Goal: Task Accomplishment & Management: Complete application form

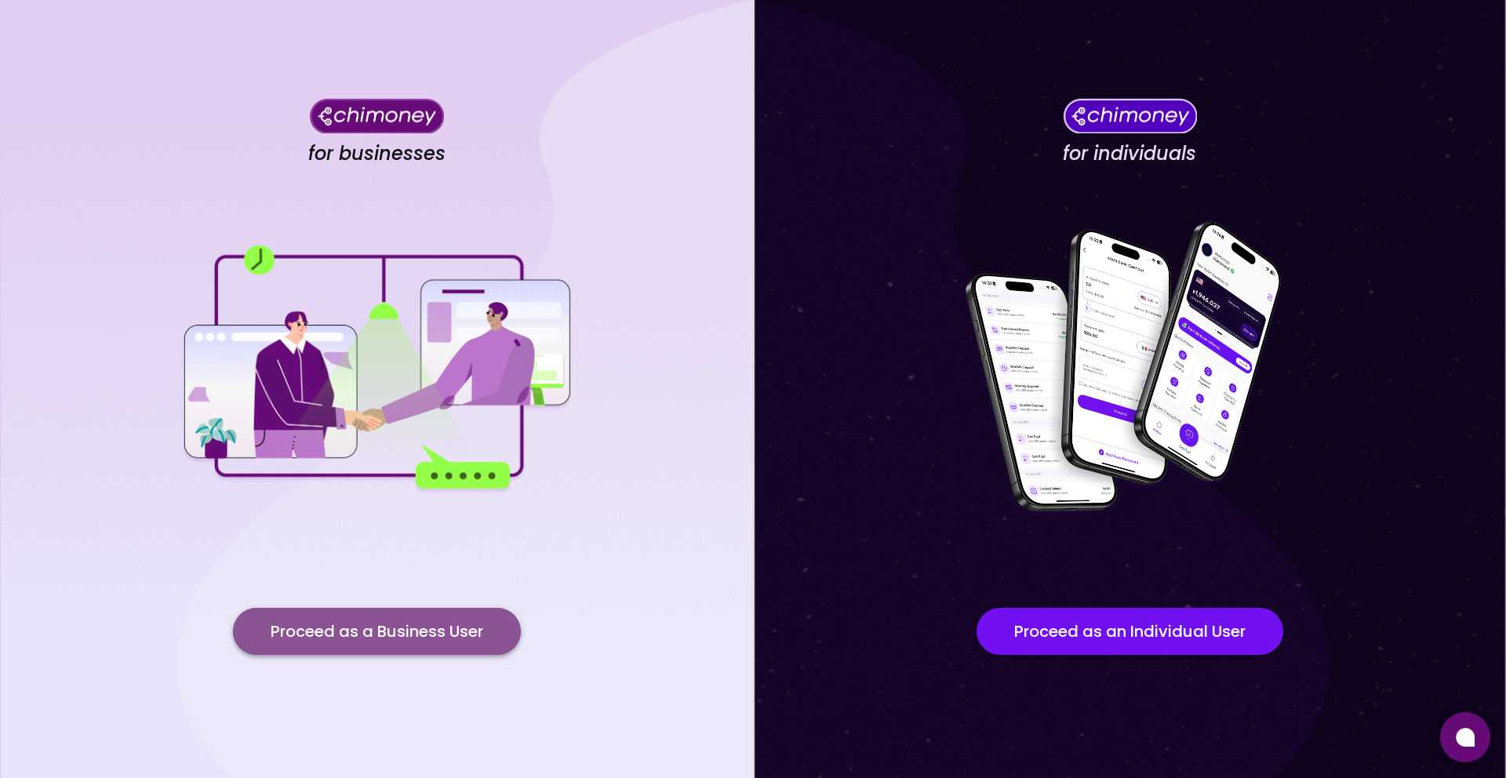
click at [413, 641] on button "Proceed as a Business User" at bounding box center [377, 631] width 288 height 47
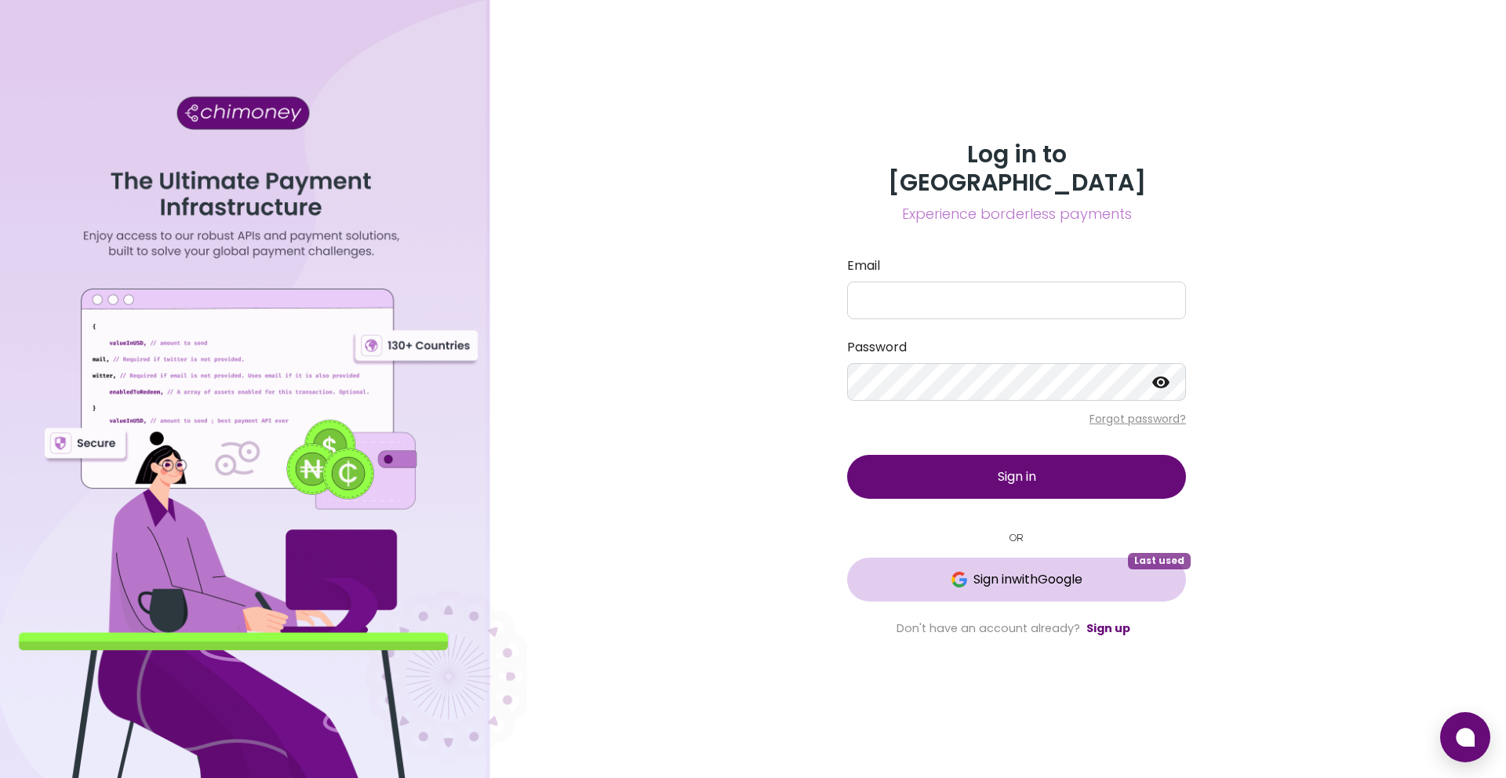
click at [1034, 558] on button "Sign in with Google Last used" at bounding box center [1016, 580] width 339 height 44
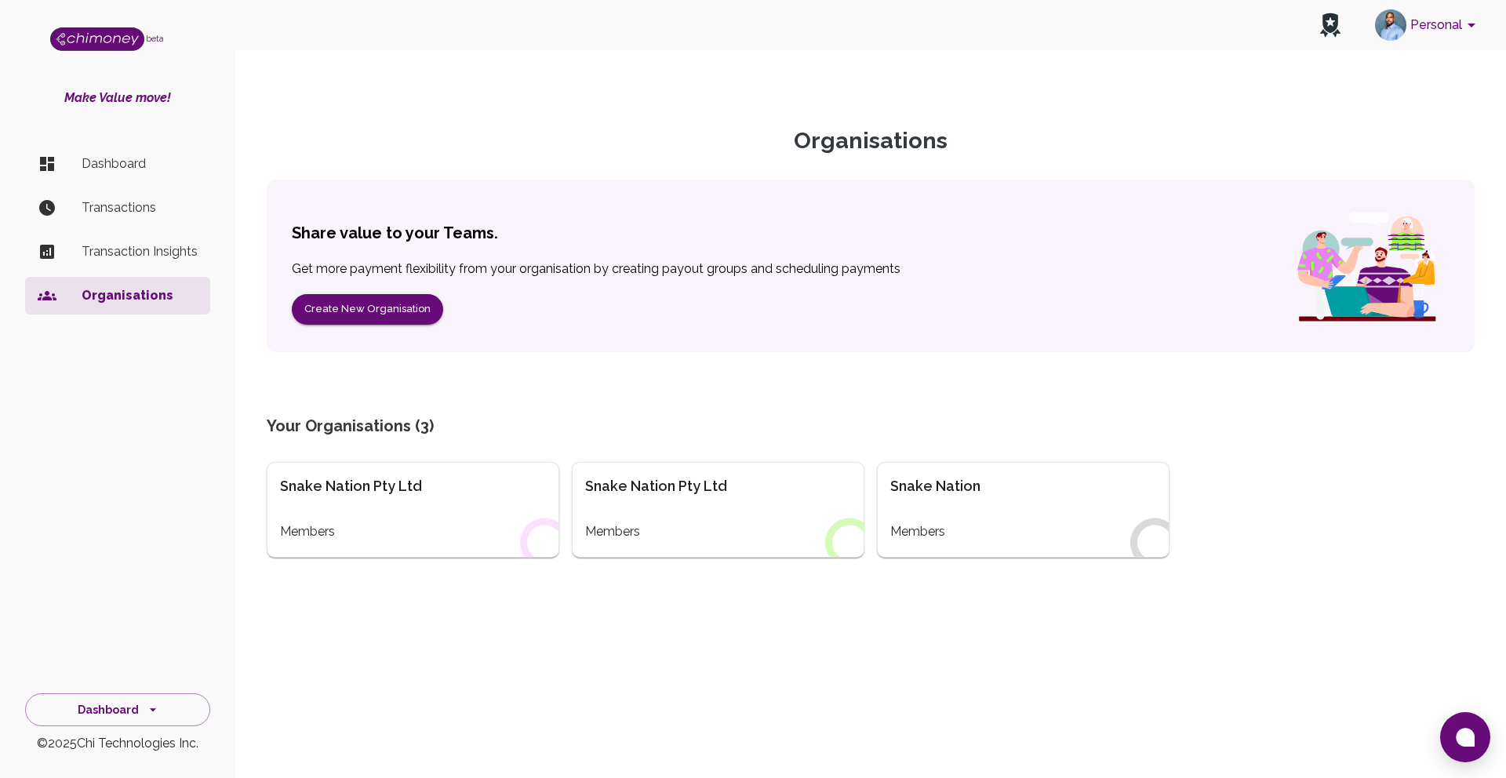
click at [1012, 506] on div "Snake Nation Members" at bounding box center [1023, 510] width 293 height 96
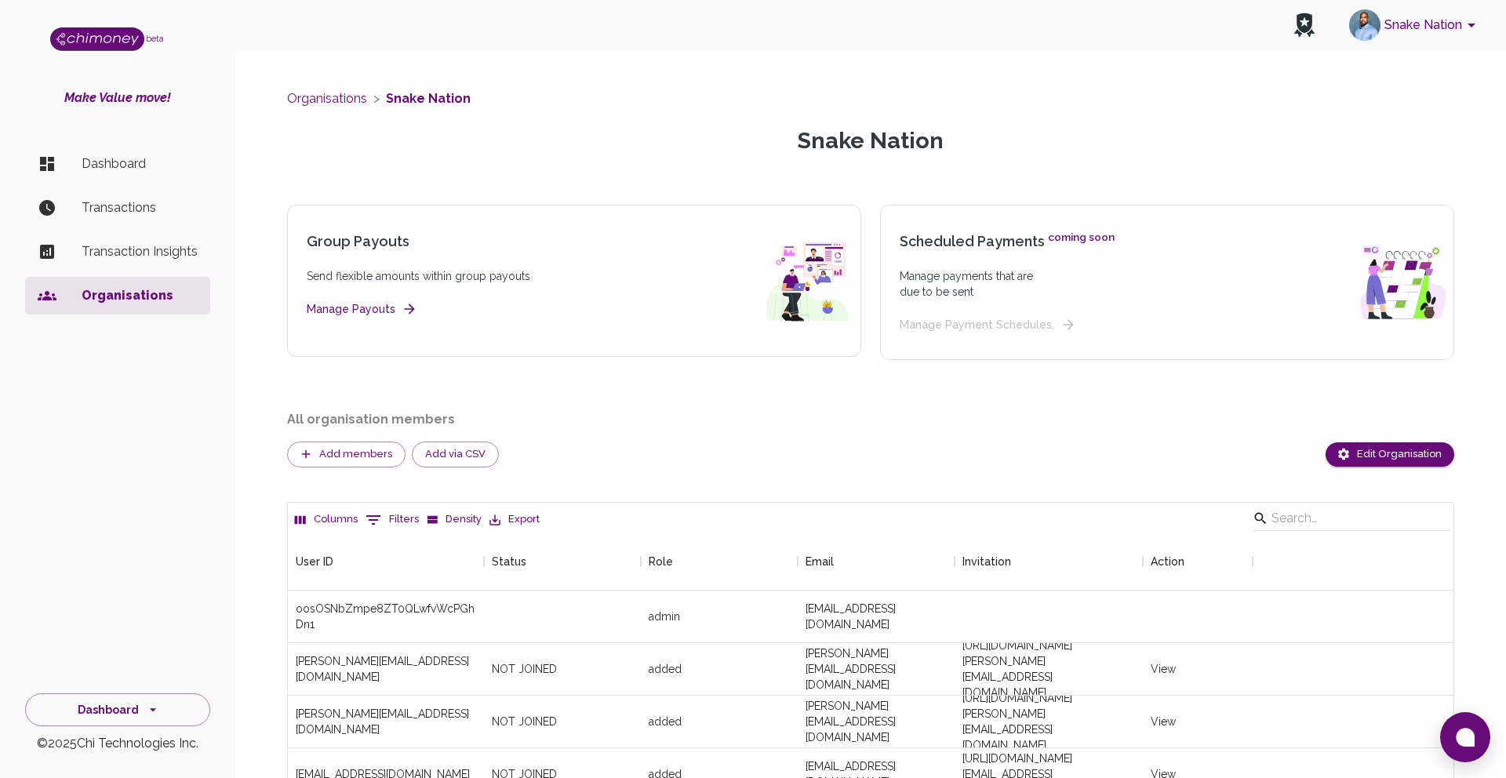
click at [110, 158] on p "Dashboard" at bounding box center [140, 164] width 116 height 19
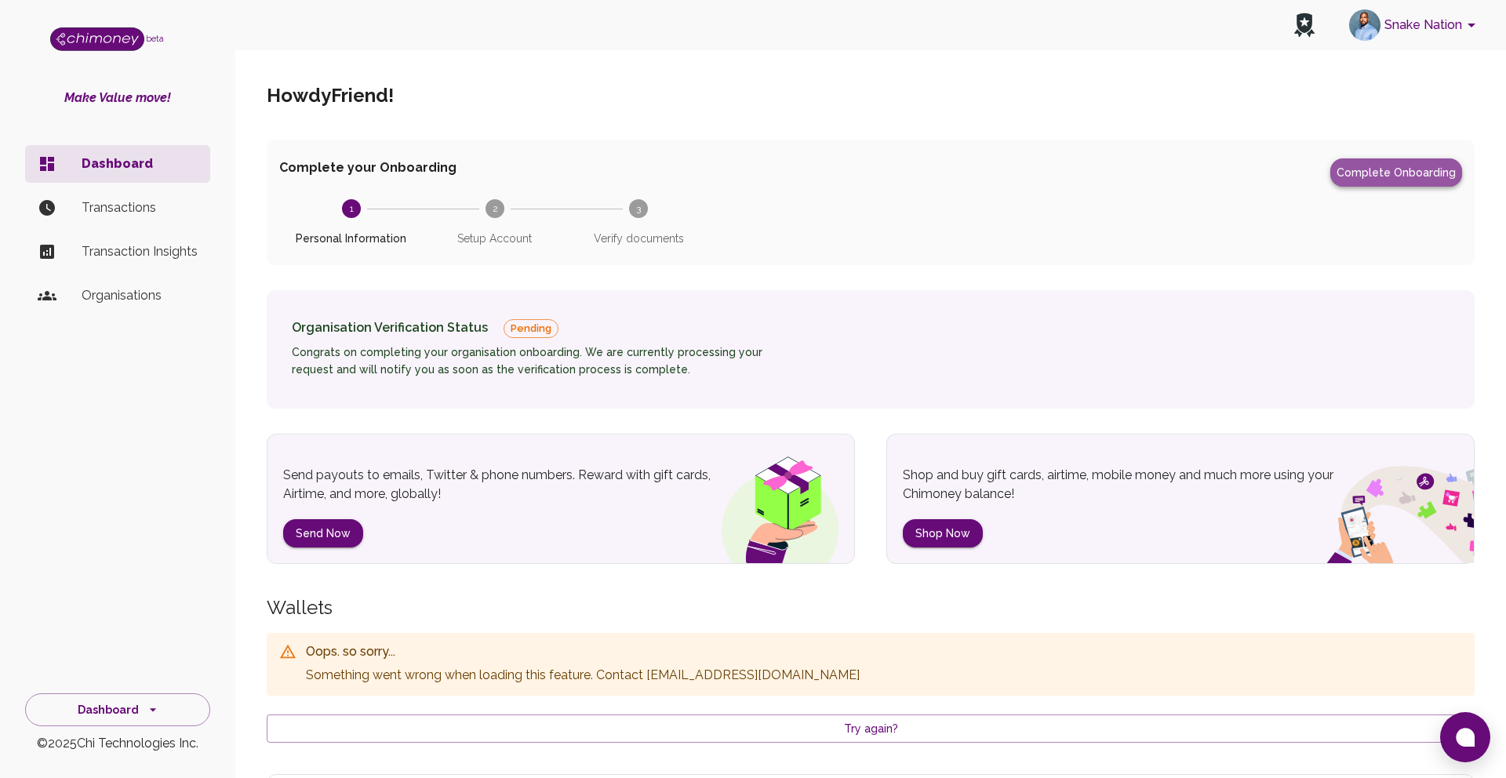
click at [1400, 179] on button "Complete Onboarding" at bounding box center [1397, 172] width 132 height 28
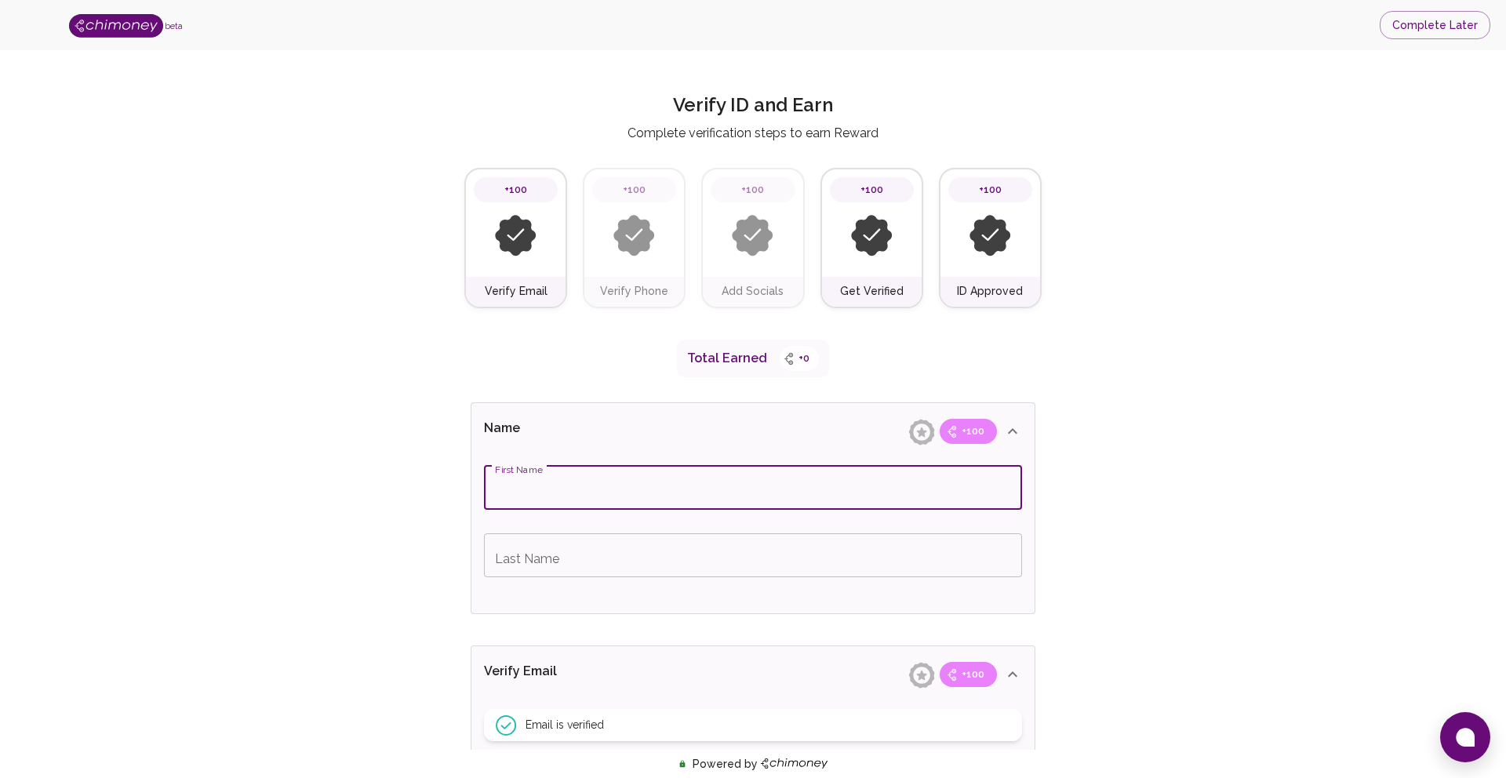
click at [588, 493] on input "First Name" at bounding box center [753, 488] width 538 height 44
type input "Andrew"
type input "Ngare"
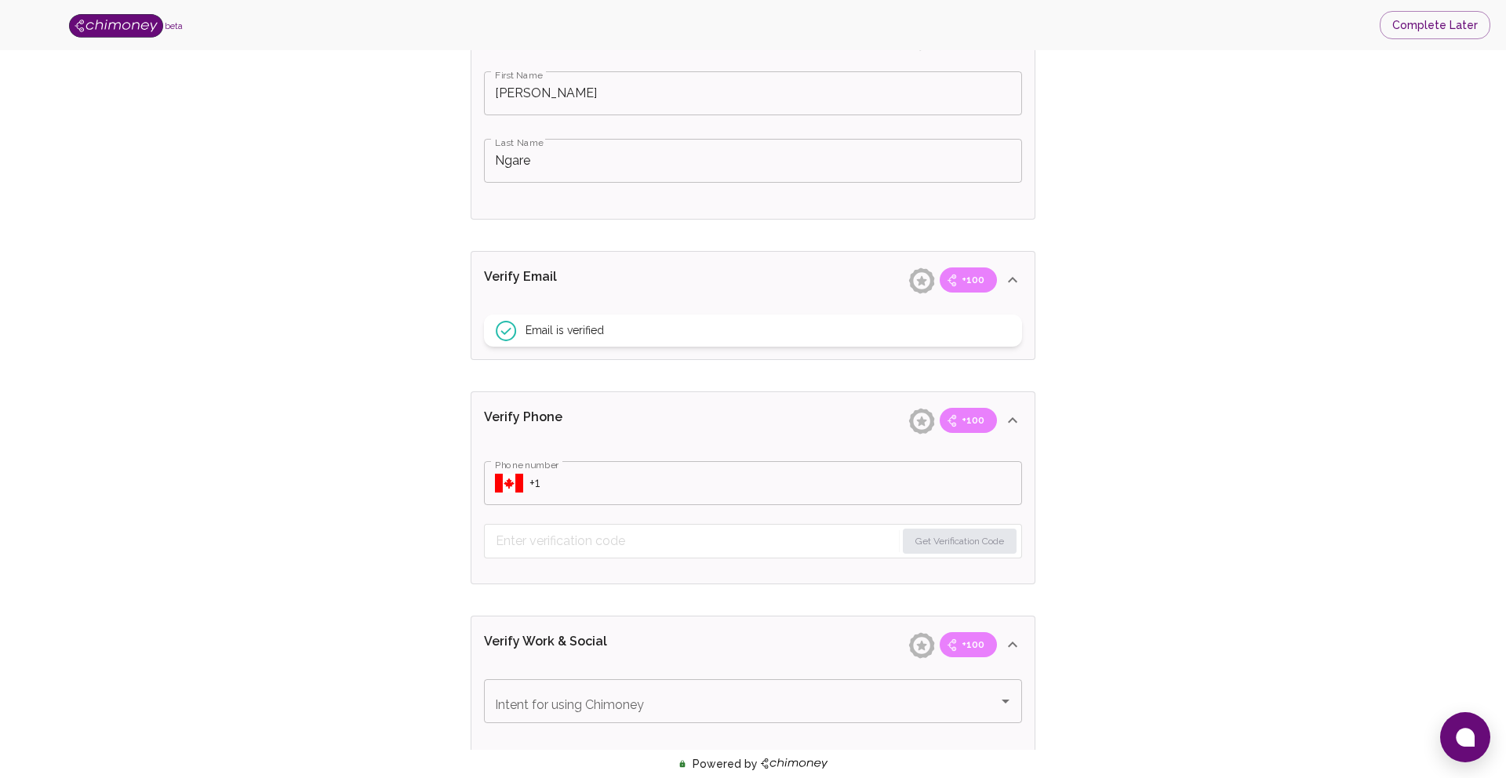
scroll to position [395, 0]
click at [534, 488] on input "Phone number" at bounding box center [776, 483] width 493 height 44
click at [513, 482] on icon "Select country" at bounding box center [509, 482] width 28 height 19
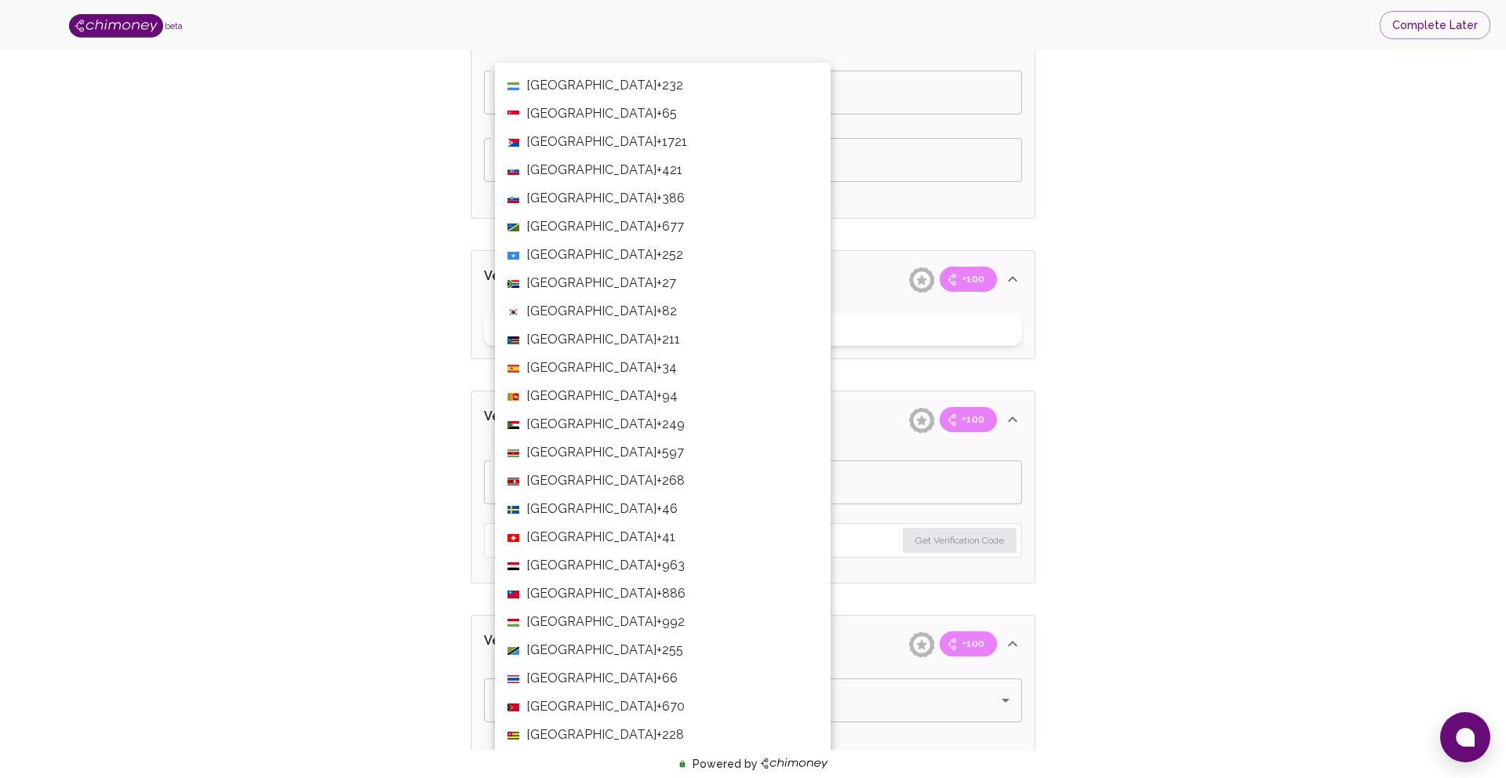
scroll to position [5237, 0]
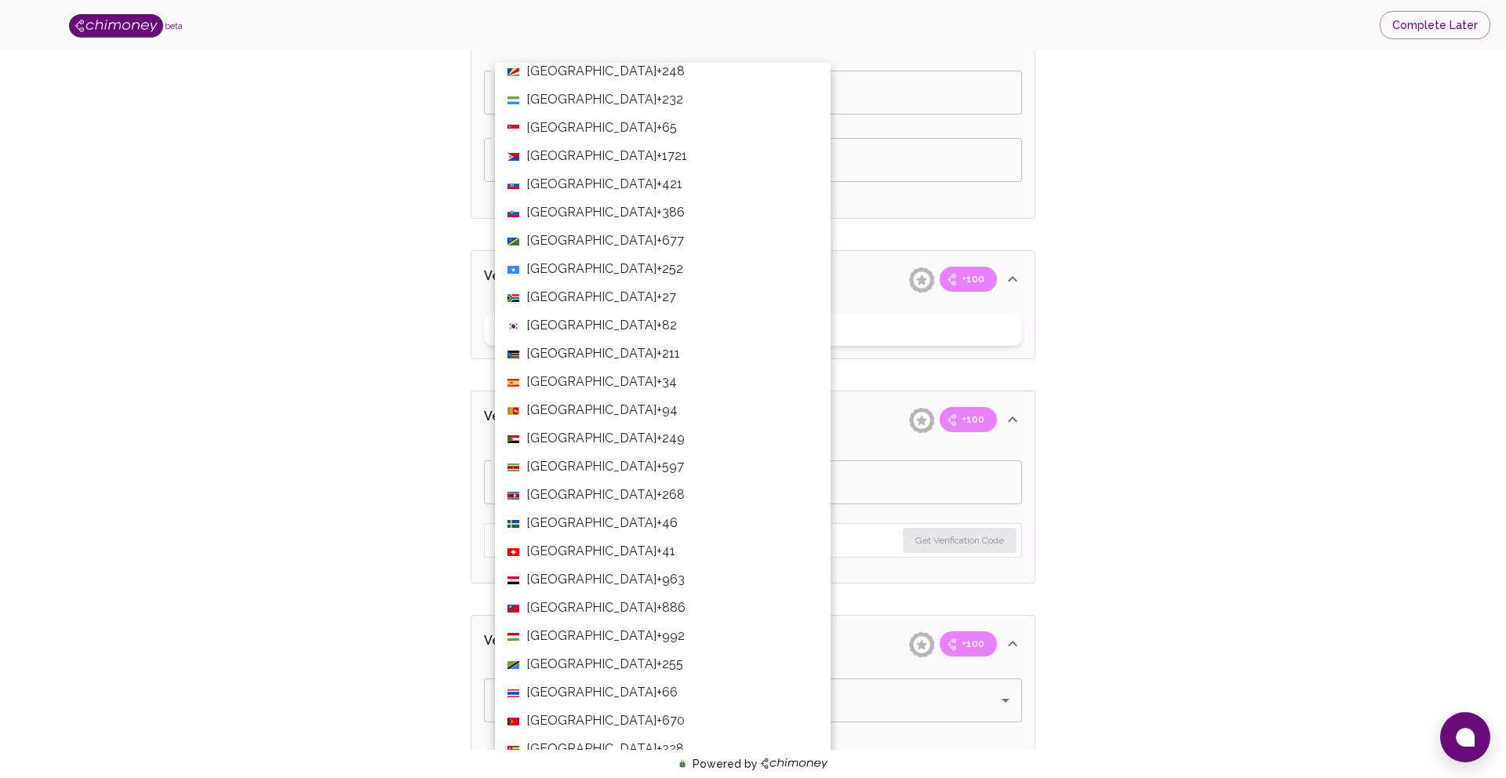
click at [657, 300] on span "+27" at bounding box center [667, 297] width 20 height 19
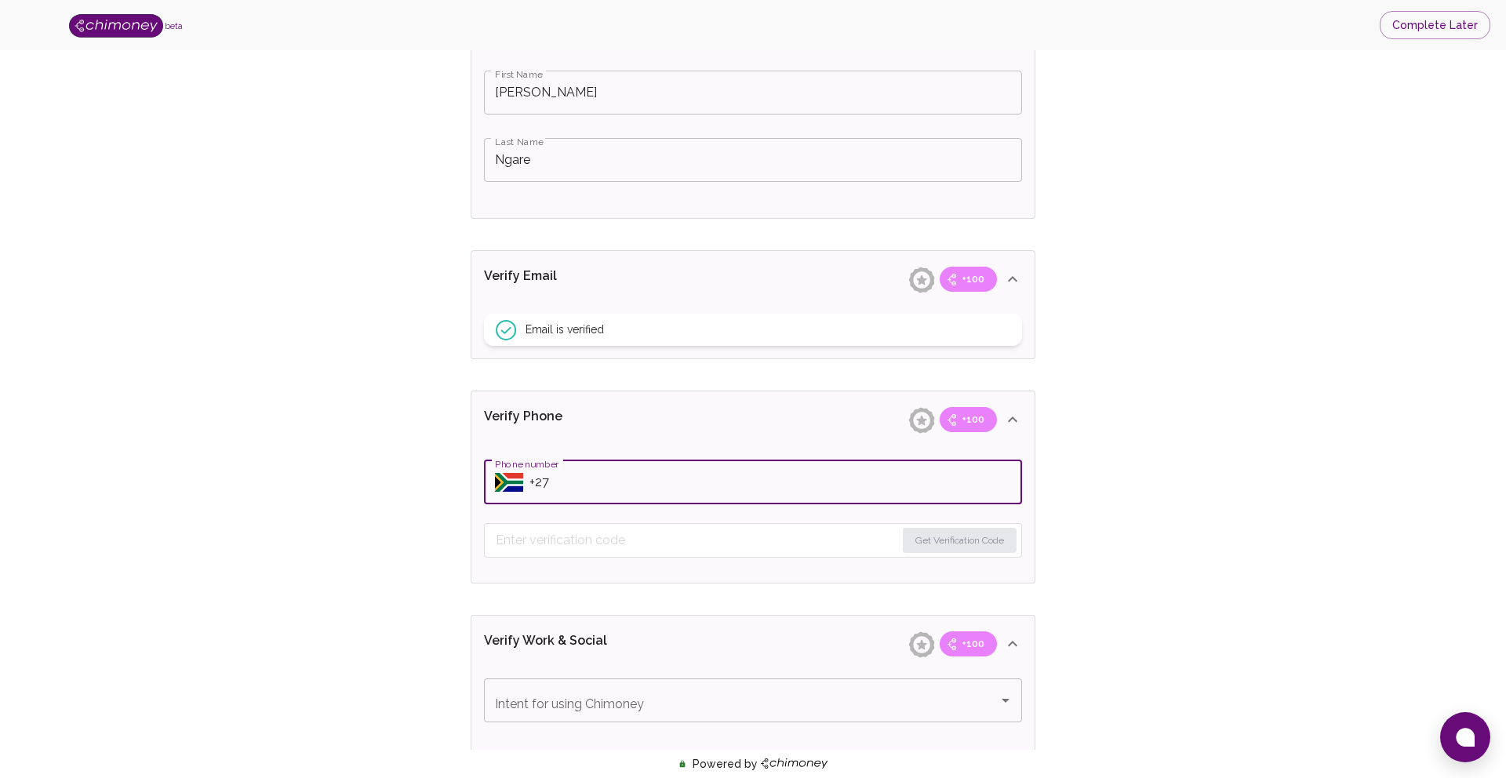
click at [614, 476] on input "Phone number" at bounding box center [776, 483] width 493 height 44
type input "+27 73 439 3150"
click at [402, 571] on div "Verify ID and Earn Complete verification steps to earn Reward +100 Verify Email…" at bounding box center [753, 576] width 1406 height 1796
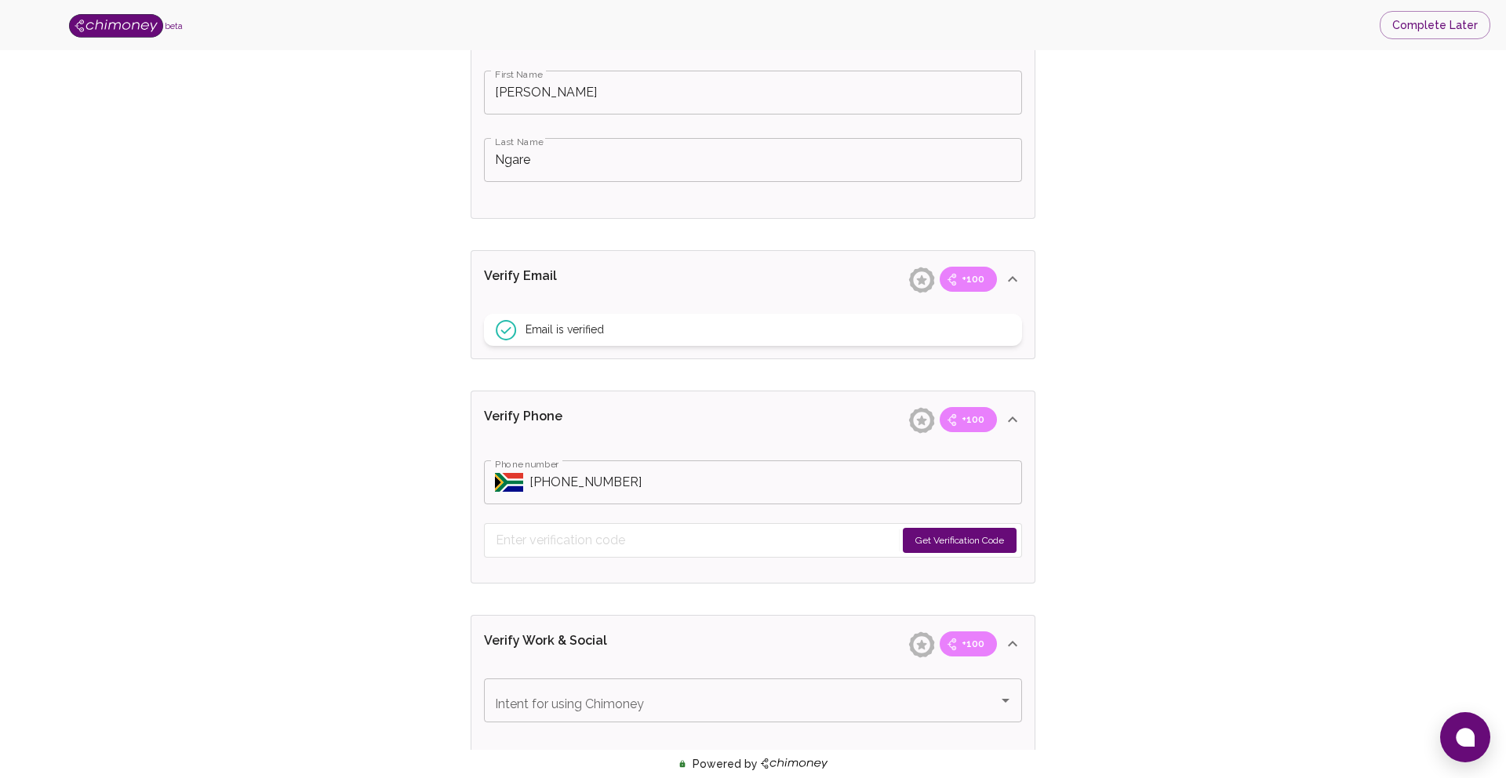
click at [942, 541] on button "Get Verification Code" at bounding box center [960, 540] width 114 height 25
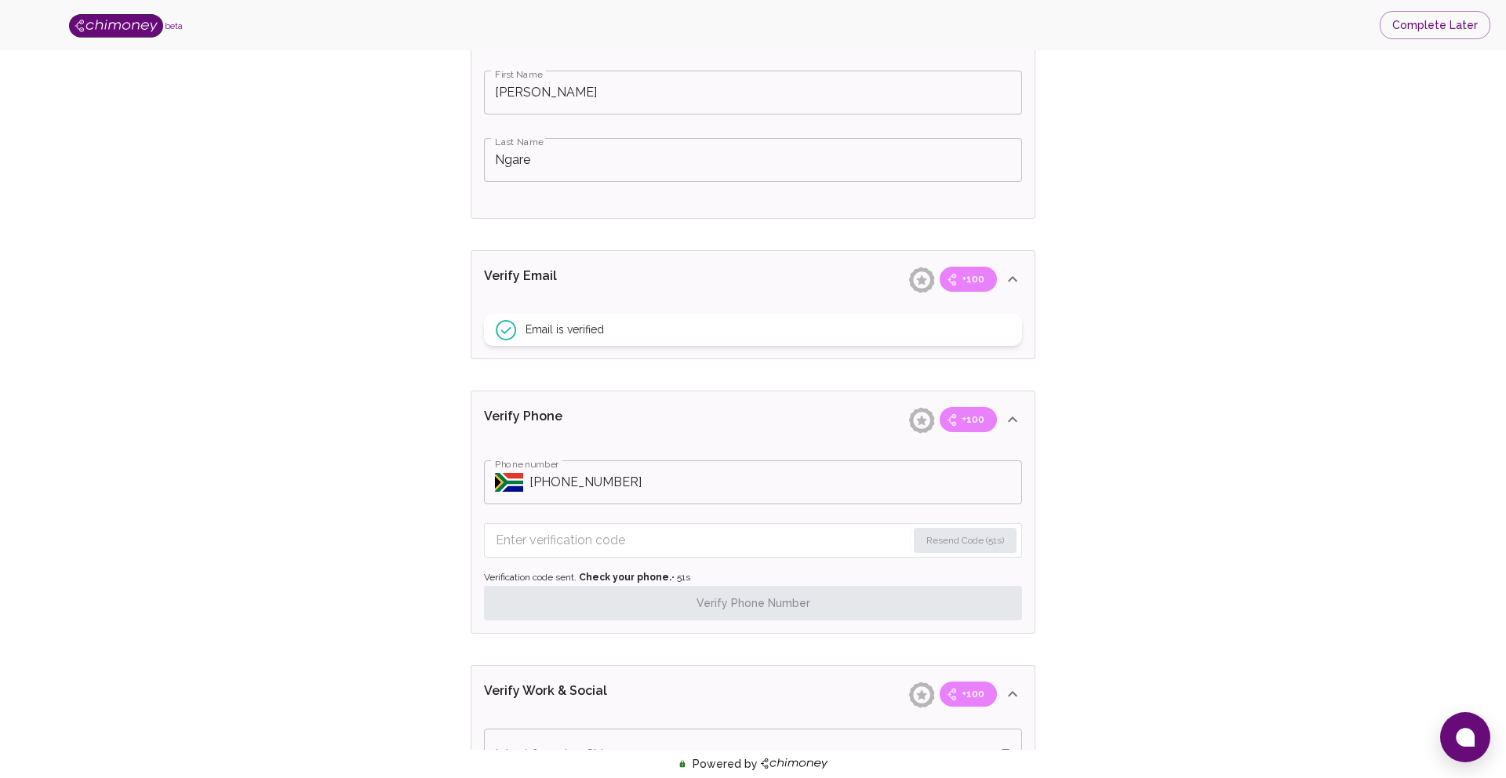
click at [724, 543] on input "Enter verification code" at bounding box center [701, 540] width 411 height 25
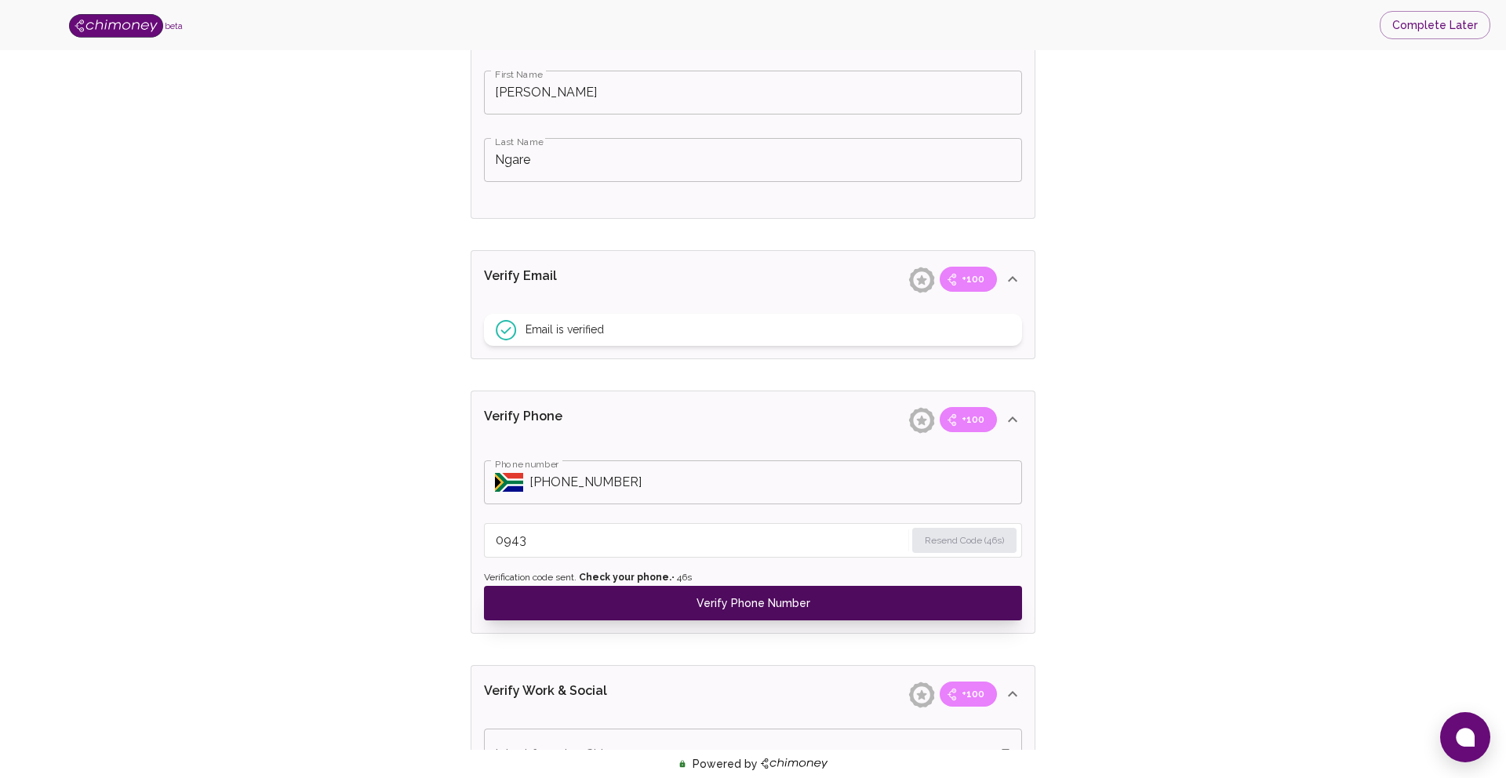
type input "0943"
click at [853, 595] on button "Verify Phone Number" at bounding box center [753, 603] width 538 height 35
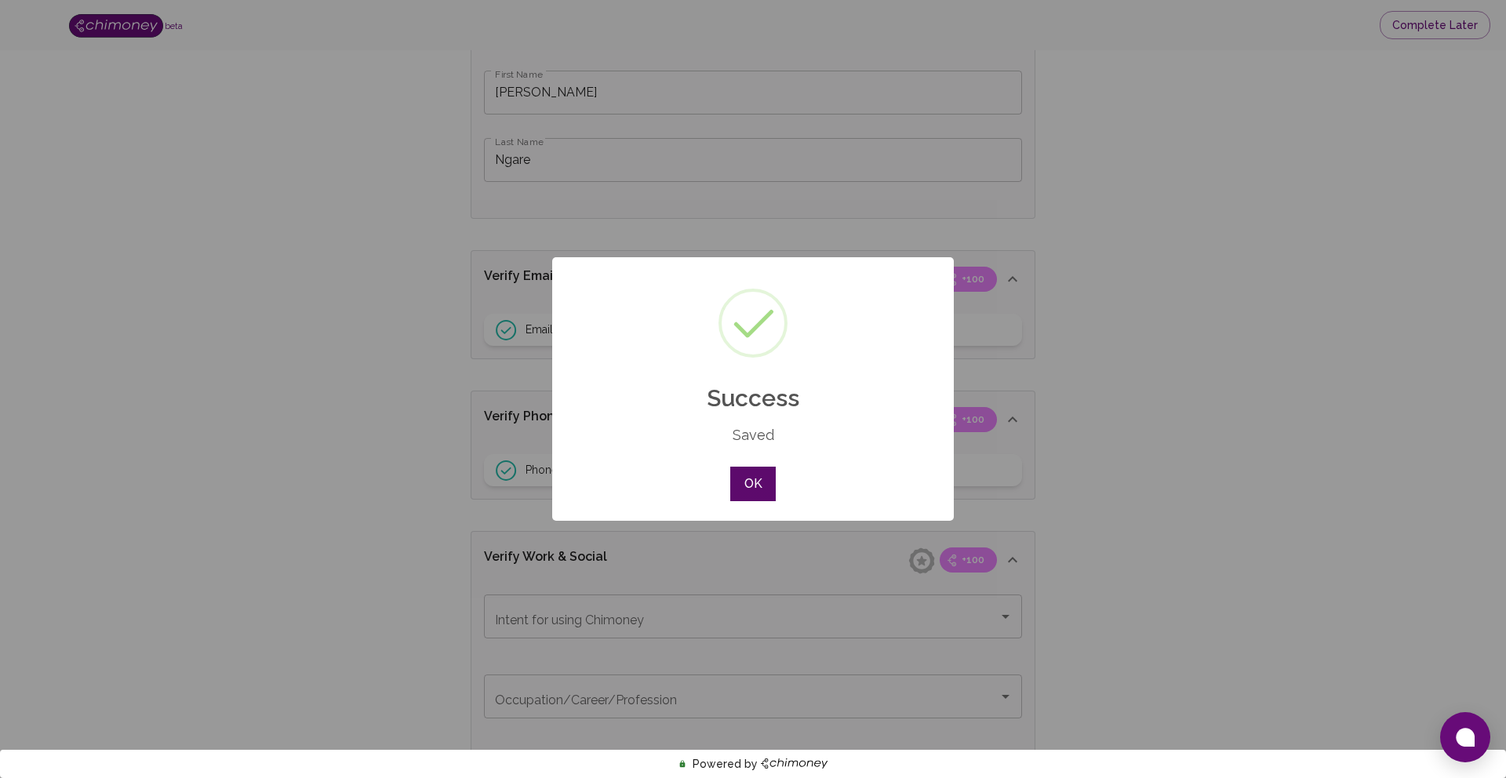
click at [751, 477] on button "OK" at bounding box center [753, 484] width 46 height 35
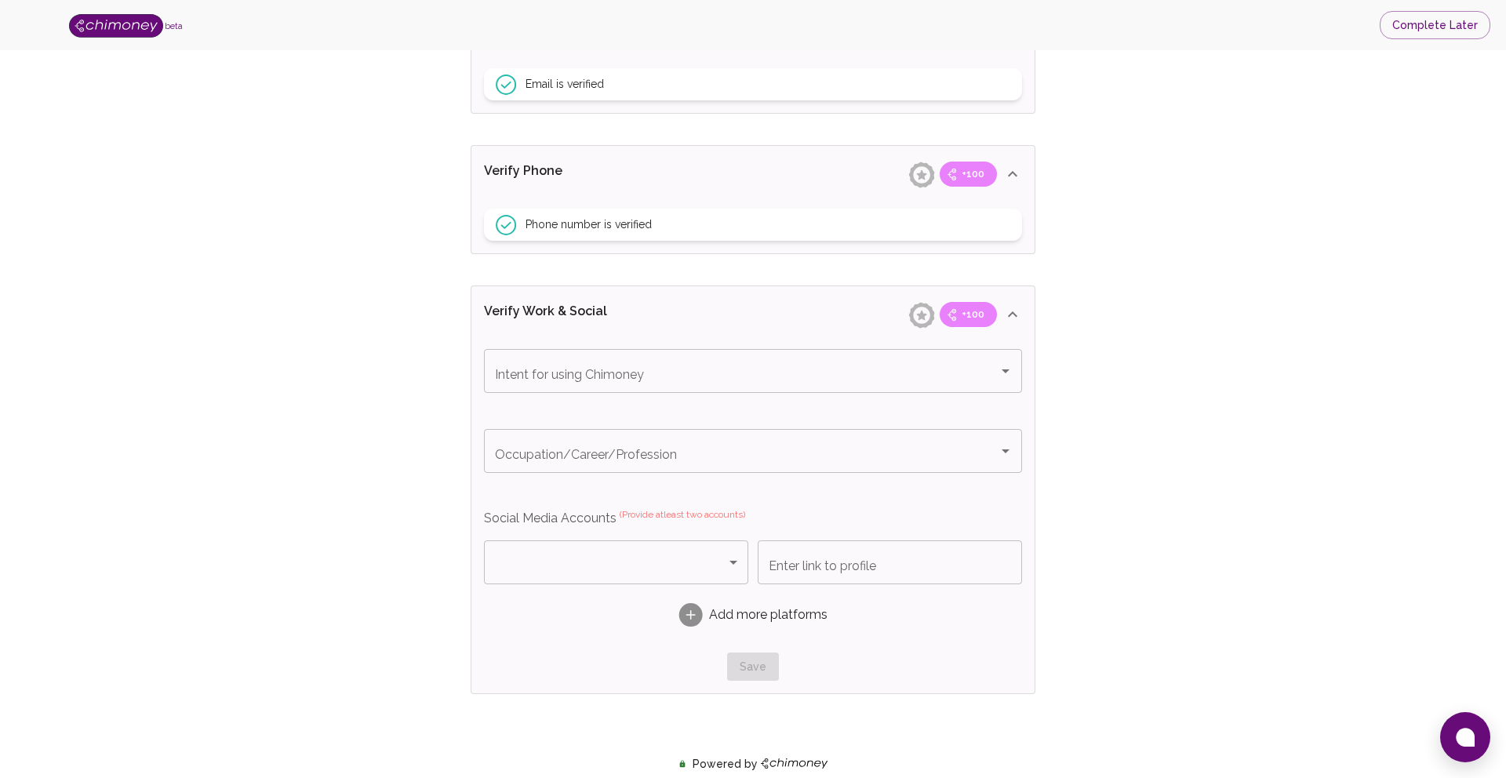
scroll to position [643, 0]
click at [586, 366] on input "Intent for using Chimoney" at bounding box center [731, 369] width 480 height 30
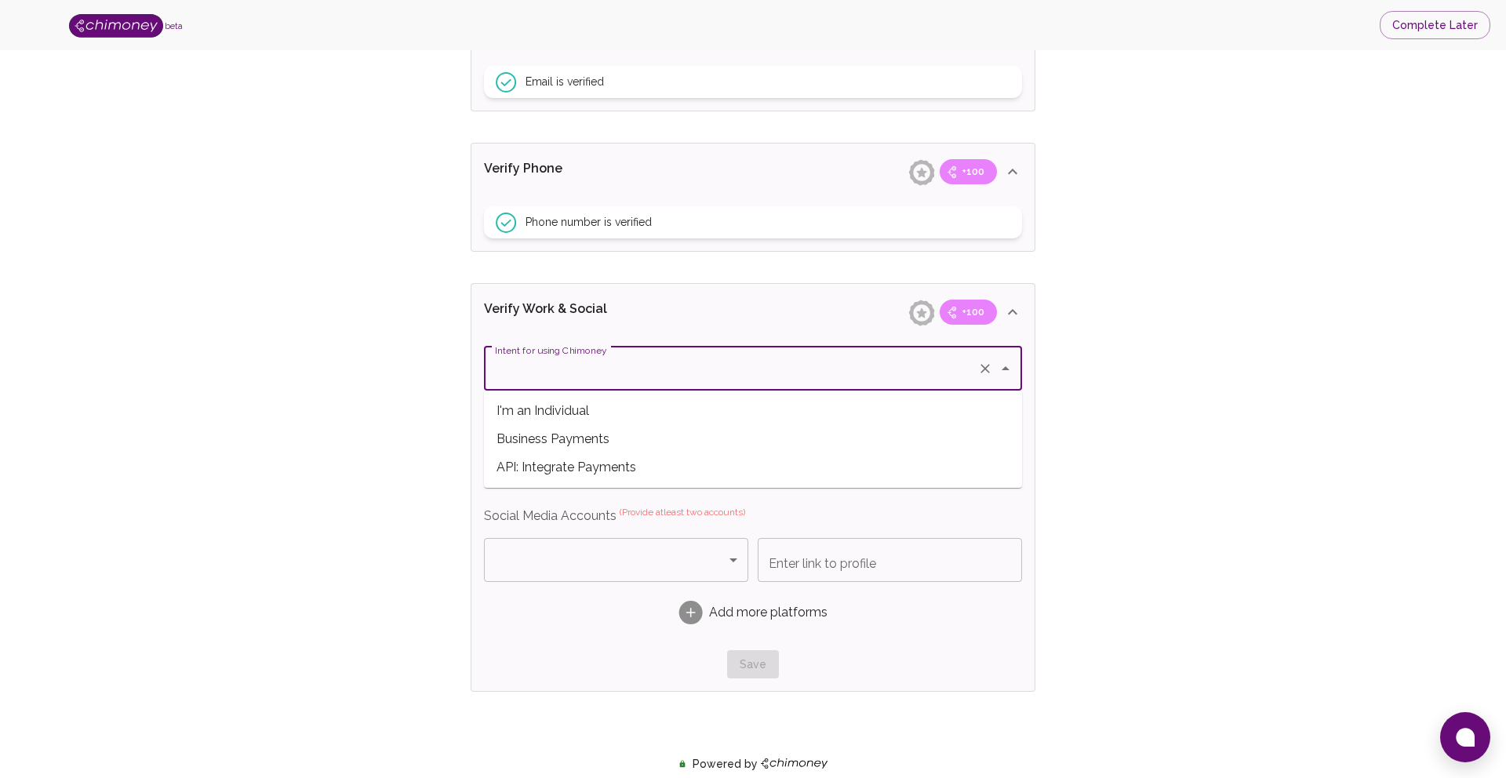
click at [404, 478] on div "Verify ID and Earn Complete verification steps to earn Reward +100 Verify Email…" at bounding box center [753, 286] width 1406 height 1712
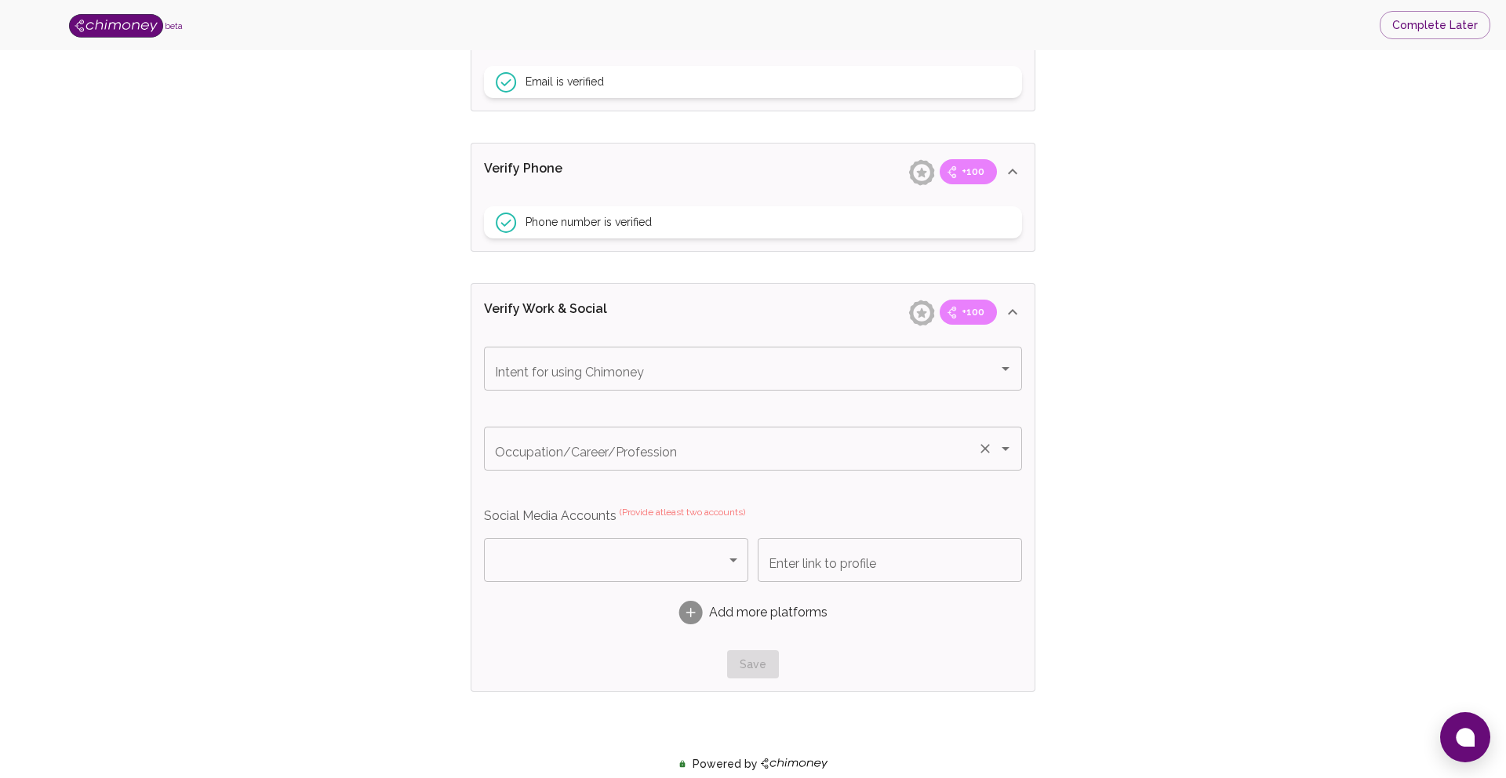
click at [552, 460] on input "Occupation/Career/Profession" at bounding box center [731, 449] width 480 height 30
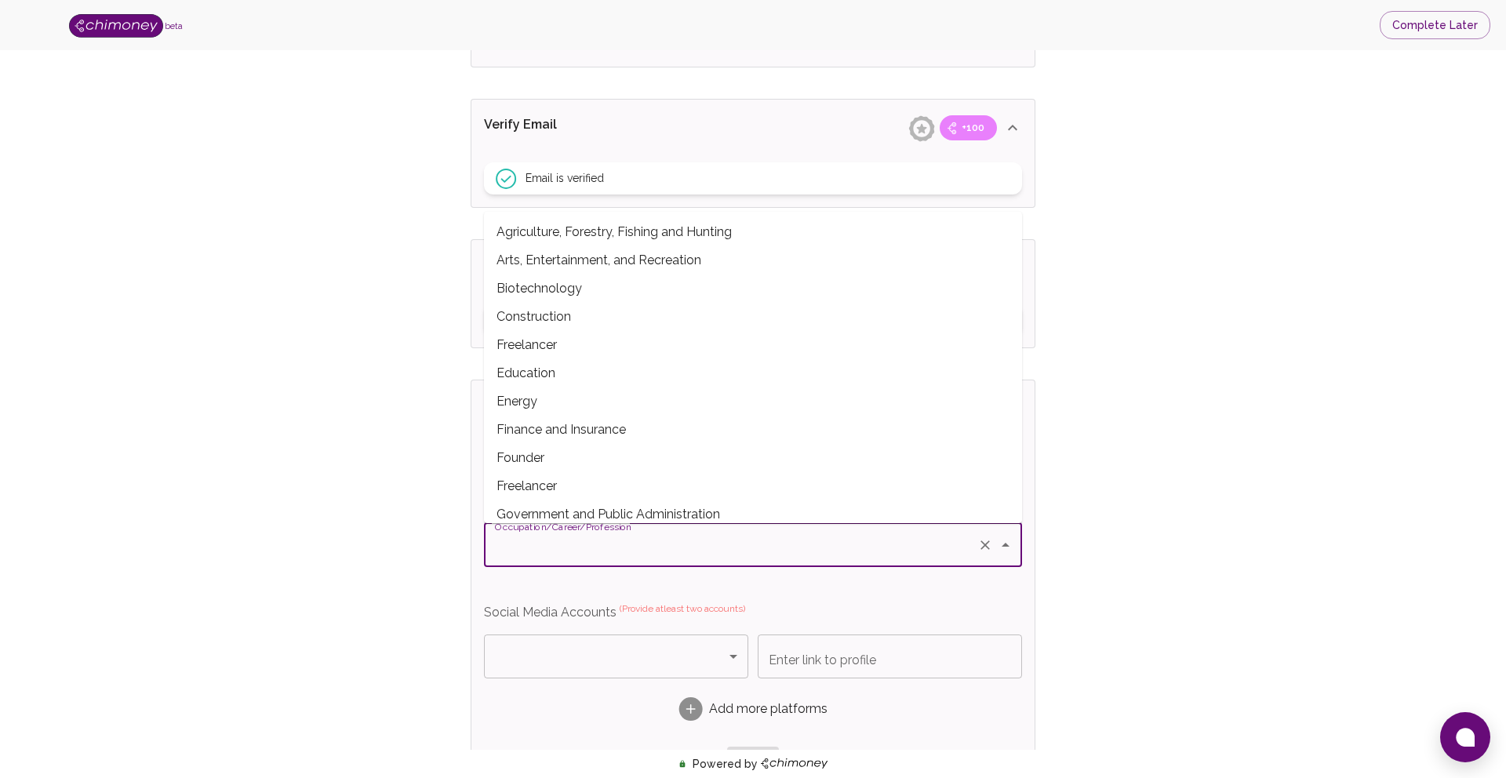
scroll to position [549, 0]
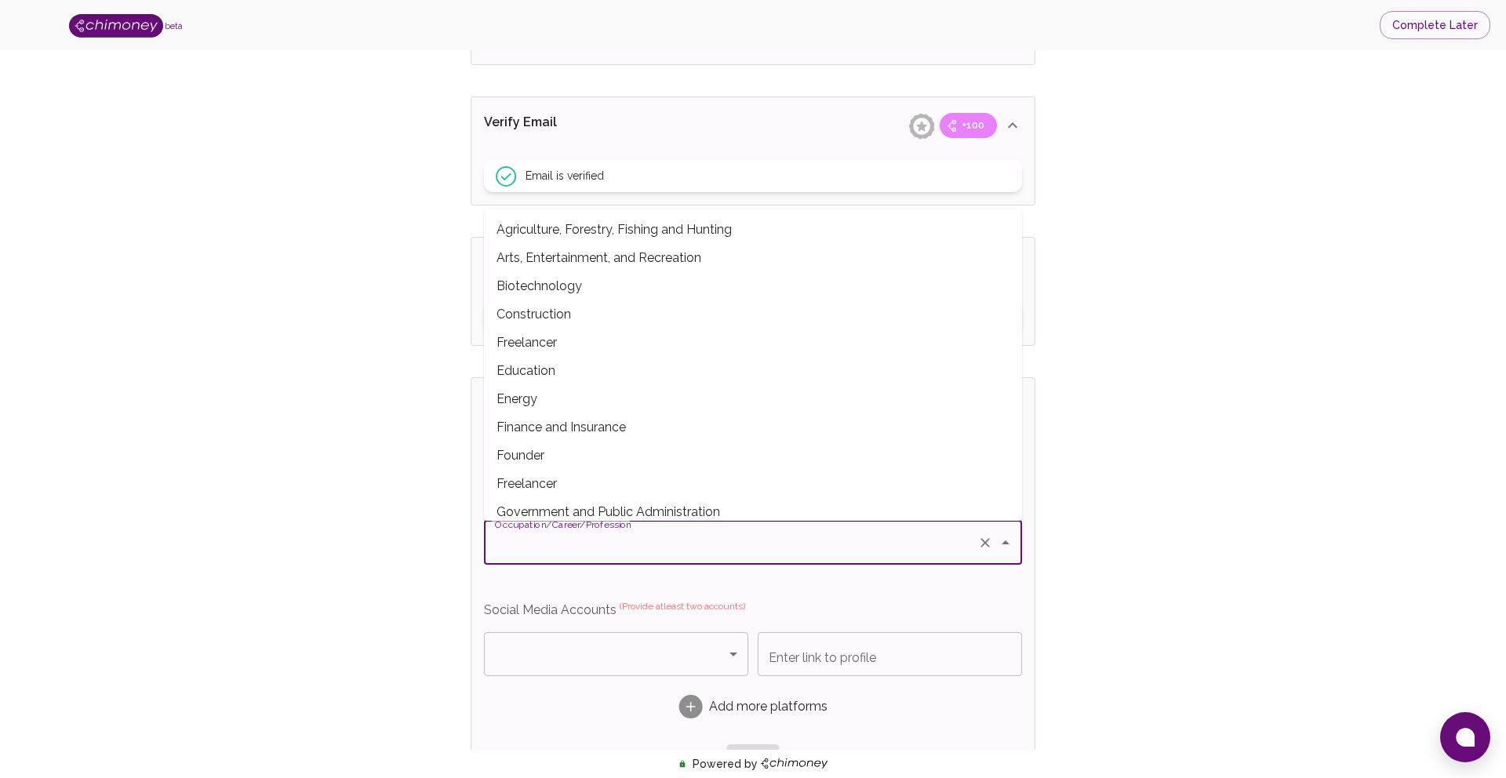
click at [526, 451] on span "Founder" at bounding box center [753, 456] width 538 height 28
type input "Founder"
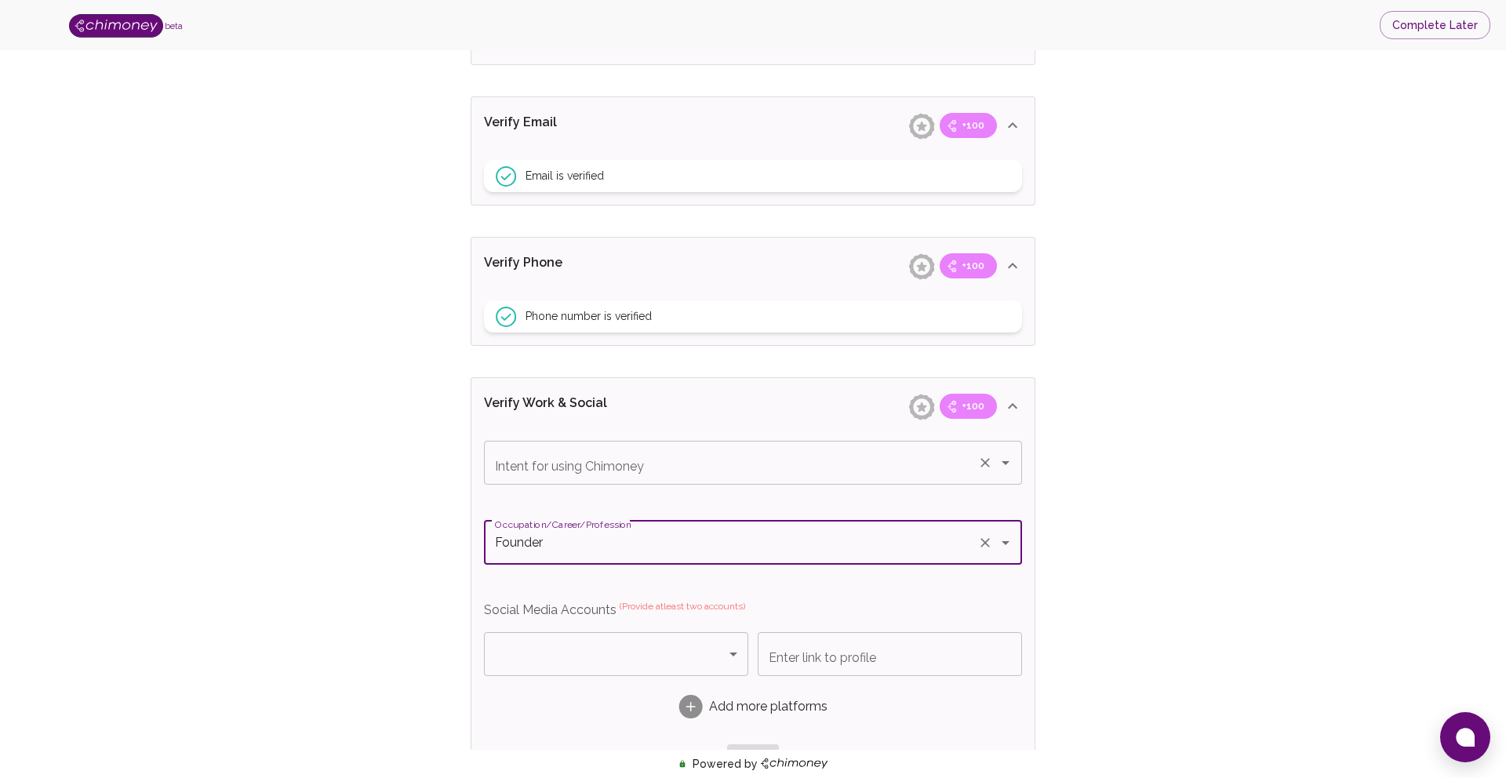
click at [510, 469] on input "Intent for using Chimoney" at bounding box center [731, 463] width 480 height 30
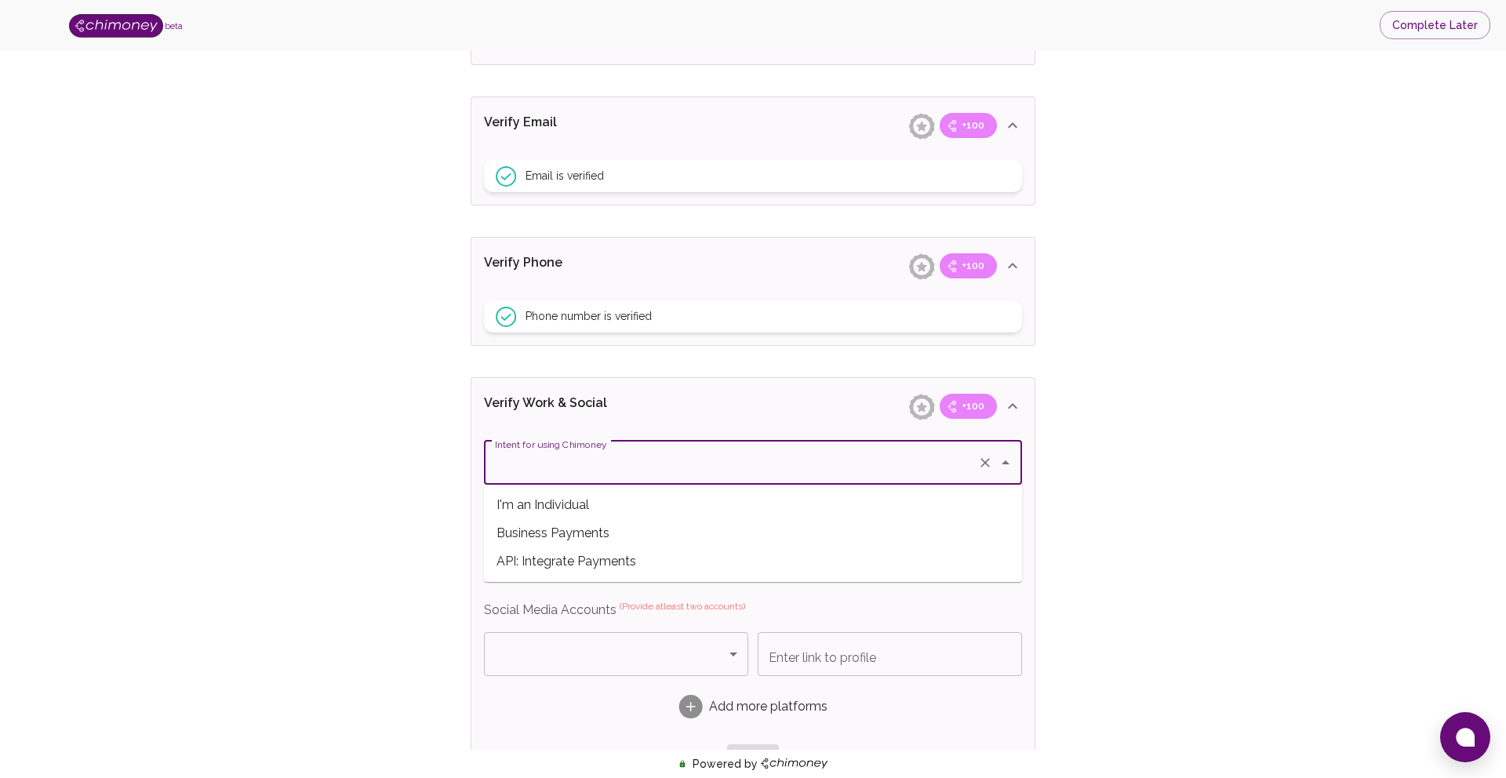
click at [523, 560] on span "API: Integrate Payments" at bounding box center [753, 562] width 538 height 28
type input "API: Integrate Payments"
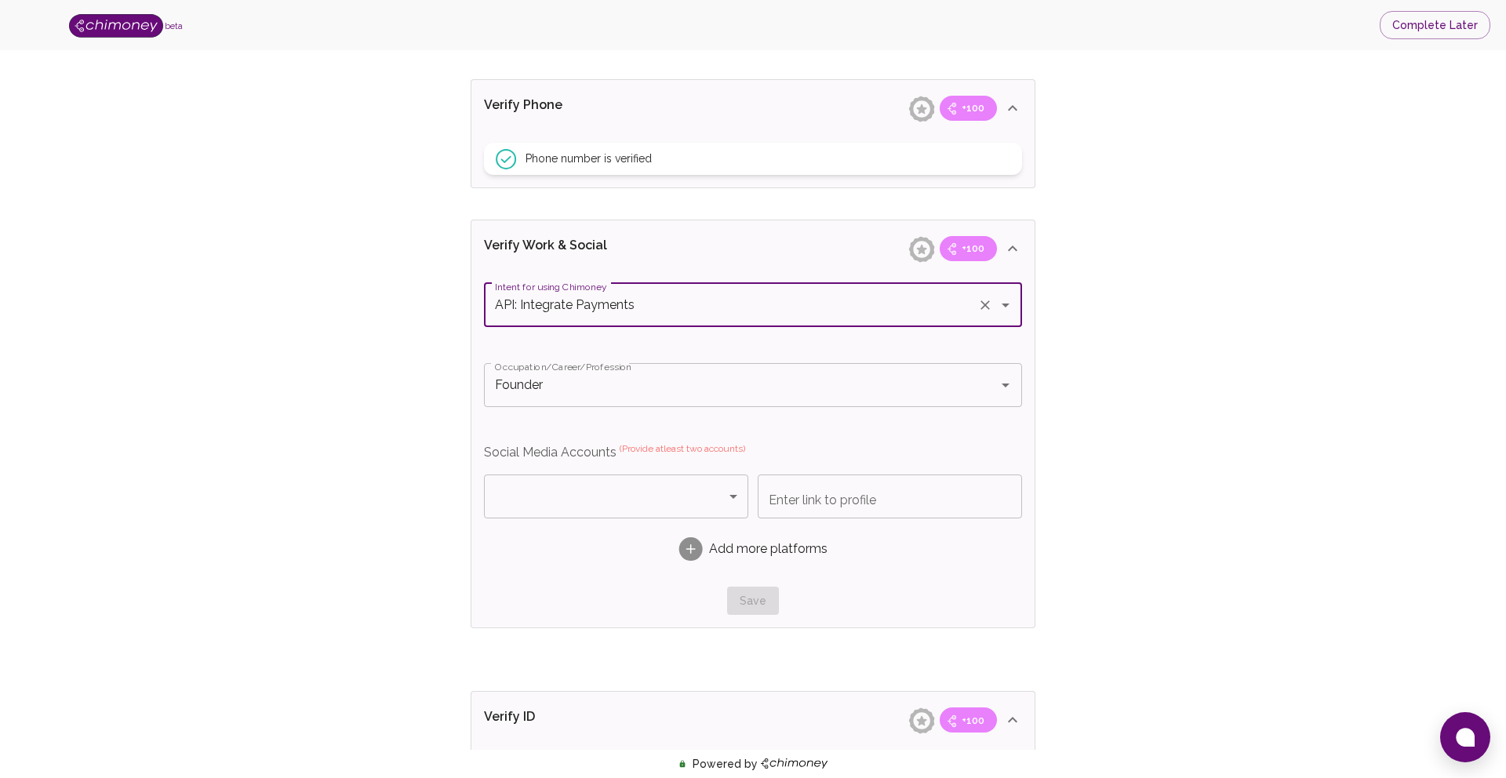
scroll to position [709, 0]
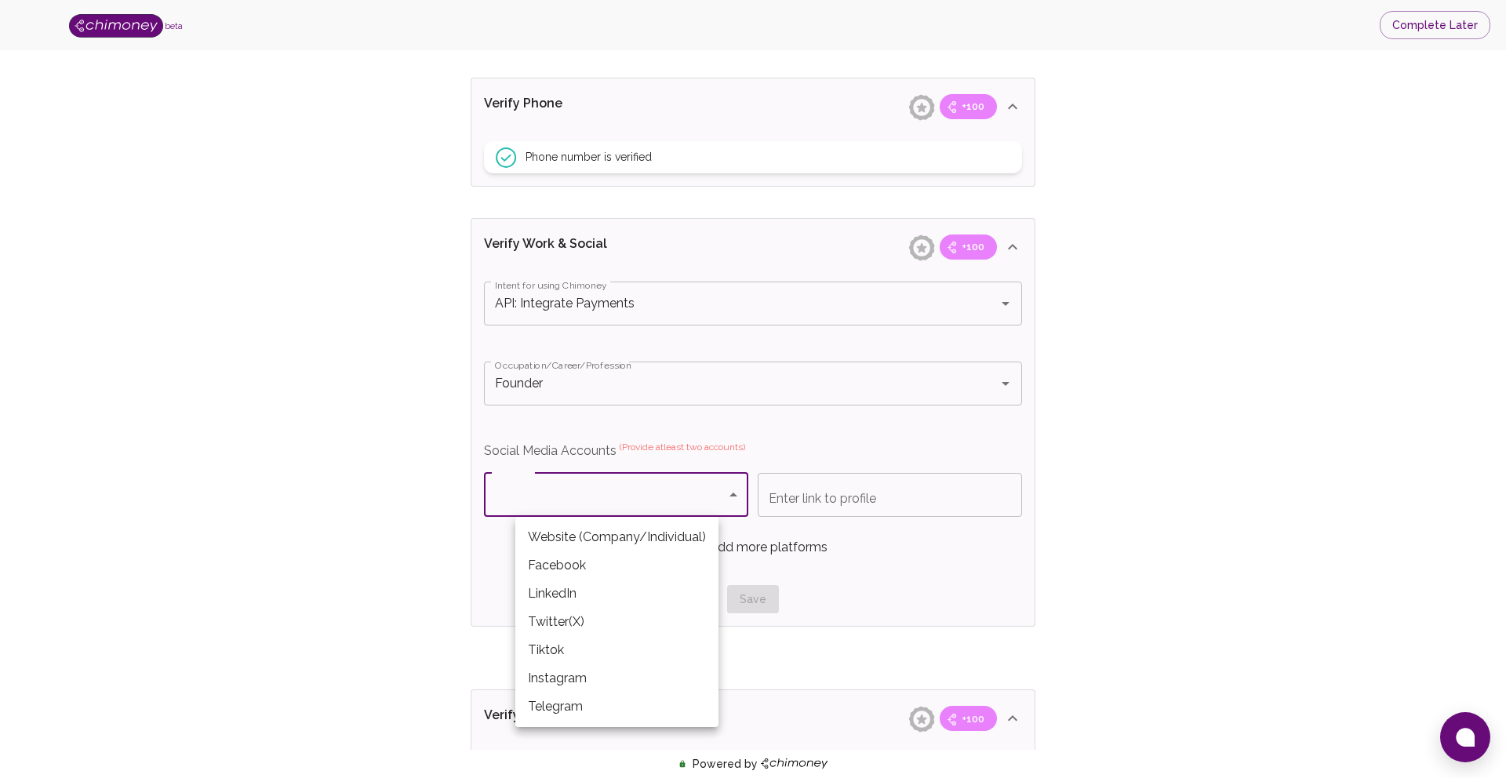
click at [544, 492] on body "beta Complete Later Verify ID and Earn Complete verification steps to earn Rewa…" at bounding box center [753, 209] width 1506 height 1836
click at [562, 679] on li "Instagram" at bounding box center [616, 679] width 203 height 28
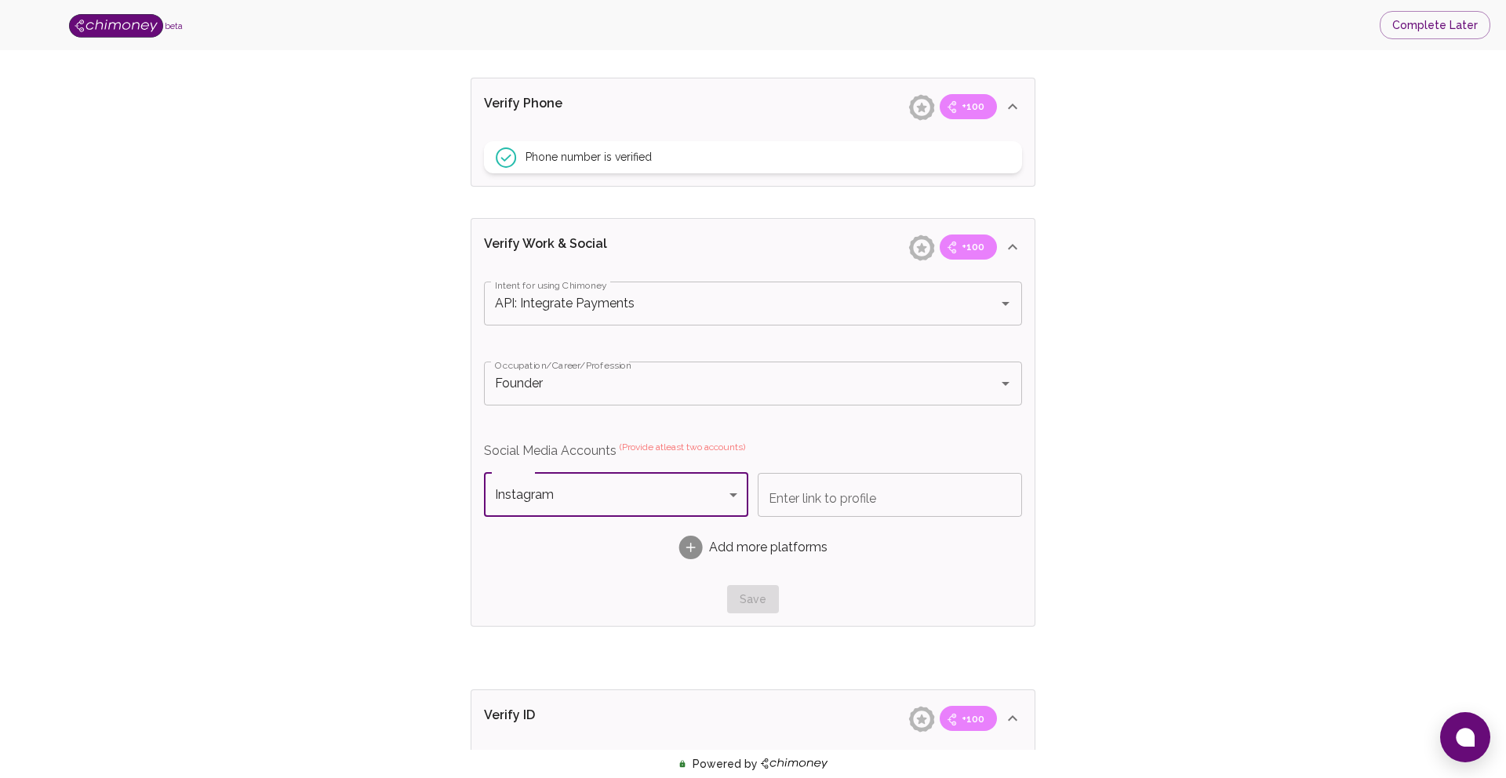
click at [810, 510] on input "Enter link to profile" at bounding box center [890, 495] width 264 height 44
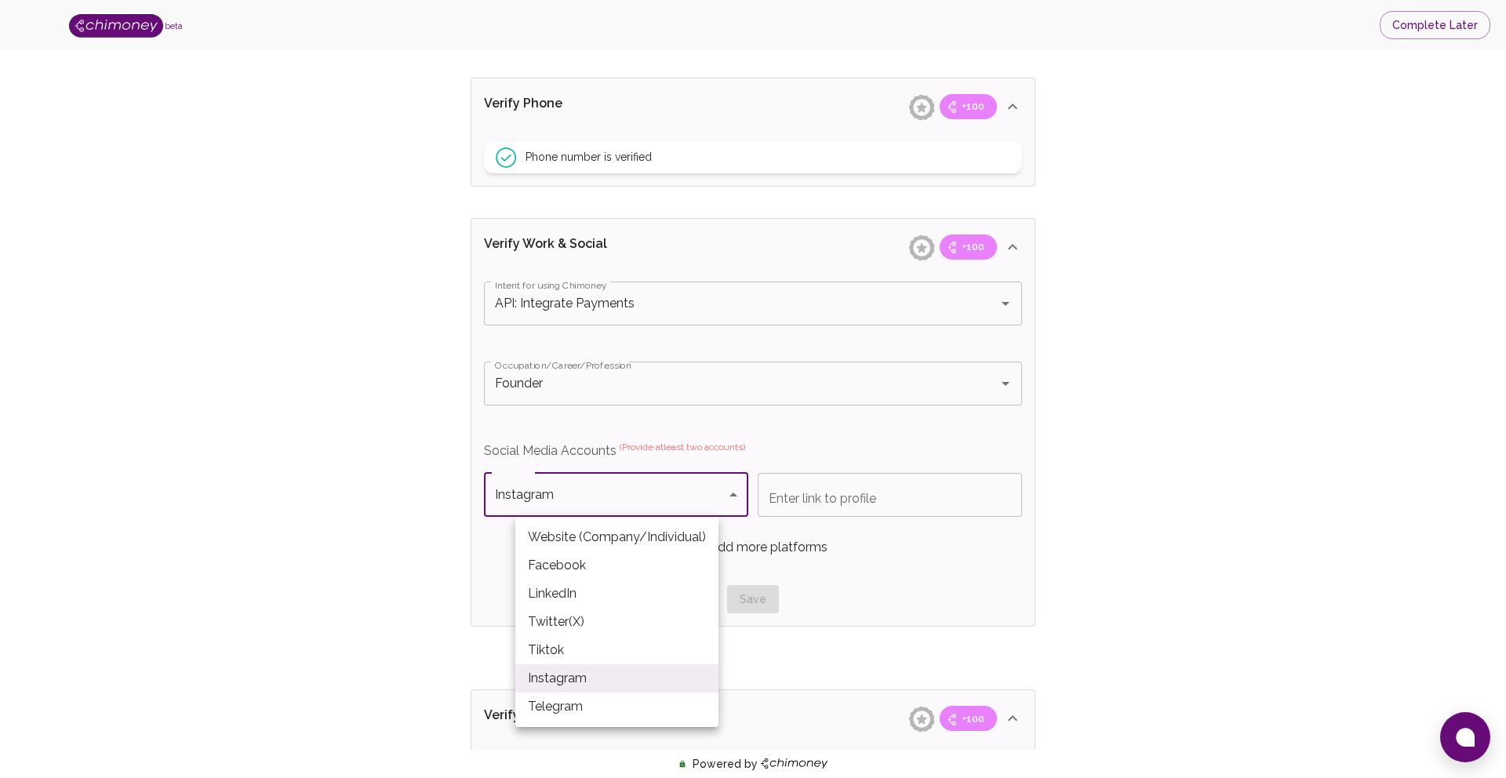
click at [713, 497] on body "beta Complete Later Verify ID and Earn Complete verification steps to earn Rewa…" at bounding box center [753, 209] width 1506 height 1836
click at [672, 537] on li "Website (Company/Individual)" at bounding box center [616, 537] width 203 height 28
type input "Website (Company/Individual)"
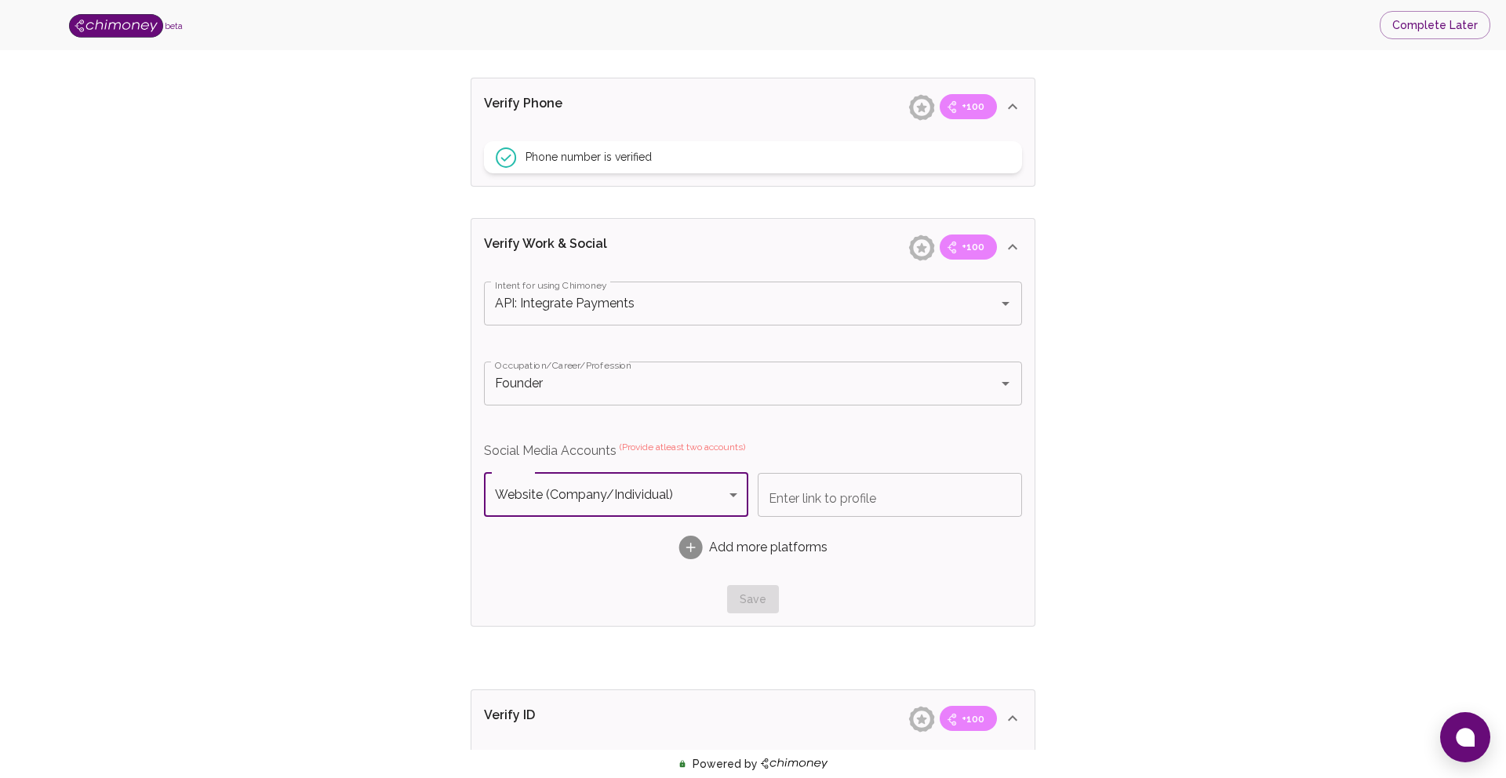
click at [822, 491] on input "Enter link to profile" at bounding box center [890, 495] width 264 height 44
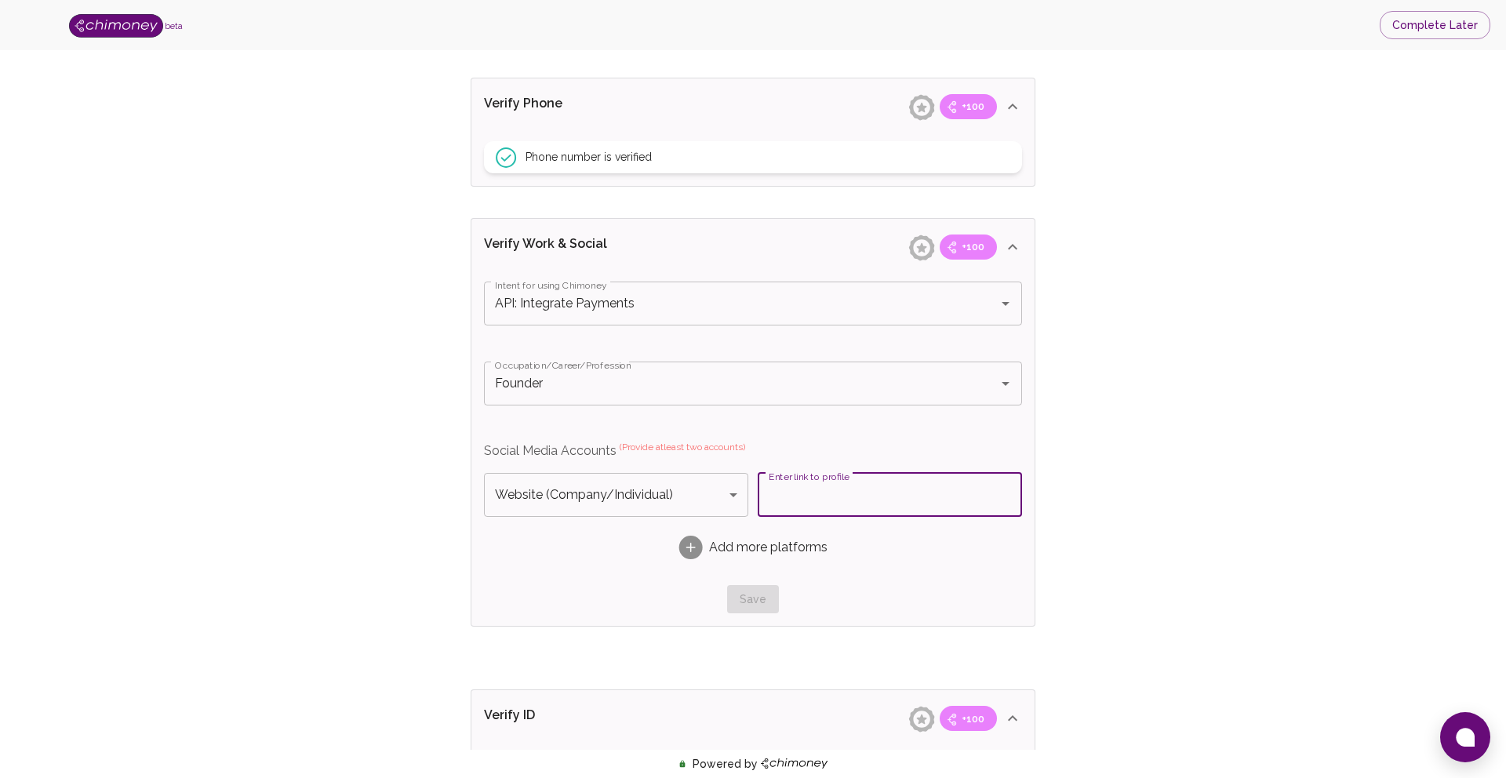
paste input "https://snakenation.co/"
type input "https://snakenation.co/"
click at [389, 537] on div "Verify ID and Earn Complete verification steps to earn Reward +100 Verify Email…" at bounding box center [753, 221] width 1406 height 1712
click at [690, 545] on rect at bounding box center [691, 548] width 24 height 24
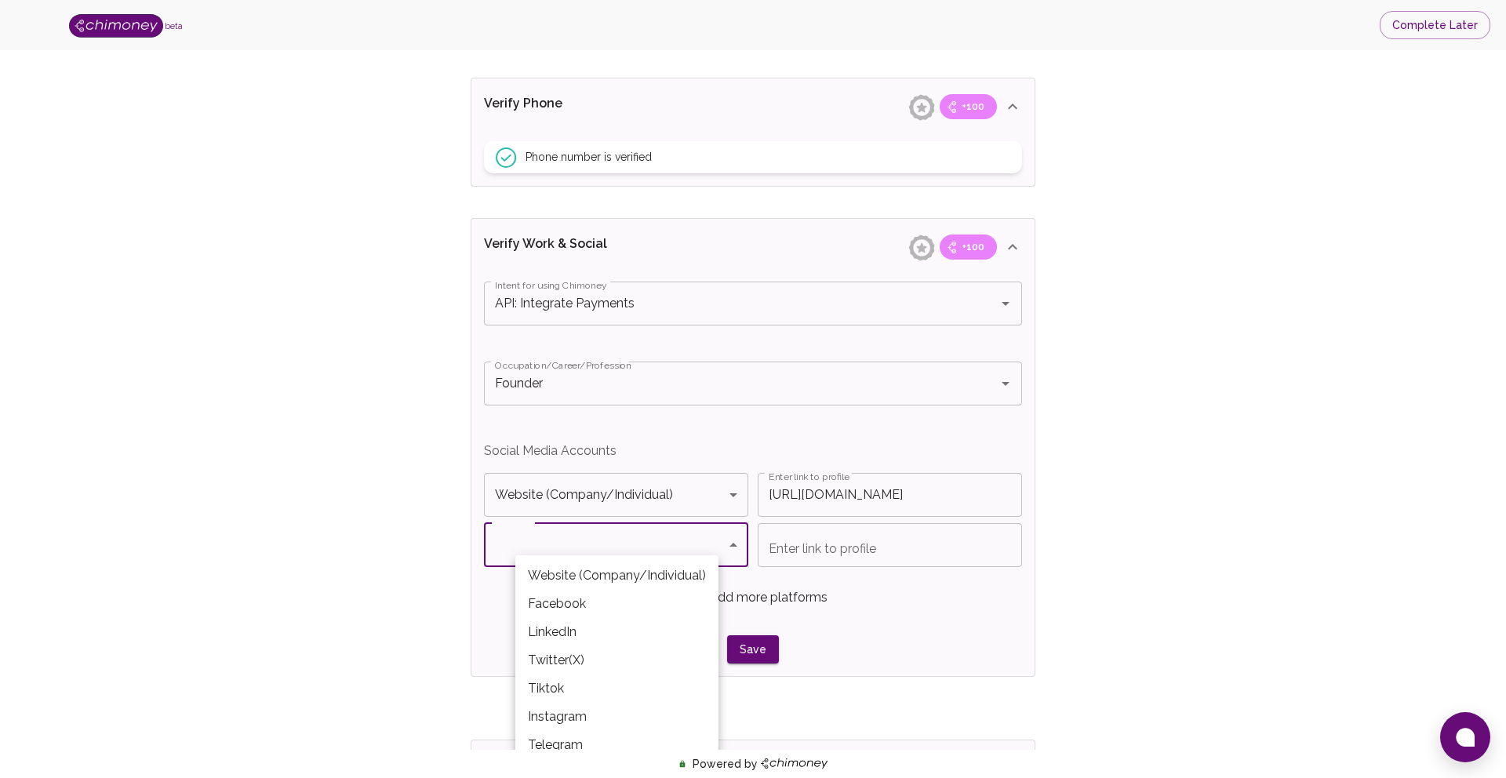
click at [581, 530] on body "beta Complete Later Verify ID and Earn Complete verification steps to earn Rewa…" at bounding box center [753, 234] width 1506 height 1886
click at [603, 715] on li "Instagram" at bounding box center [616, 717] width 203 height 28
type input "Instagram"
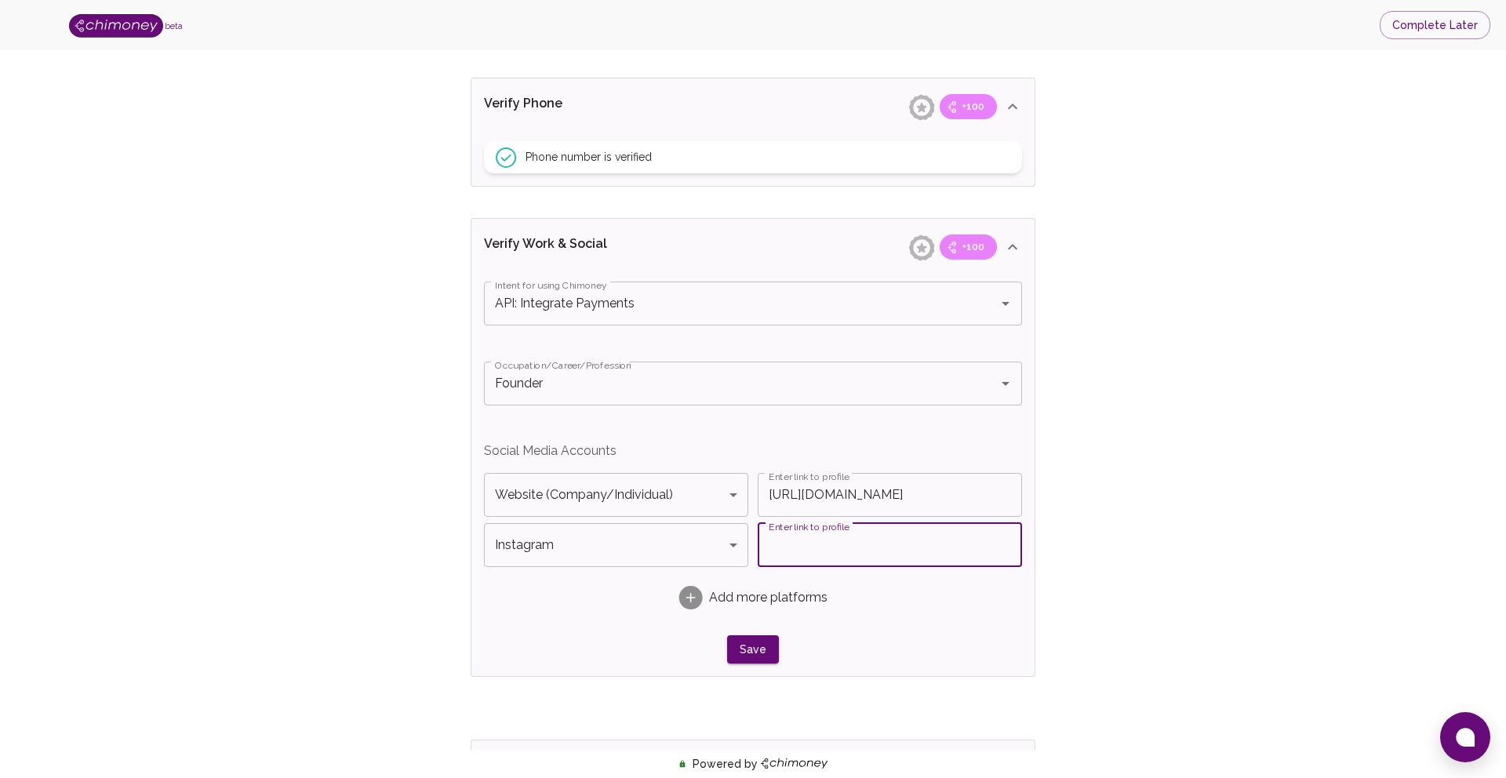
click at [828, 561] on input "Enter link to profile" at bounding box center [890, 545] width 264 height 44
click at [796, 536] on input "Enter link to profile" at bounding box center [890, 545] width 264 height 44
paste input "https://www.instagram.com/snakenation.co/"
type input "https://www.instagram.com/snakenation.co/"
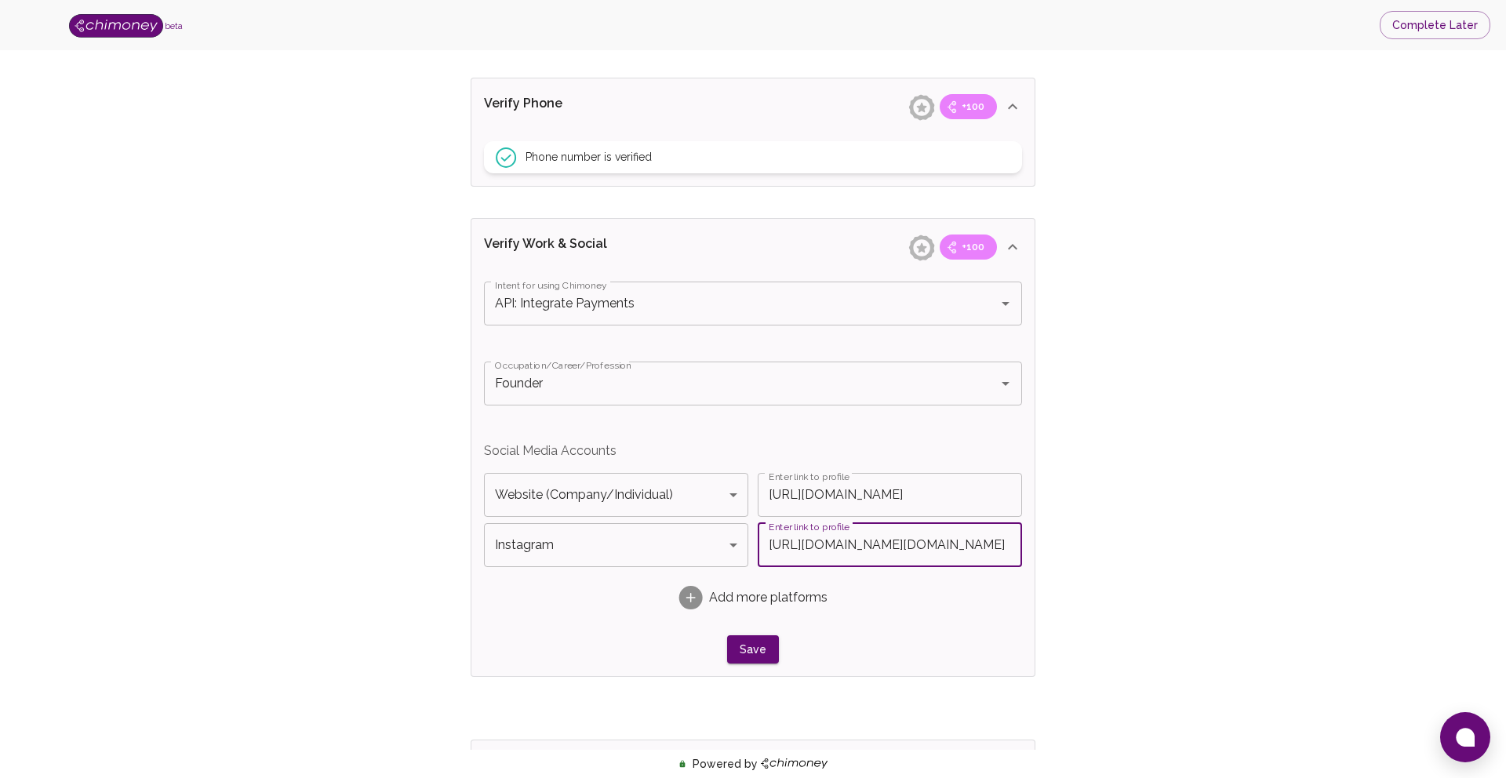
scroll to position [0, 0]
click at [1128, 582] on div "Verify ID and Earn Complete verification steps to earn Reward +100 Verify Email…" at bounding box center [753, 246] width 1406 height 1762
click at [749, 649] on button "Save" at bounding box center [753, 650] width 52 height 29
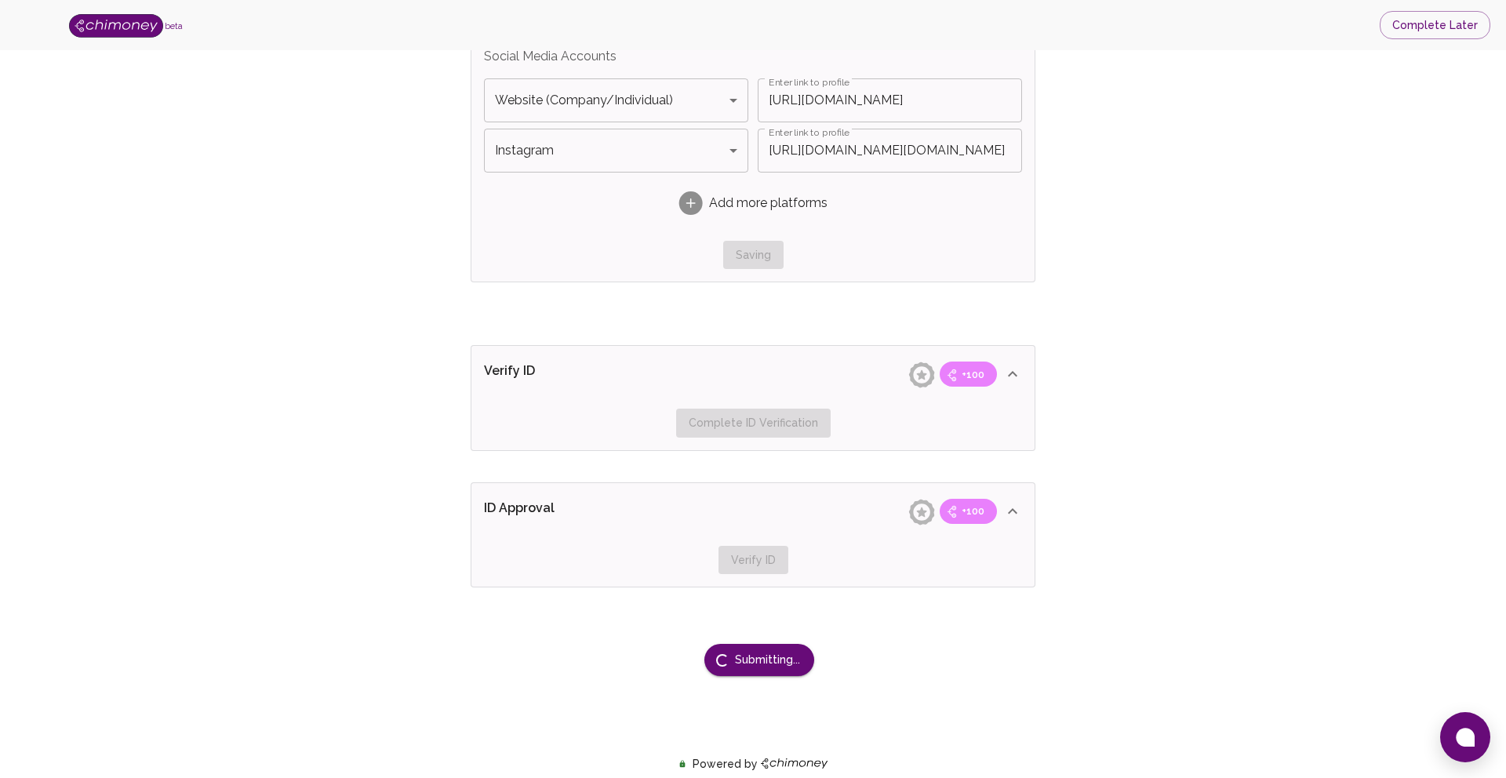
scroll to position [1108, 0]
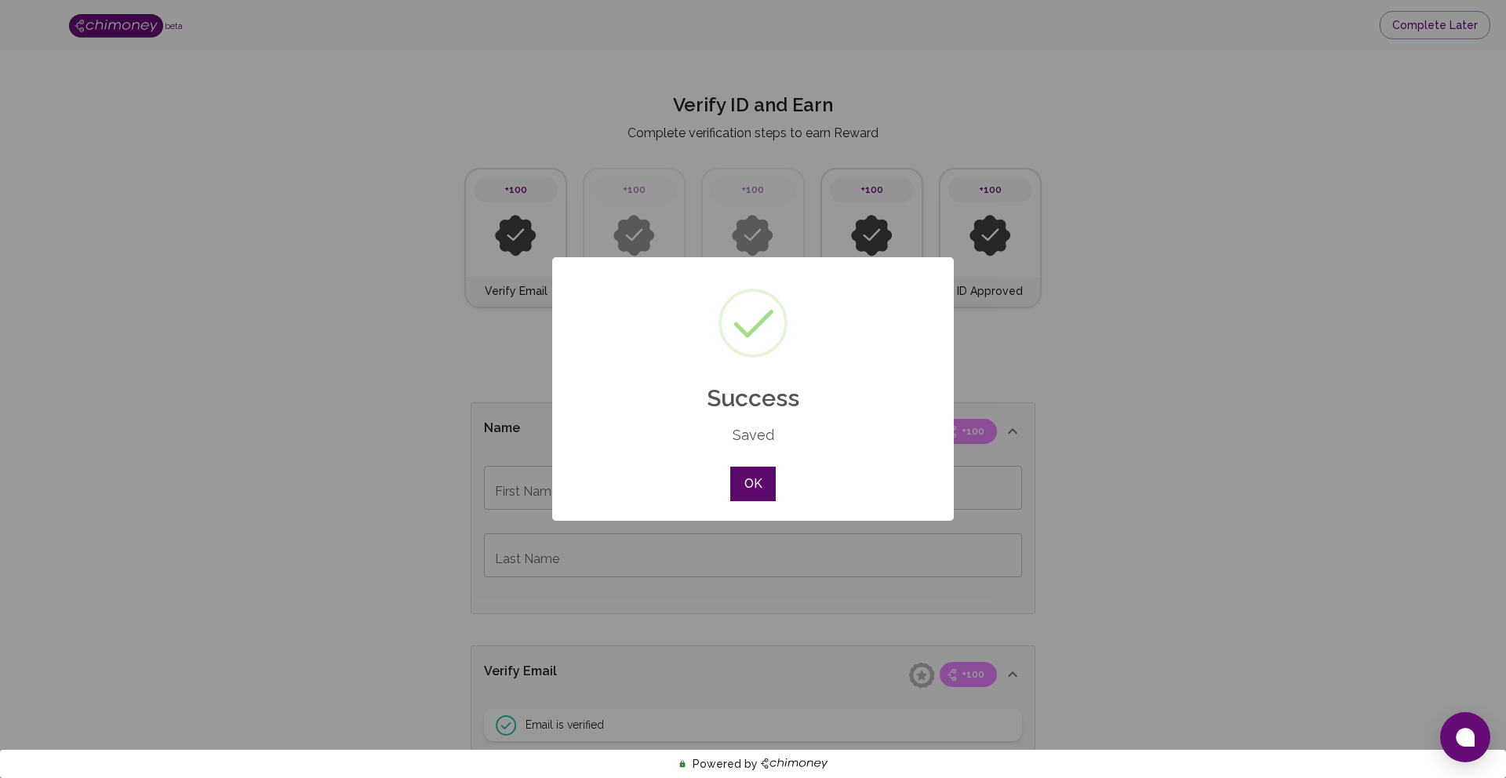
click at [758, 475] on button "OK" at bounding box center [753, 484] width 46 height 35
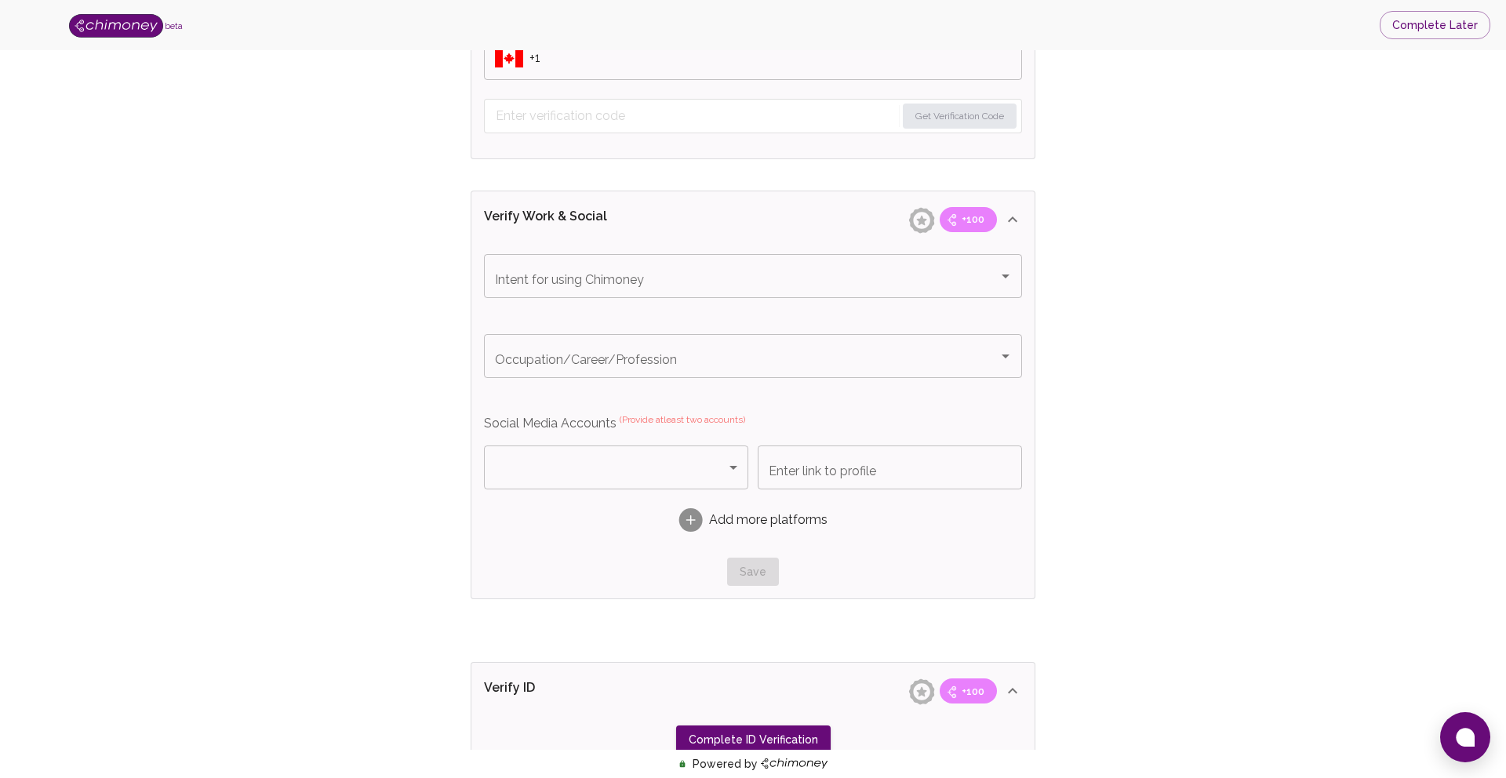
scroll to position [807, 0]
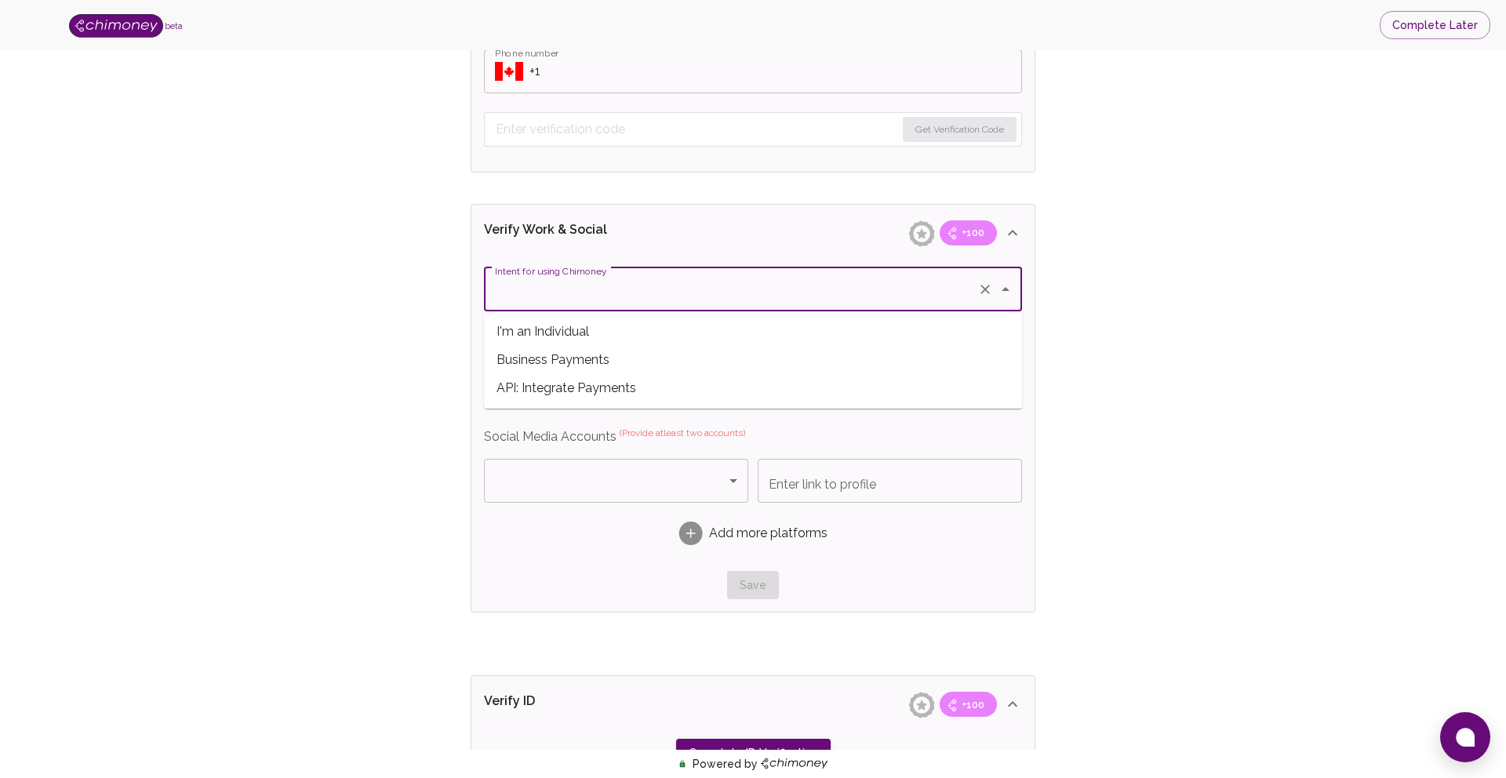
click at [630, 294] on input "Intent for using Chimoney" at bounding box center [731, 290] width 480 height 30
click at [610, 386] on span "API: Integrate Payments" at bounding box center [753, 388] width 538 height 28
type input "API: Integrate Payments"
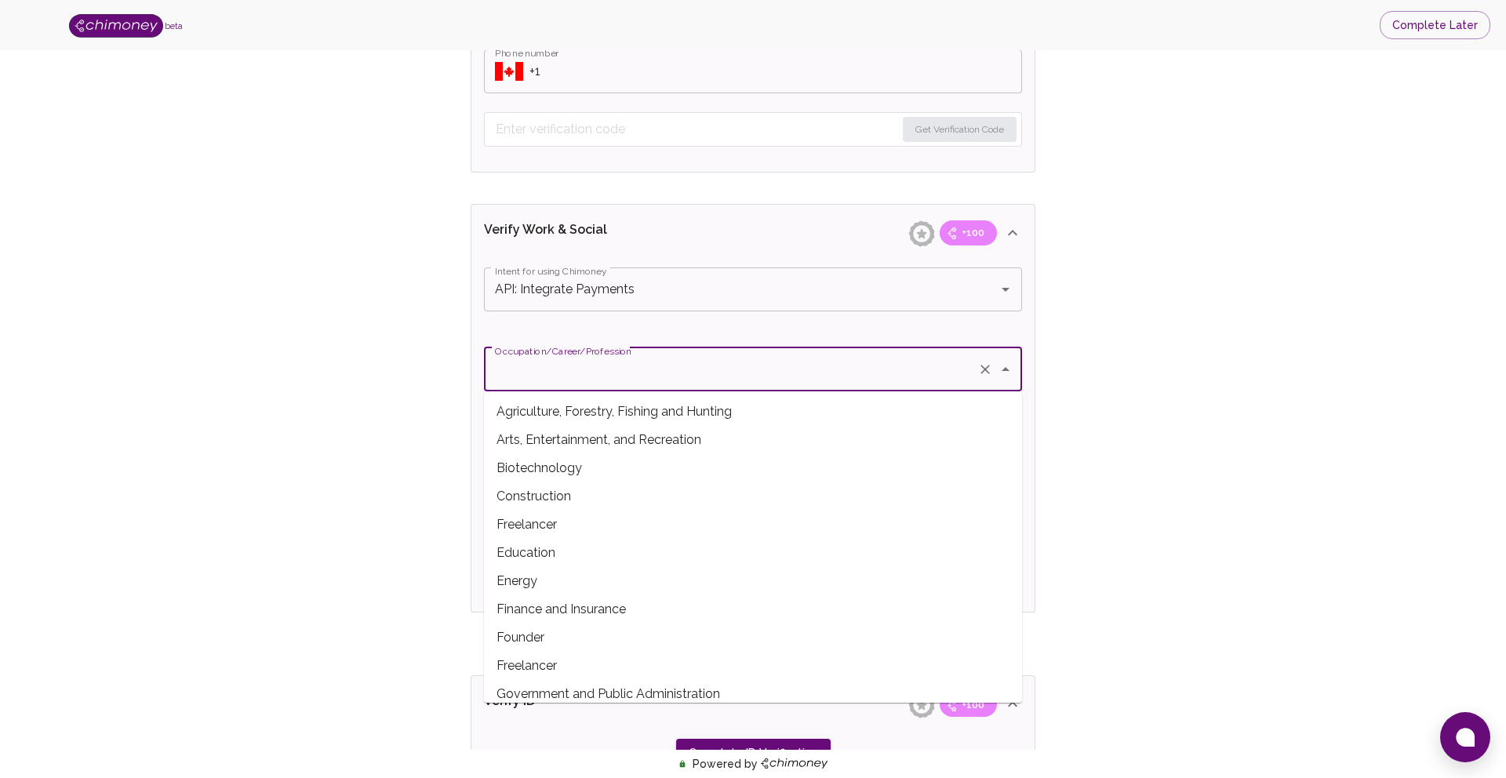
click at [603, 369] on input "Occupation/Career/Profession" at bounding box center [731, 370] width 480 height 30
click at [608, 432] on span "Arts, Entertainment, and Recreation" at bounding box center [753, 440] width 538 height 28
type input "Arts, Entertainment, and Recreation"
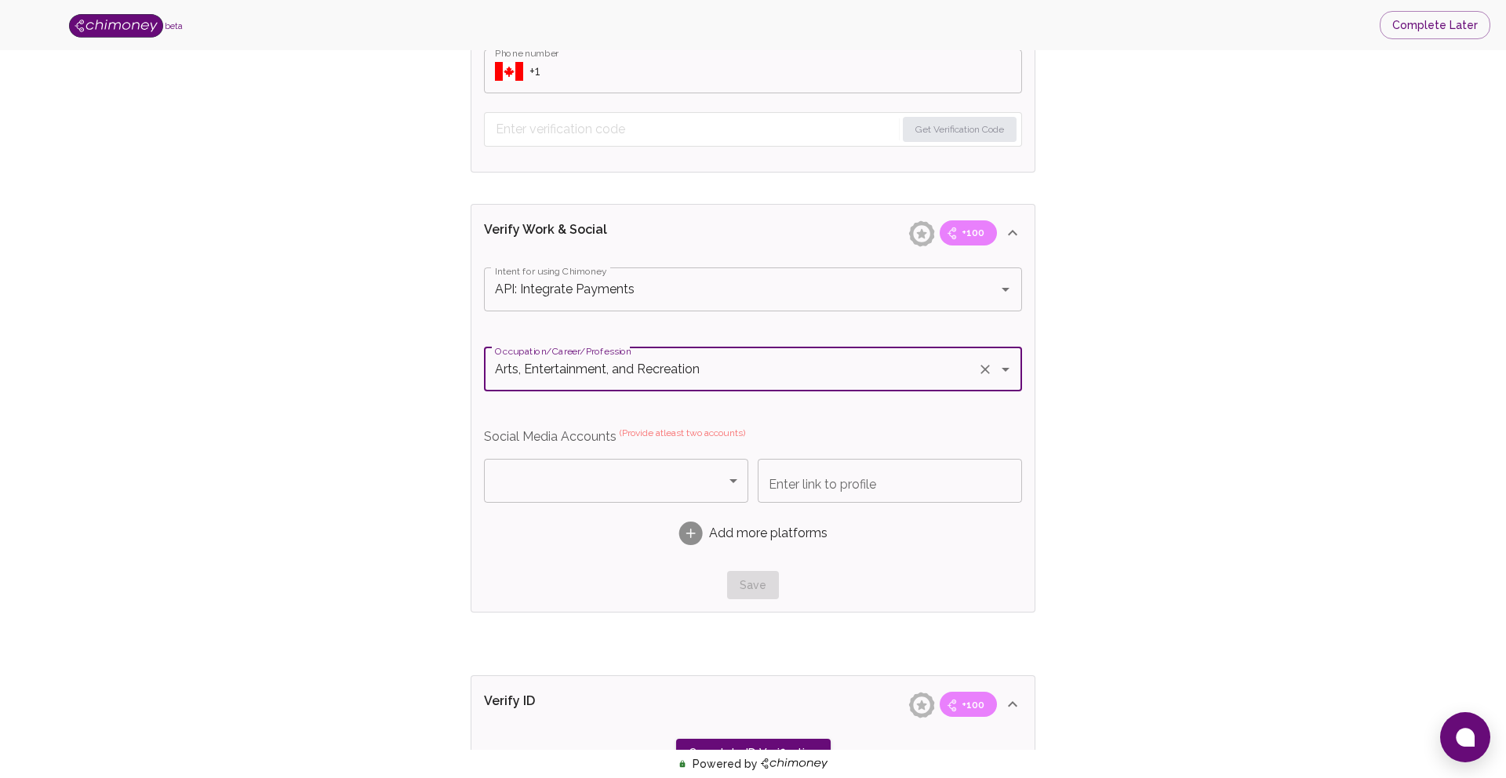
click at [588, 479] on body "beta Complete Later Verify ID and Earn Complete verification steps to earn Rewa…" at bounding box center [753, 153] width 1506 height 1920
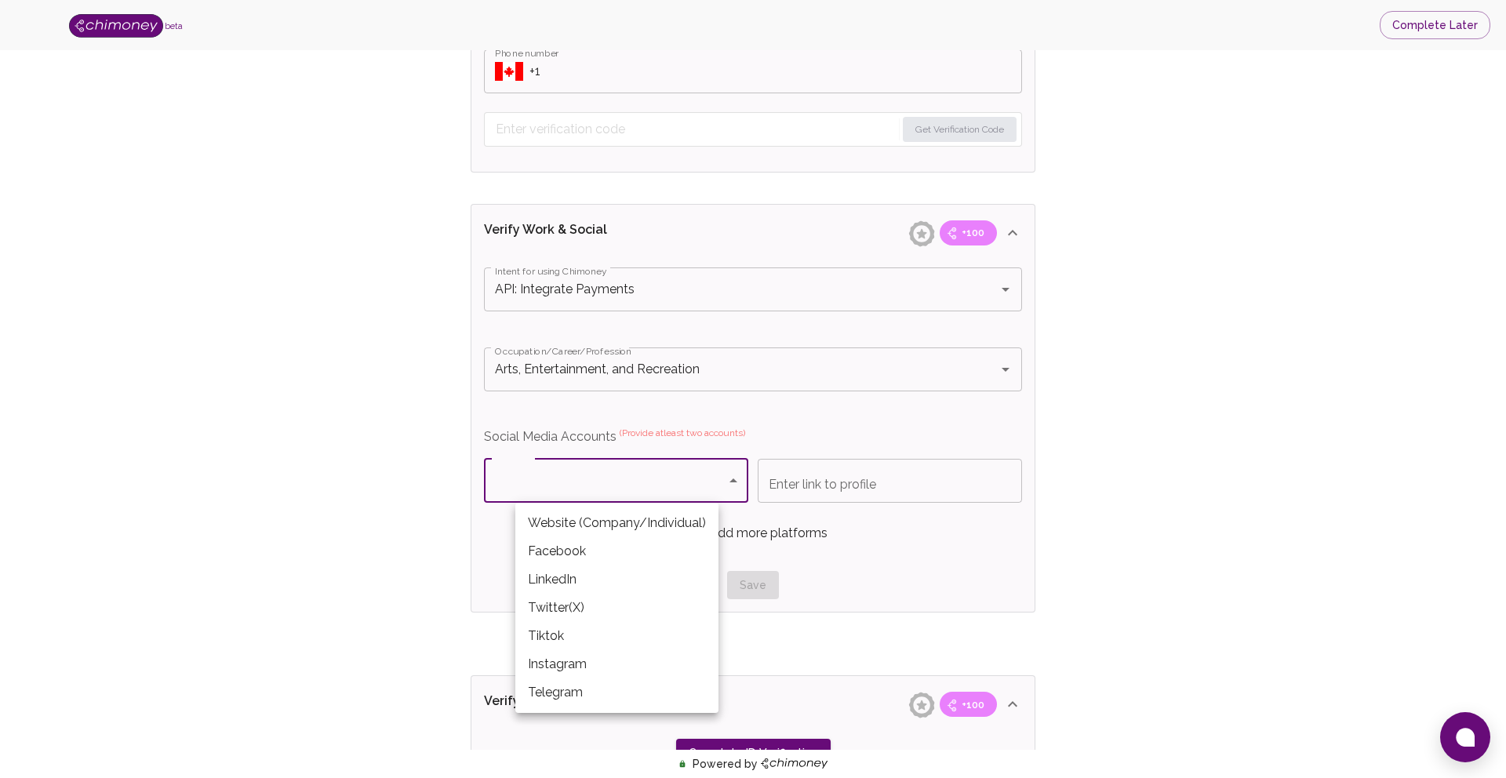
click at [622, 520] on li "Website (Company/Individual)" at bounding box center [616, 523] width 203 height 28
click at [697, 483] on body "beta Complete Later Verify ID and Earn Complete verification steps to earn Rewa…" at bounding box center [753, 153] width 1506 height 1920
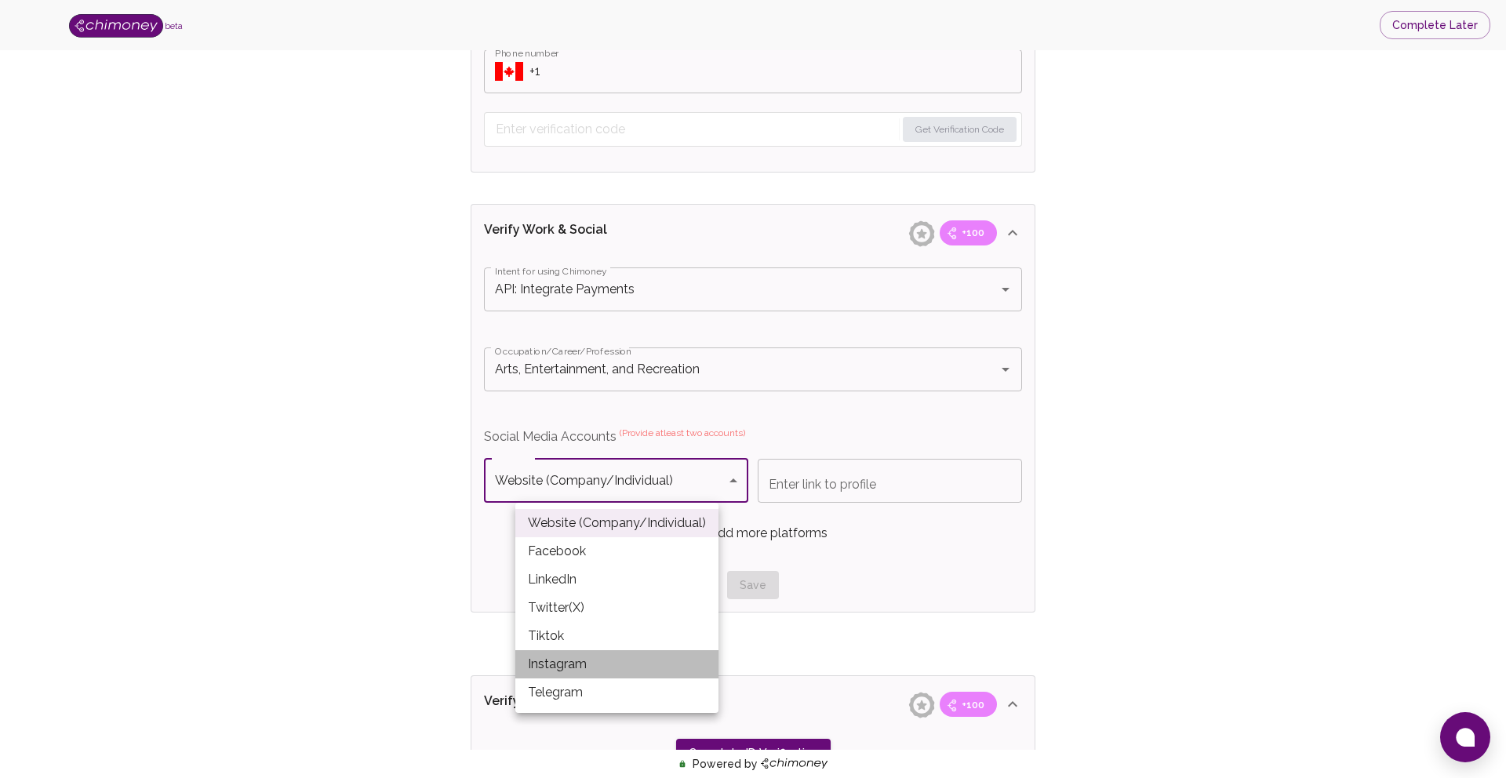
click at [641, 665] on li "Instagram" at bounding box center [616, 664] width 203 height 28
type input "Instagram"
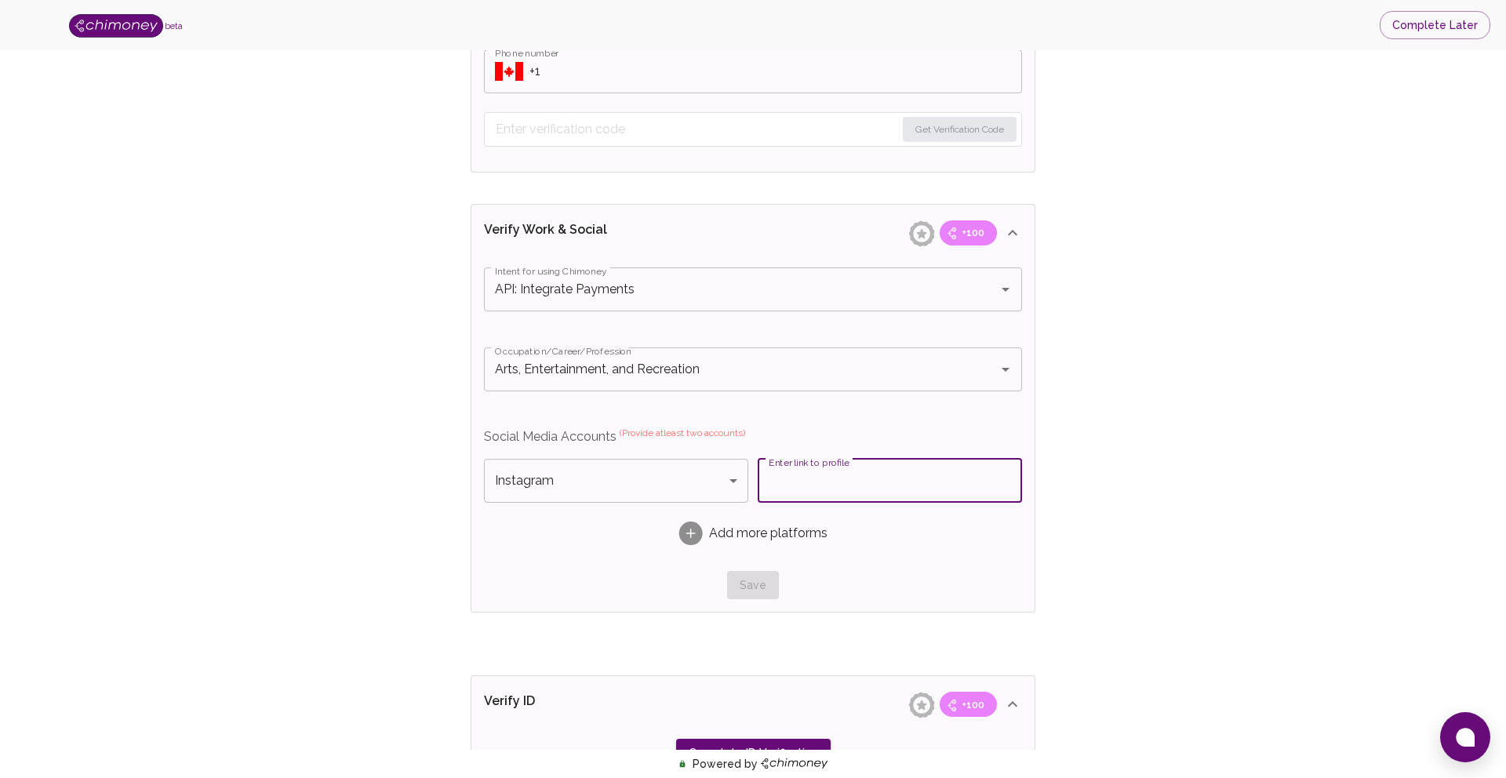
click at [856, 475] on input "Enter link to profile" at bounding box center [890, 481] width 264 height 44
paste input "https://www.instagram.com/snakenation.co/"
type input "https://www.instagram.com/snakenation.co/"
click at [687, 534] on icon at bounding box center [691, 534] width 9 height 2
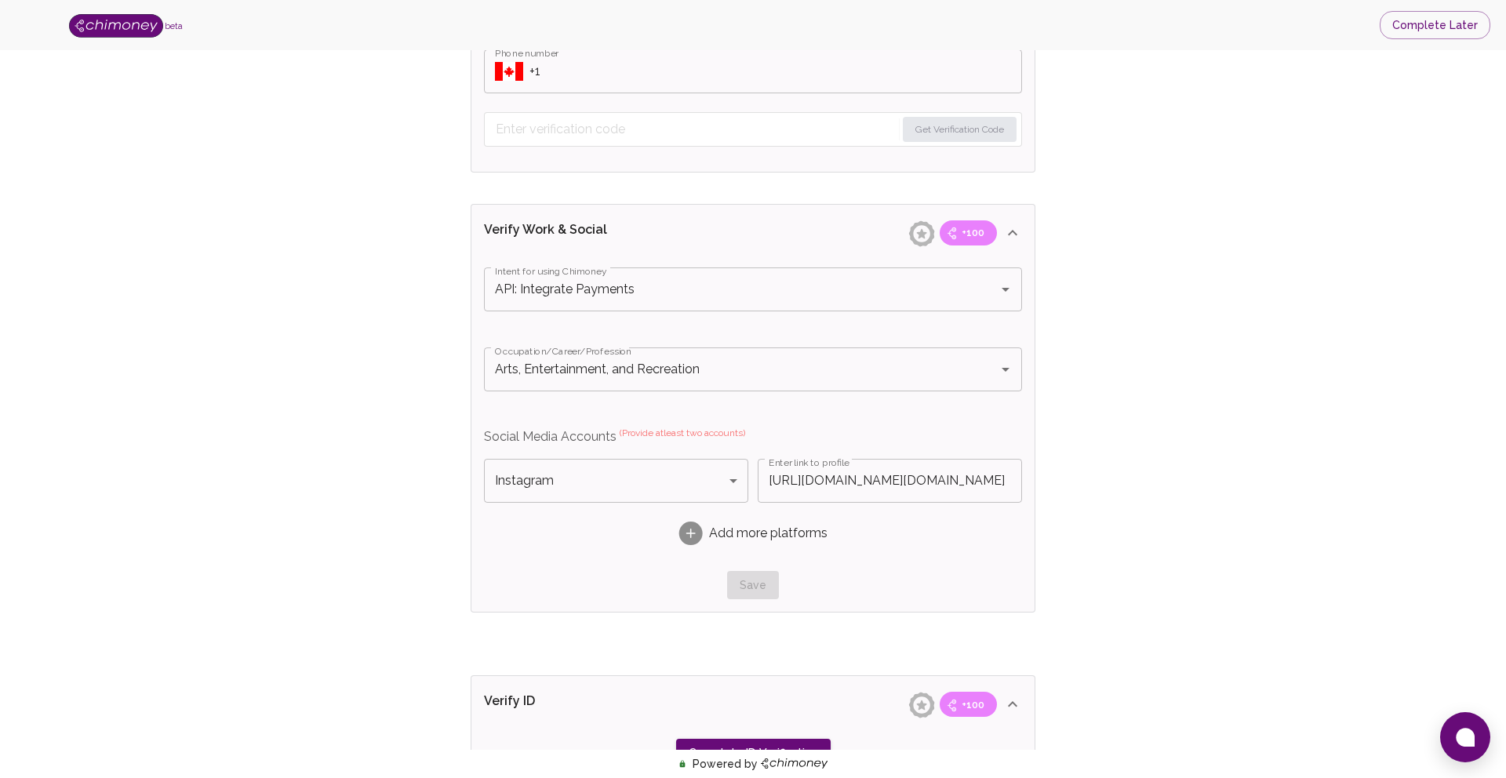
scroll to position [0, 0]
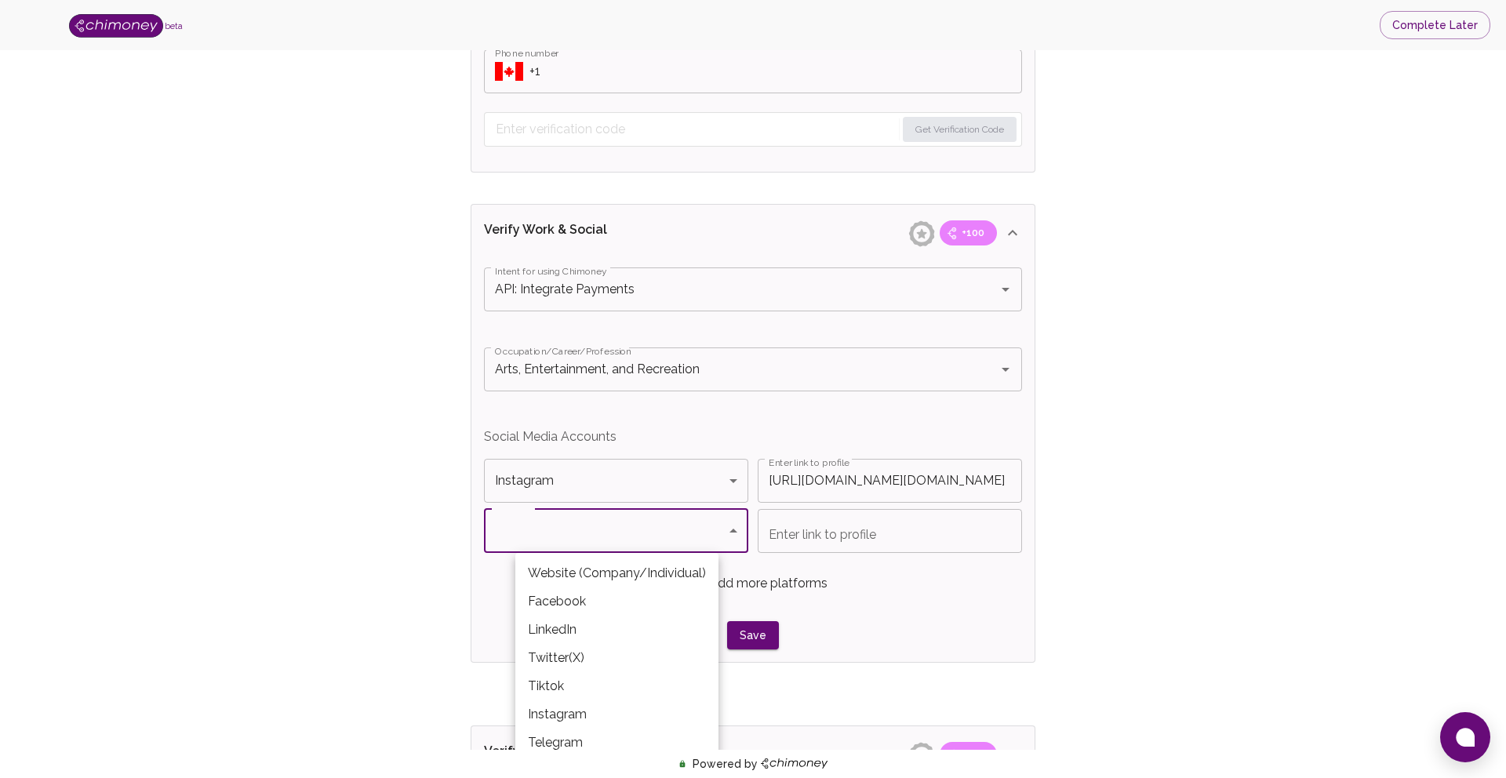
click at [592, 537] on body "beta Complete Later Verify ID and Earn Complete verification steps to earn Rewa…" at bounding box center [753, 178] width 1506 height 1970
click at [608, 573] on li "Website (Company/Individual)" at bounding box center [616, 573] width 203 height 28
type input "Website (Company/Individual)"
click at [811, 537] on input "Enter link to profile" at bounding box center [890, 531] width 264 height 44
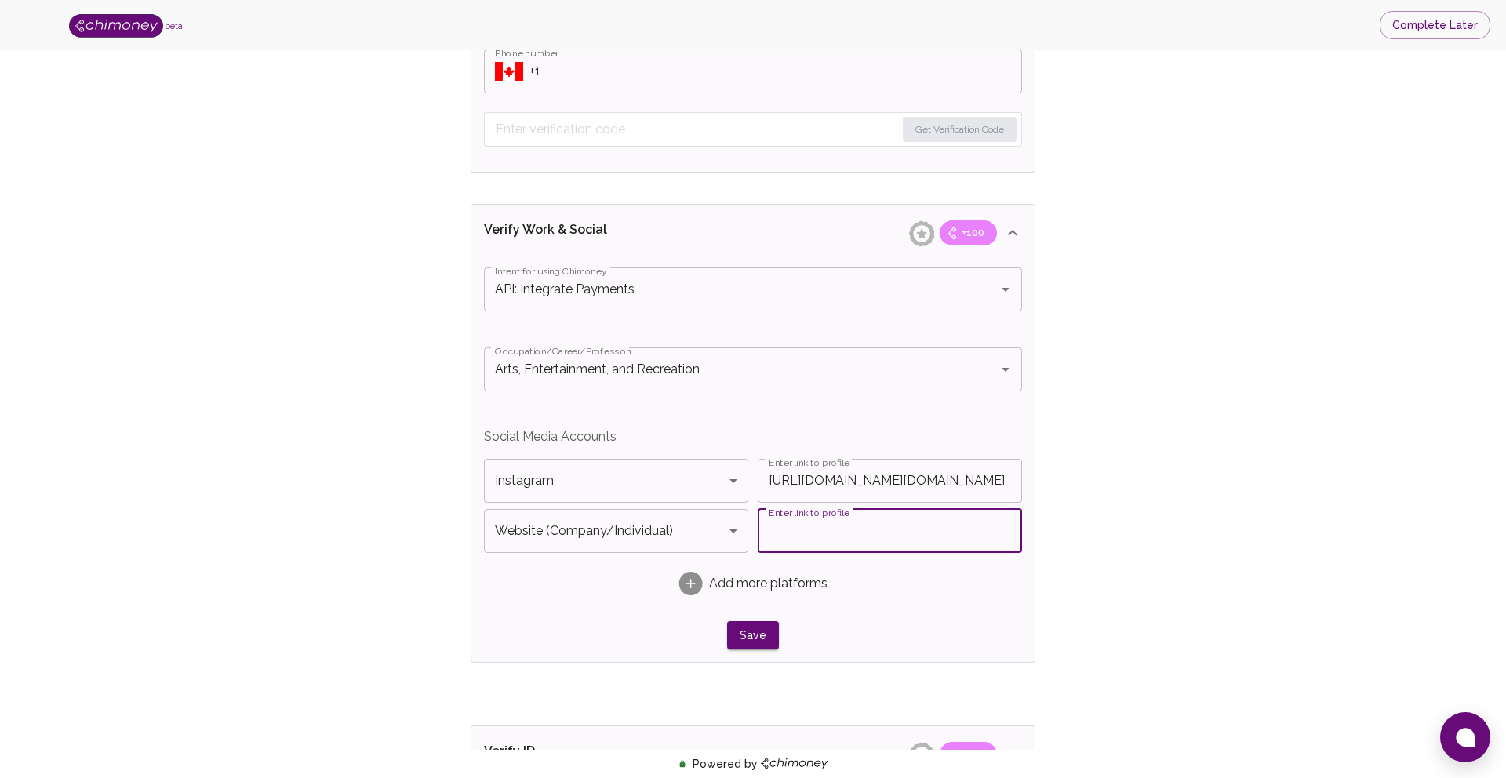
paste input "https://snakenation.co/"
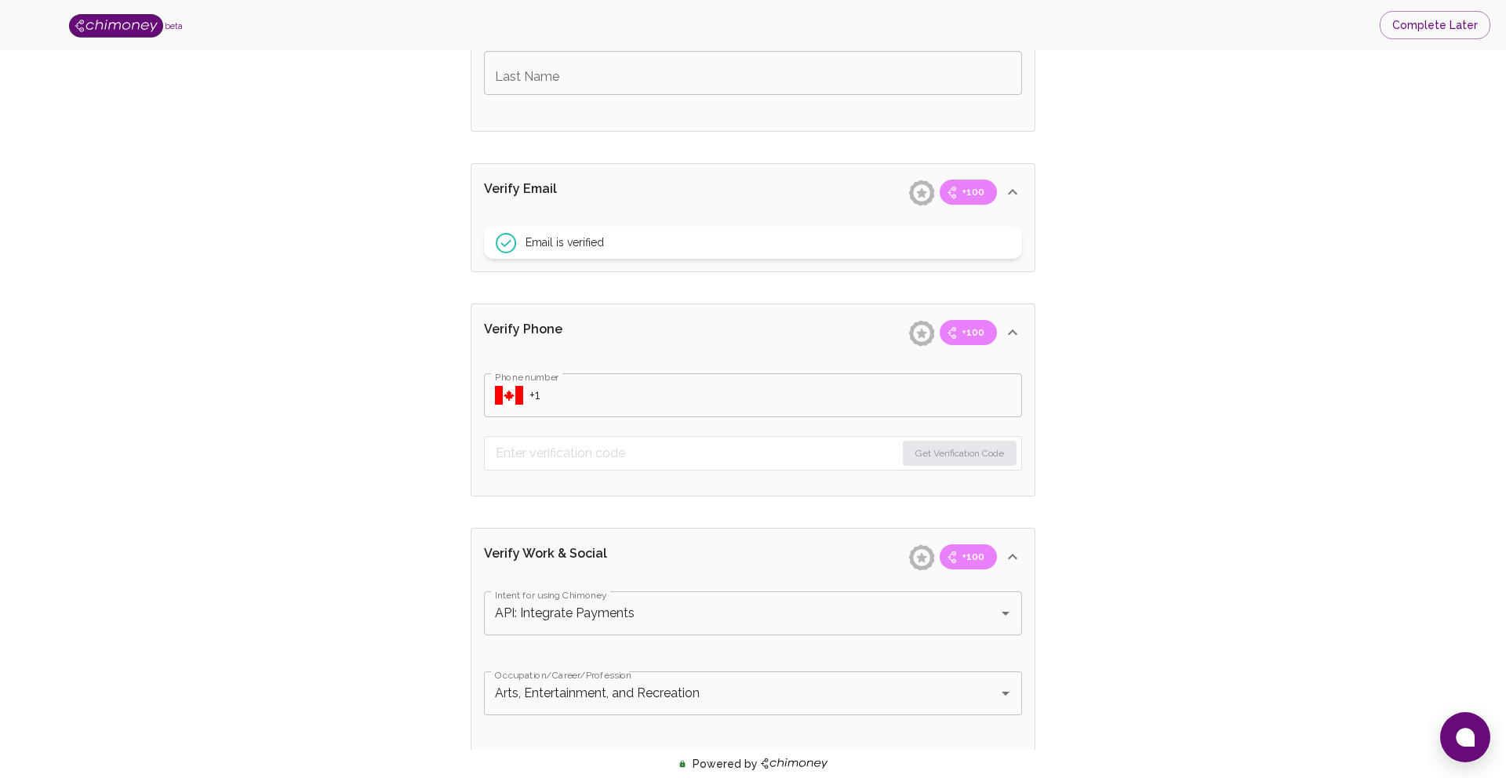
scroll to position [483, 0]
type input "https://snakenation.co/"
click at [513, 390] on icon "Select country" at bounding box center [509, 394] width 28 height 19
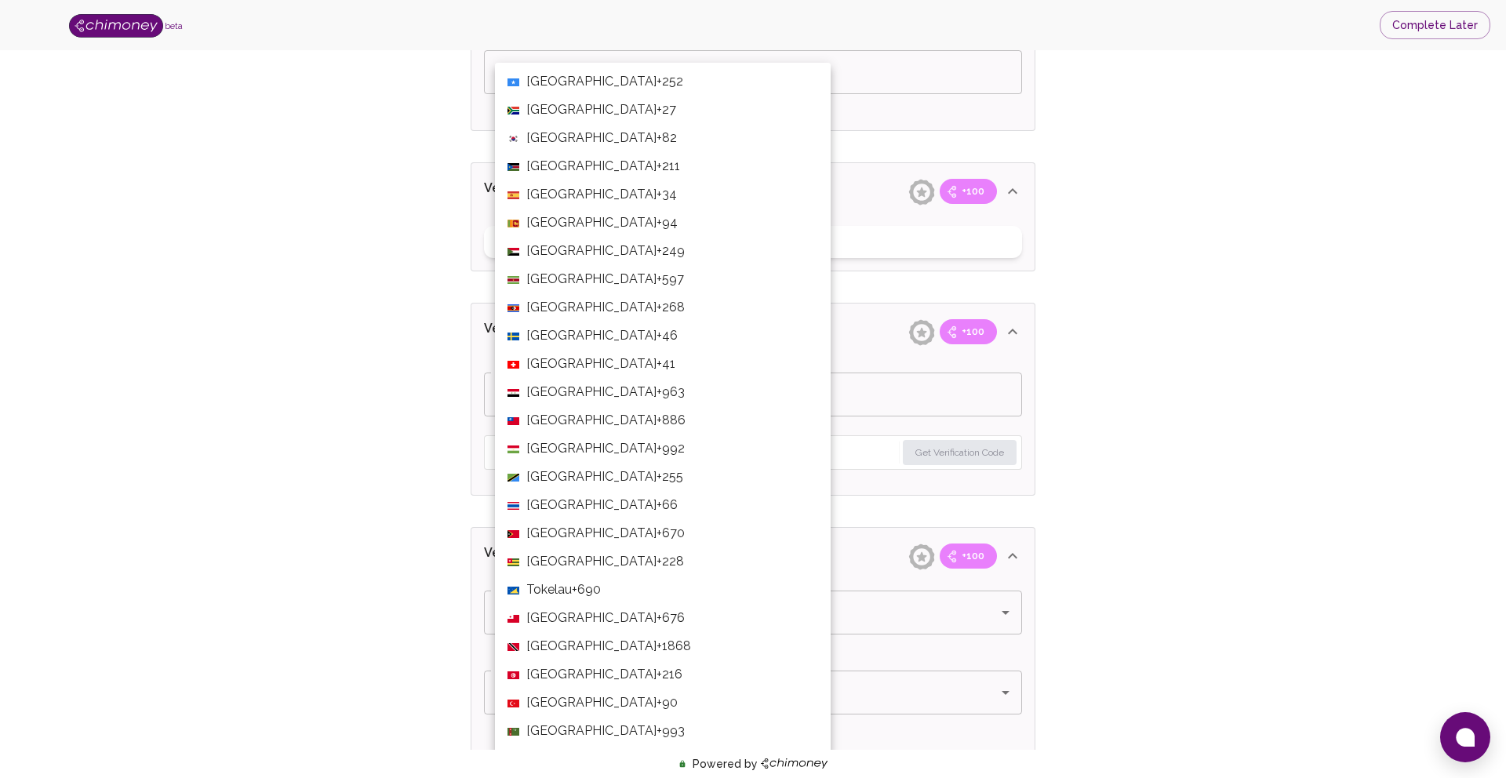
scroll to position [5363, 0]
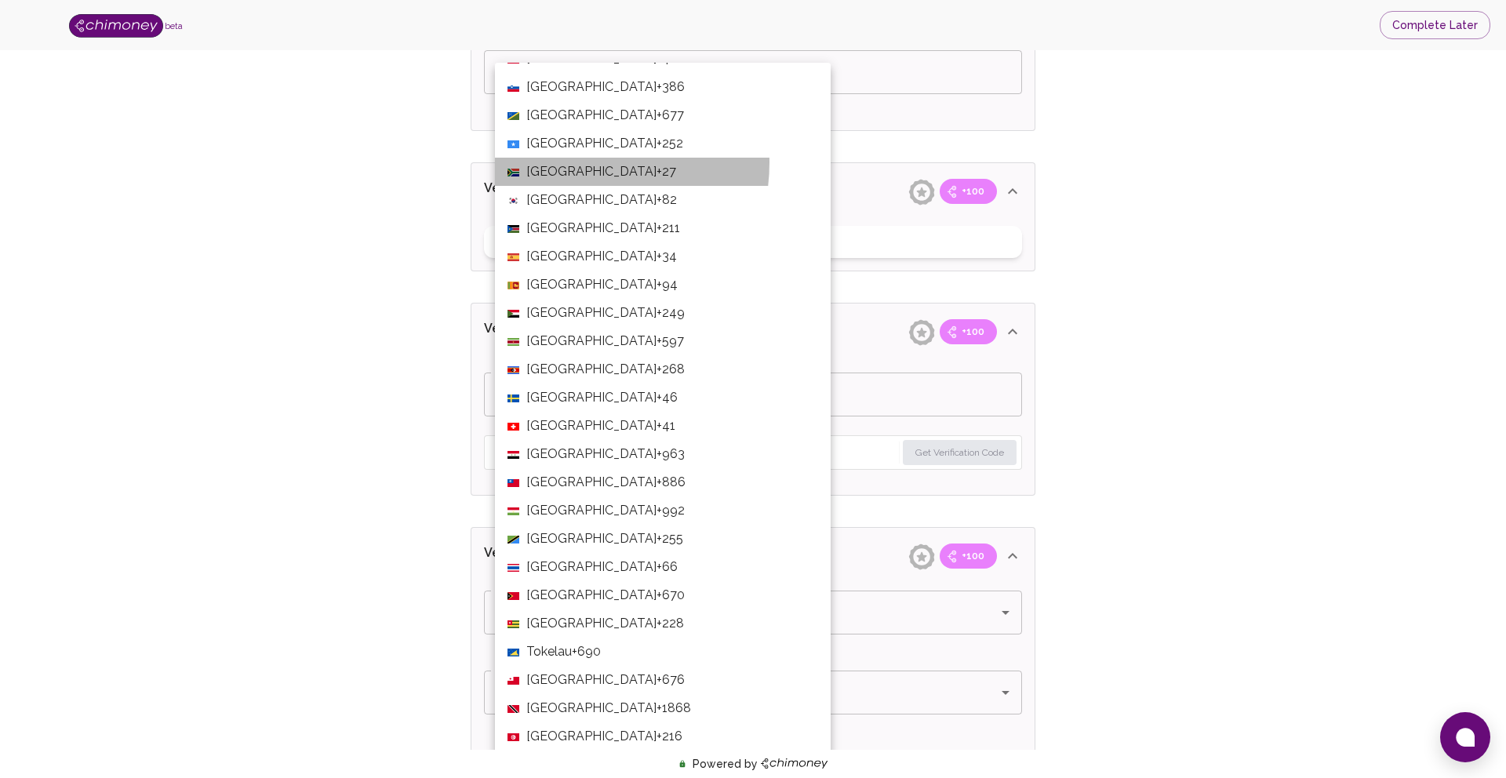
click at [566, 162] on span "South Africa" at bounding box center [591, 171] width 130 height 19
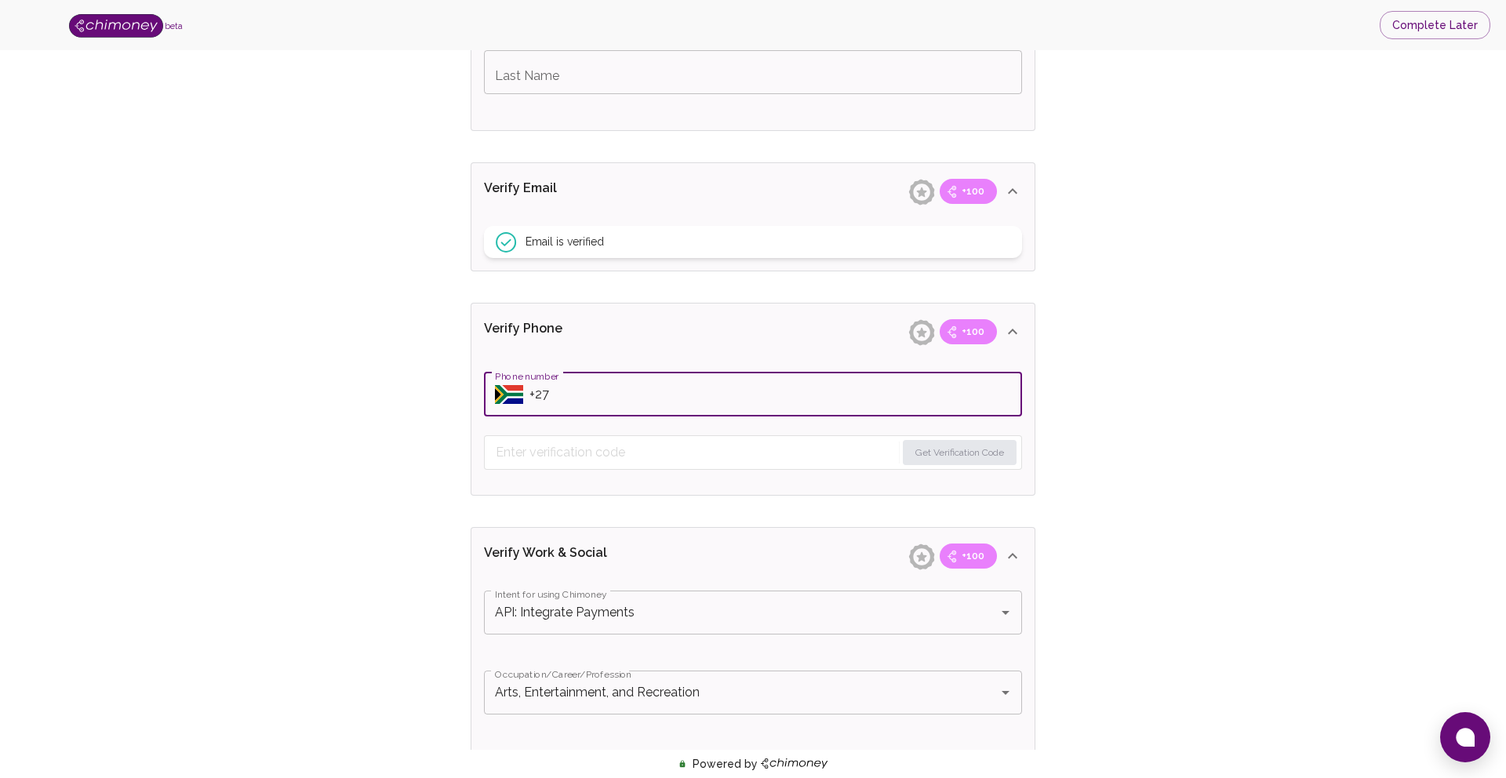
click at [562, 394] on input "Phone number" at bounding box center [776, 395] width 493 height 44
type input "+27 73 439 3150"
click at [990, 460] on button "Get Verification Code" at bounding box center [960, 452] width 114 height 25
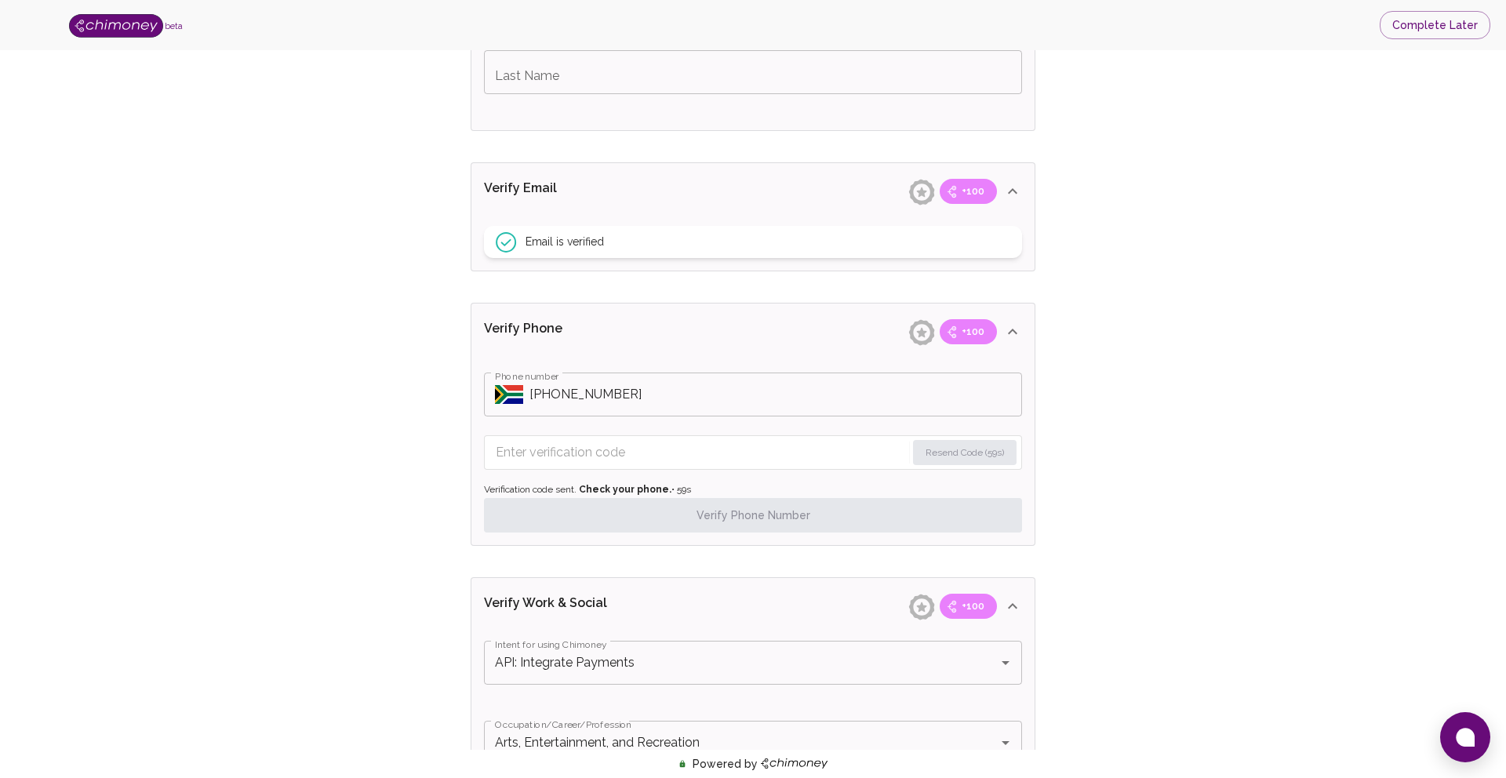
click at [621, 450] on input "Enter verification code" at bounding box center [701, 452] width 410 height 25
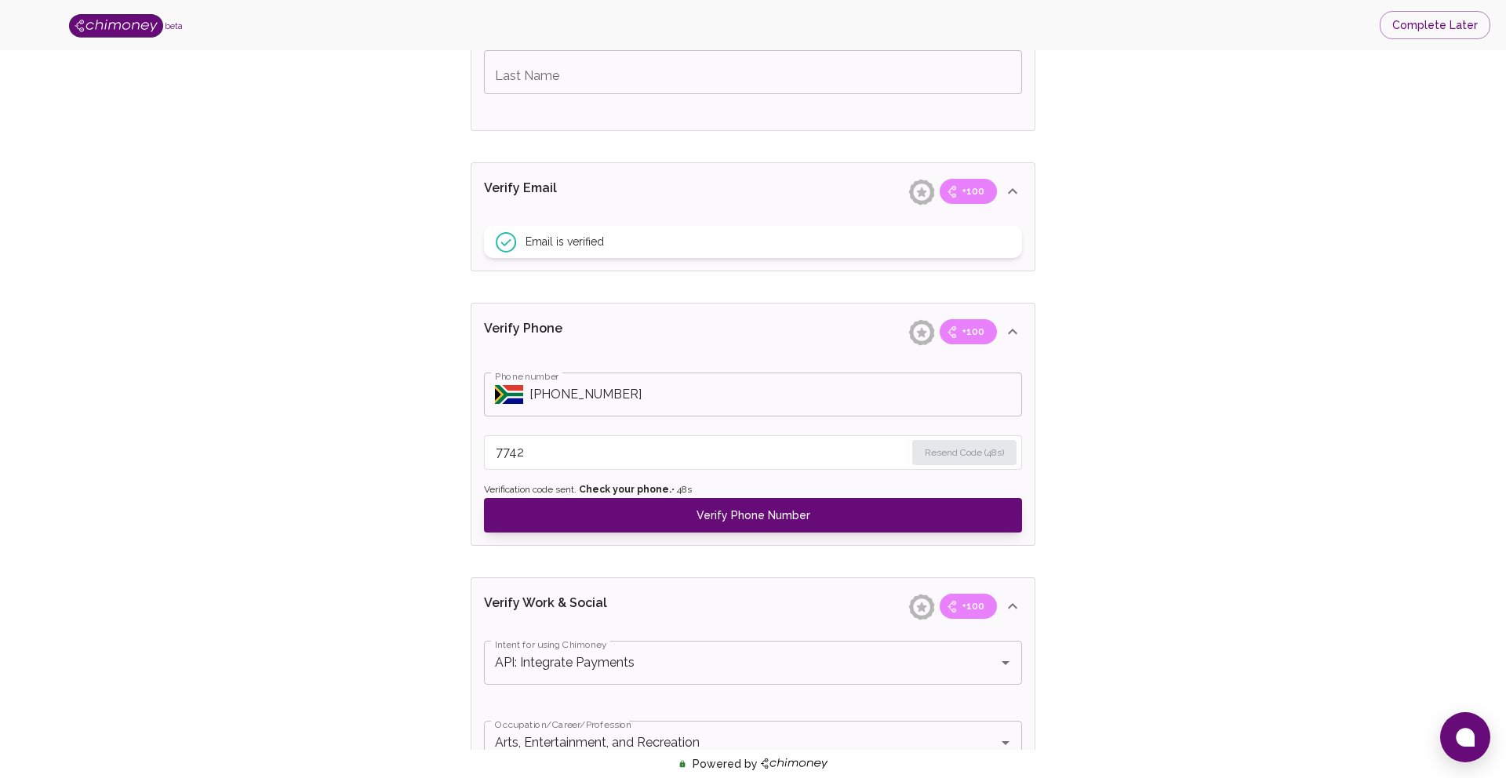
type input "7742"
click at [383, 544] on div "Verify ID and Earn Complete verification steps to earn Reward +100 Verify Email…" at bounding box center [753, 538] width 1406 height 1896
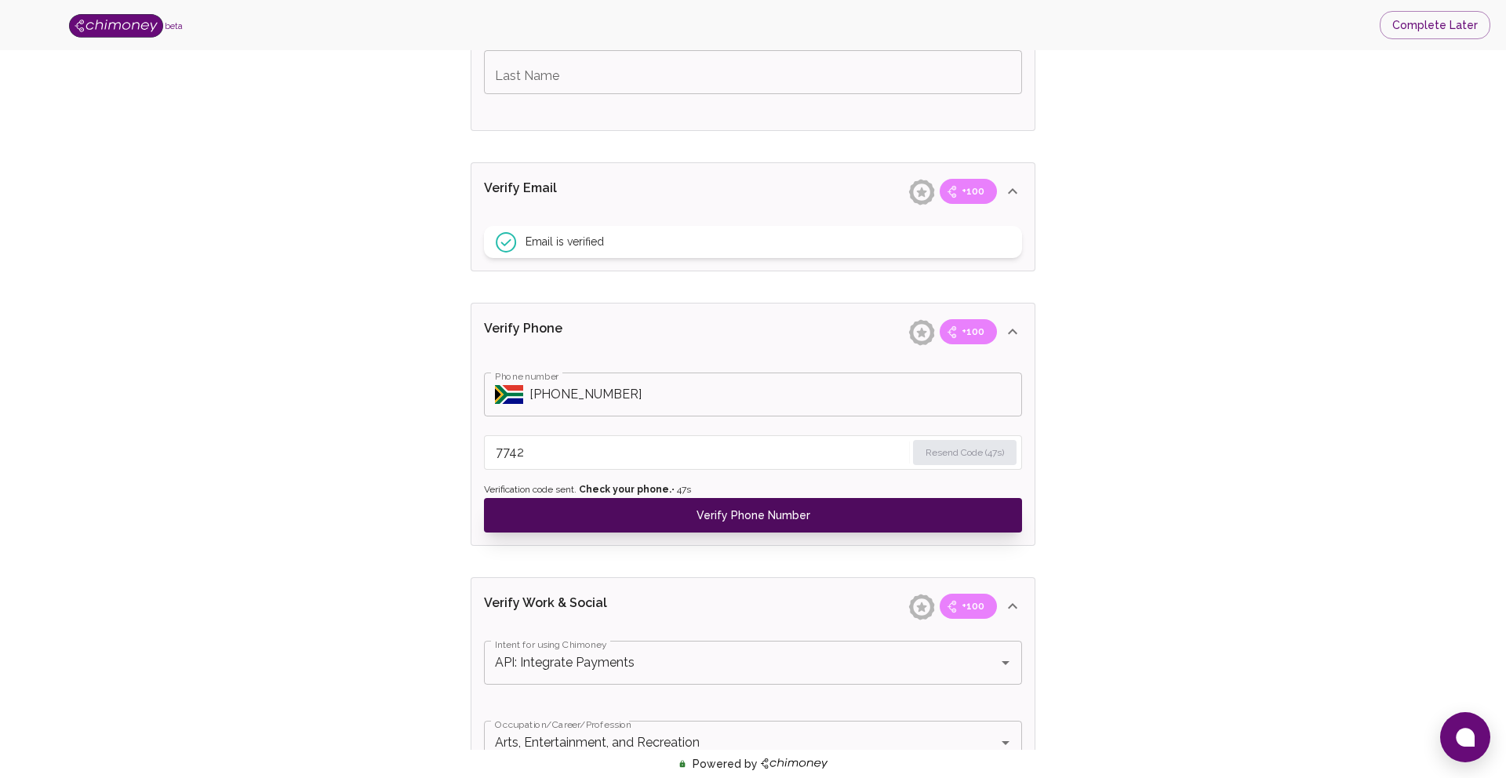
click at [645, 504] on button "Verify Phone Number" at bounding box center [753, 515] width 538 height 35
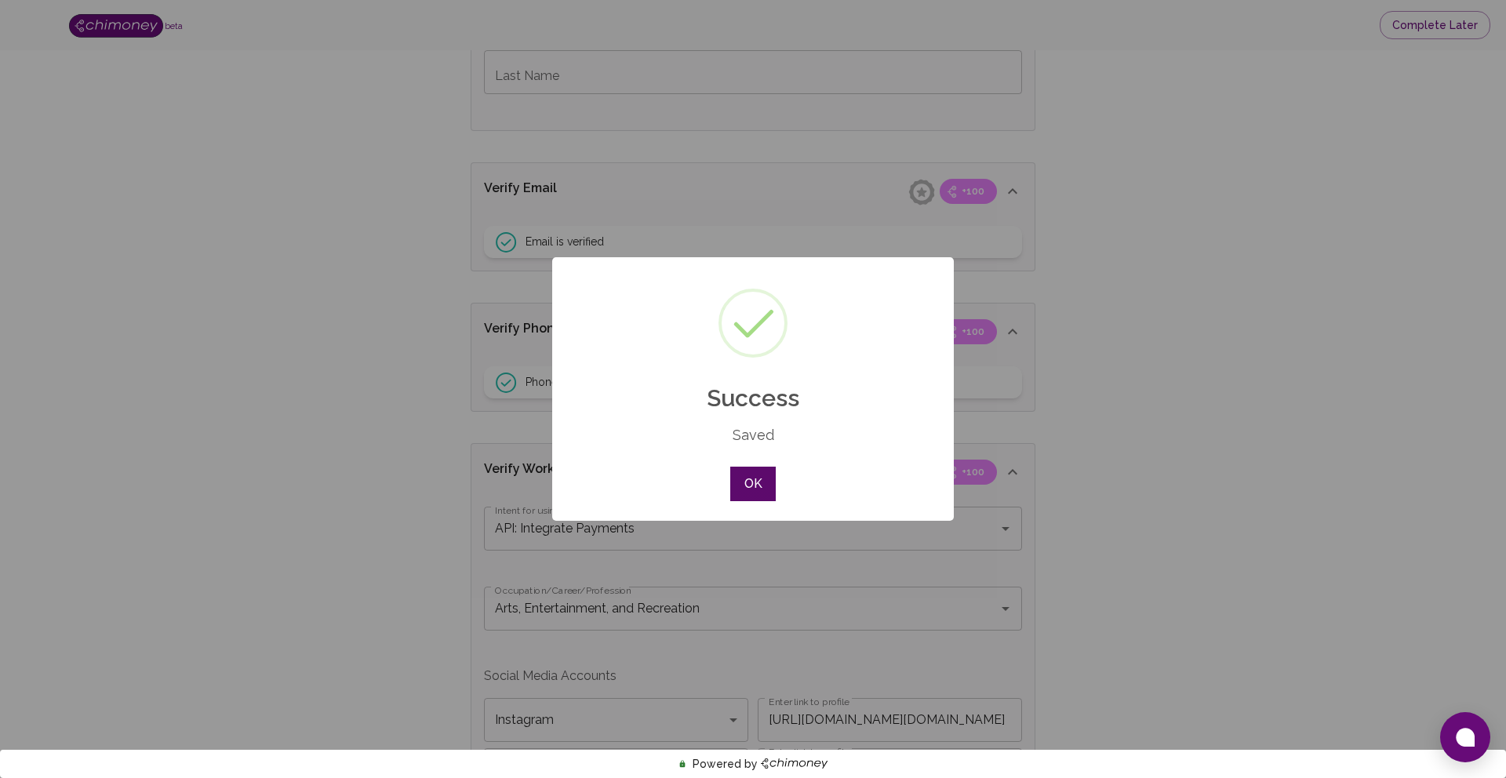
click at [756, 489] on button "OK" at bounding box center [753, 484] width 46 height 35
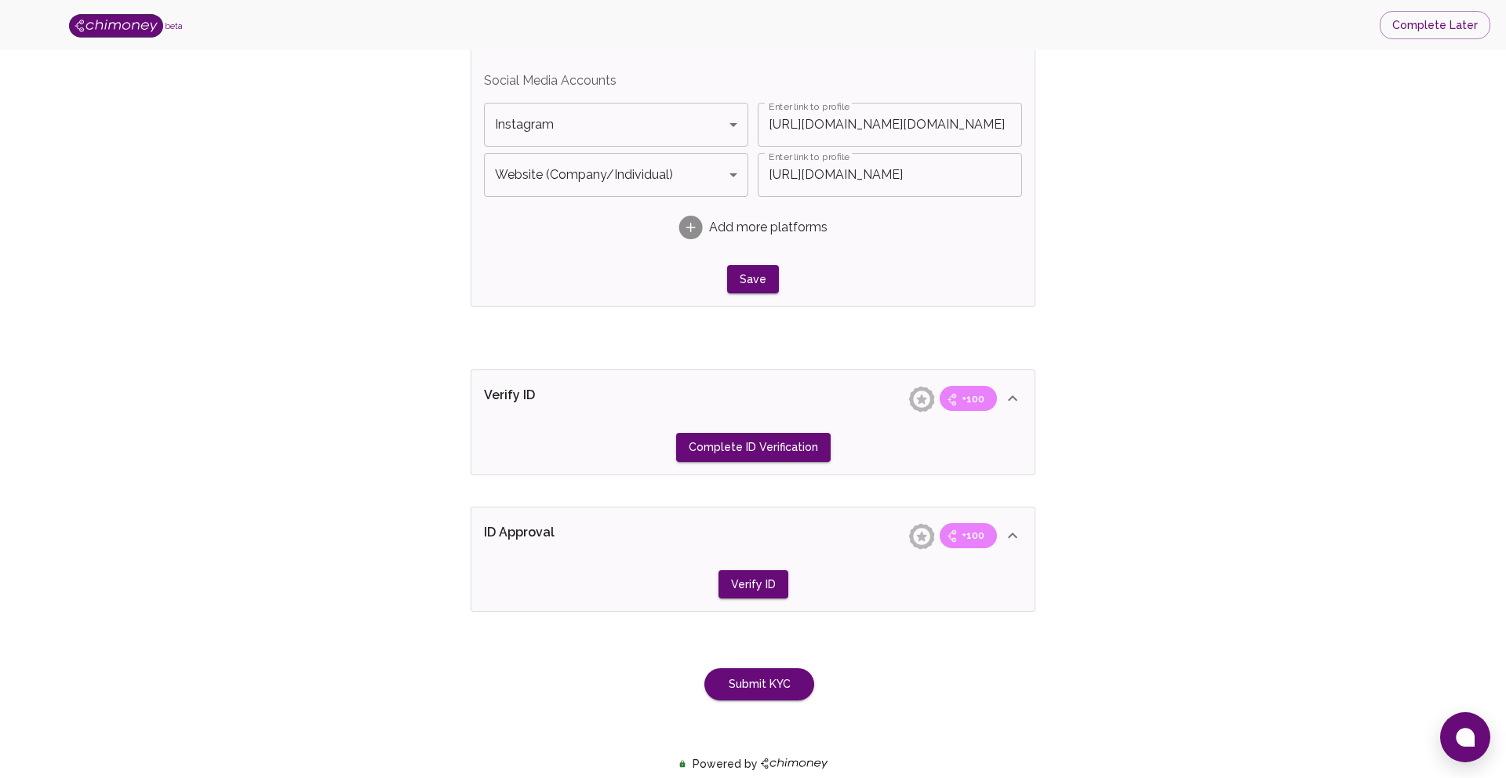
scroll to position [1081, 0]
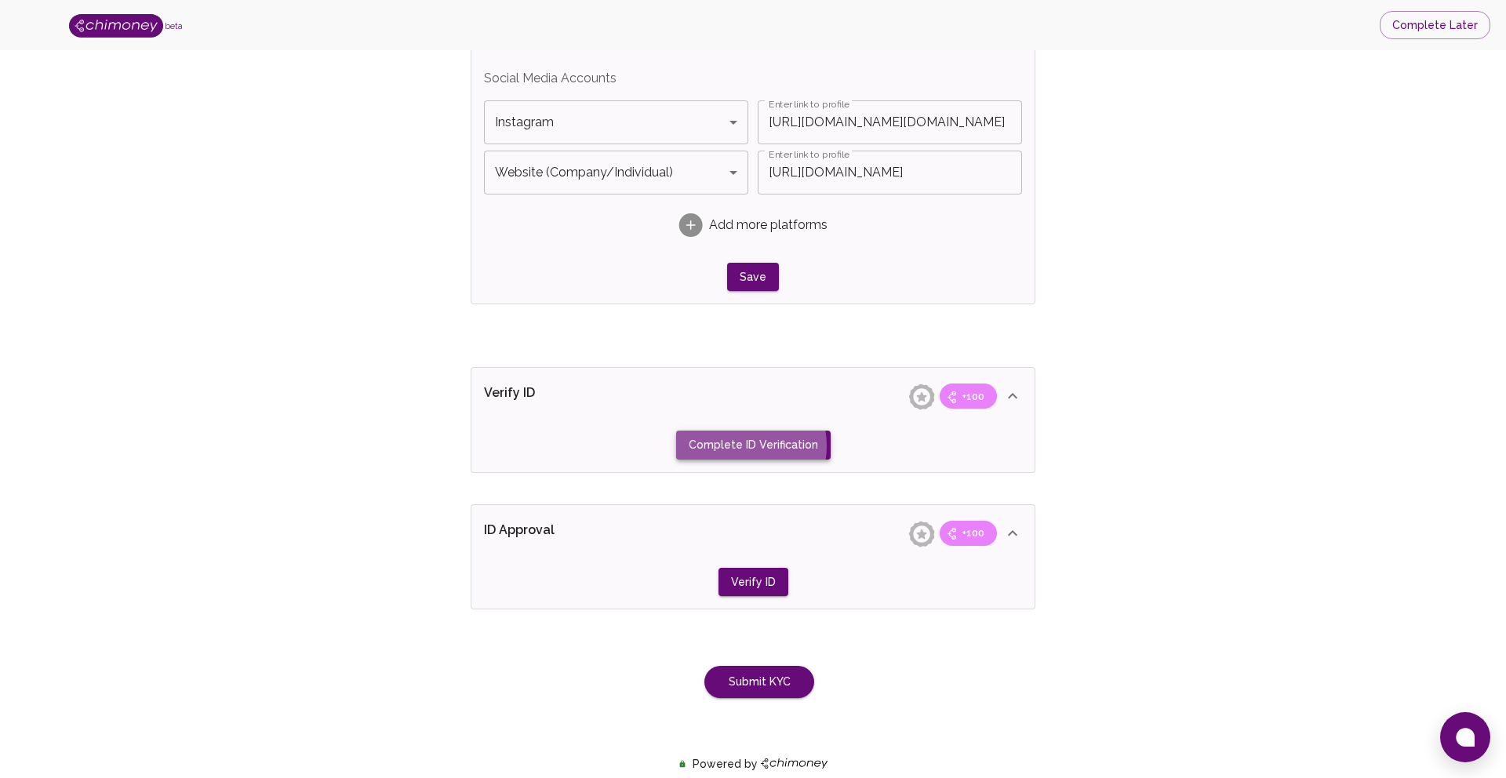
click at [737, 446] on button "Complete ID Verification" at bounding box center [753, 445] width 155 height 29
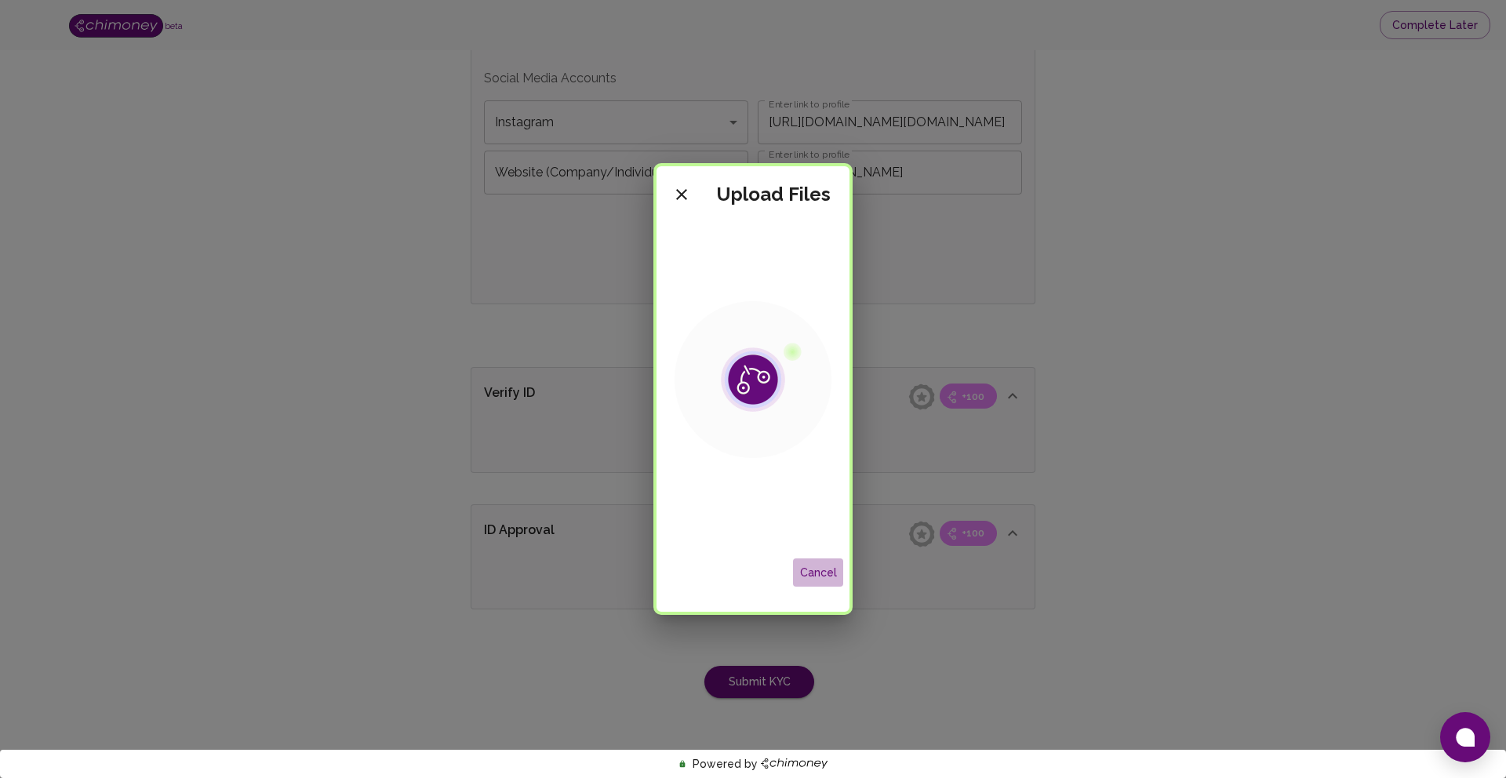
click at [817, 576] on button "Cancel" at bounding box center [818, 573] width 50 height 29
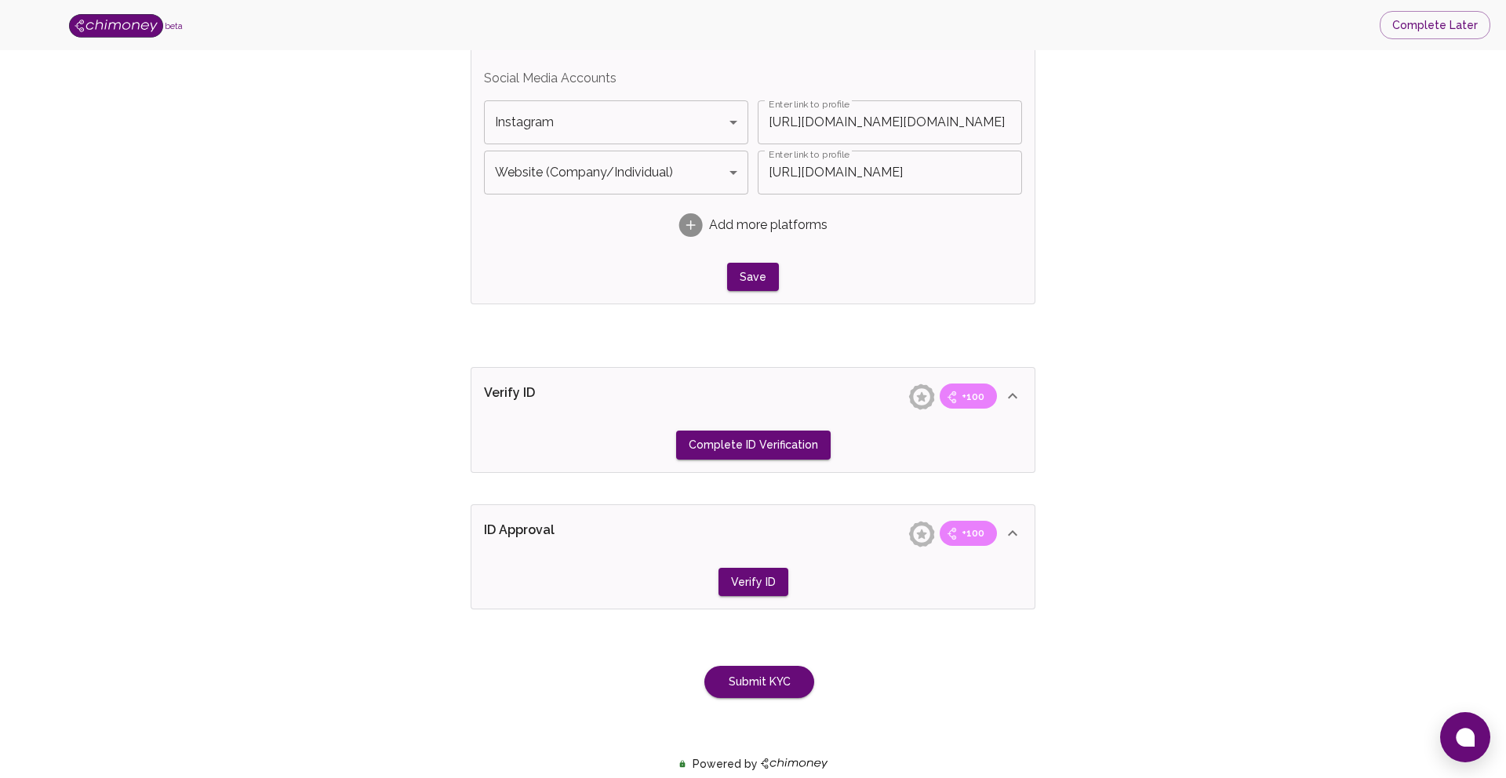
click at [1015, 391] on icon at bounding box center [1013, 396] width 19 height 19
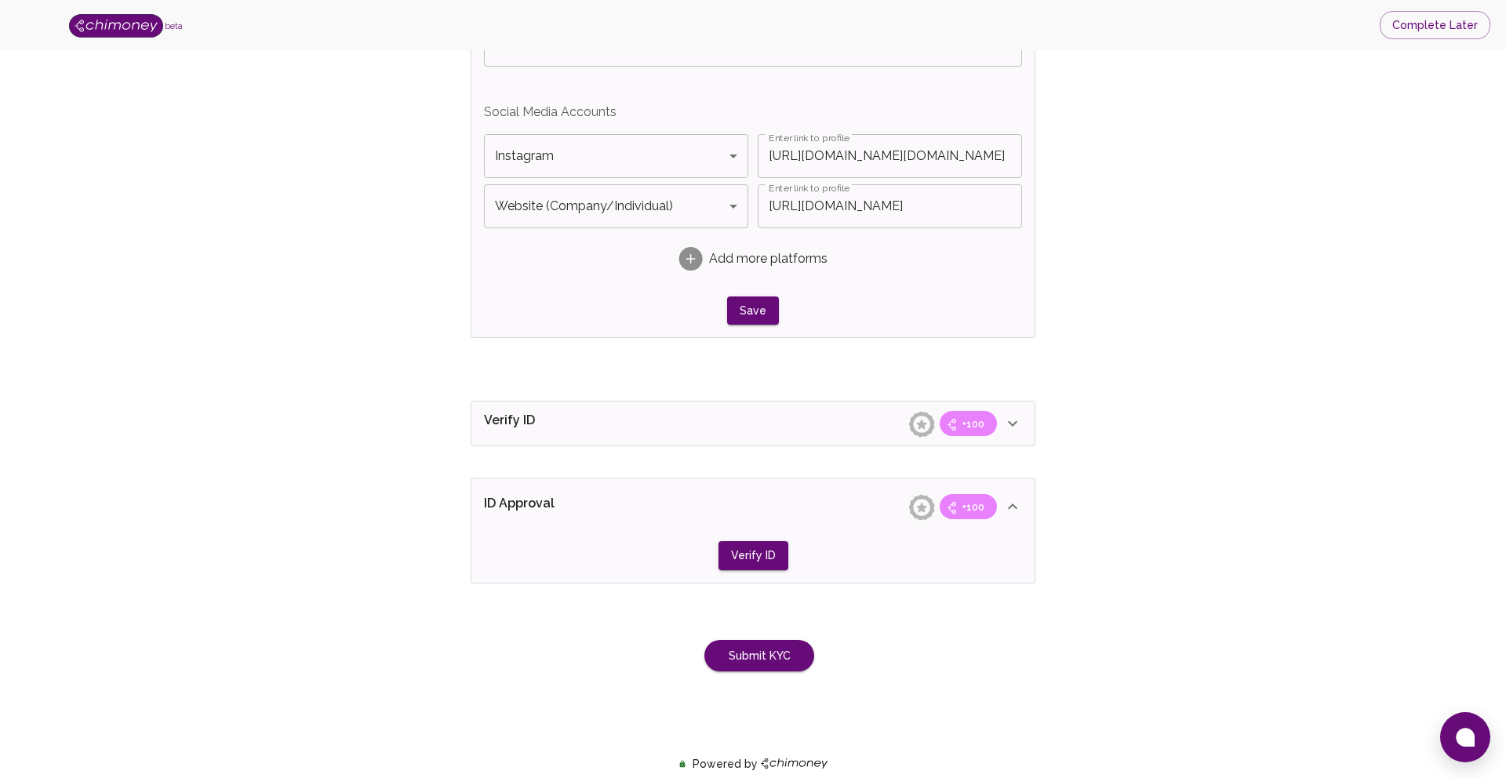
scroll to position [1047, 0]
click at [1015, 423] on icon at bounding box center [1012, 423] width 9 height 5
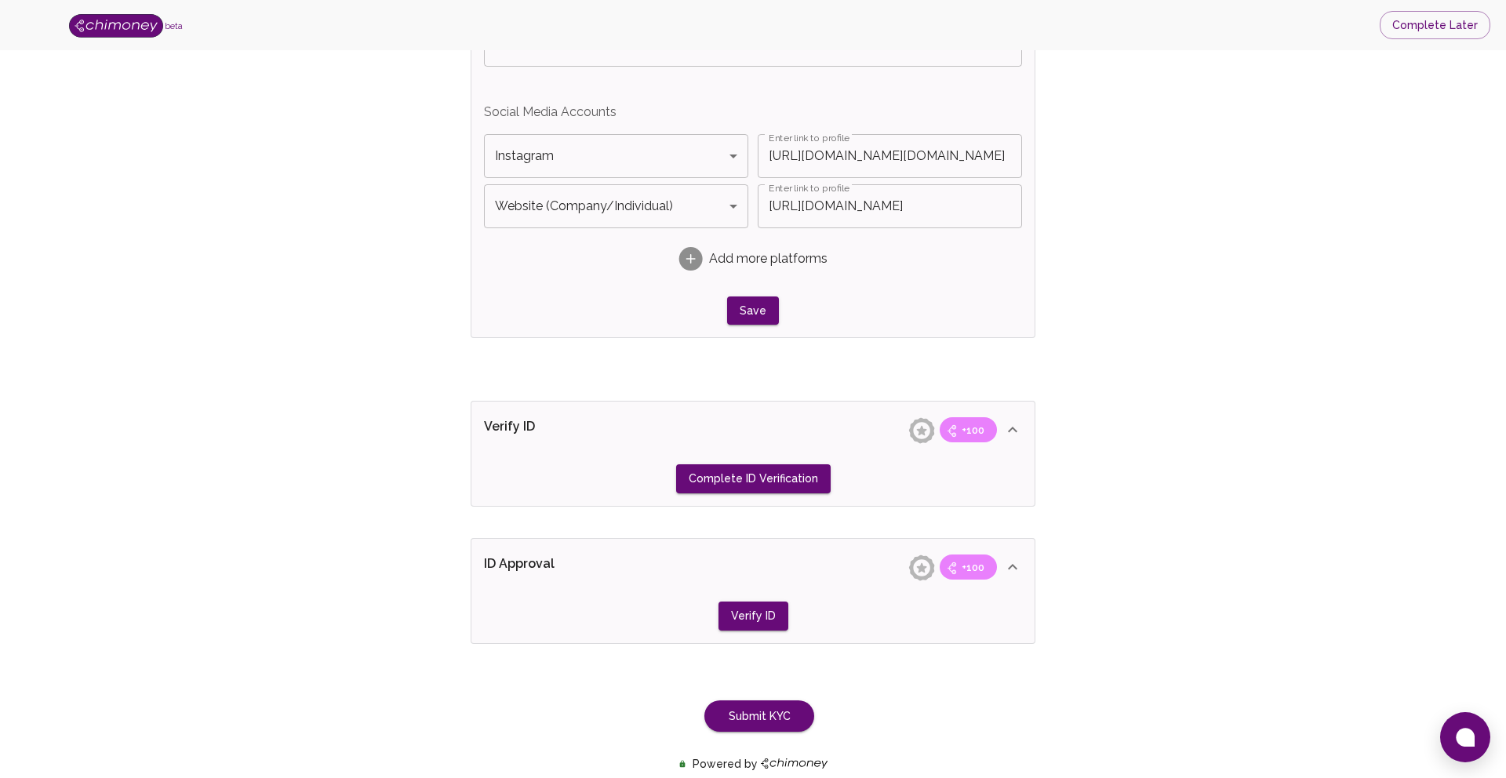
scroll to position [1081, 0]
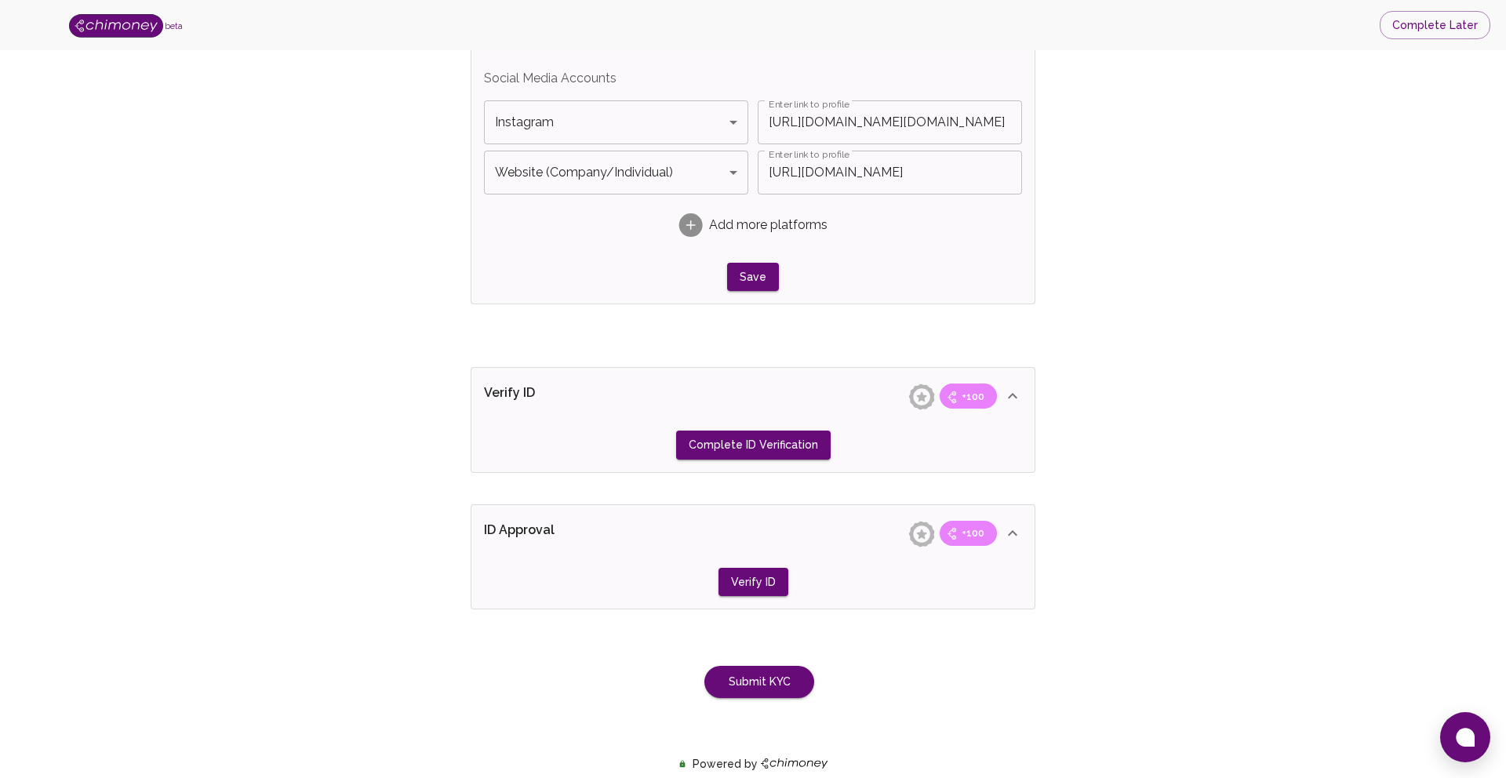
click at [574, 433] on div "Complete ID Verification" at bounding box center [753, 445] width 538 height 29
click at [763, 275] on button "Save" at bounding box center [753, 277] width 52 height 29
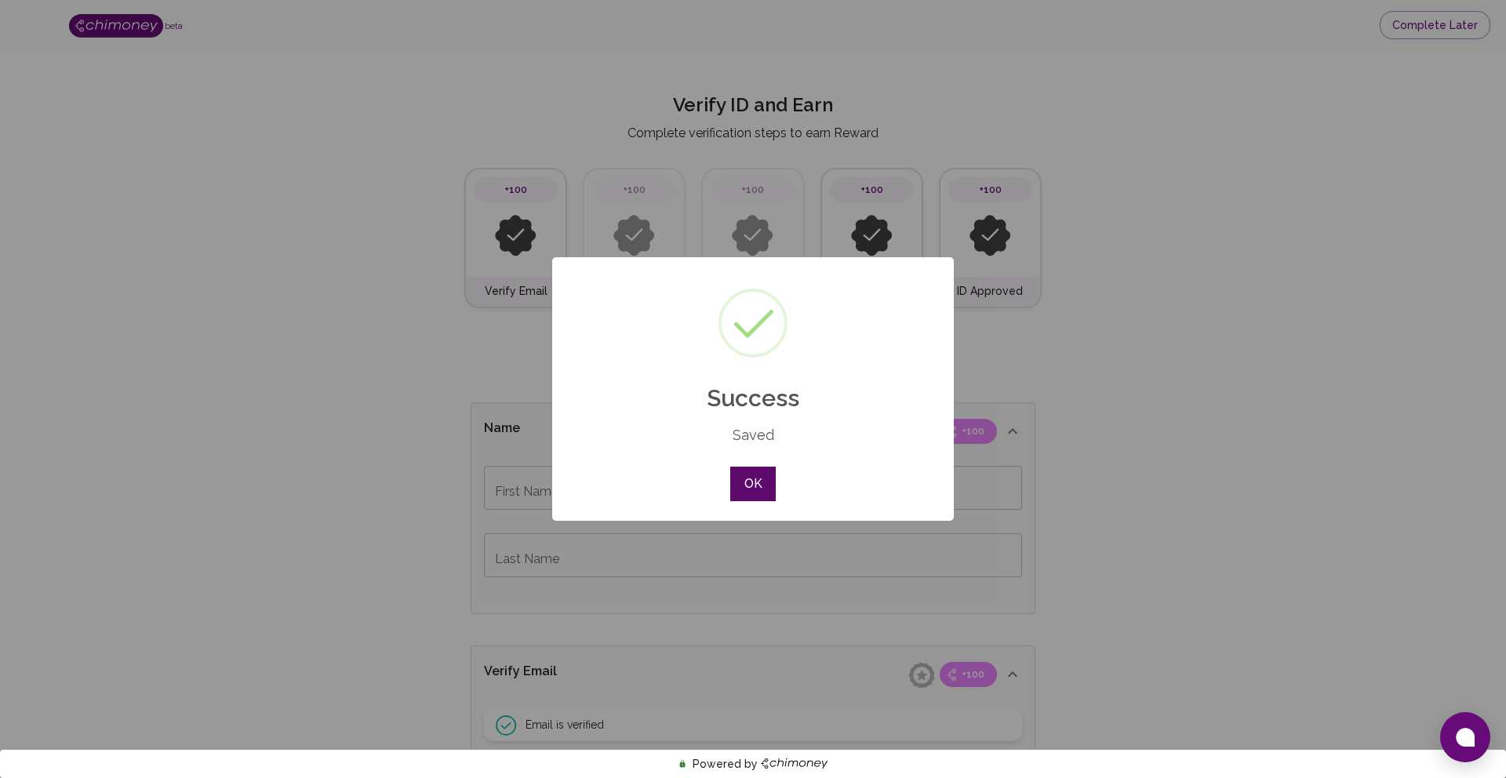
click at [753, 483] on button "OK" at bounding box center [753, 484] width 46 height 35
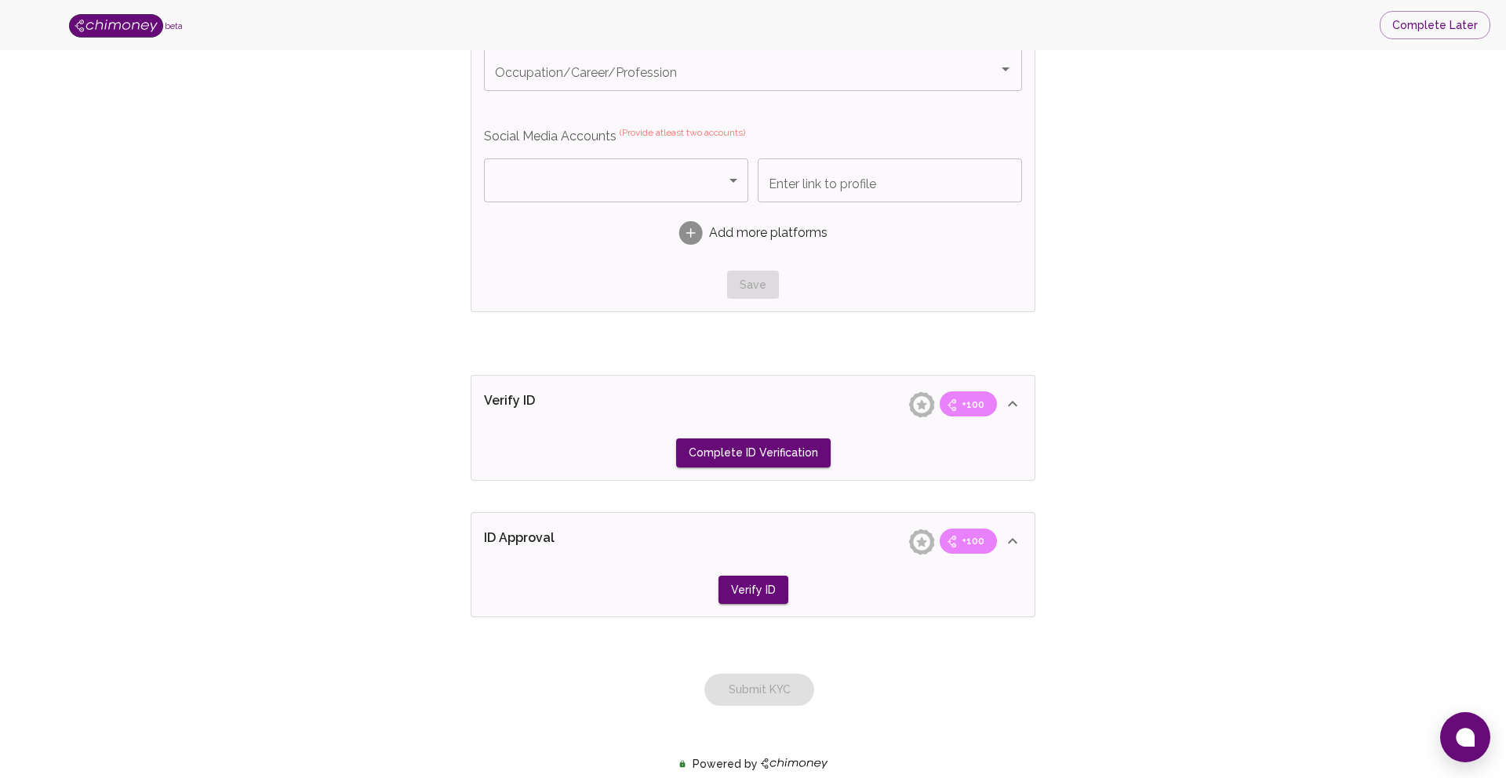
scroll to position [1111, 0]
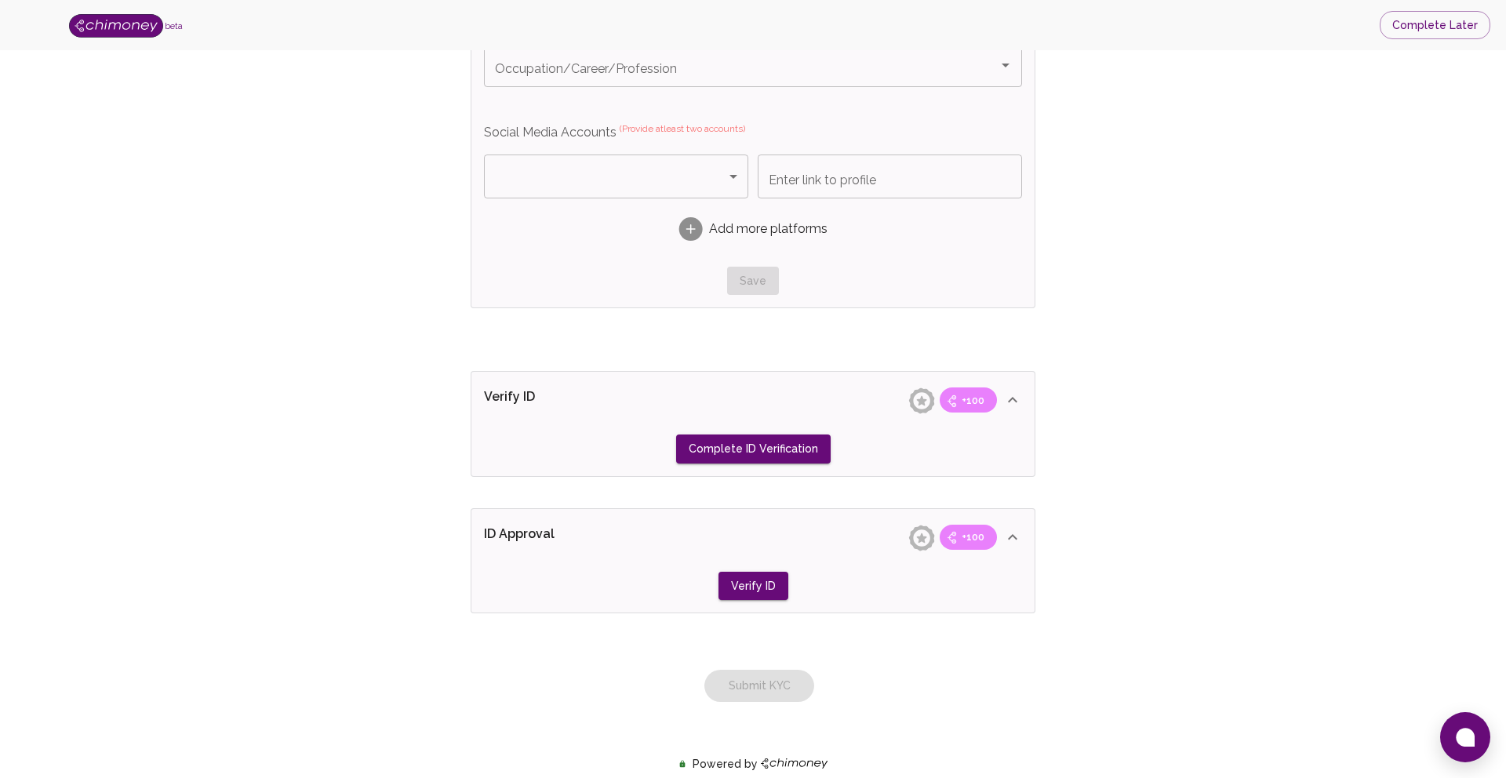
click at [764, 698] on div "Submit KYC" at bounding box center [752, 671] width 577 height 64
click at [761, 406] on div "Verify ID +100" at bounding box center [743, 400] width 519 height 25
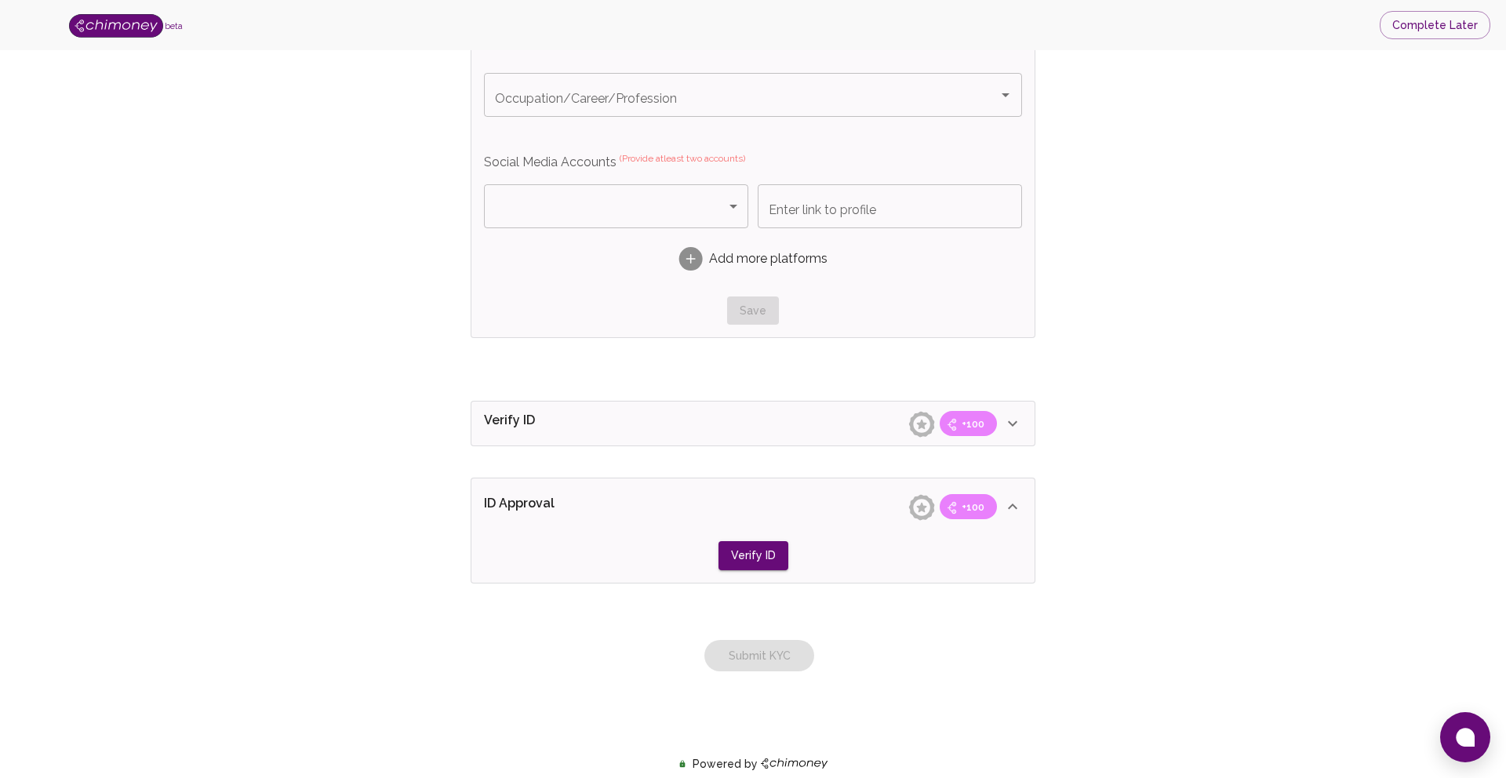
click at [759, 423] on div "Verify ID +100" at bounding box center [743, 423] width 519 height 25
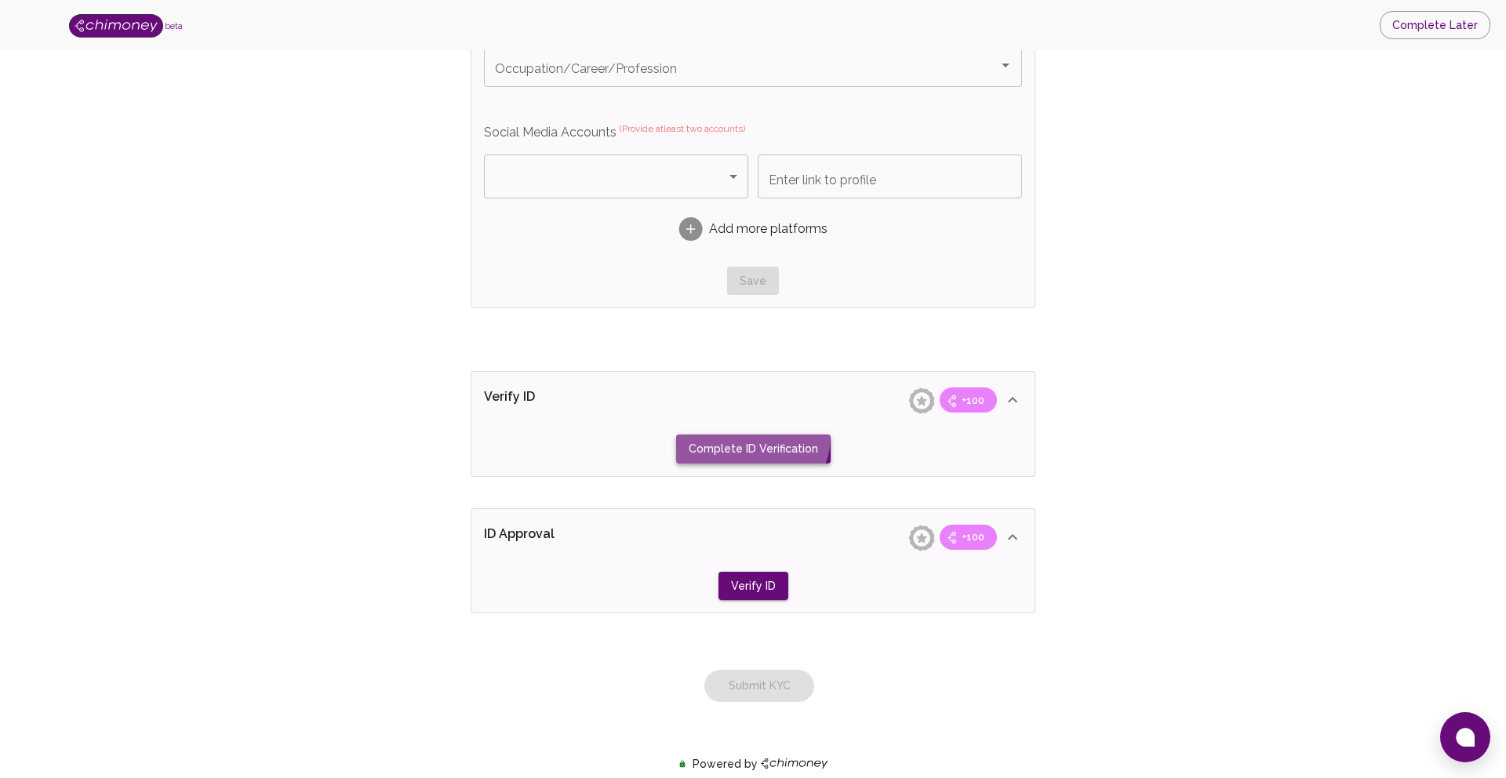
click at [752, 435] on button "Complete ID Verification" at bounding box center [753, 449] width 155 height 29
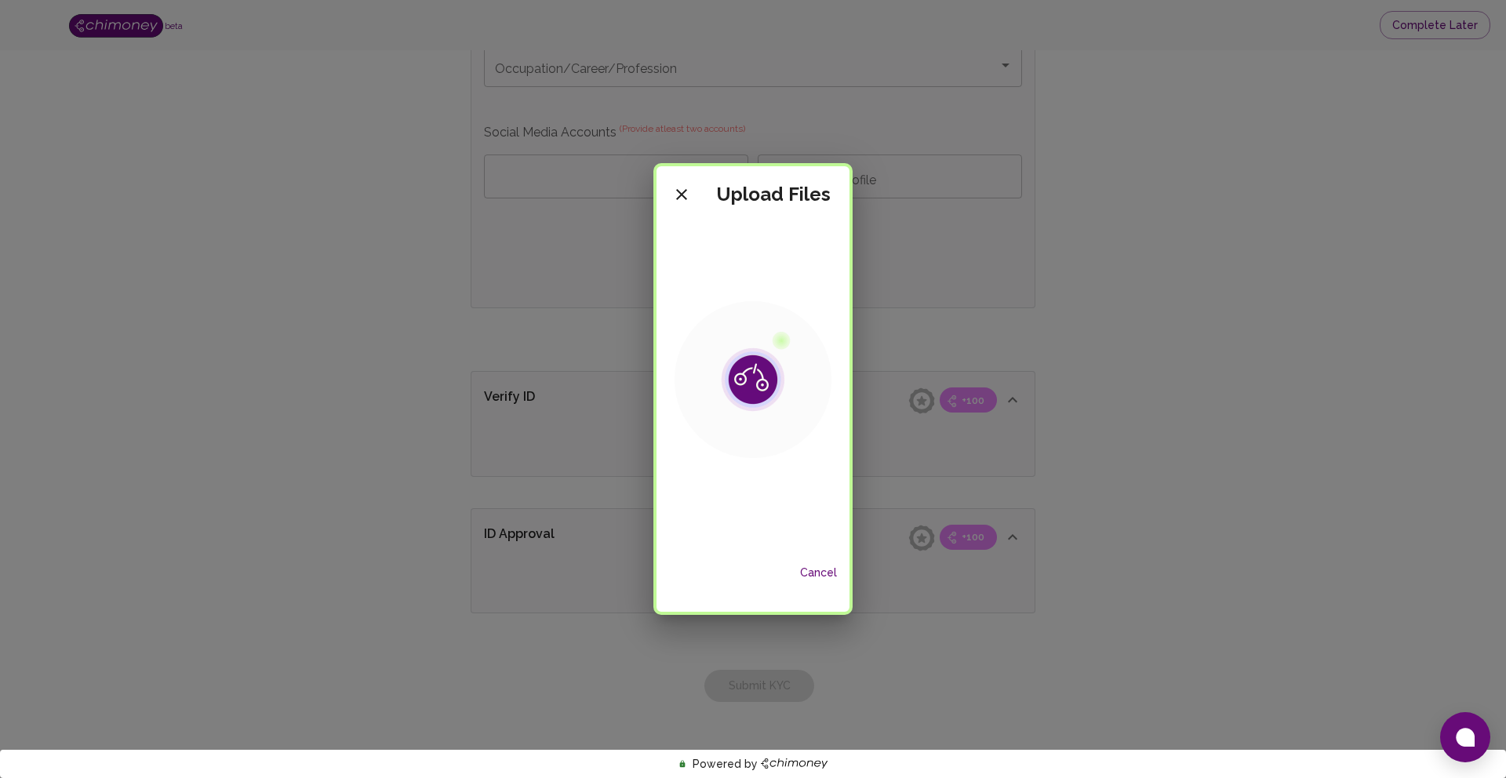
click at [730, 486] on section at bounding box center [753, 380] width 155 height 314
click at [759, 359] on img at bounding box center [753, 379] width 157 height 157
click at [738, 485] on section at bounding box center [753, 380] width 155 height 314
click at [683, 185] on icon "close" at bounding box center [681, 194] width 19 height 19
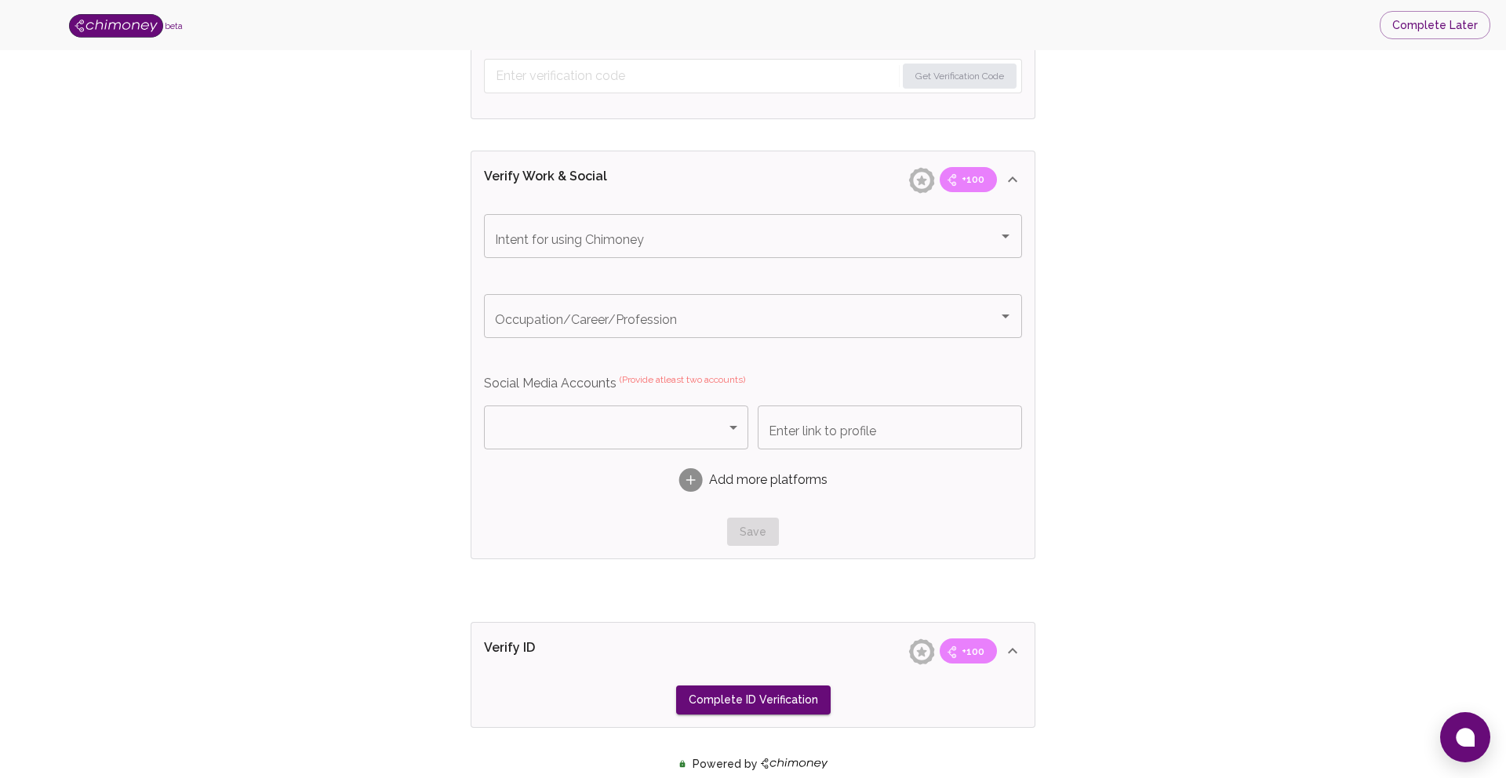
scroll to position [1011, 0]
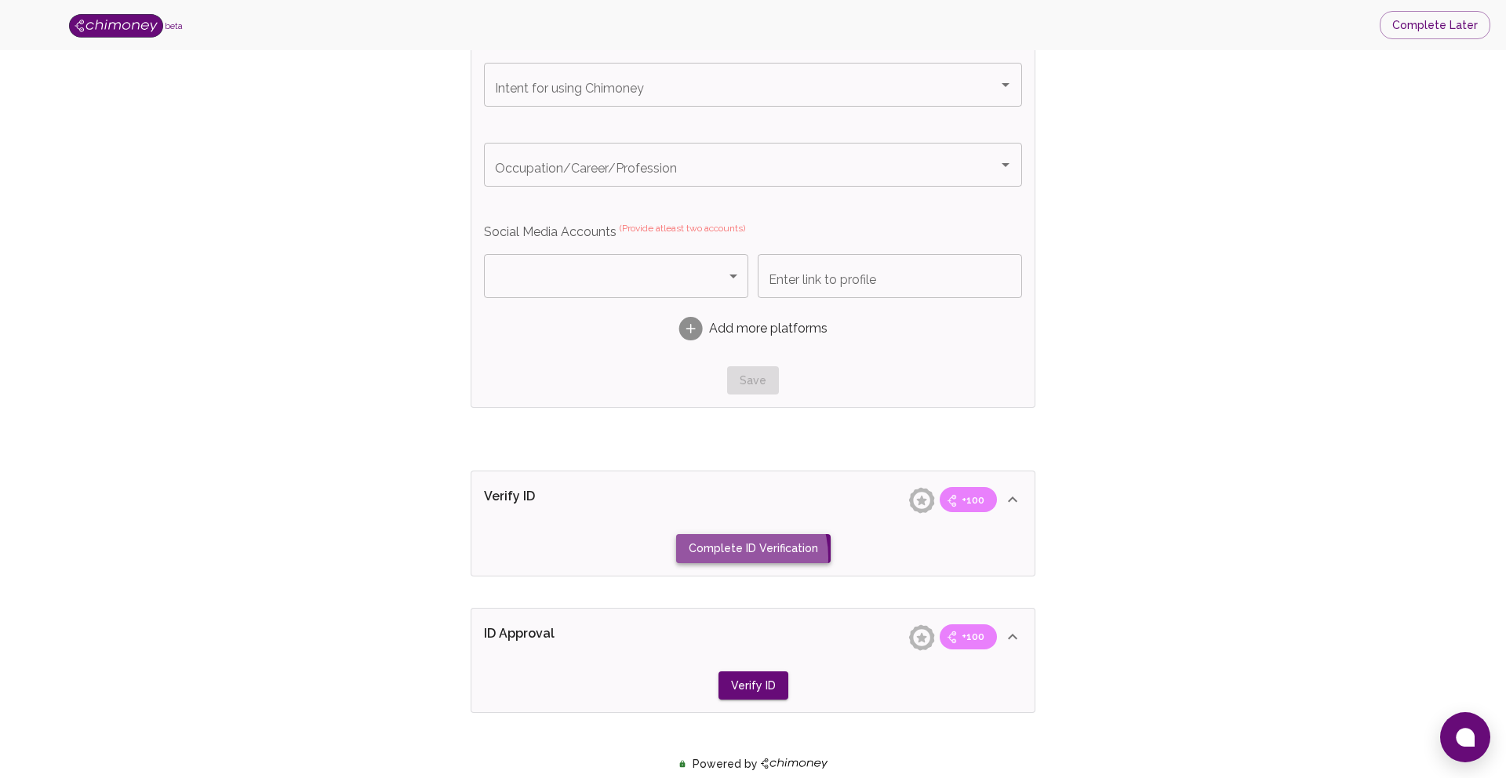
click at [728, 557] on button "Complete ID Verification" at bounding box center [753, 548] width 155 height 29
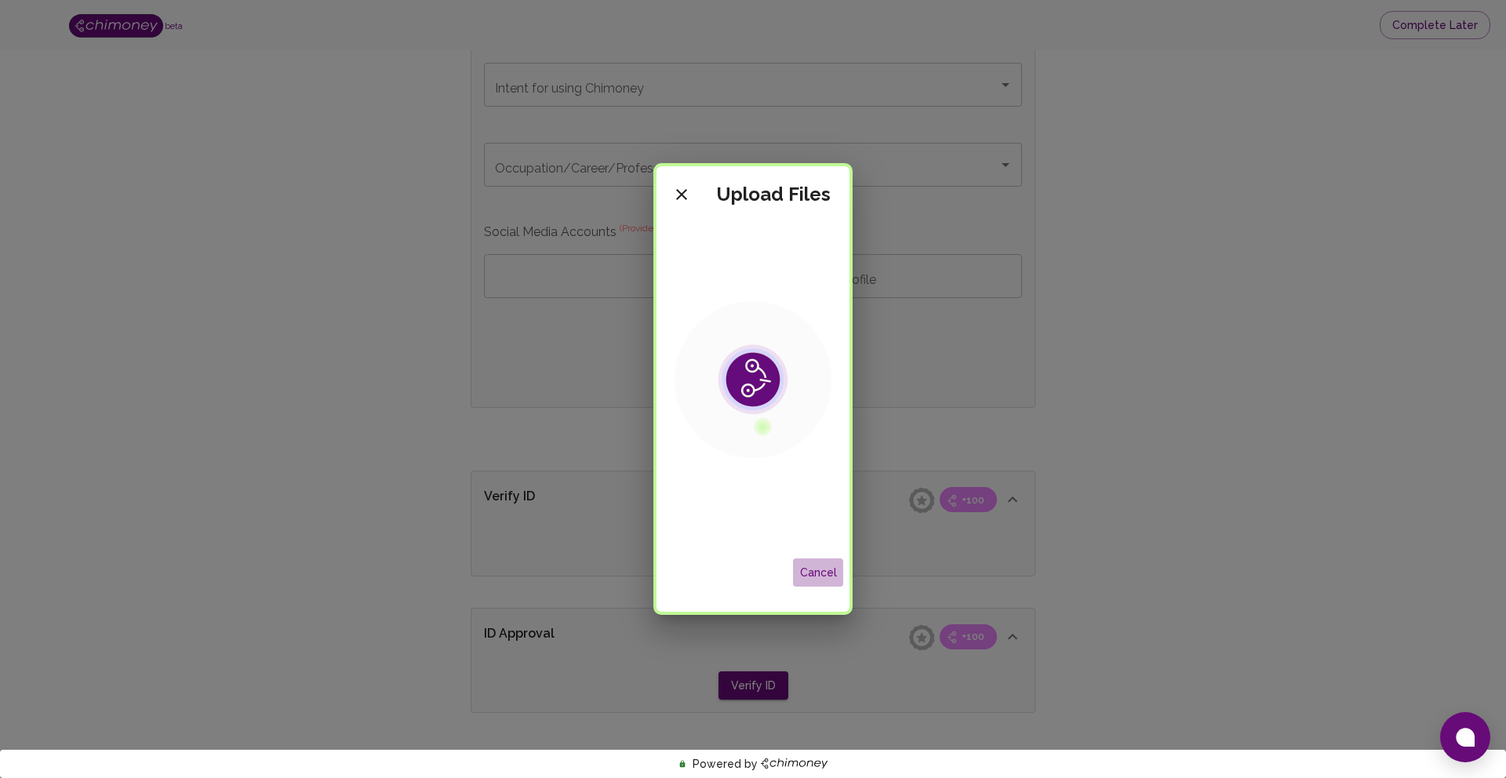
click at [820, 570] on button "Cancel" at bounding box center [818, 573] width 50 height 29
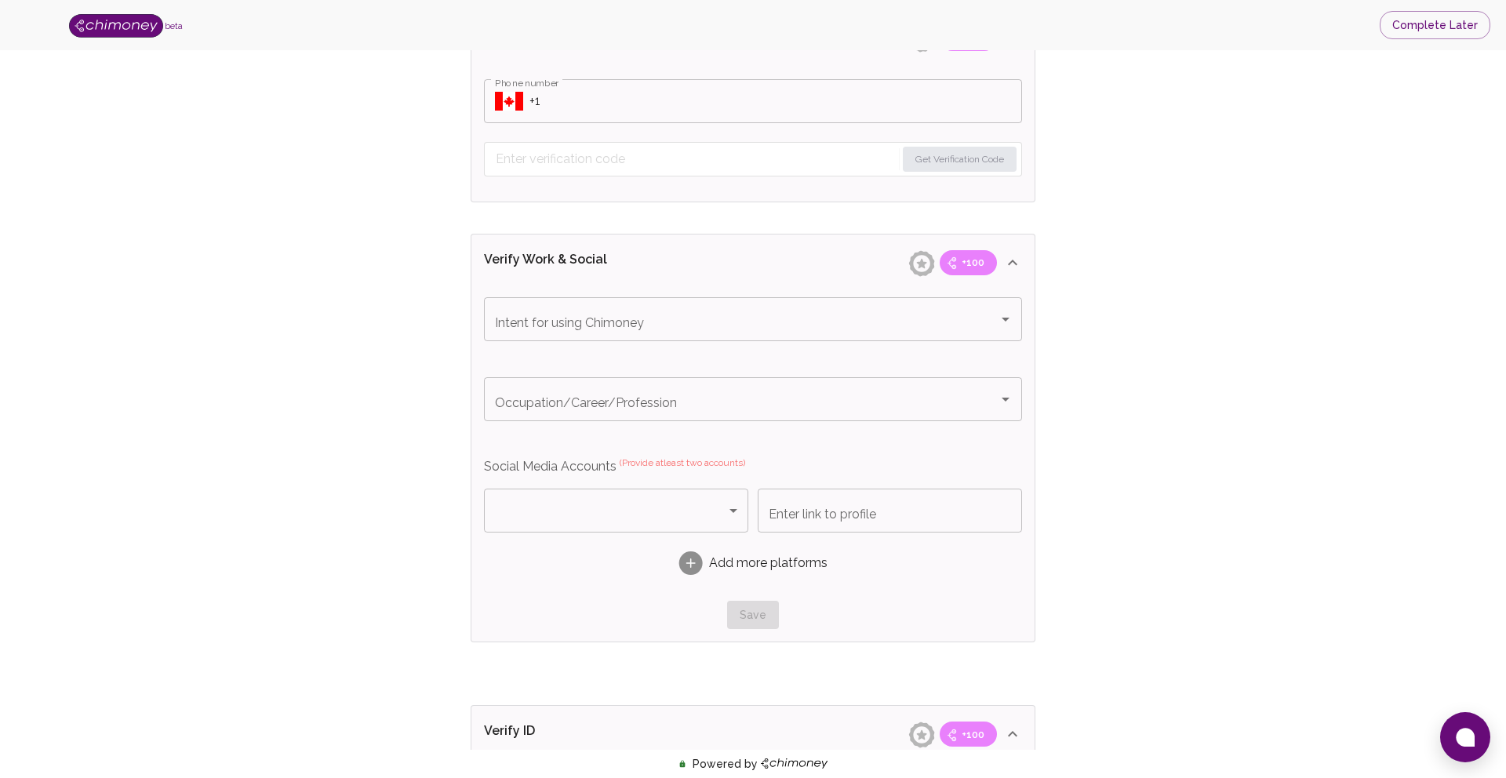
scroll to position [0, 0]
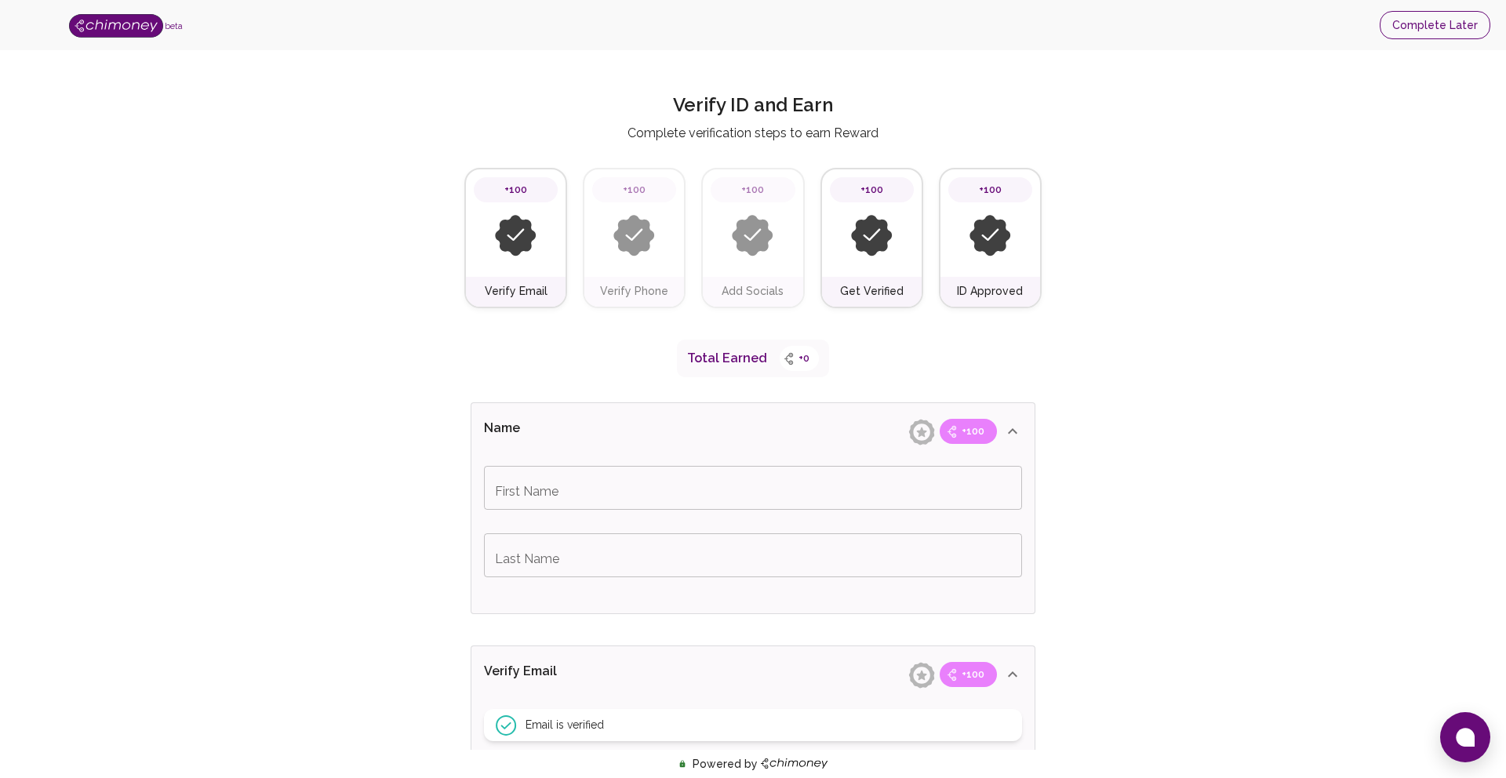
click at [1417, 20] on button "Complete Later" at bounding box center [1435, 25] width 111 height 29
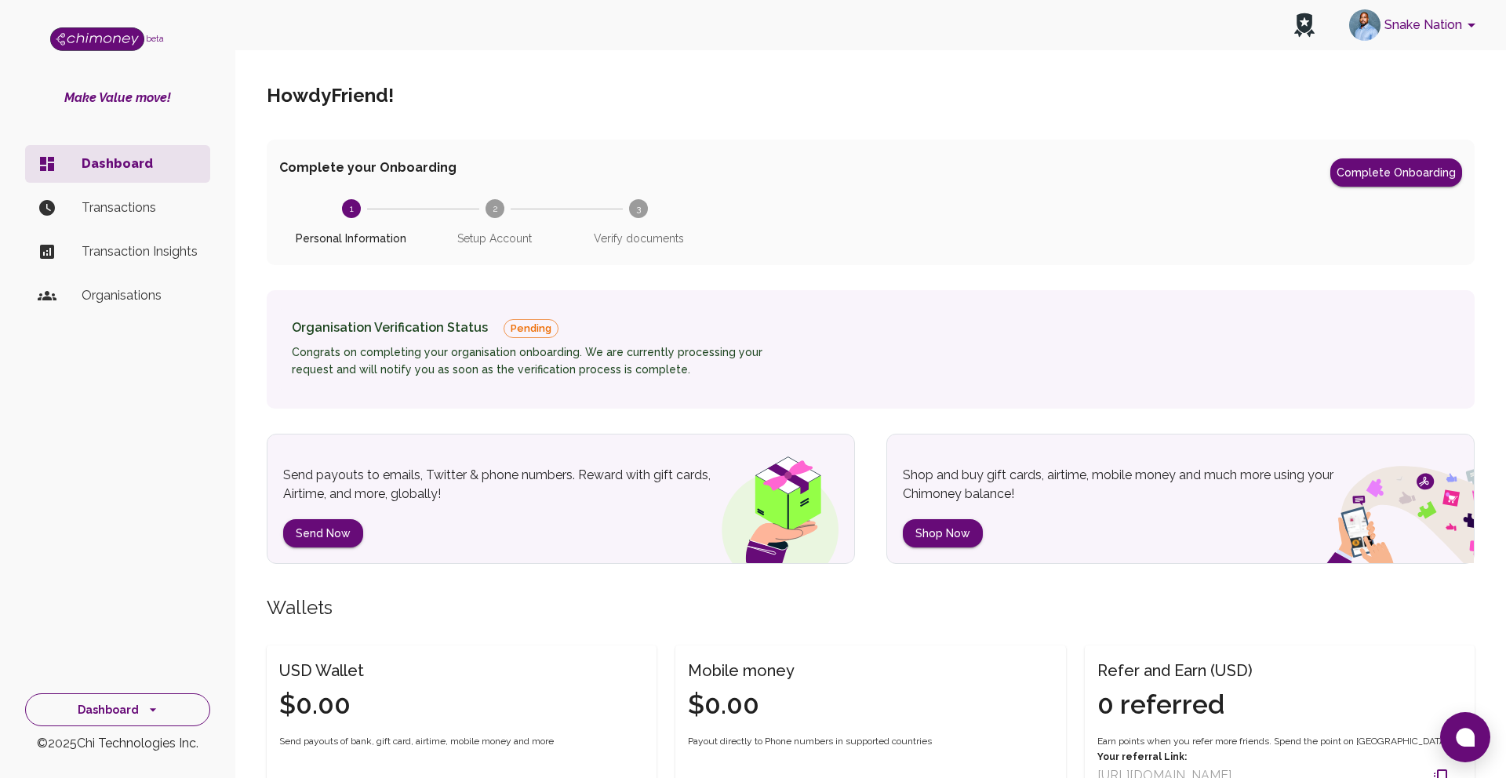
click at [89, 726] on button "Dashboard" at bounding box center [117, 711] width 185 height 34
click at [664, 360] on h6 "Congrats on completing your organisation onboarding. We are currently processin…" at bounding box center [547, 361] width 510 height 35
click at [672, 430] on div "Howdy Friend ! Complete your Onboarding Complete Onboarding 1 Personal Informat…" at bounding box center [871, 608] width 1246 height 1112
click at [153, 212] on p "Transactions" at bounding box center [140, 208] width 116 height 19
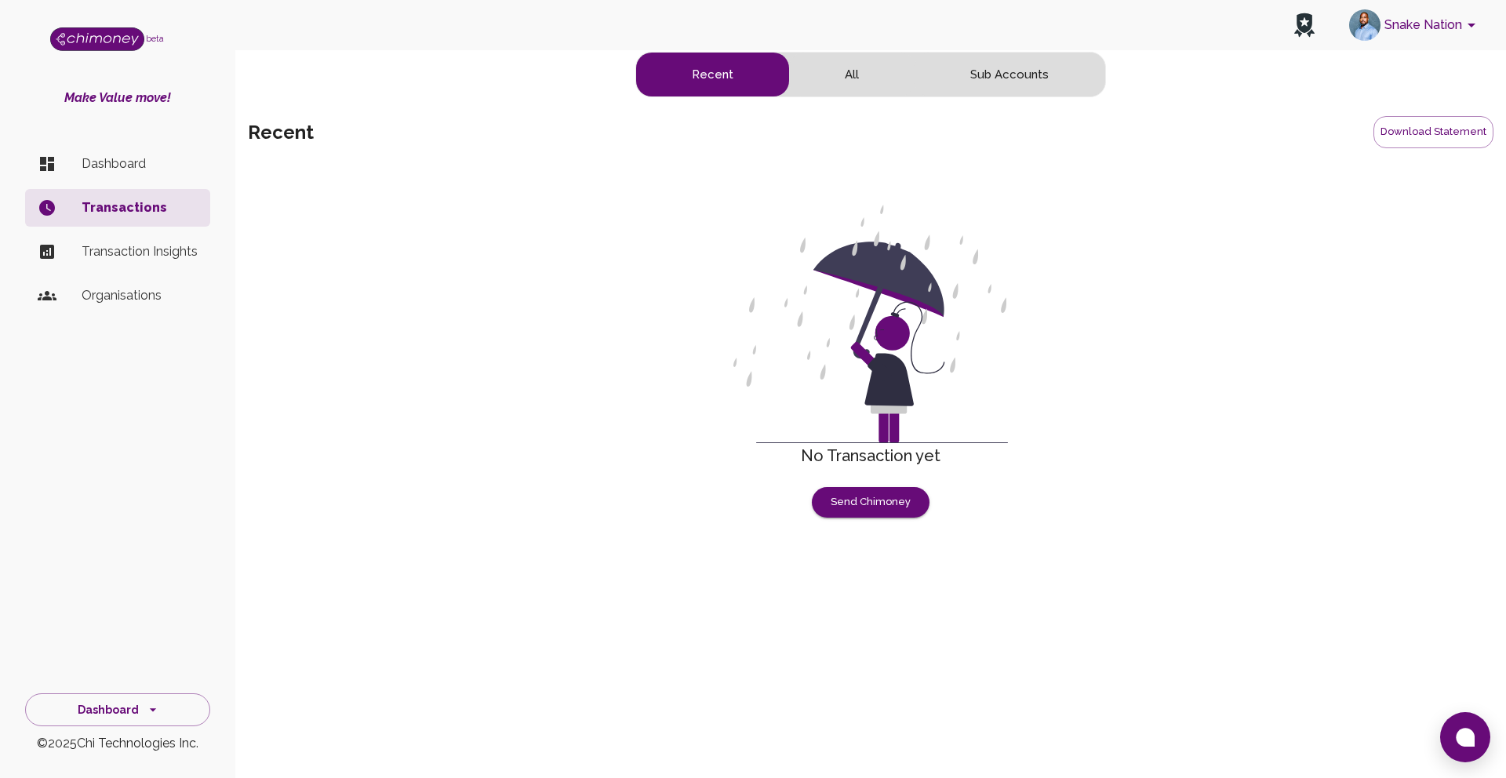
click at [146, 261] on li "Transaction Insights" at bounding box center [117, 252] width 185 height 38
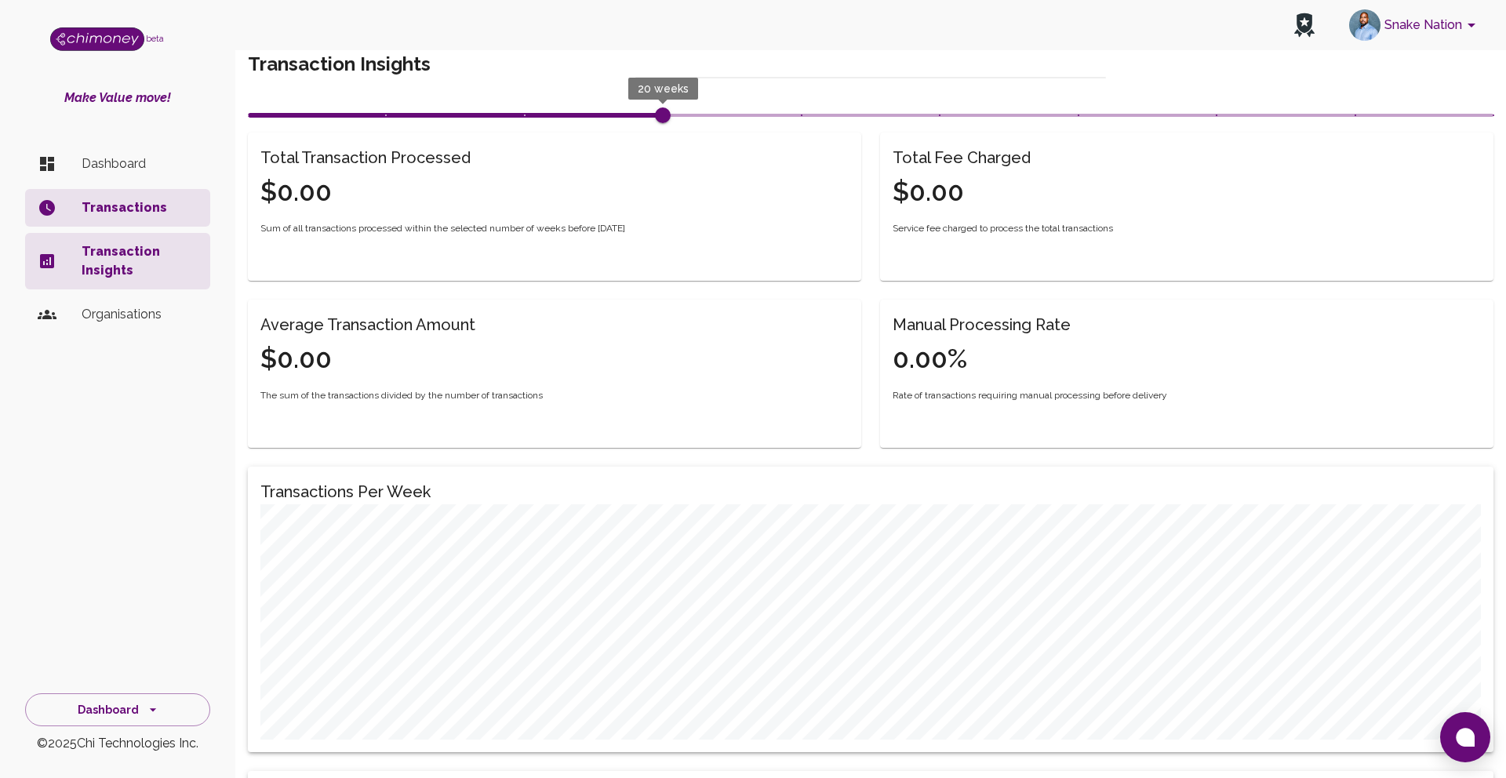
click at [126, 314] on p "Organisations" at bounding box center [140, 314] width 116 height 19
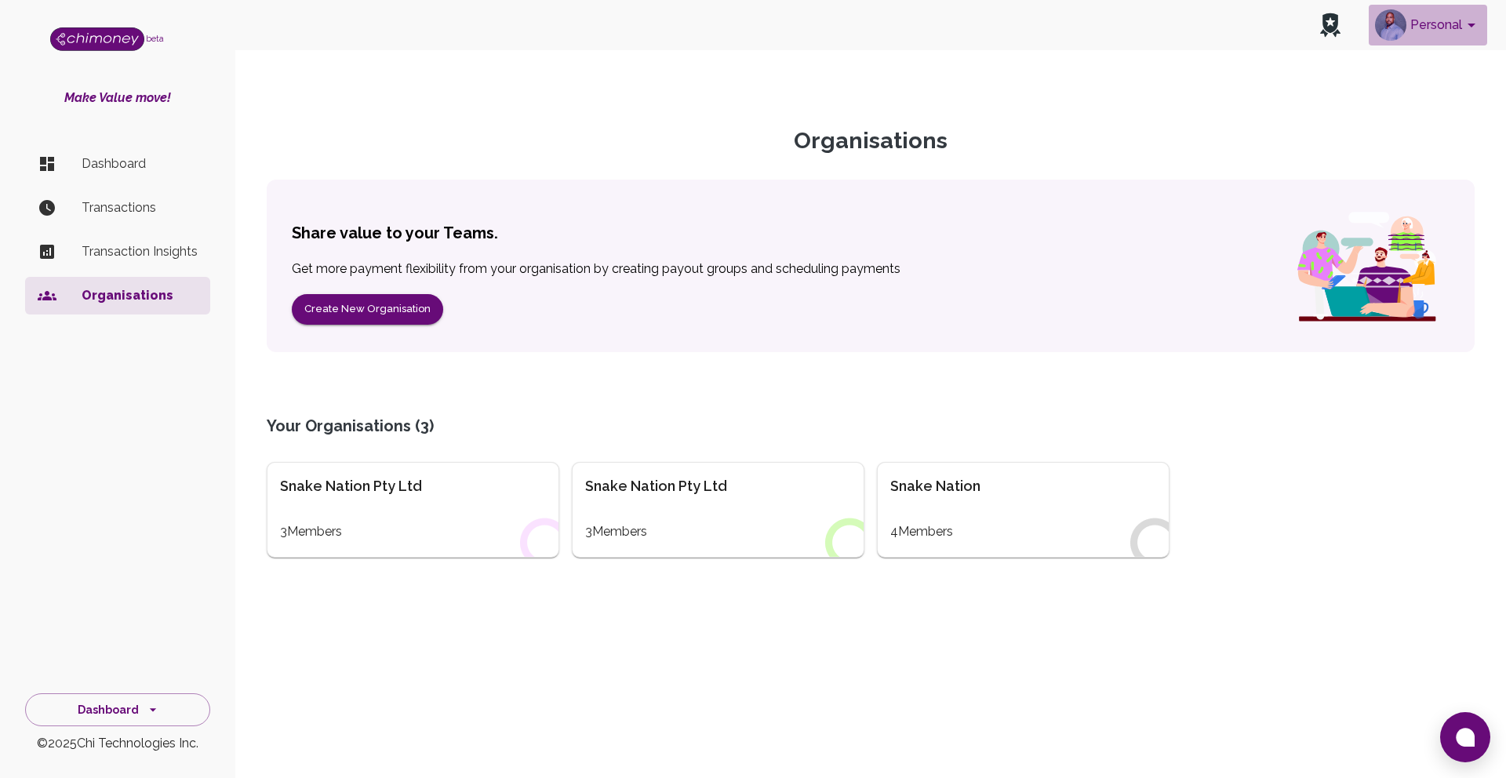
click at [1460, 22] on button "Personal" at bounding box center [1428, 25] width 118 height 41
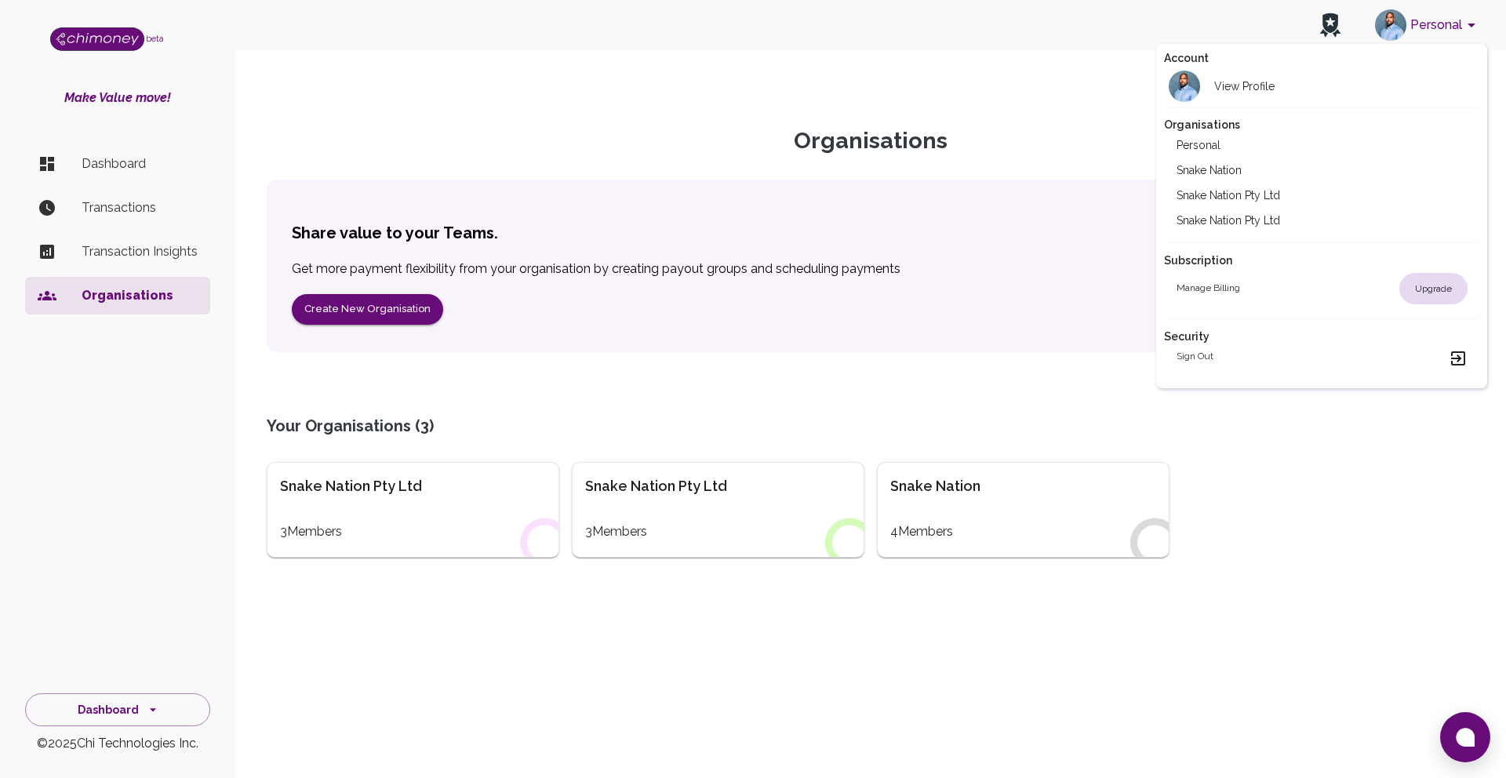
click at [1443, 290] on div "Upgrade" at bounding box center [1434, 288] width 68 height 31
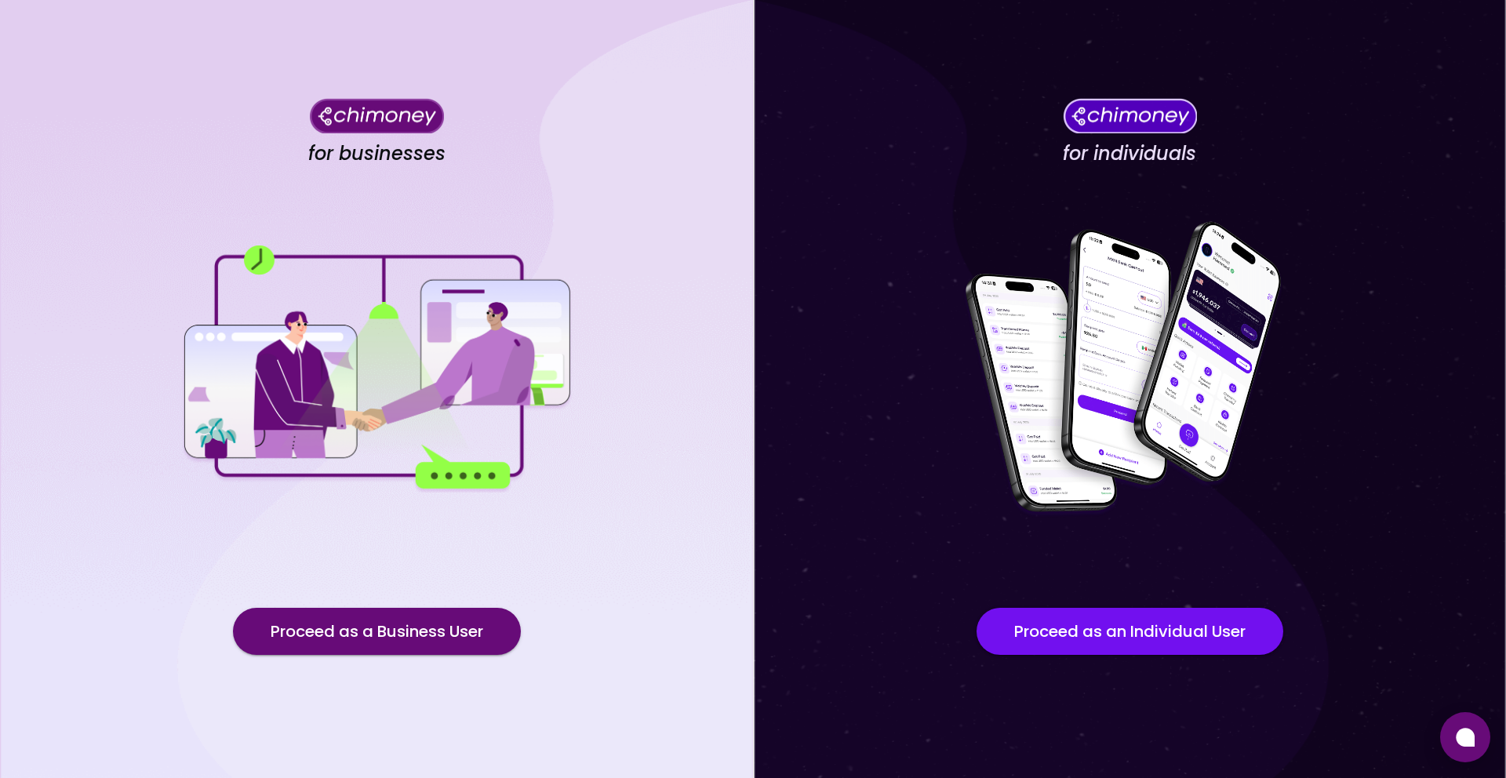
click at [394, 590] on div "for businesses Proceed as a Business User" at bounding box center [376, 389] width 753 height 778
click at [392, 649] on button "Proceed as a Business User" at bounding box center [377, 631] width 288 height 47
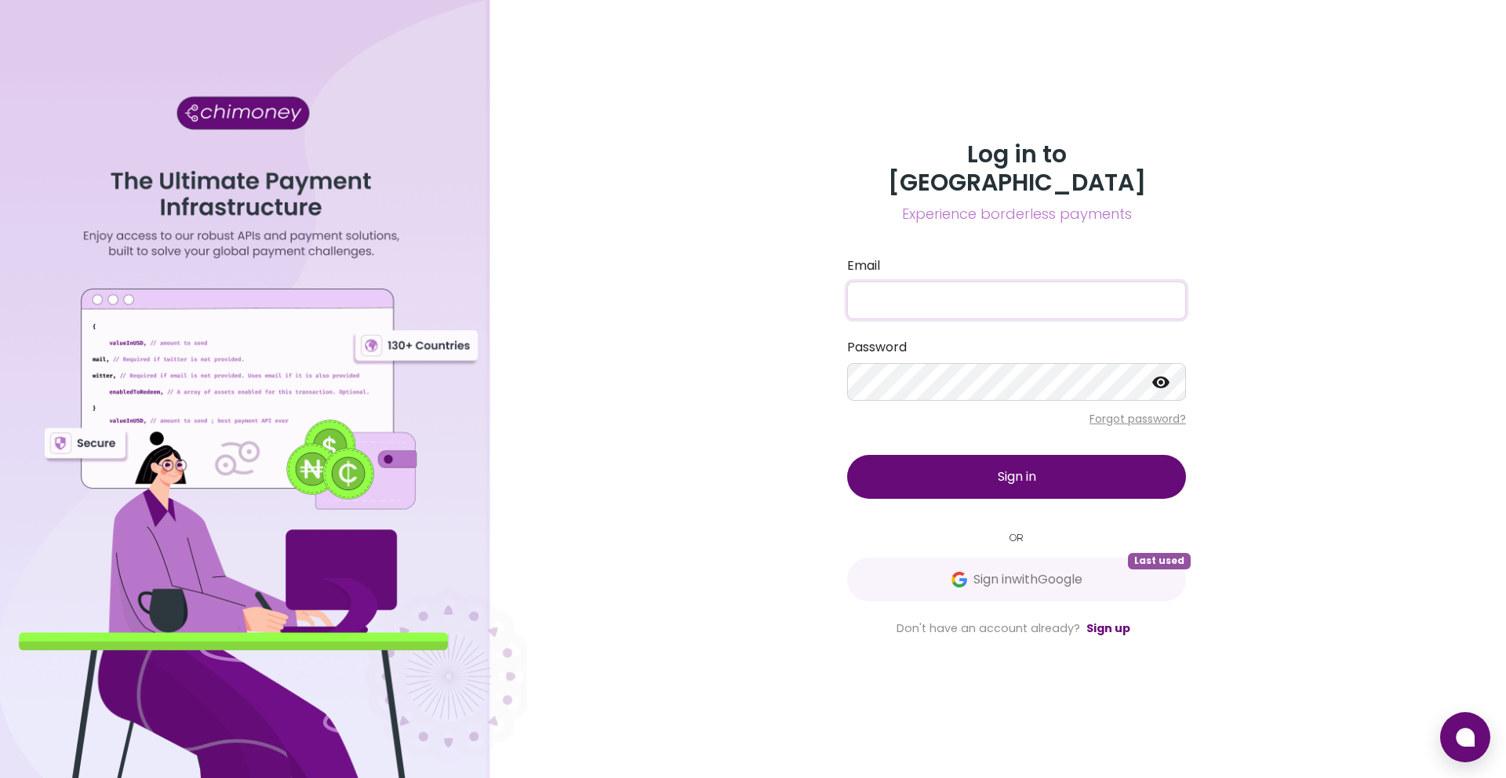
click at [989, 295] on input "Email" at bounding box center [1016, 301] width 339 height 38
click at [913, 577] on button "Sign in with Google Last used" at bounding box center [1016, 580] width 339 height 44
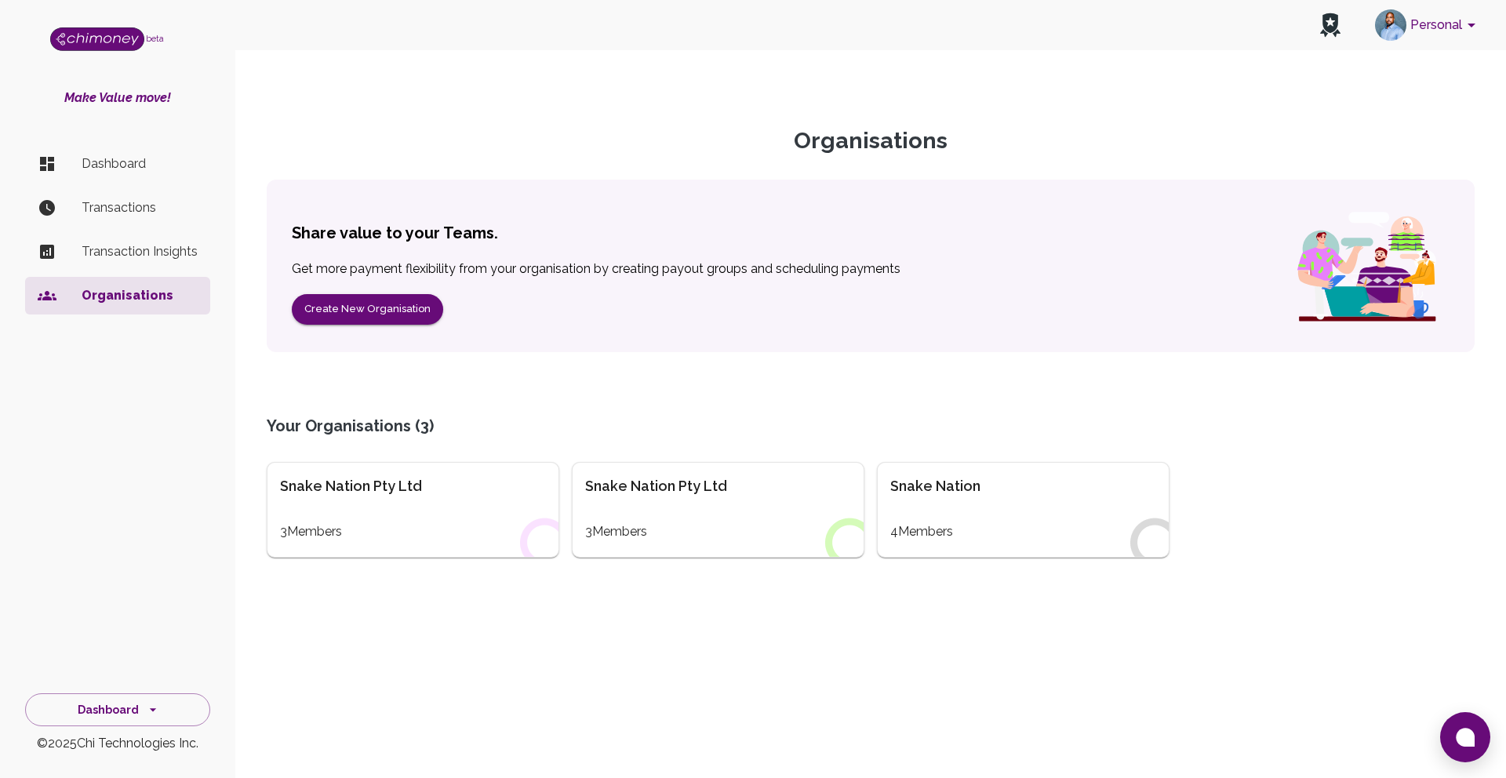
click at [101, 181] on li "Dashboard" at bounding box center [117, 164] width 185 height 38
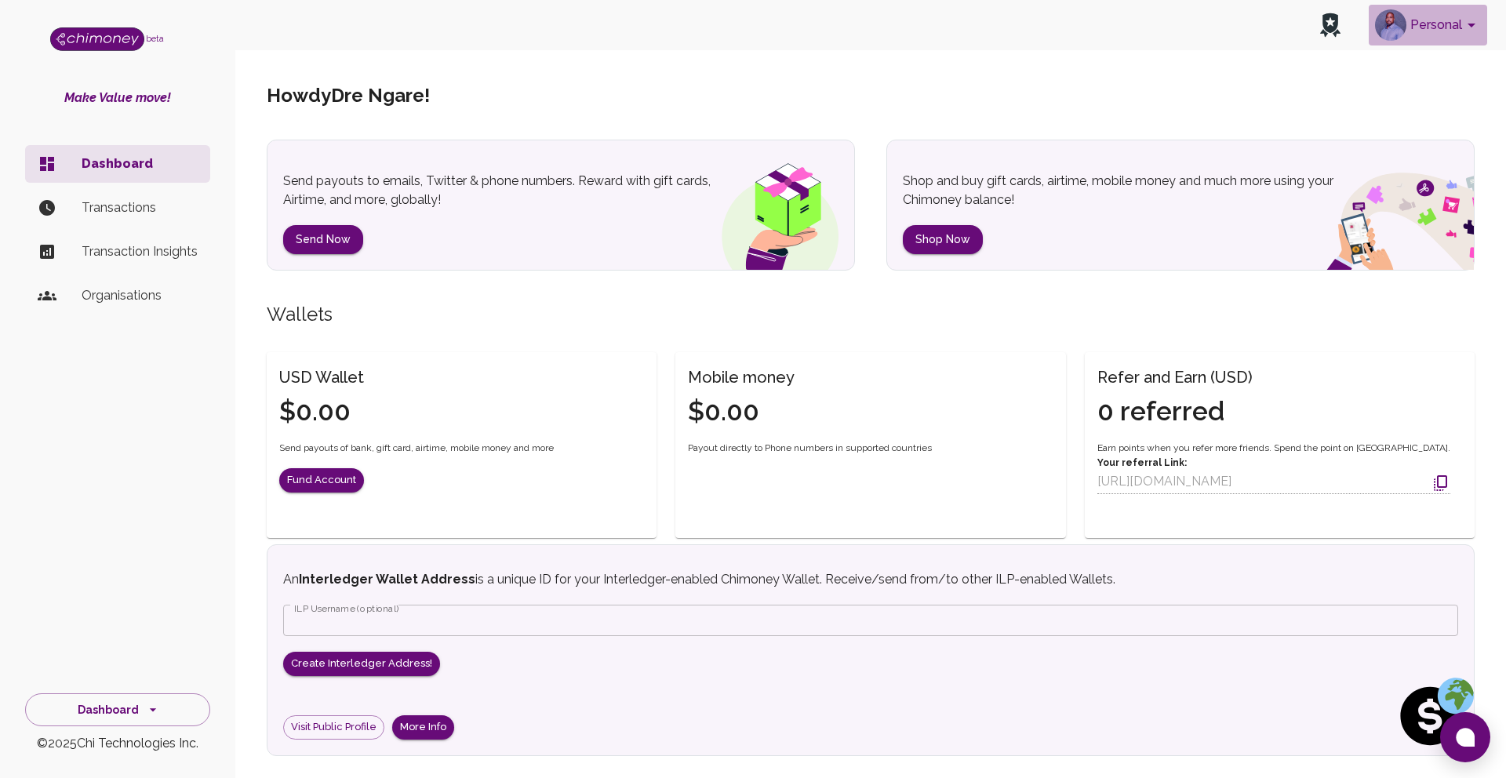
click at [1434, 22] on button "Personal" at bounding box center [1428, 25] width 118 height 41
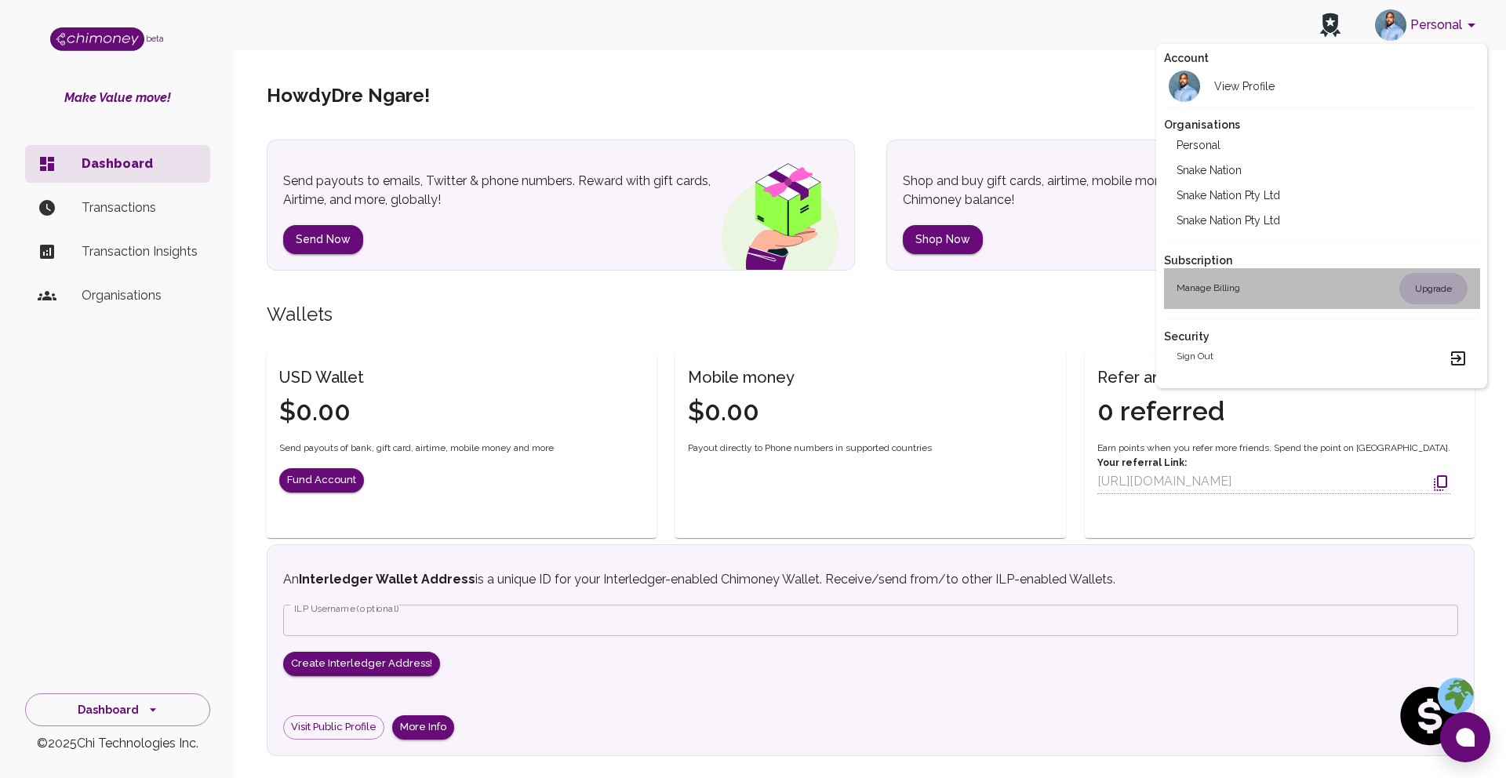
click at [1427, 293] on div "Upgrade" at bounding box center [1434, 288] width 68 height 31
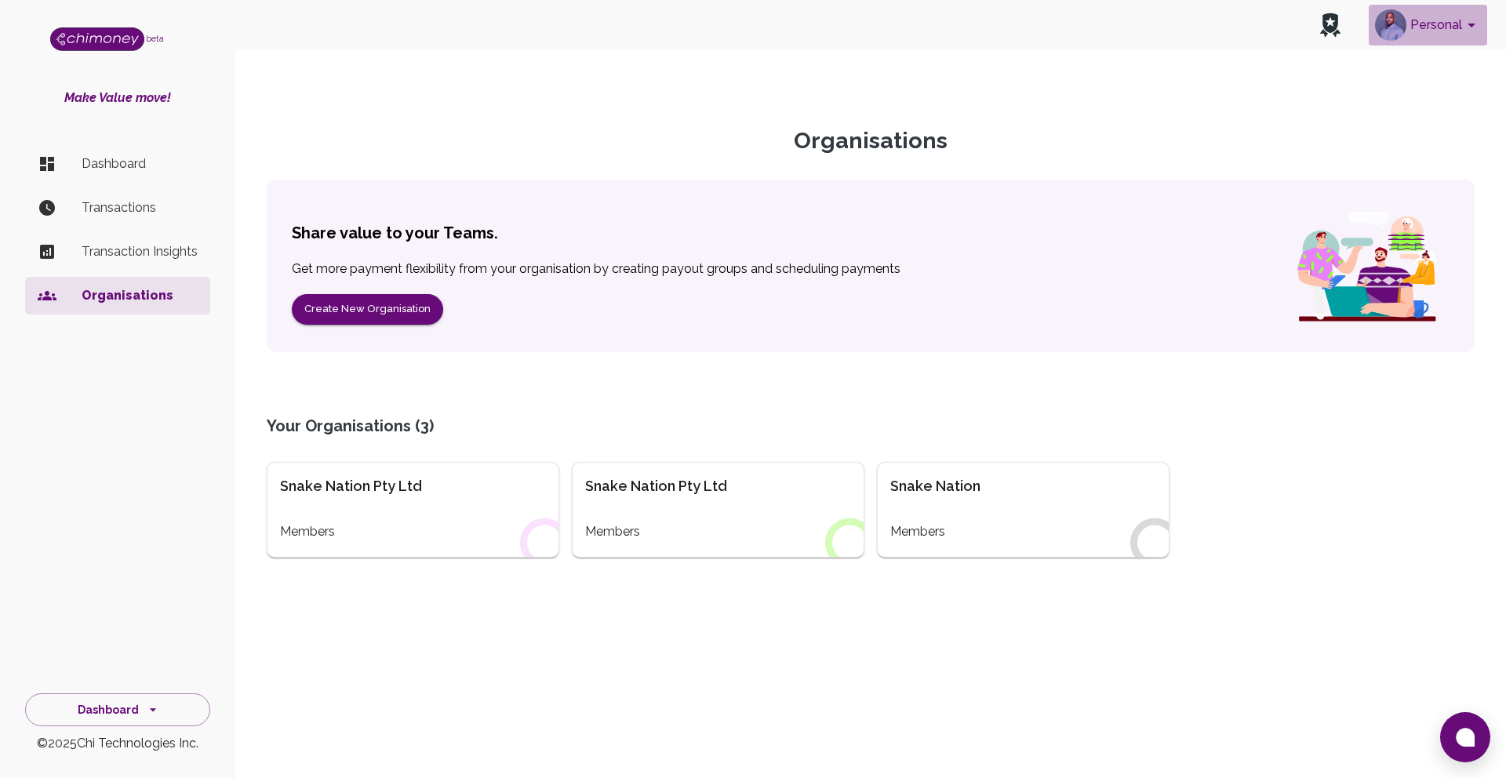
click at [1461, 31] on button "Personal" at bounding box center [1428, 25] width 118 height 41
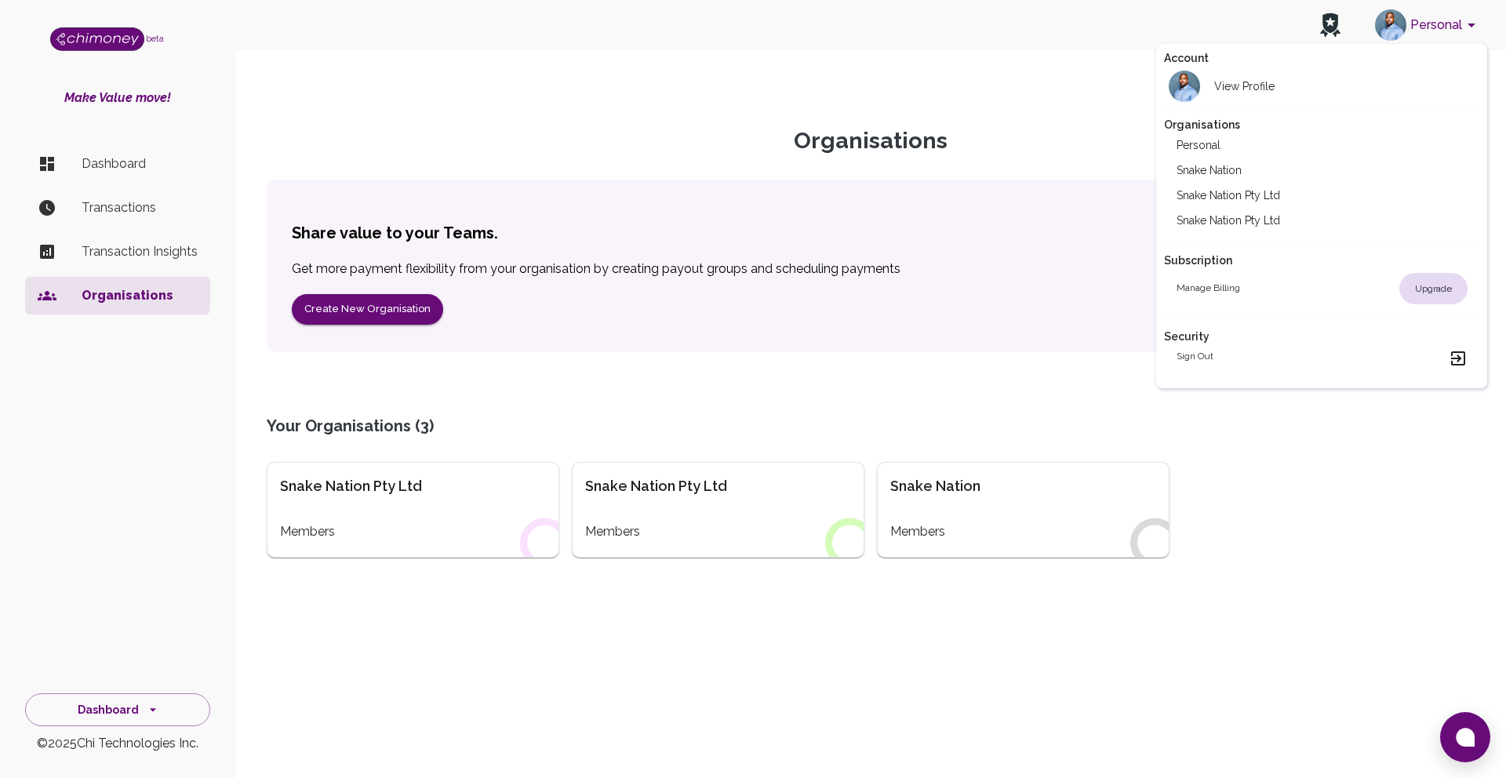
click at [1274, 173] on li "Snake Nation" at bounding box center [1322, 170] width 316 height 25
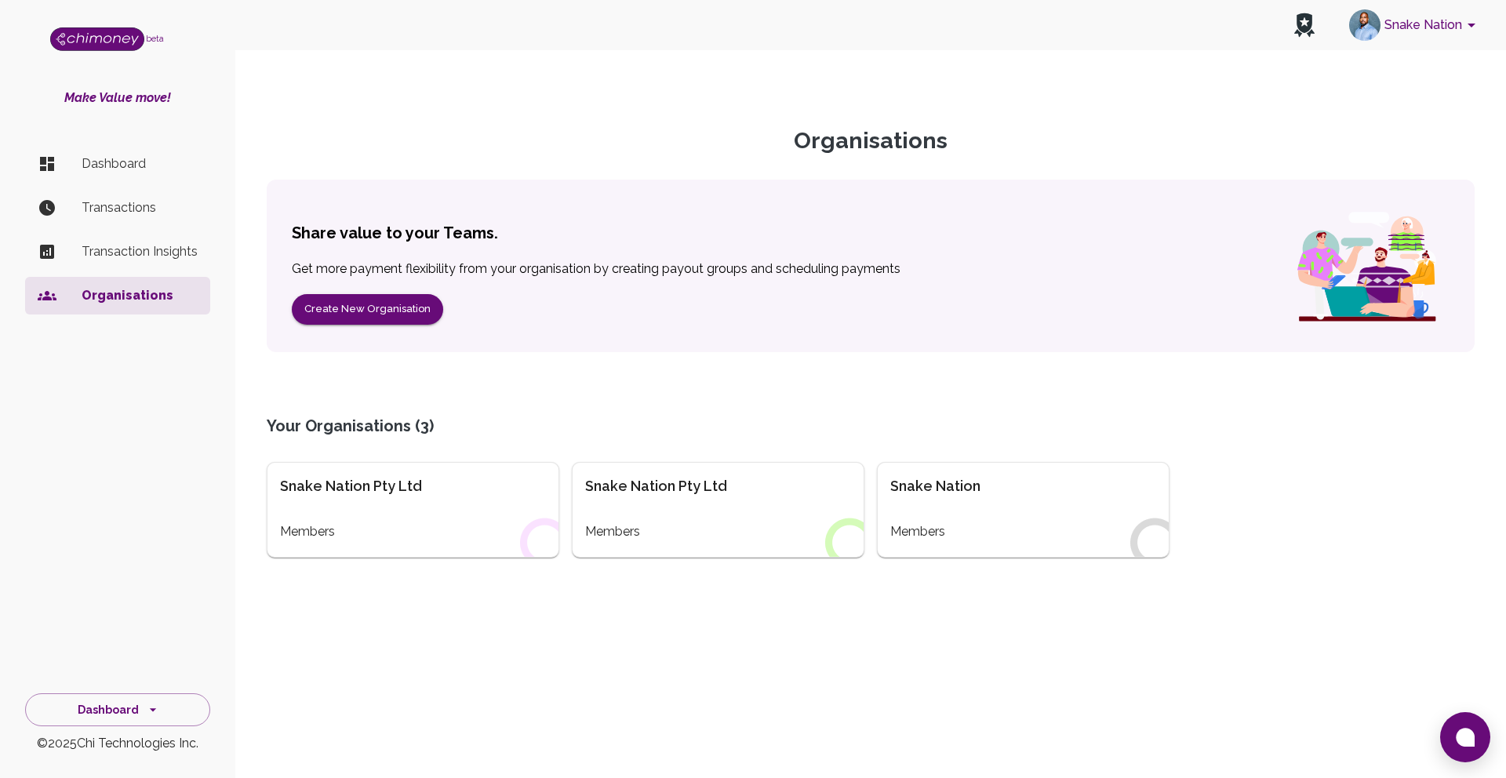
click at [1465, 38] on button "Snake Nation" at bounding box center [1415, 25] width 144 height 41
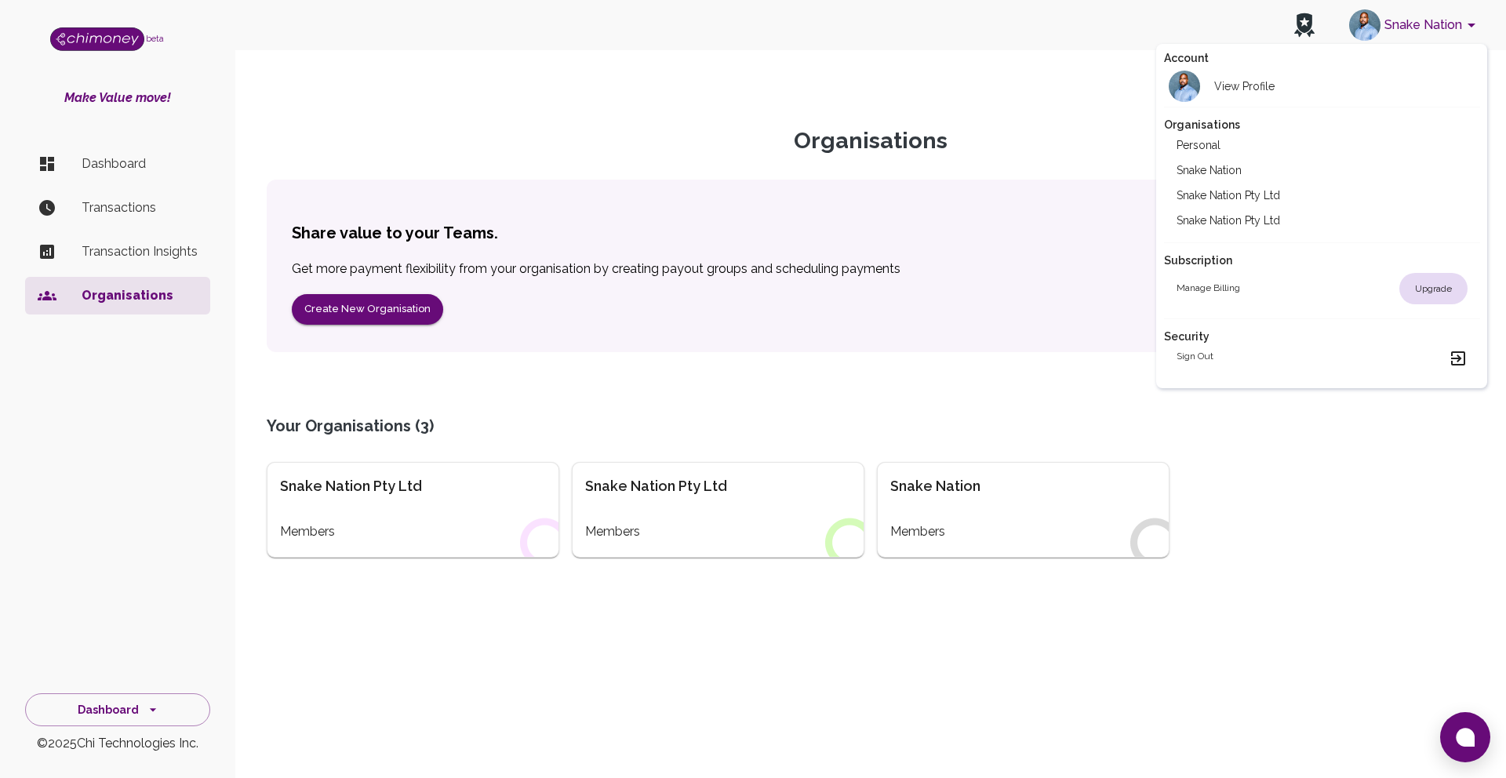
click at [1428, 288] on div "Upgrade" at bounding box center [1434, 288] width 68 height 31
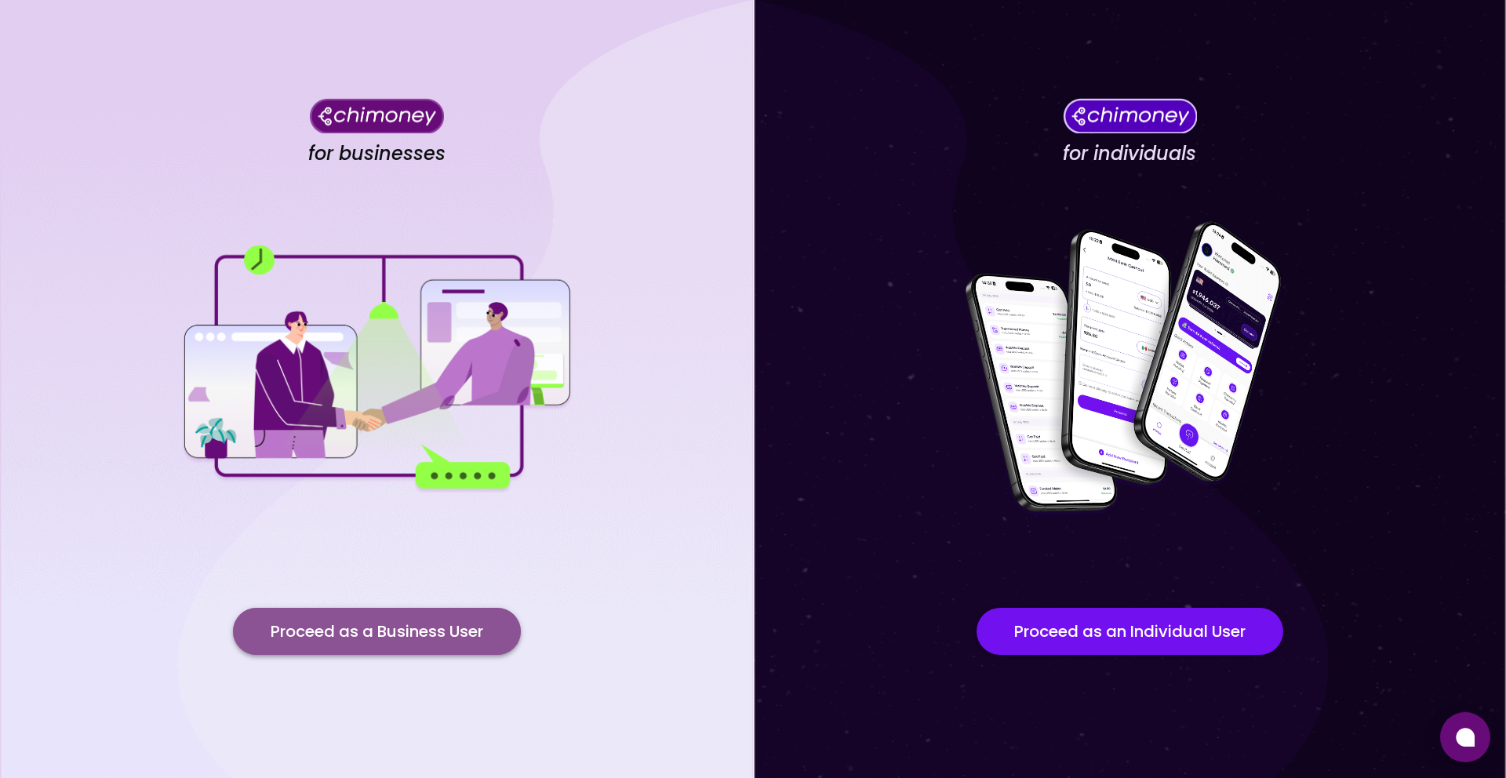
click at [378, 637] on button "Proceed as a Business User" at bounding box center [377, 631] width 288 height 47
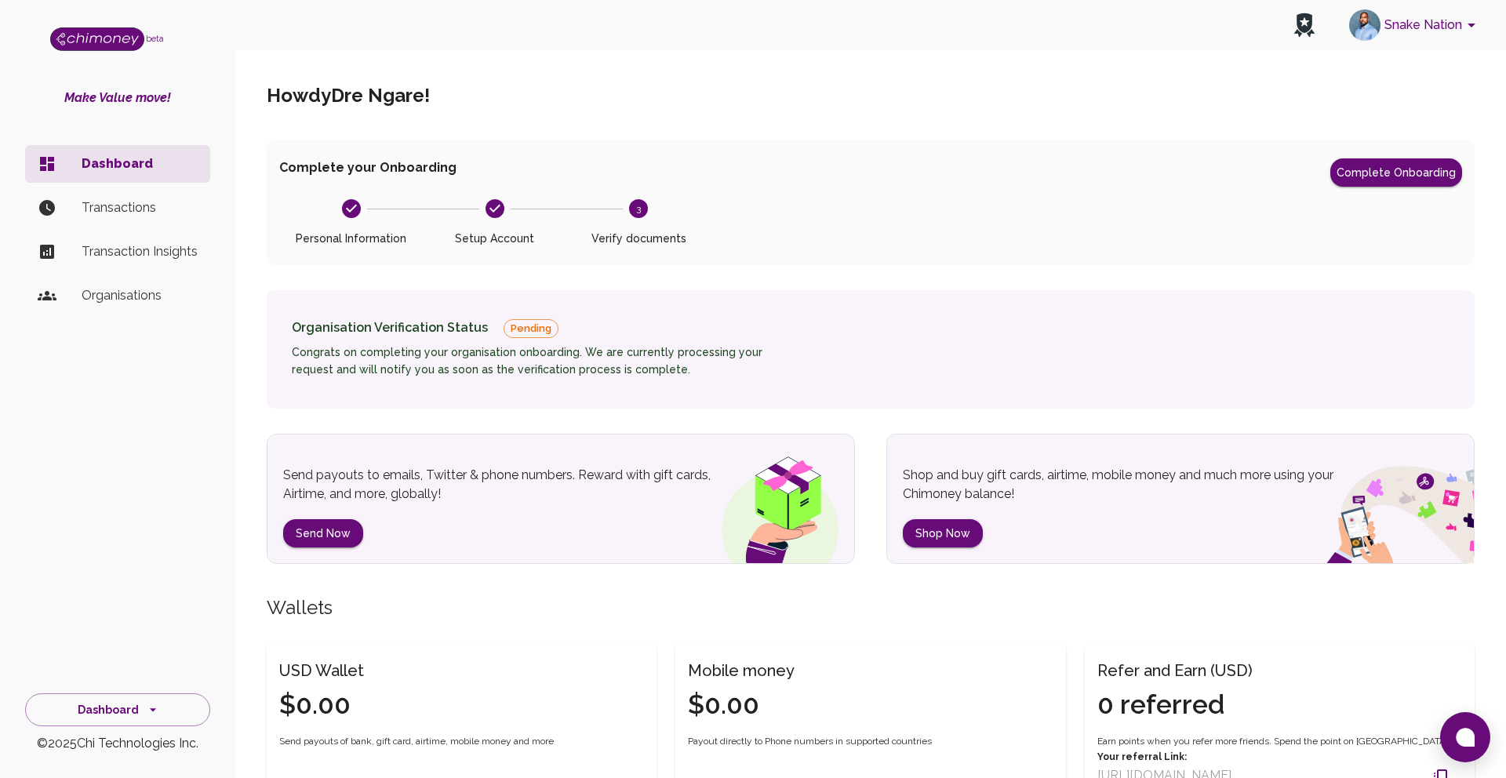
click at [555, 347] on h6 "Congrats on completing your organisation onboarding. We are currently processin…" at bounding box center [547, 361] width 510 height 35
click at [555, 373] on h6 "Congrats on completing your organisation onboarding. We are currently processin…" at bounding box center [547, 361] width 510 height 35
click at [642, 206] on circle at bounding box center [638, 208] width 19 height 19
click at [1386, 181] on button "Complete Onboarding" at bounding box center [1397, 172] width 132 height 28
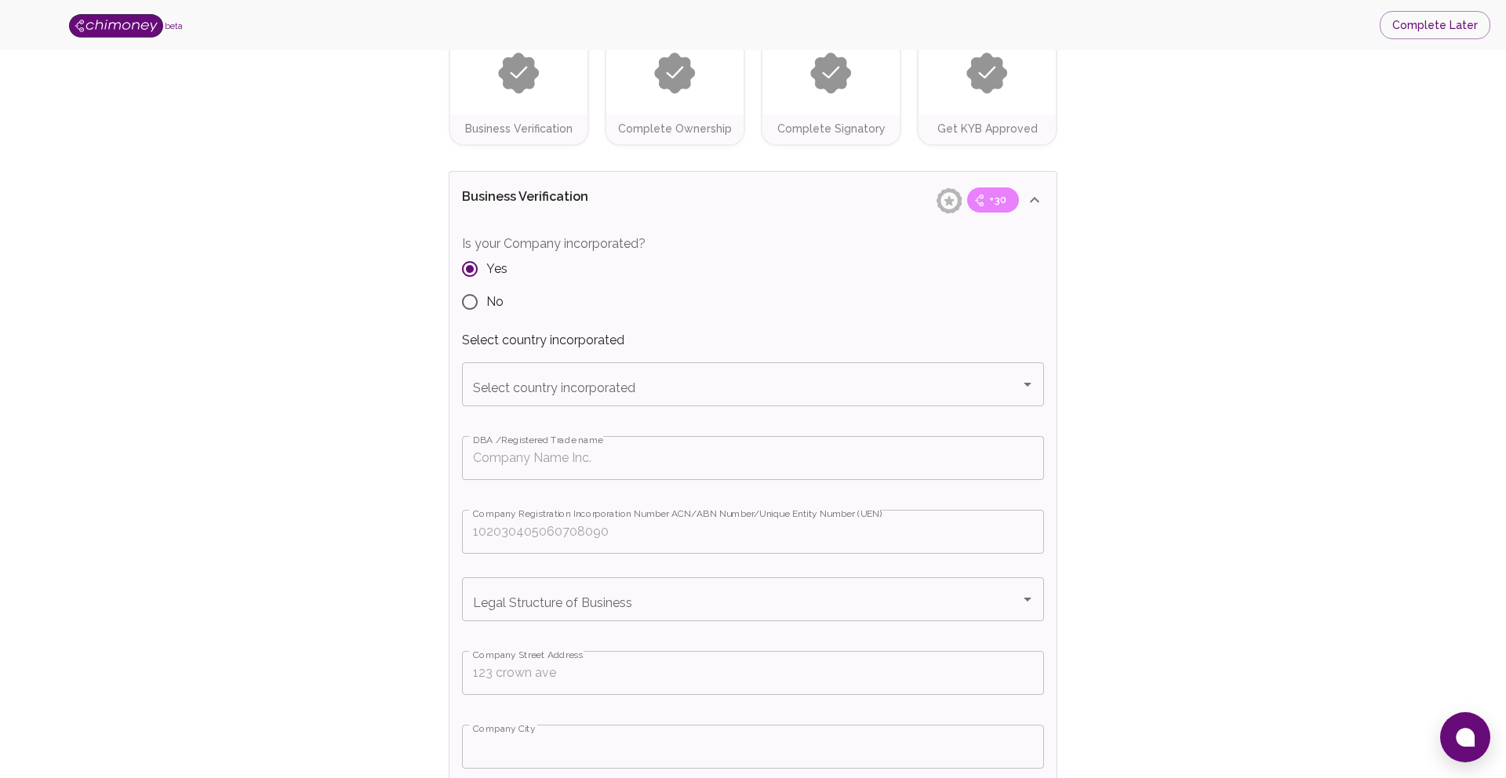
scroll to position [158, 0]
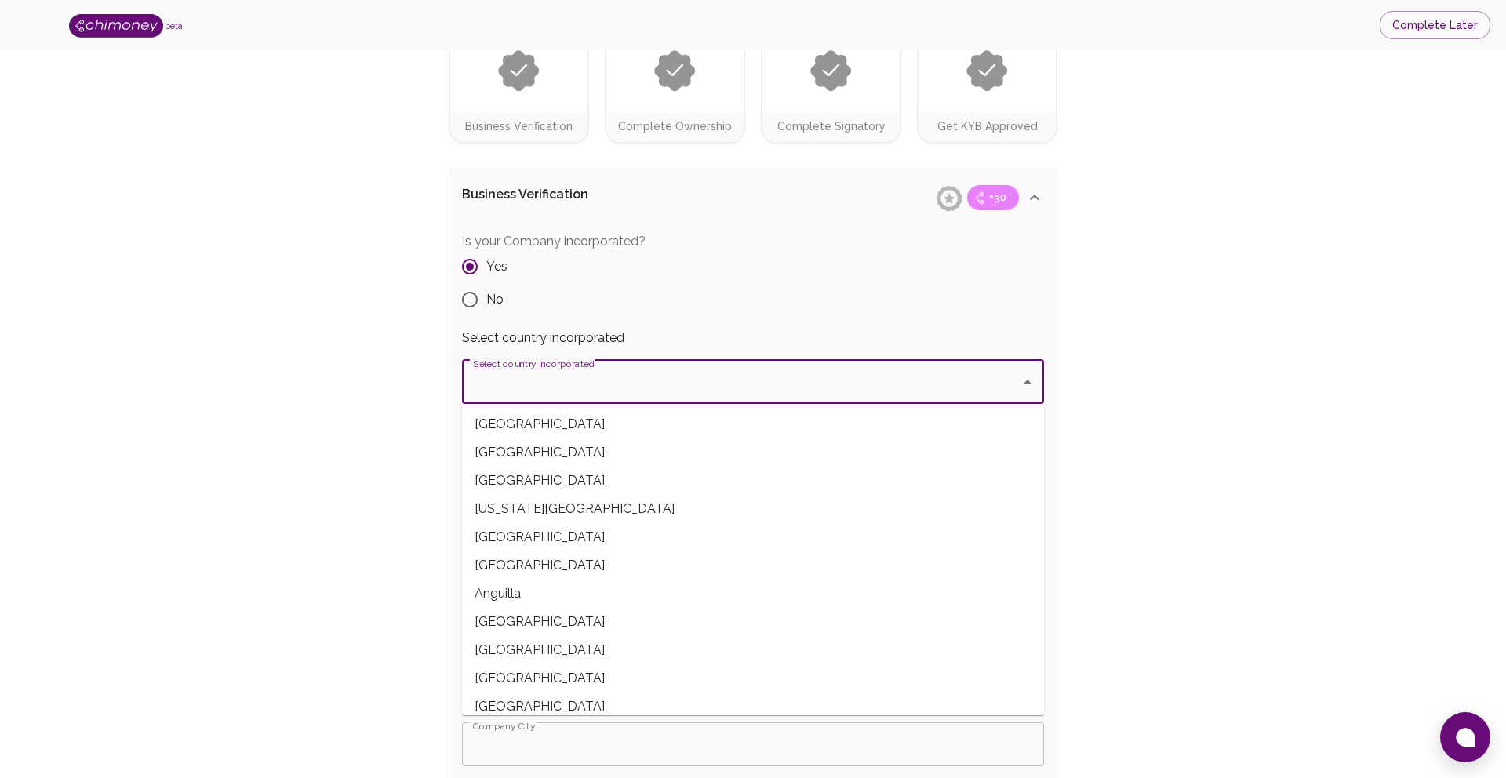
click at [511, 390] on input "Select country incorporated" at bounding box center [741, 382] width 545 height 30
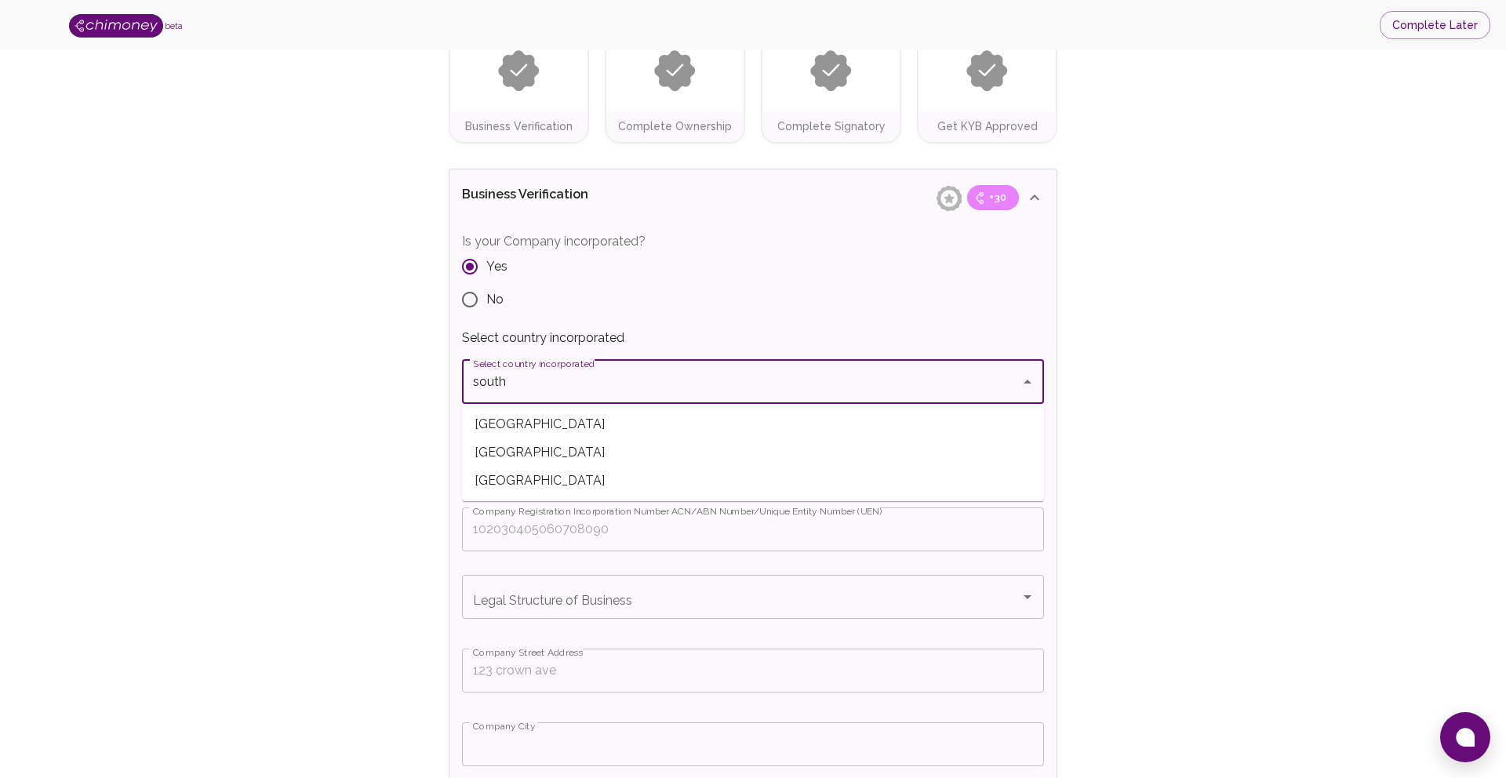
click at [508, 416] on span "South Africa" at bounding box center [753, 424] width 582 height 28
type input "South Africa"
type input "+27"
type input "South Africa"
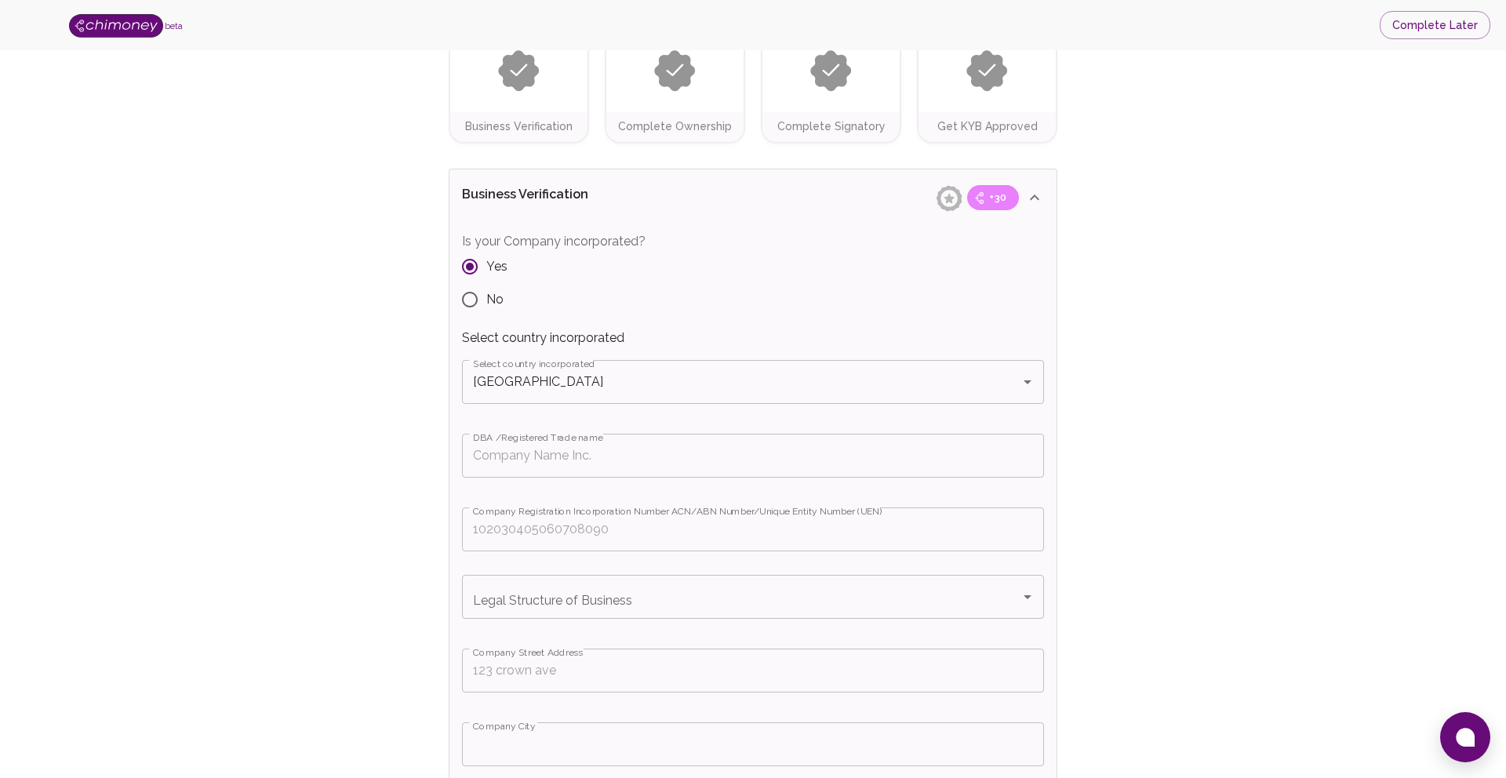
click at [550, 461] on input "DBA /Registered Trade name" at bounding box center [753, 456] width 582 height 44
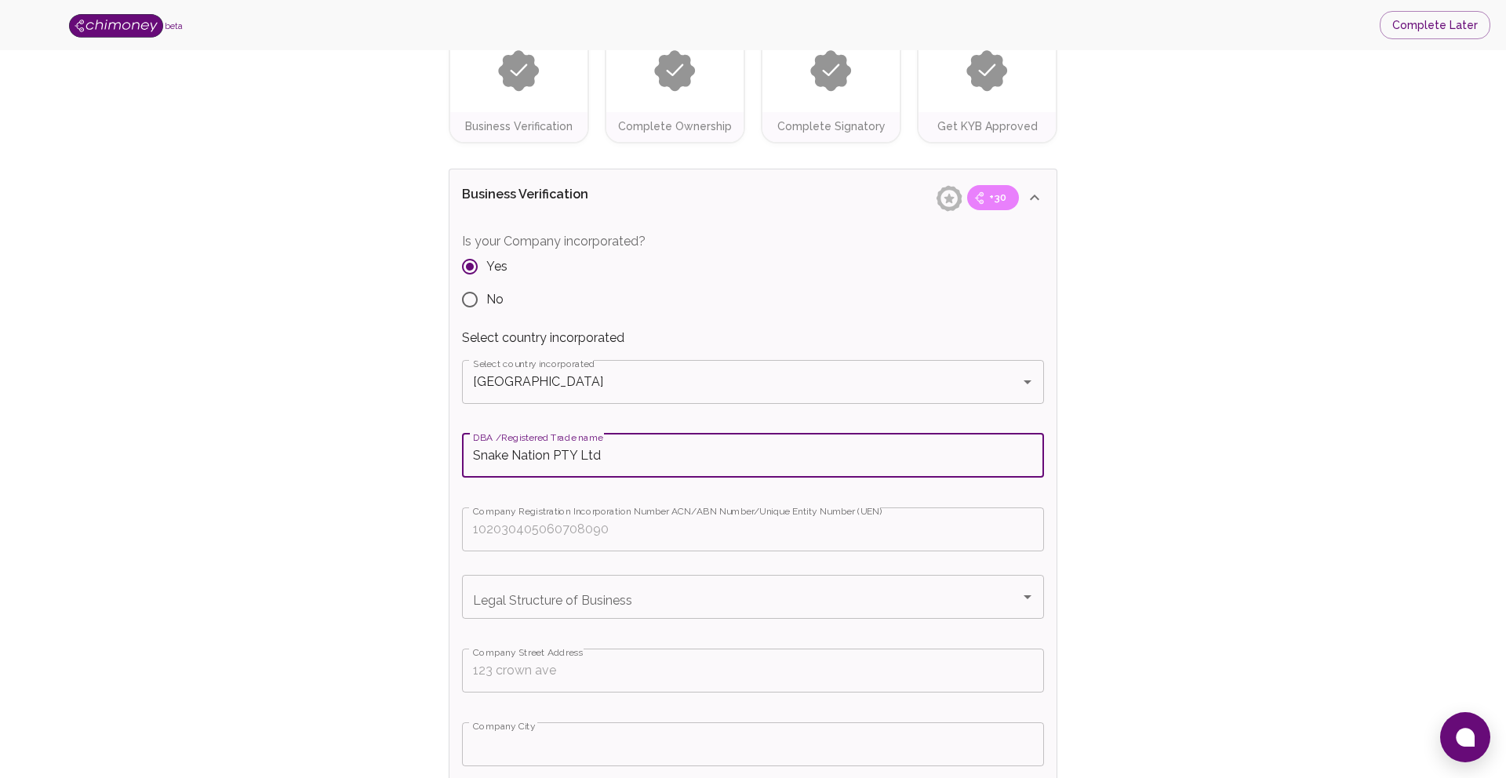
type input "Snake Nation PTY Ltd"
click at [556, 515] on label "Company Registration Incorporation Number ACN/ABN Number/Unique Entity Number (…" at bounding box center [678, 511] width 410 height 13
click at [556, 515] on input "Company Registration Incorporation Number ACN/ABN Number/Unique Entity Number (…" at bounding box center [753, 530] width 582 height 44
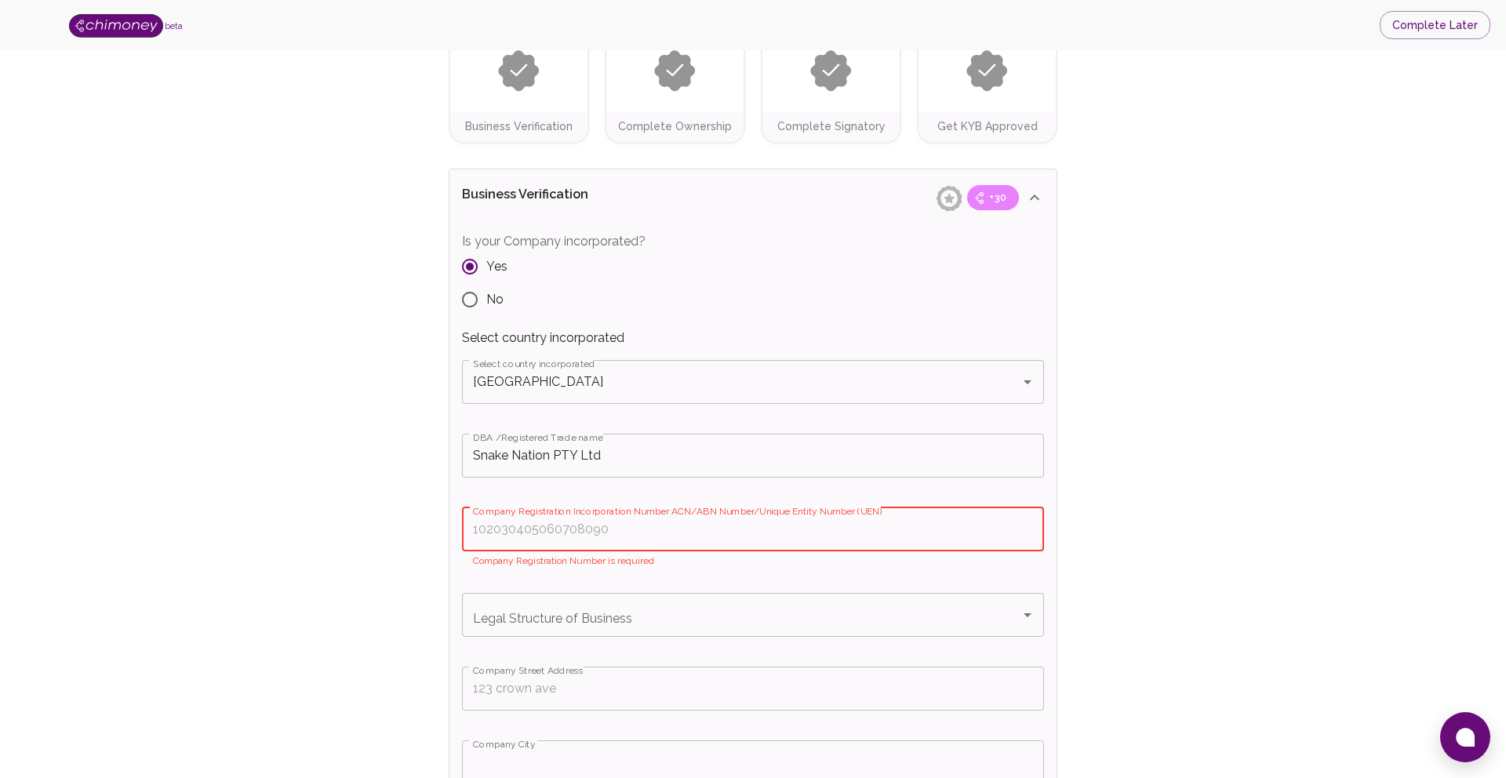
click at [574, 532] on input "Company Registration Incorporation Number ACN/ABN Number/Unique Entity Number (…" at bounding box center [753, 530] width 582 height 44
paste input "2015/220347/07"
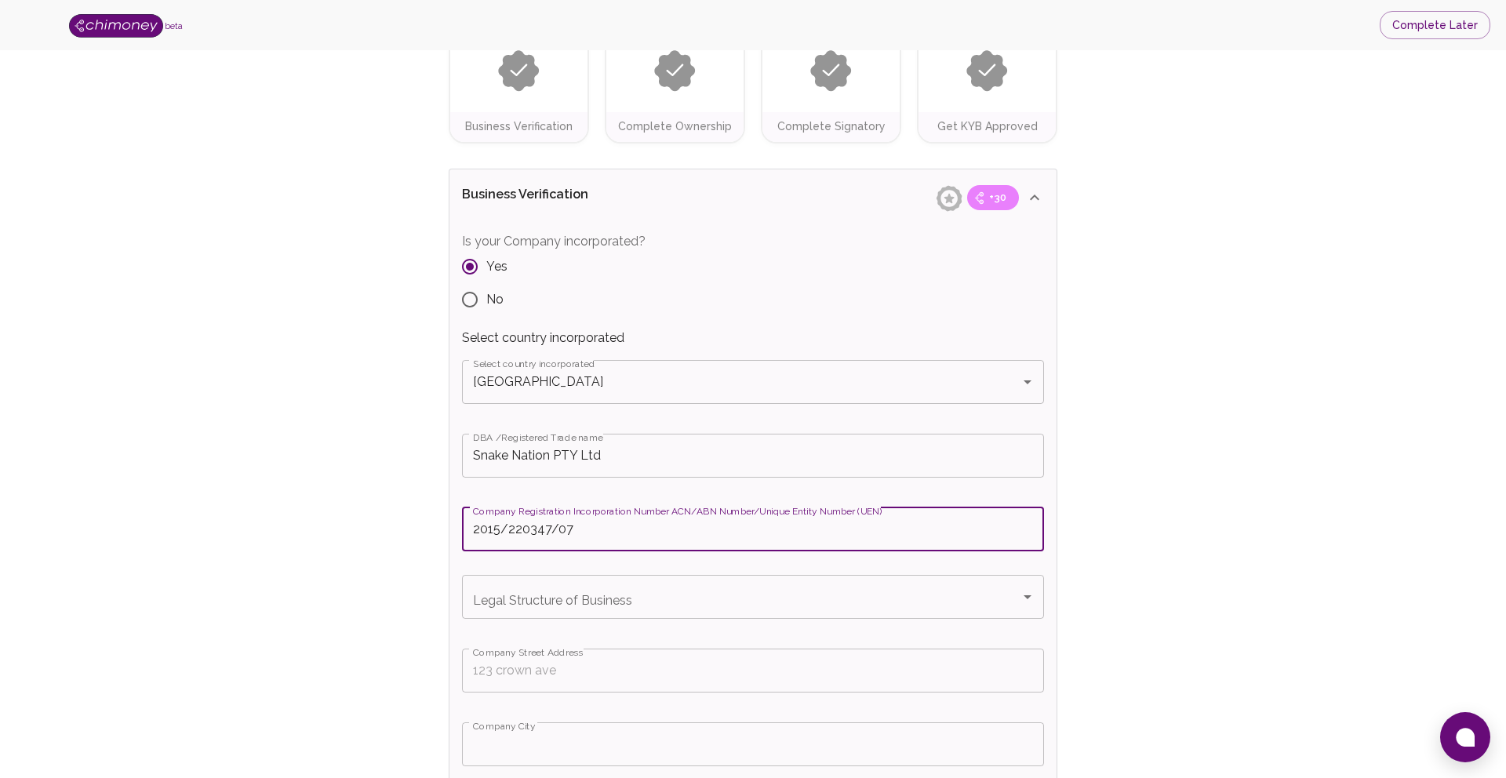
type input "2015/220347/07"
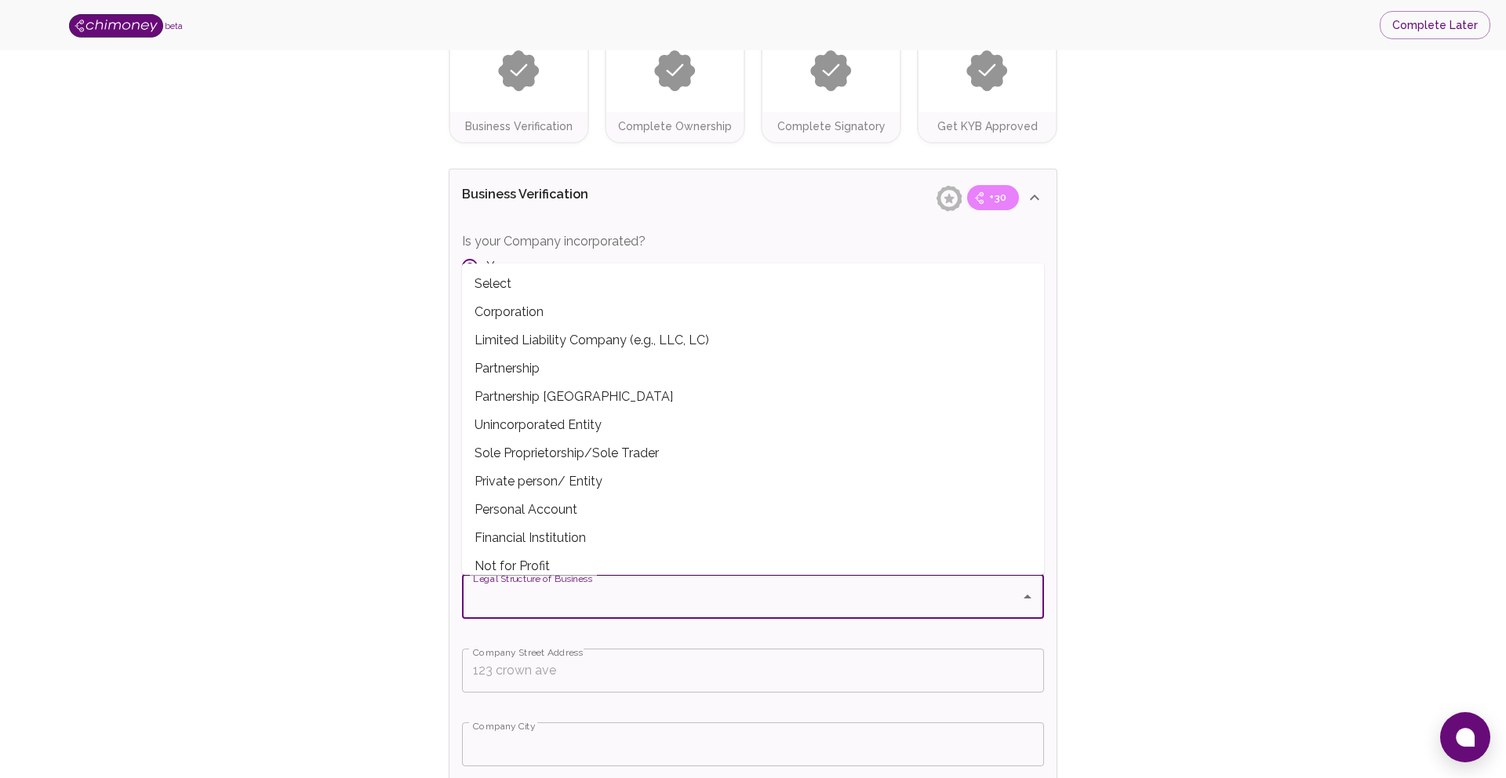
click at [486, 603] on input "Legal Structure of Business" at bounding box center [741, 597] width 545 height 30
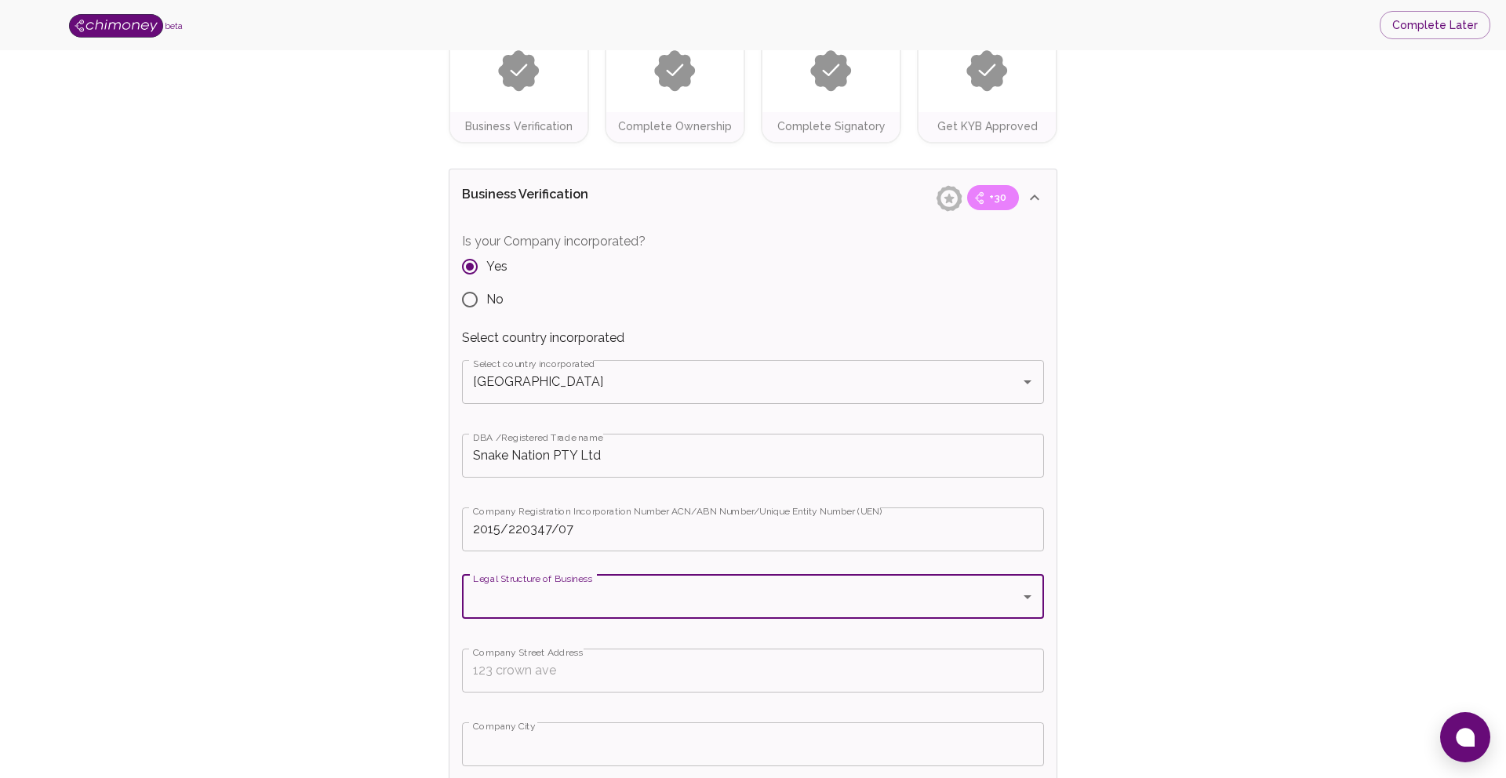
click at [529, 598] on input "Legal Structure of Business" at bounding box center [741, 597] width 545 height 30
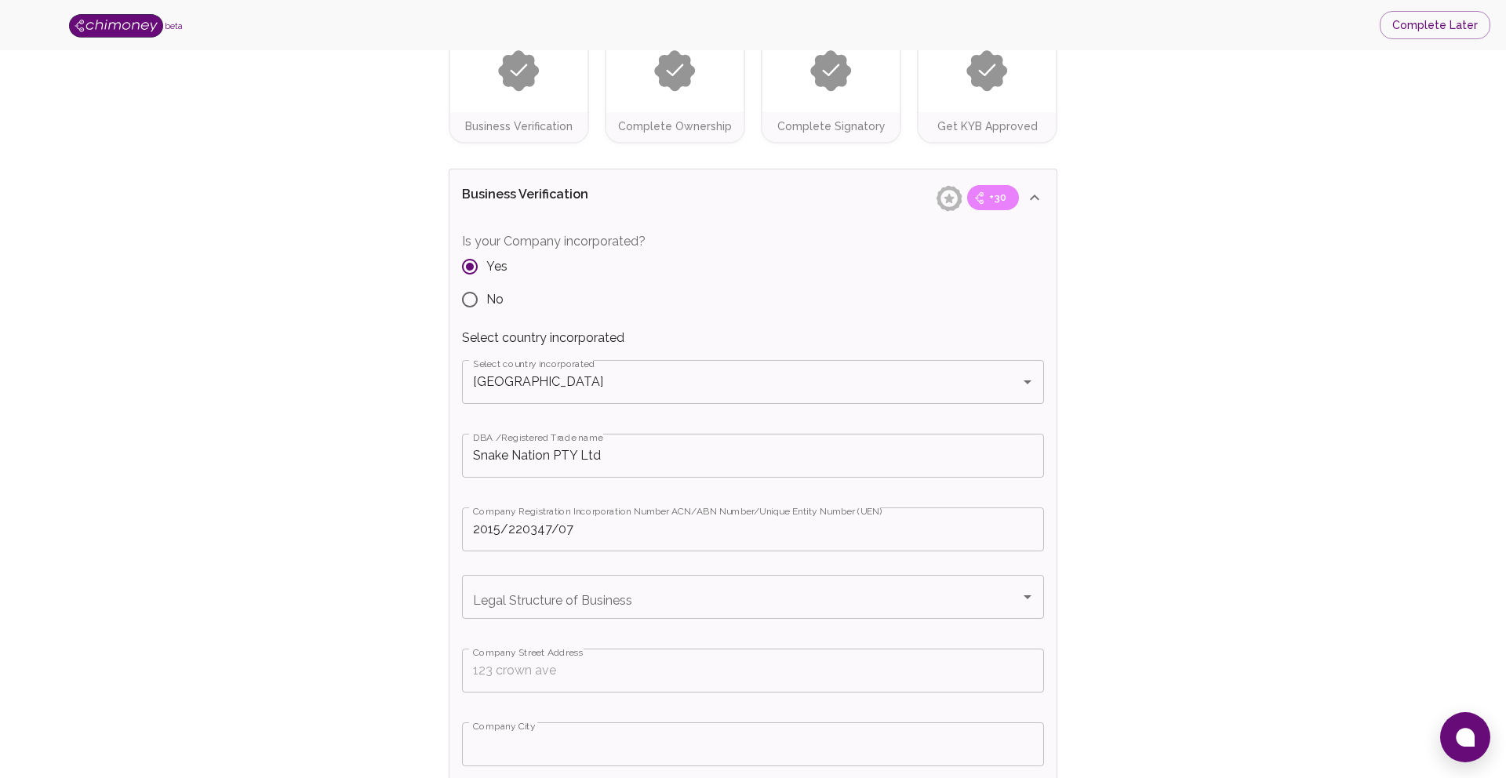
click at [1031, 600] on icon "Open" at bounding box center [1027, 597] width 19 height 19
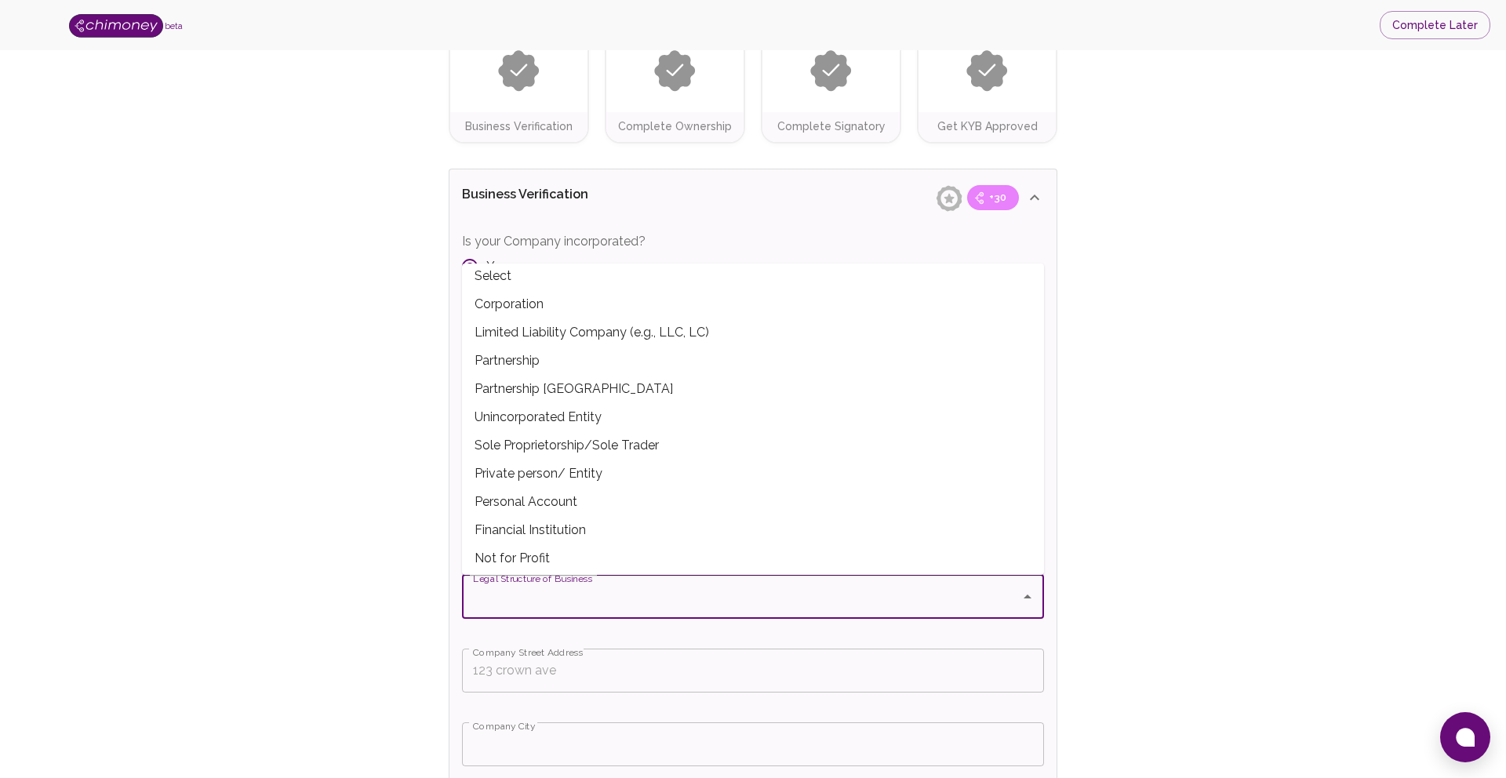
scroll to position [0, 0]
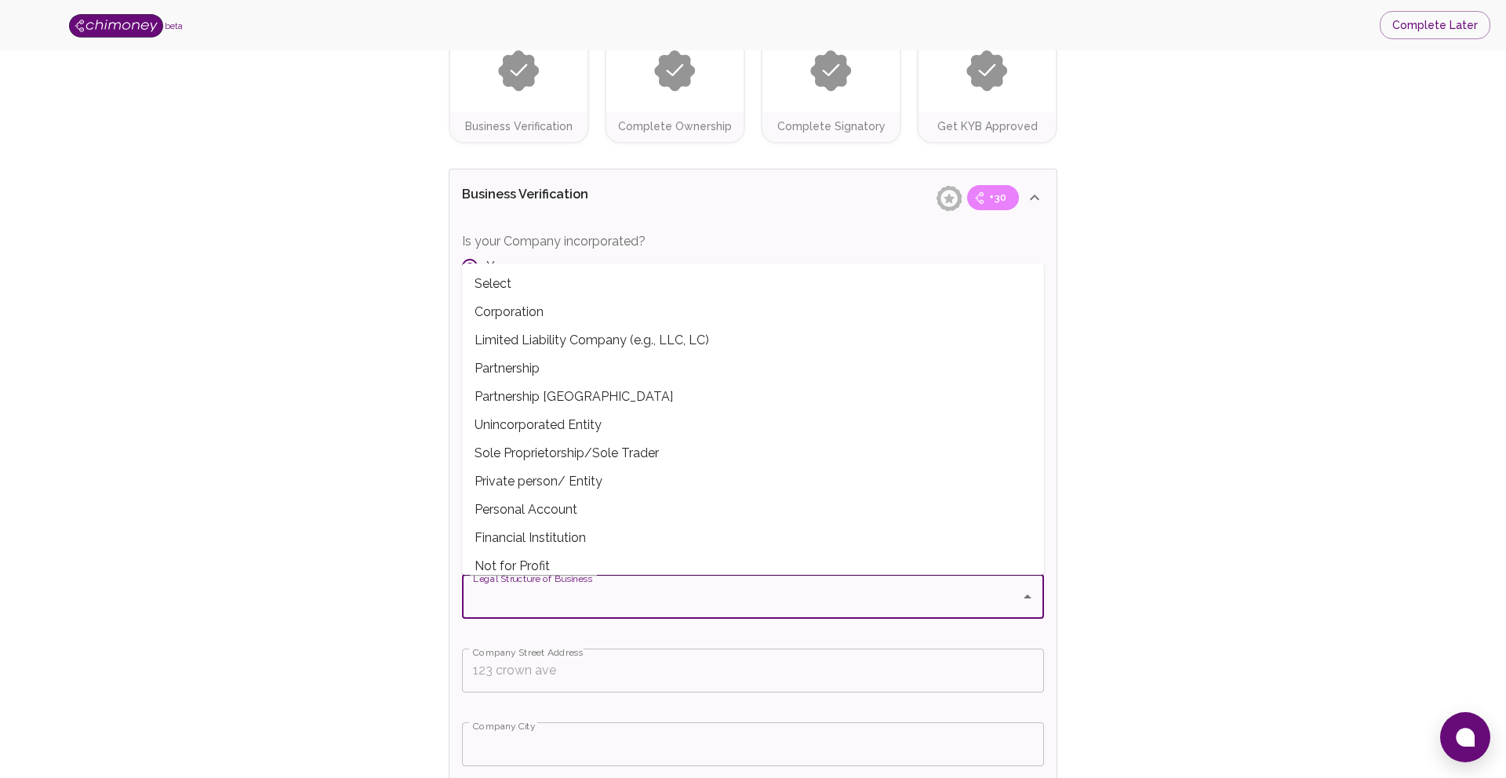
click at [561, 333] on span "Limited Liability Company (e.g., LLC, LC)" at bounding box center [753, 340] width 582 height 28
type input "Limited Liability Company (e.g., LLC, LC)"
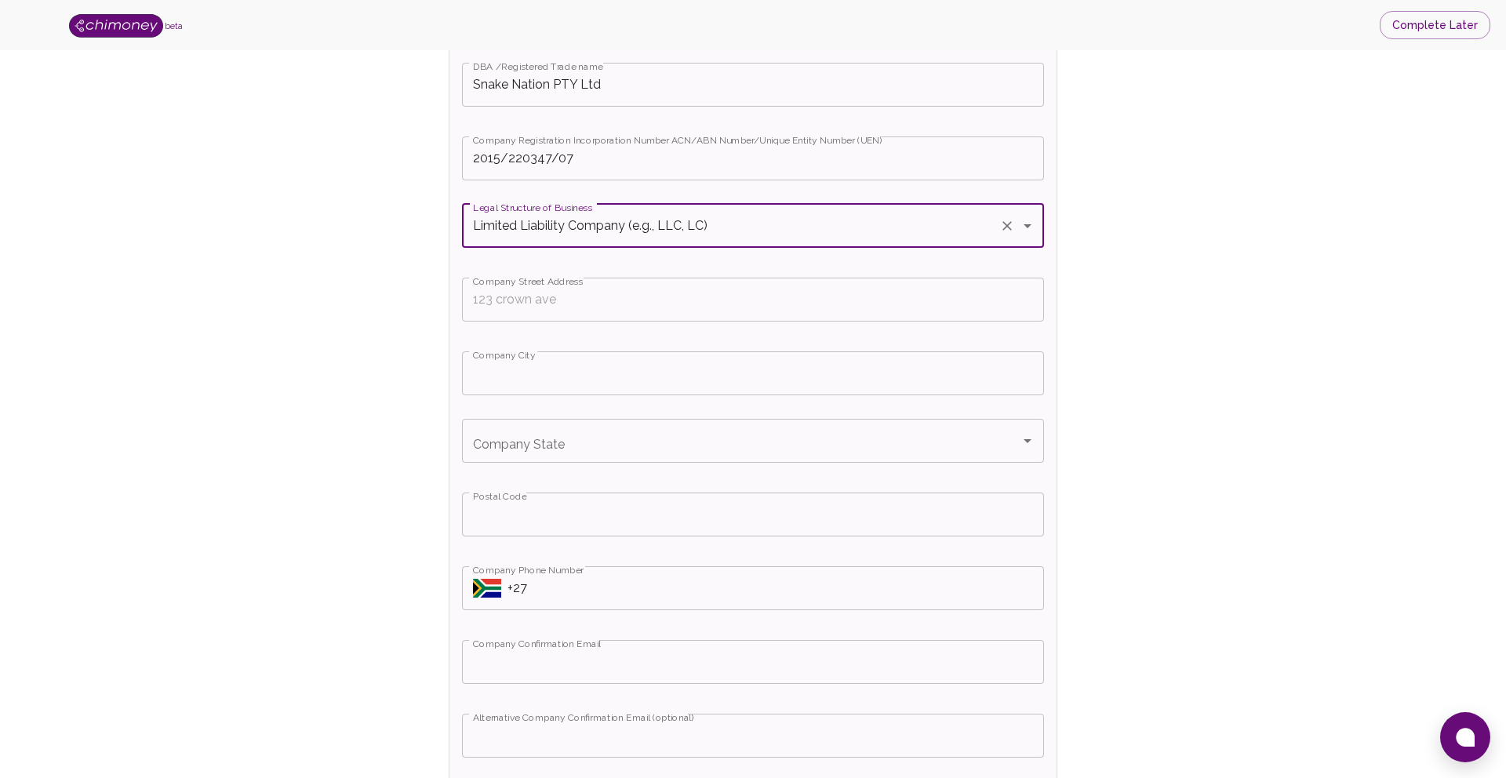
scroll to position [531, 0]
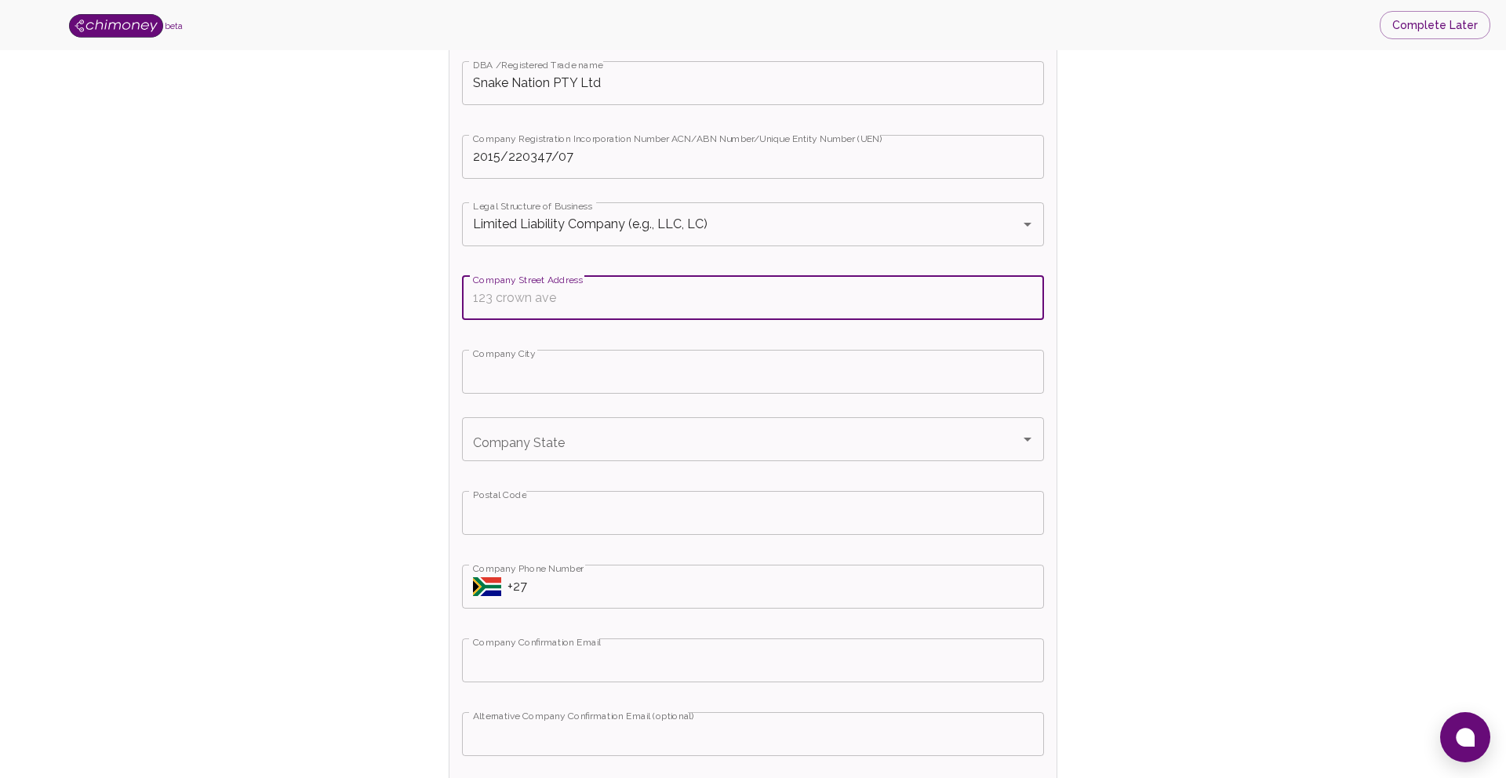
click at [519, 302] on input "Company Street Address" at bounding box center [753, 298] width 582 height 44
type input "19 Brunia Way"
type input "Limited Liability Company (e.g., LLC, LC)"
type input "Hout Bay"
type input "7806"
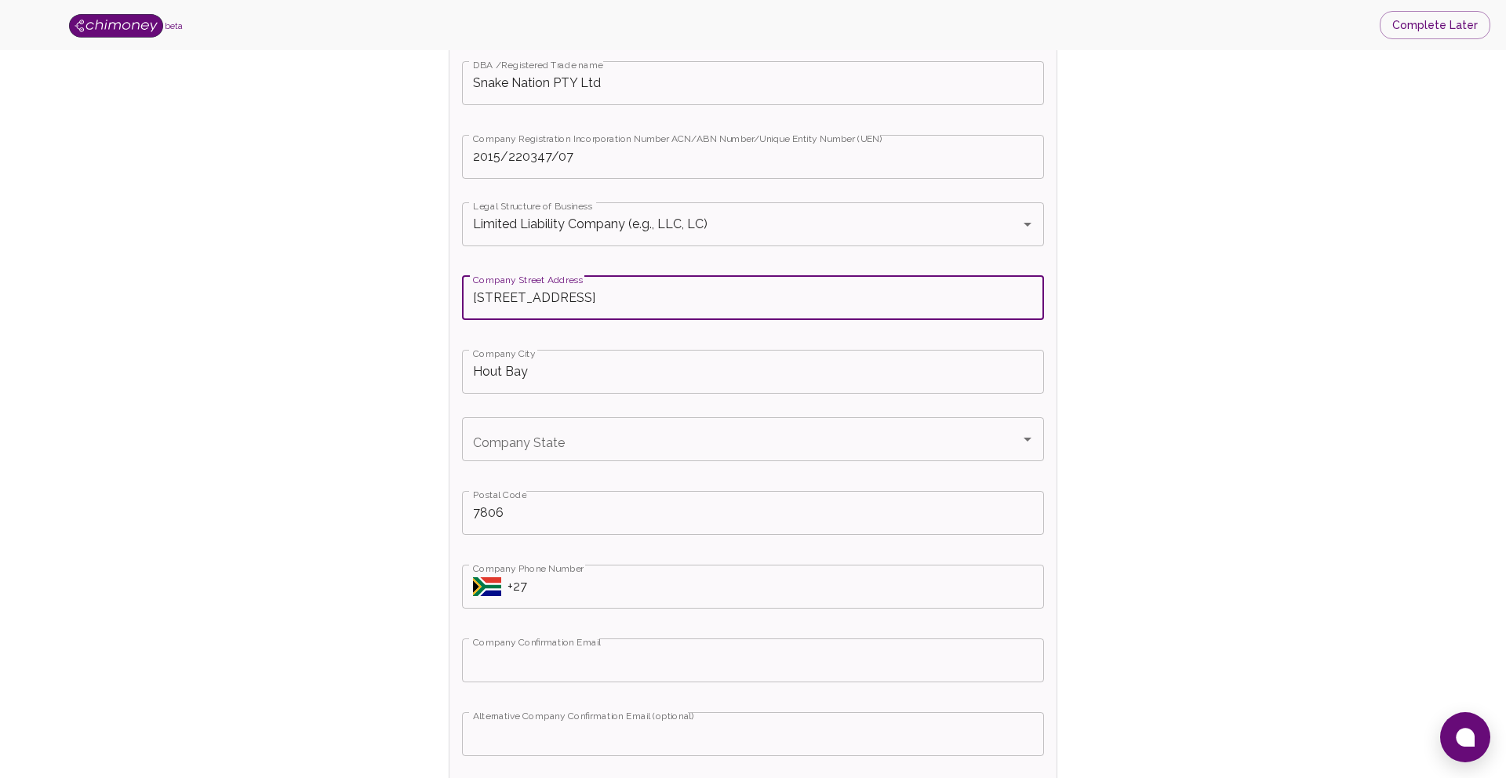
type input "dre@snakenation.co"
type input "Limited Liability Company (e.g., LLC, LC)"
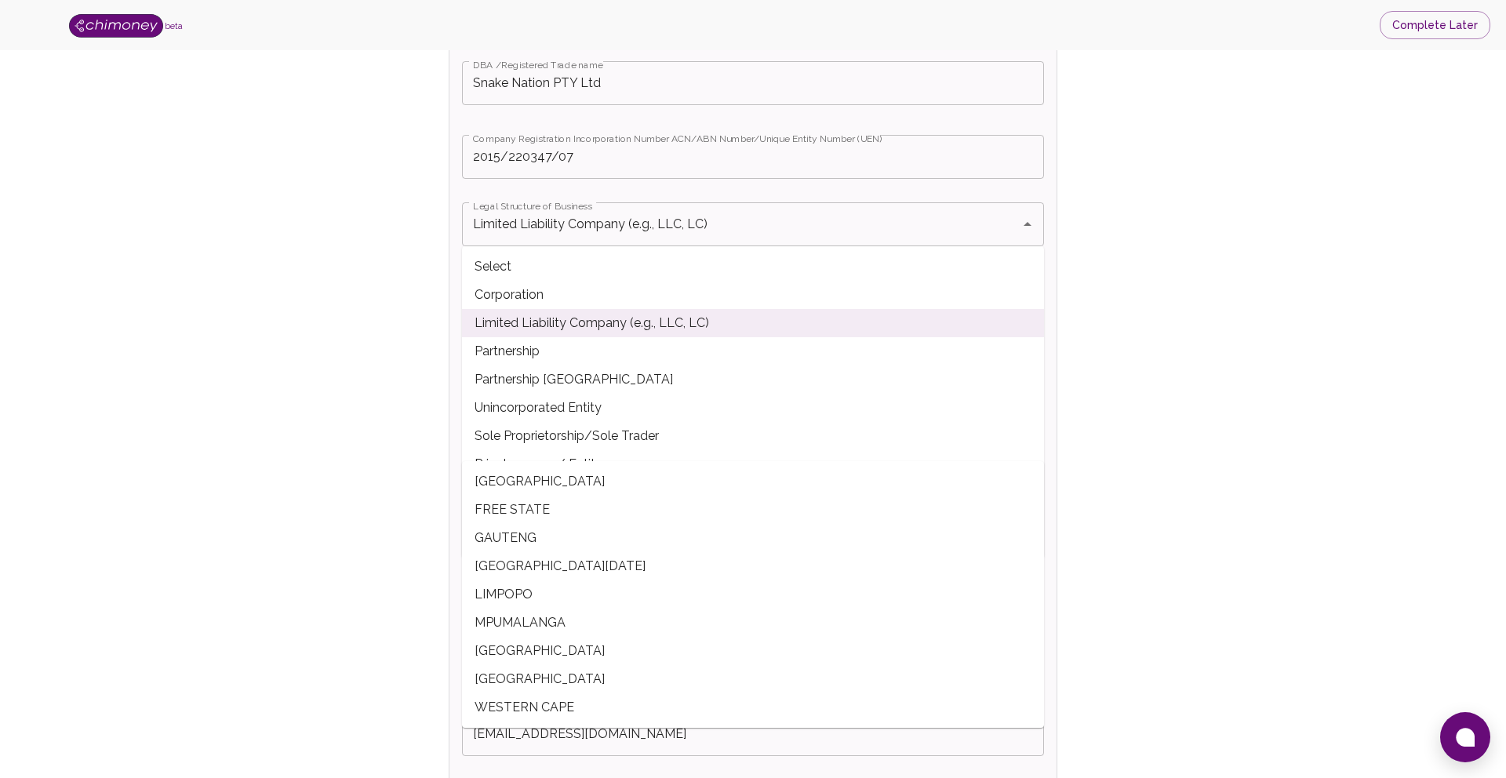
click at [588, 711] on span "WESTERN CAPE" at bounding box center [753, 708] width 582 height 28
type input "WESTERN CAPE"
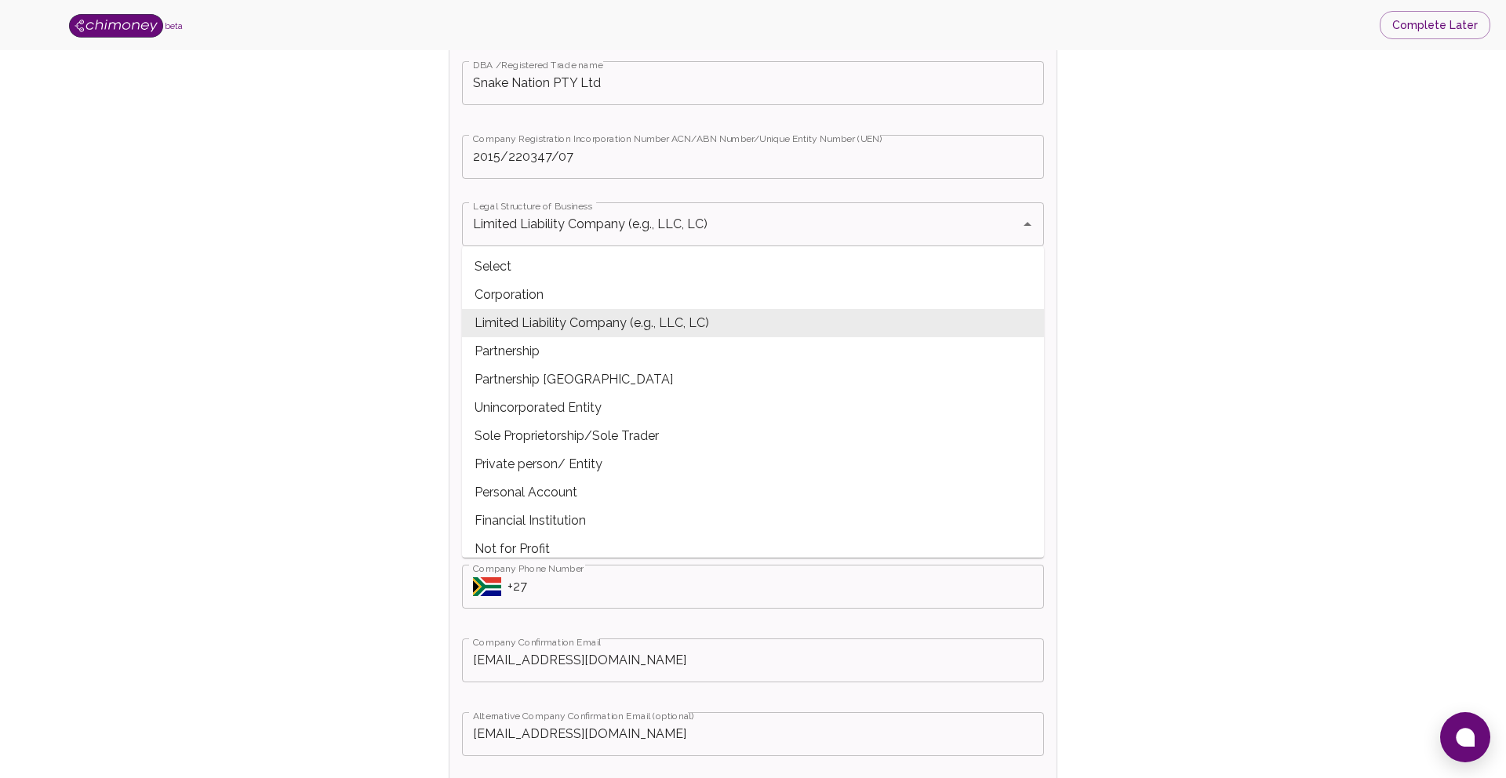
click at [537, 333] on span "Limited Liability Company (e.g., LLC, LC)" at bounding box center [753, 323] width 582 height 28
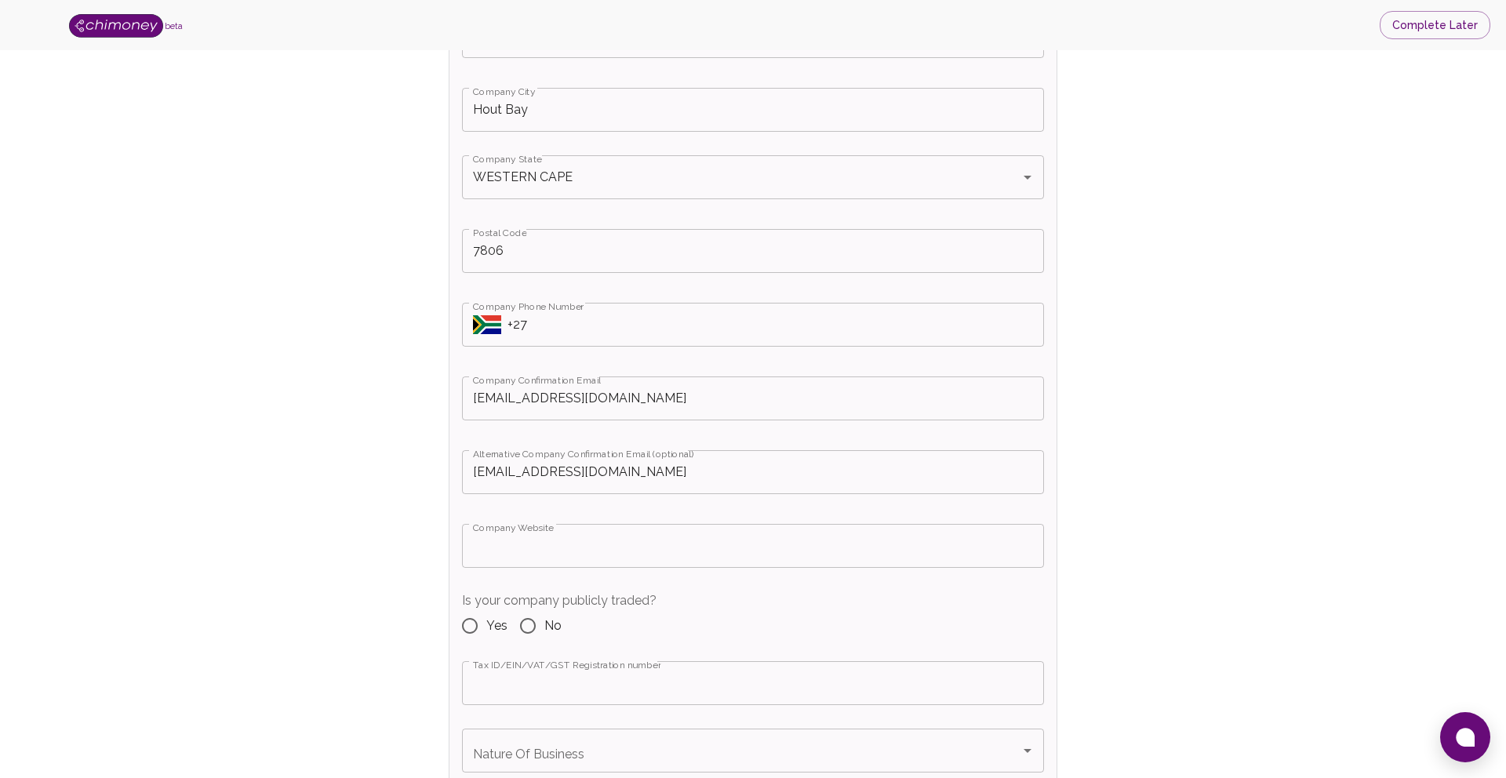
scroll to position [801, 0]
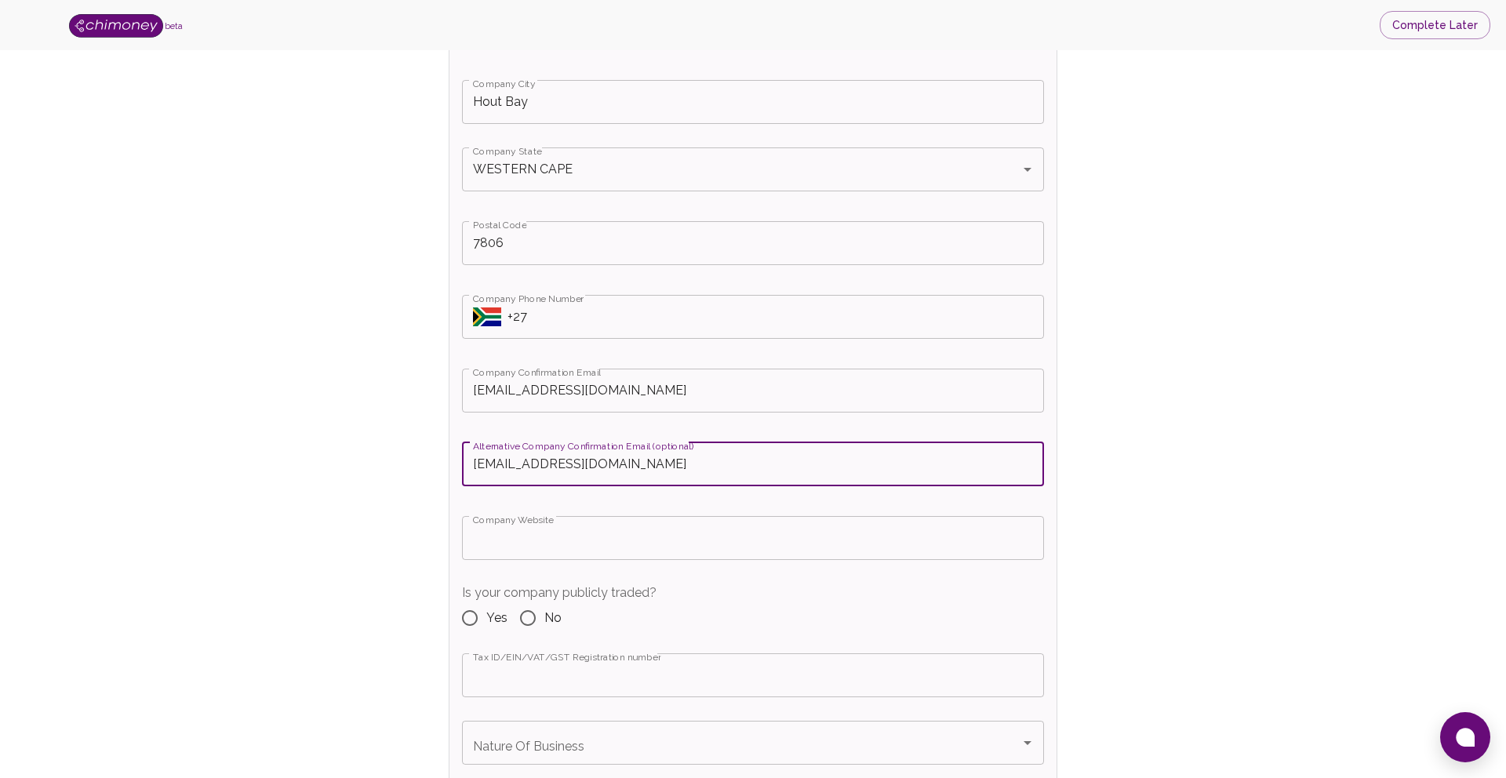
drag, startPoint x: 491, startPoint y: 460, endPoint x: 445, endPoint y: 460, distance: 46.3
type input "dre@snakenation.co"
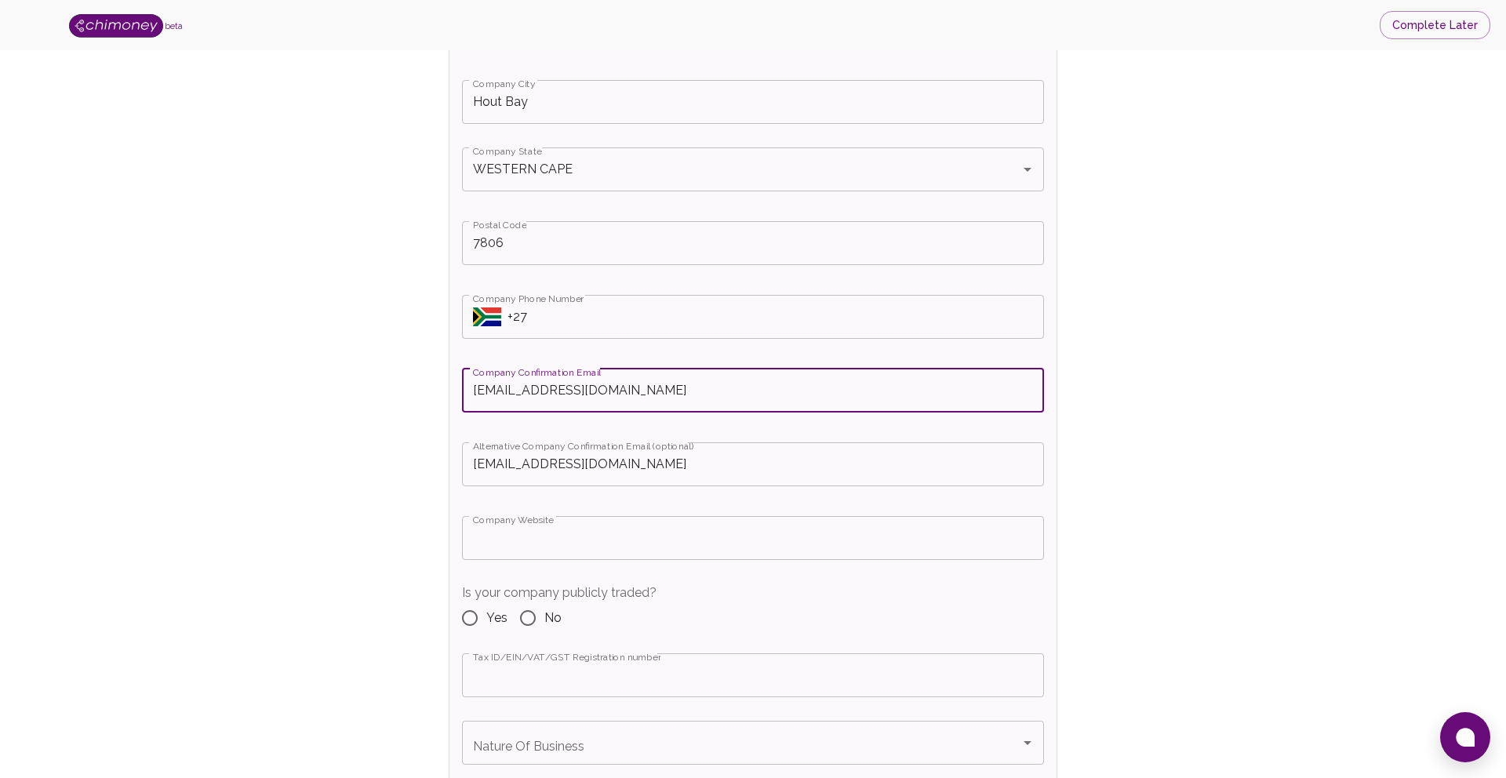
drag, startPoint x: 489, startPoint y: 391, endPoint x: 462, endPoint y: 391, distance: 26.7
click at [462, 391] on input "dre@snakenation.co" at bounding box center [753, 391] width 582 height 44
click at [491, 388] on input "dre@snakenation.co" at bounding box center [753, 391] width 582 height 44
drag, startPoint x: 491, startPoint y: 388, endPoint x: 473, endPoint y: 388, distance: 18.0
click at [473, 388] on input "dre@snakenation.co" at bounding box center [753, 391] width 582 height 44
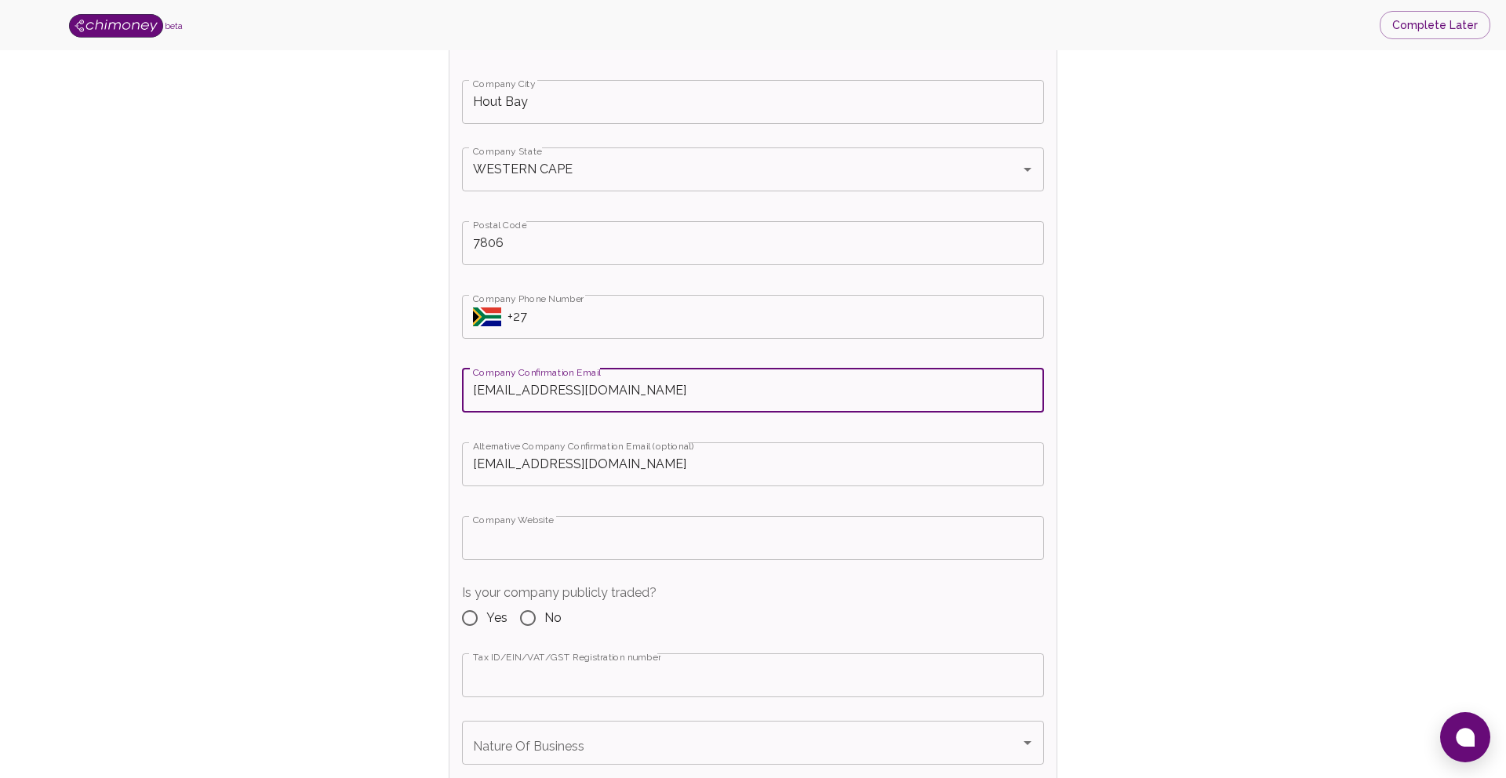
type input "Tech@snakenation.co"
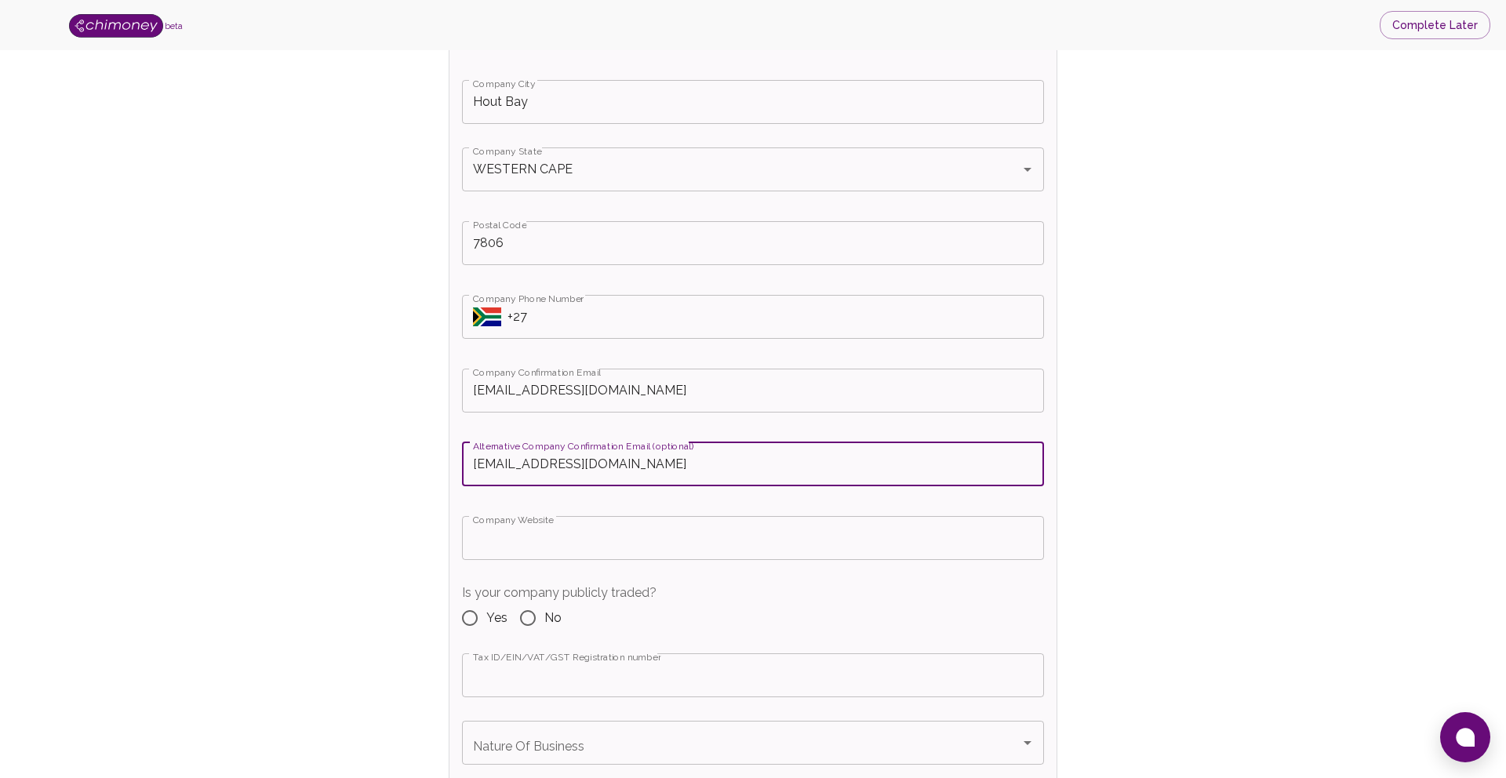
drag, startPoint x: 490, startPoint y: 464, endPoint x: 461, endPoint y: 464, distance: 28.2
click at [462, 464] on input "dre@snakenation.co" at bounding box center [753, 465] width 582 height 44
type input "Complience@snakenation.co"
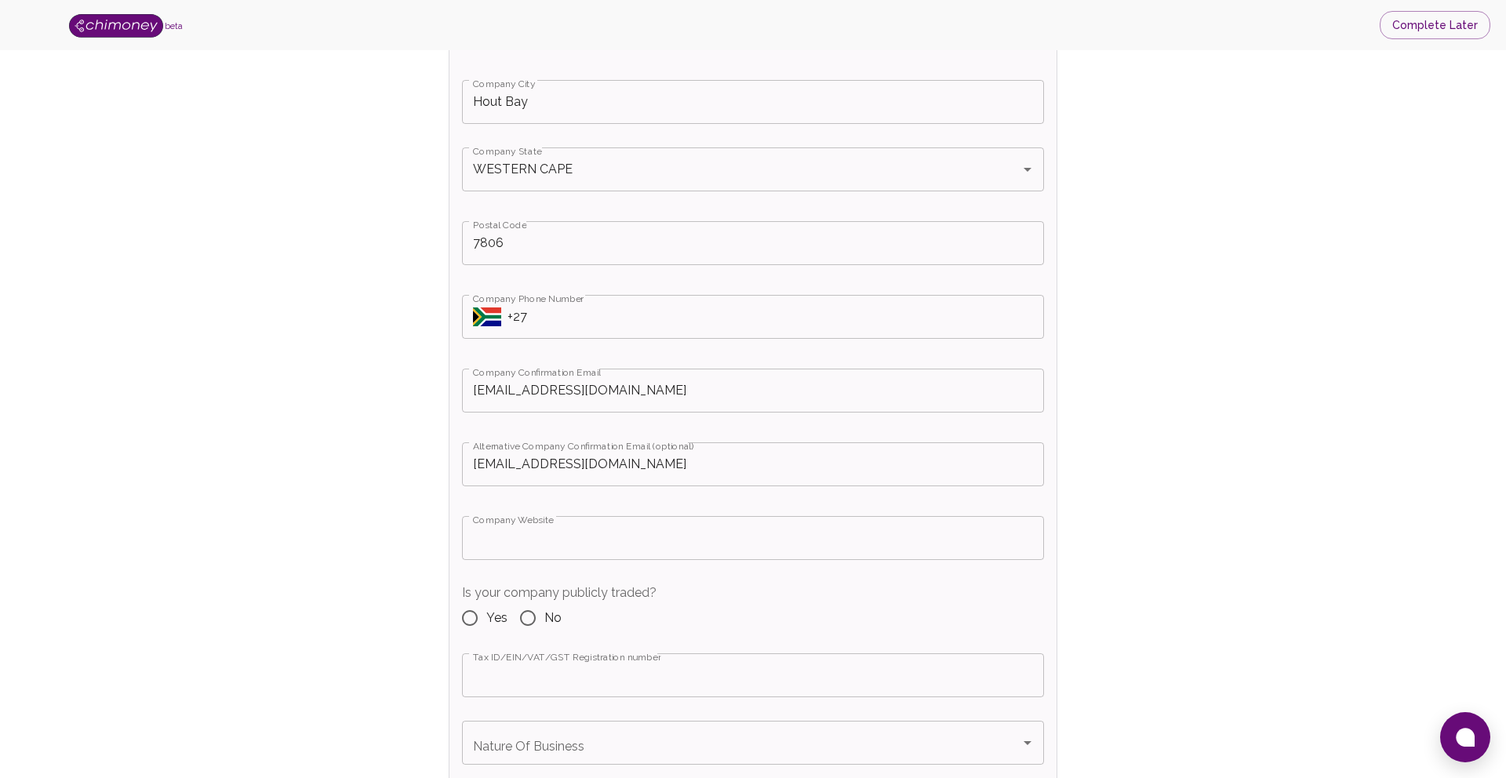
click at [547, 531] on input "Company Website" at bounding box center [753, 538] width 582 height 44
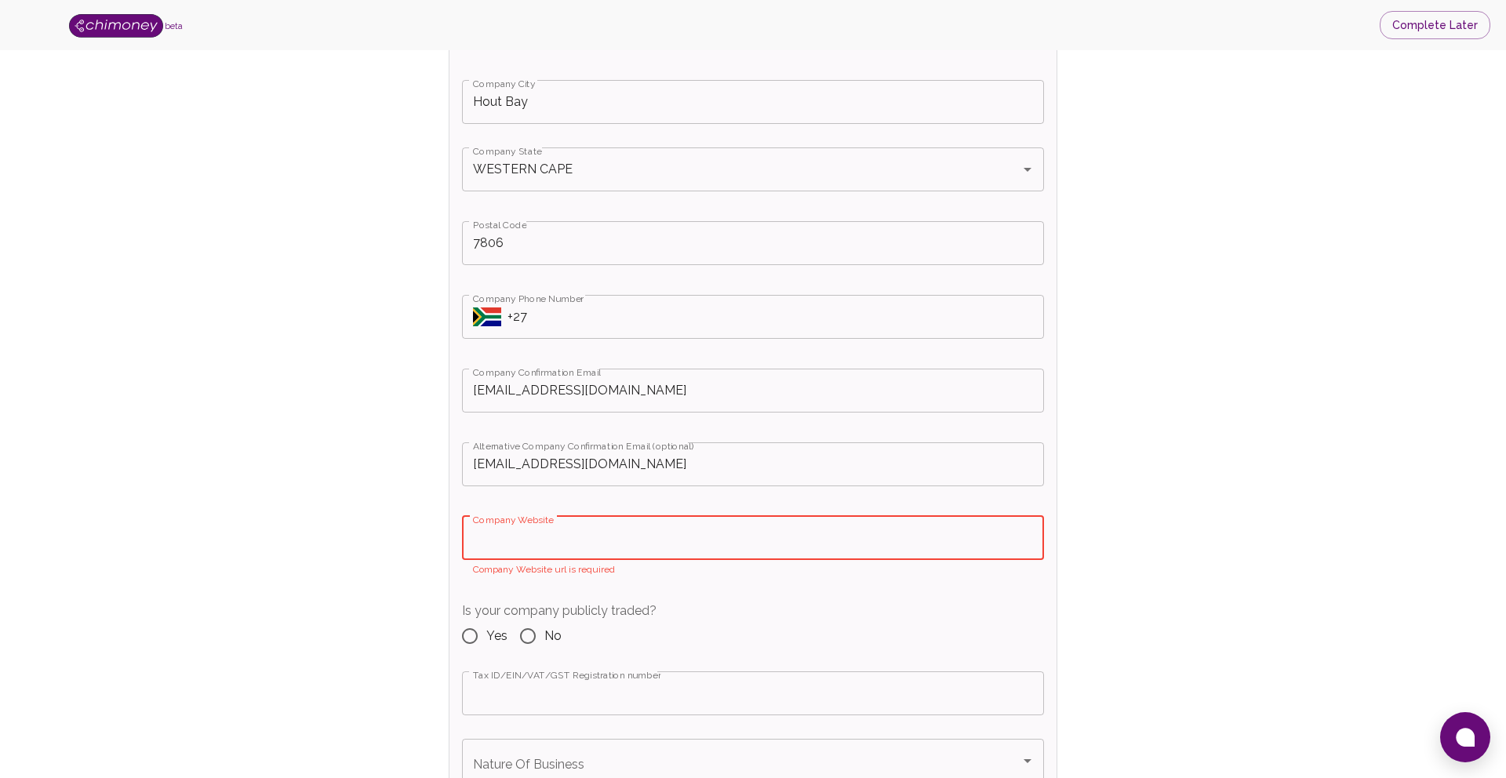
paste input "https://snakenation.co/"
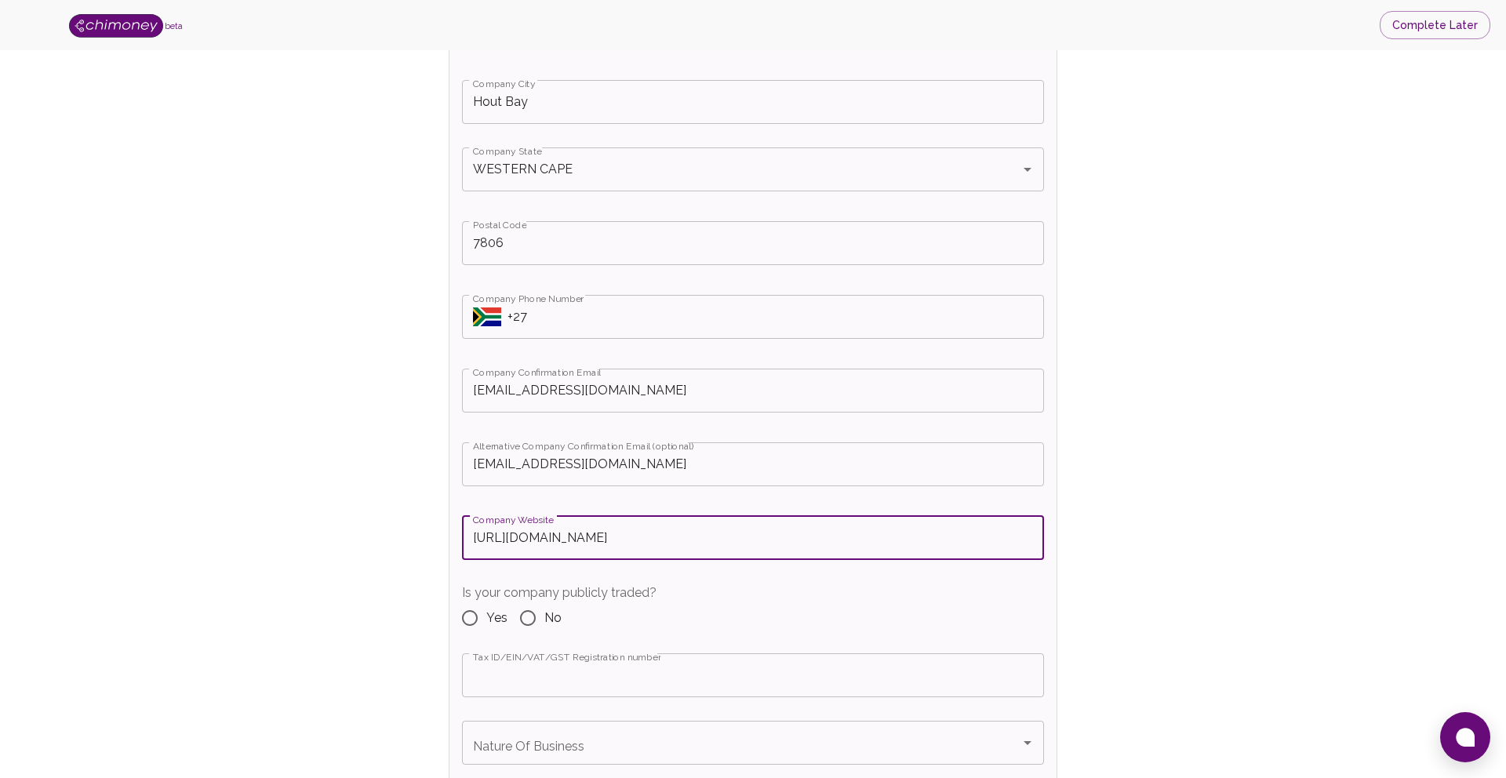
type input "https://snakenation.co/"
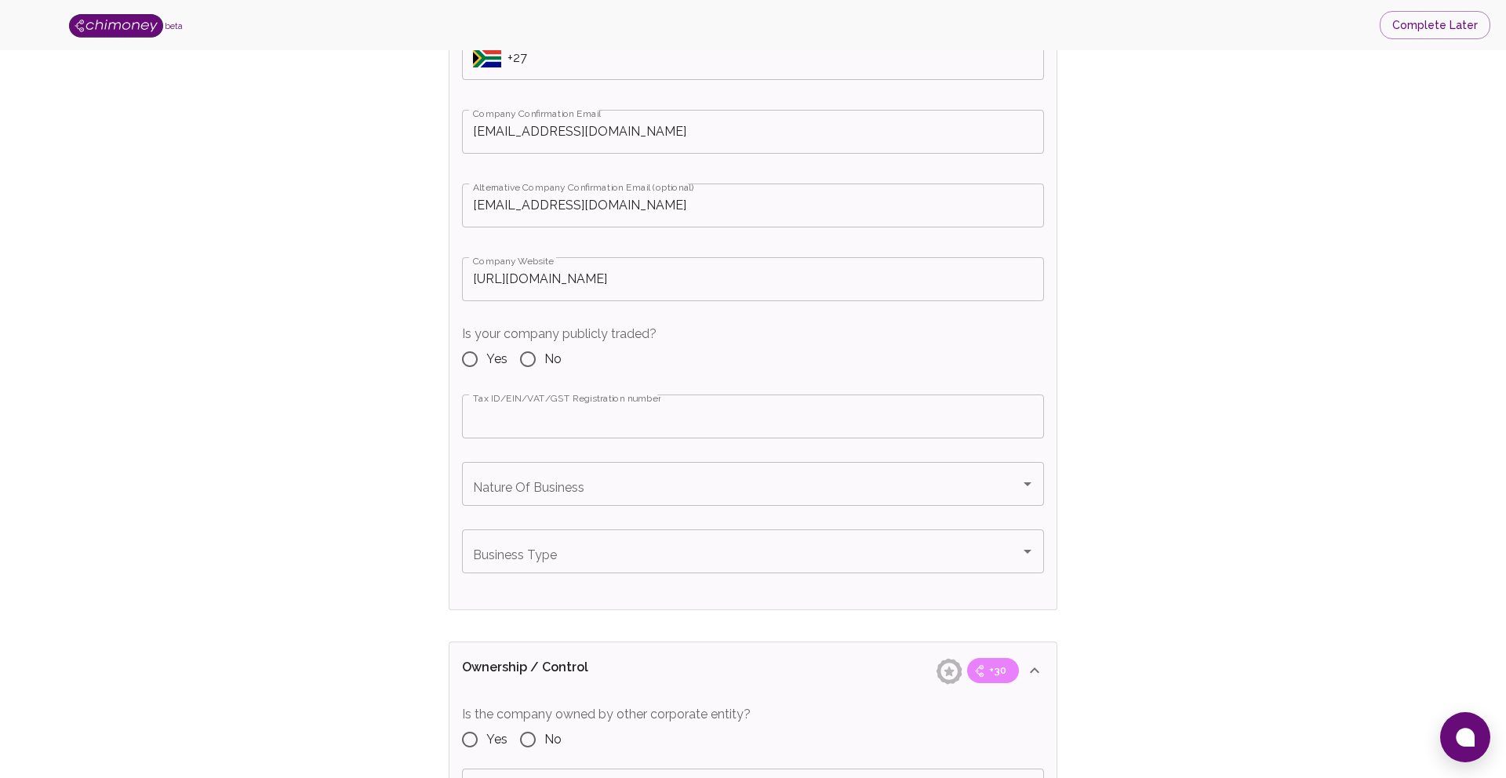
scroll to position [1126, 0]
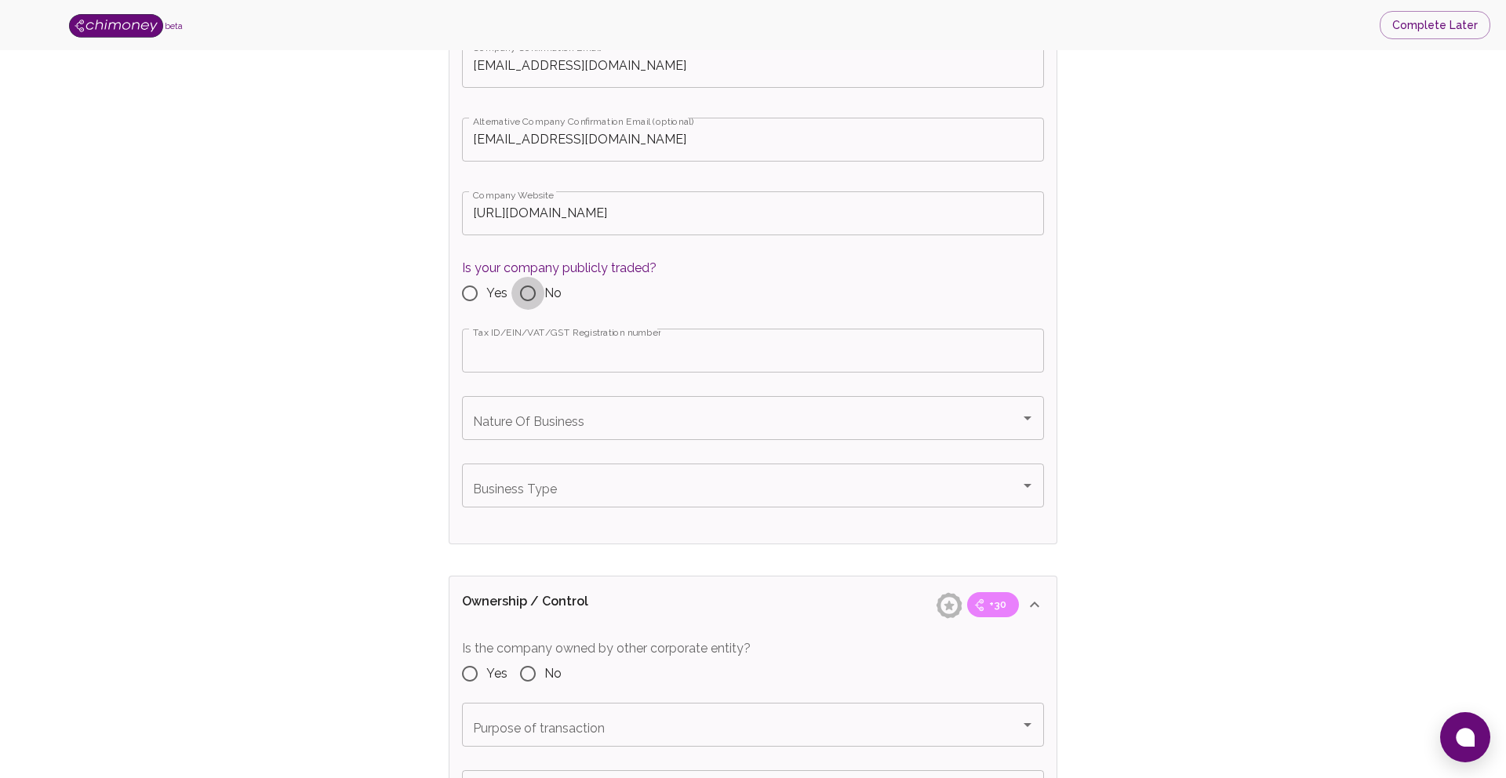
click at [526, 294] on input "No" at bounding box center [528, 293] width 33 height 33
radio input "true"
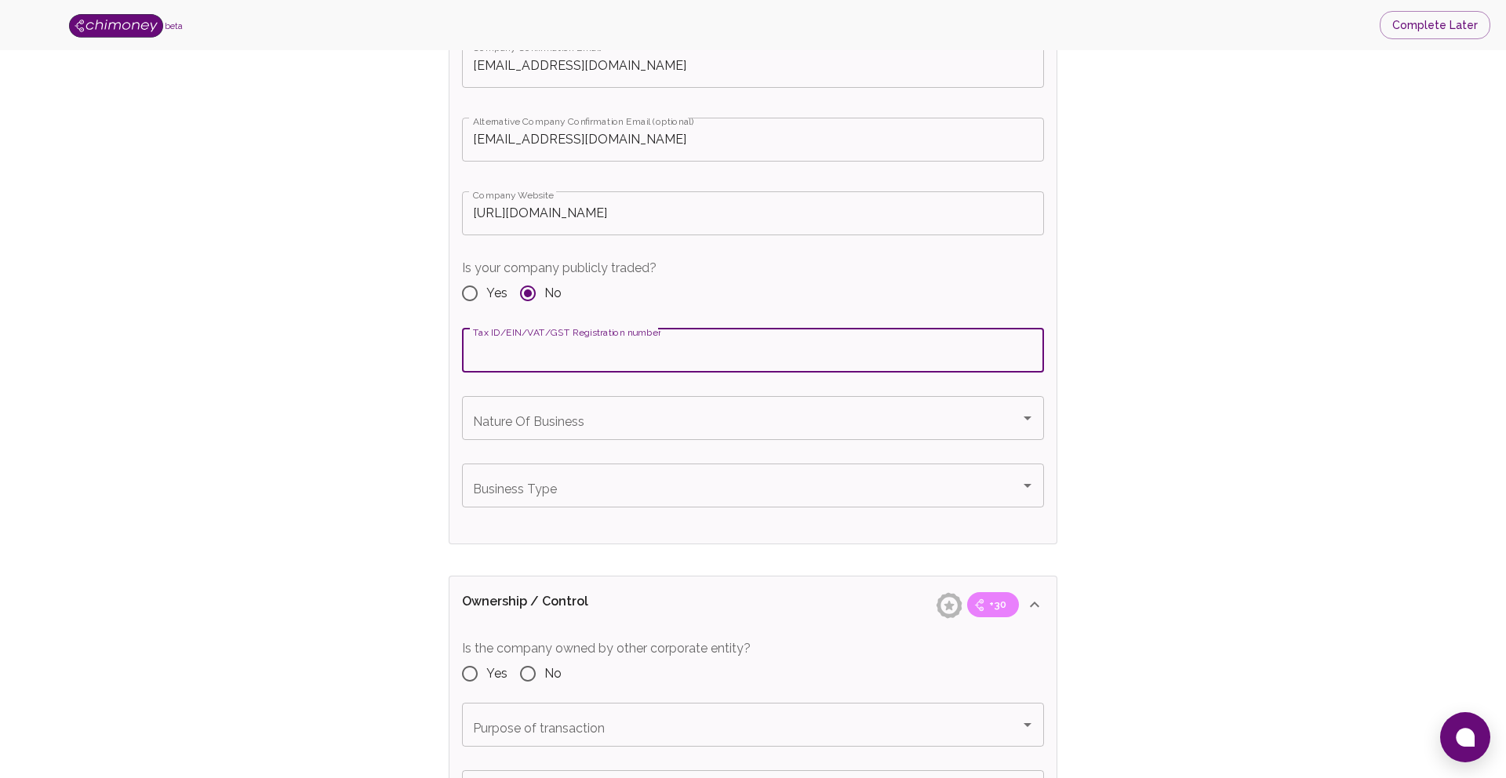
click at [510, 355] on input "Tax ID/EIN/VAT/GST Registration number" at bounding box center [753, 351] width 582 height 44
click at [574, 359] on input "Tax ID/EIN/VAT/GST Registration number" at bounding box center [753, 351] width 582 height 44
paste input "9179994190"
type input "9179994190"
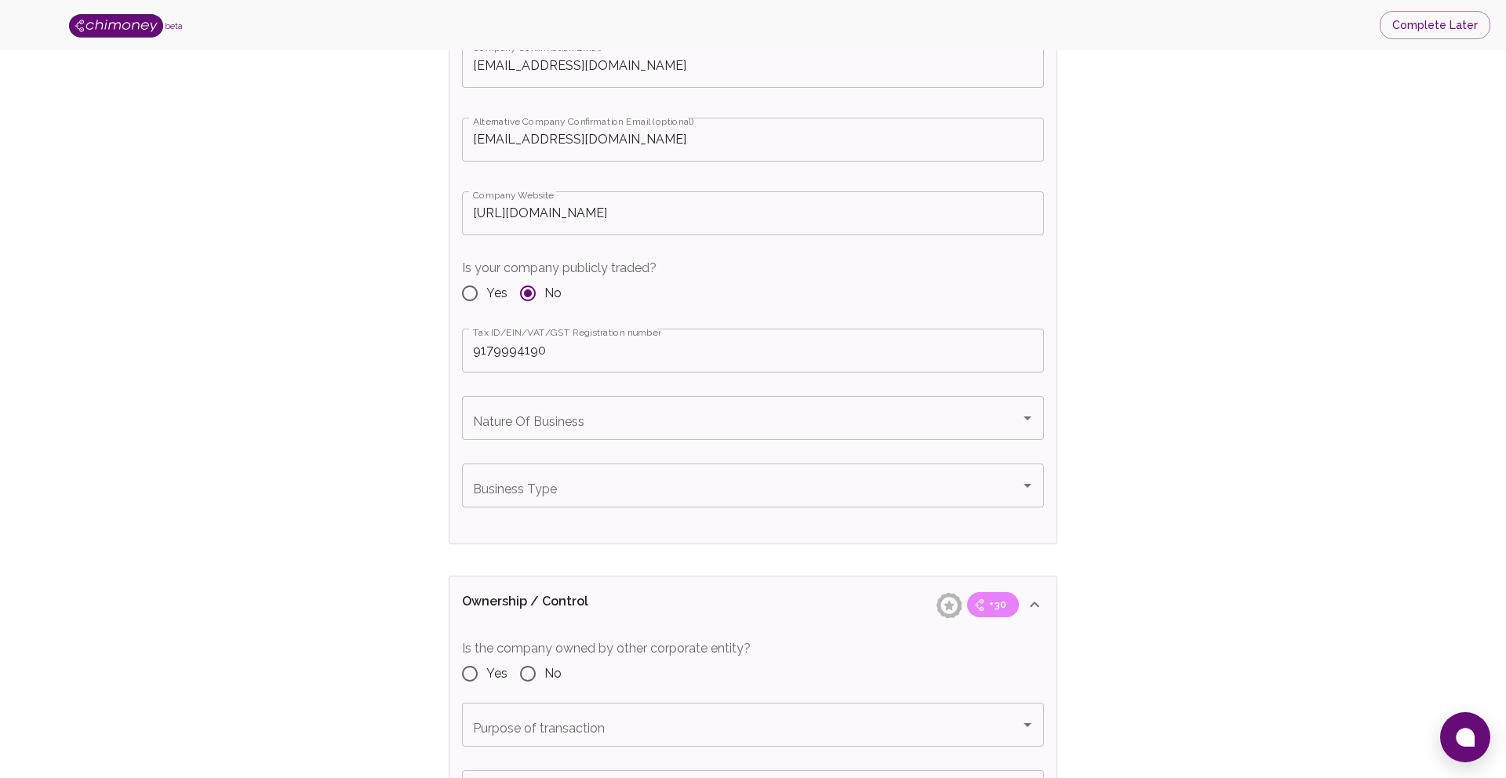
click at [570, 415] on input "Nature Of Business" at bounding box center [741, 418] width 545 height 30
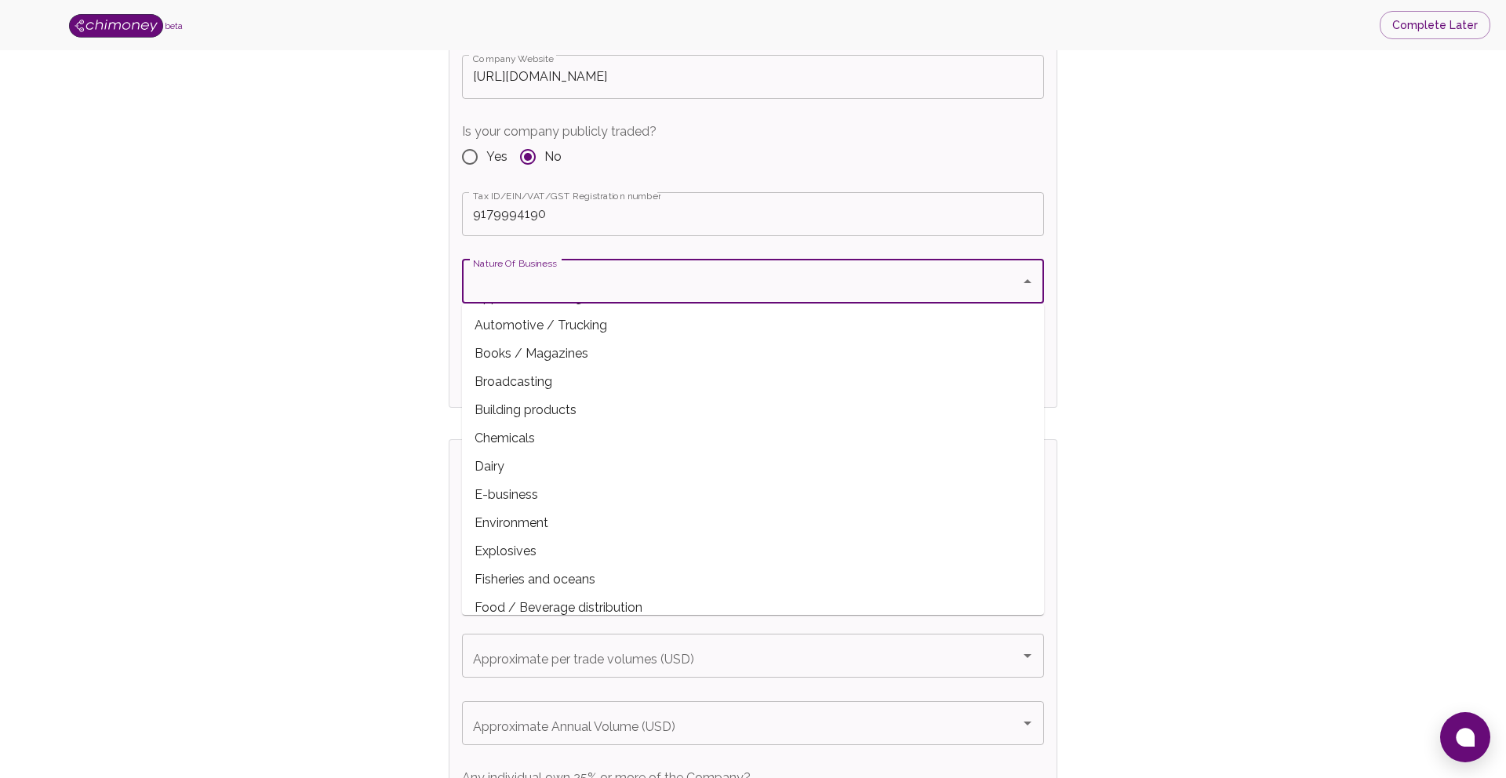
scroll to position [115, 0]
click at [524, 491] on span "E-business" at bounding box center [753, 492] width 582 height 28
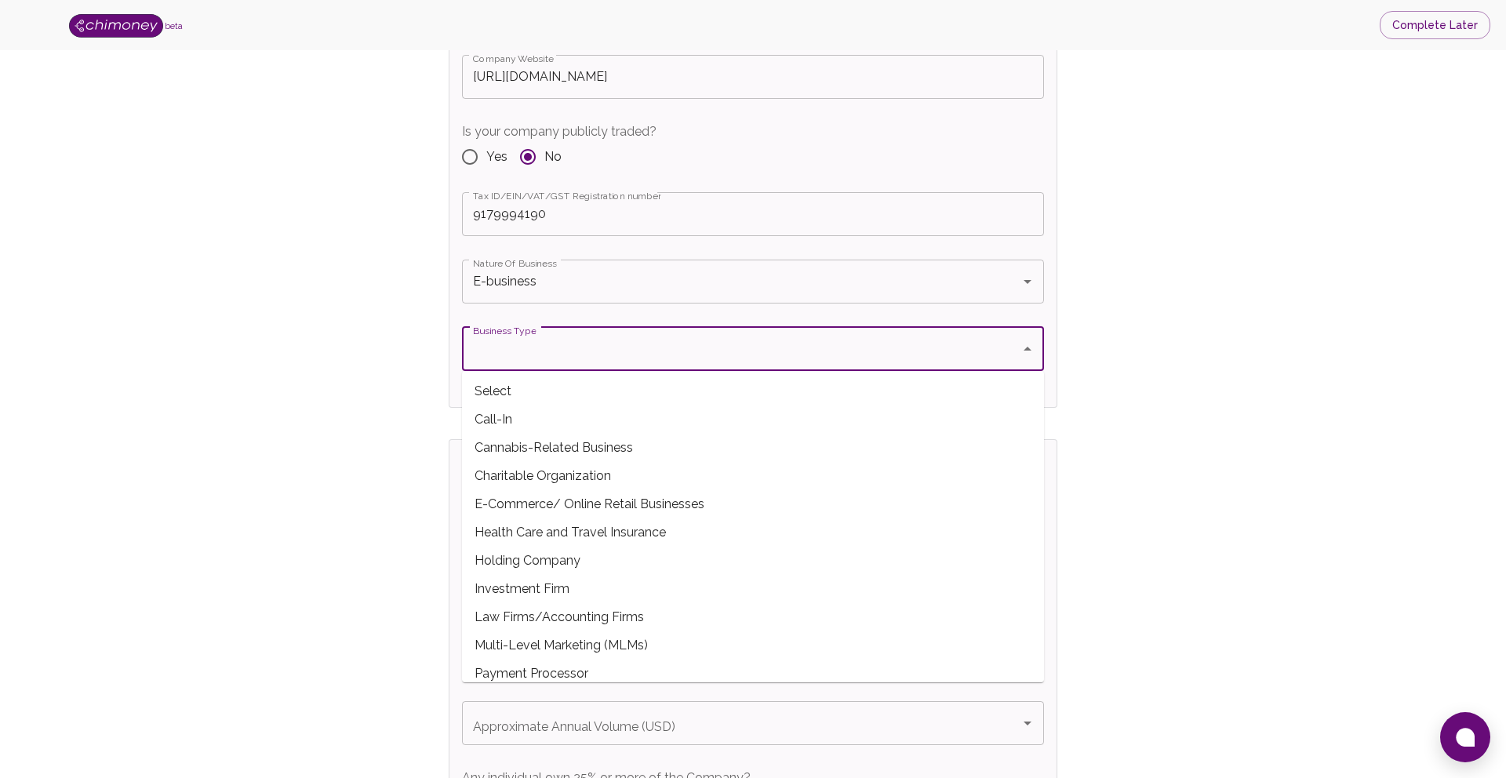
click at [508, 348] on input "Business Type" at bounding box center [741, 349] width 545 height 30
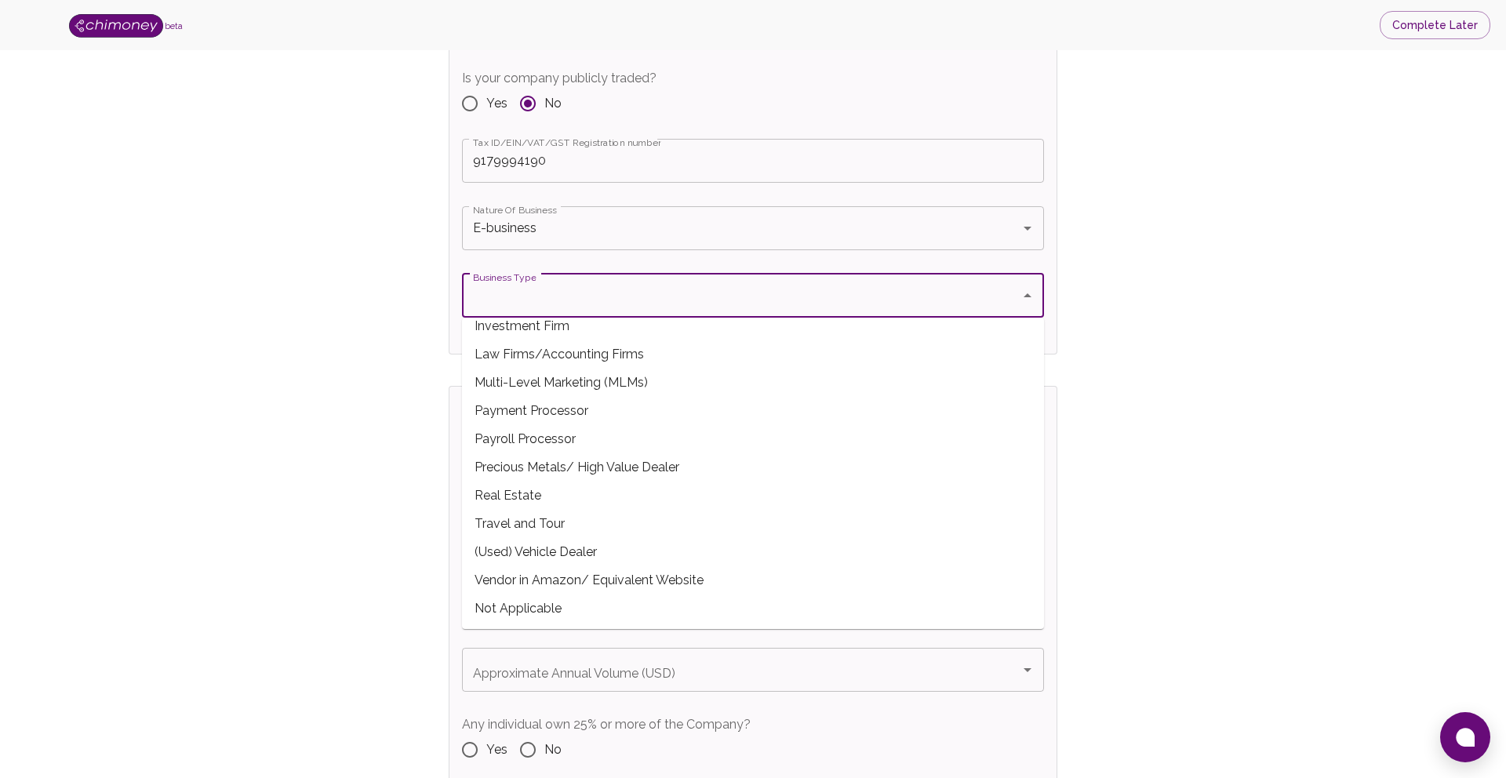
scroll to position [1324, 0]
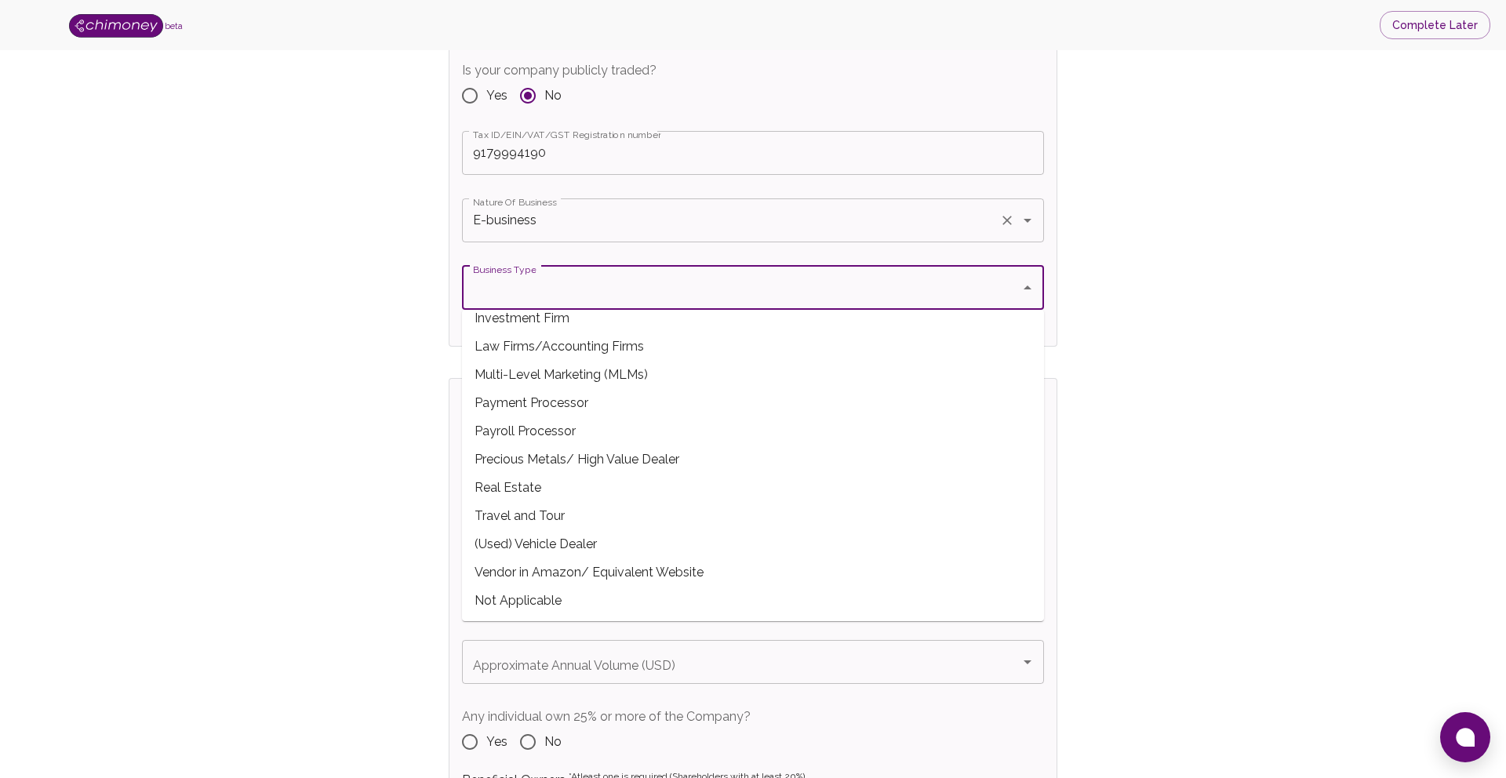
click at [590, 230] on input "E-business" at bounding box center [731, 221] width 524 height 30
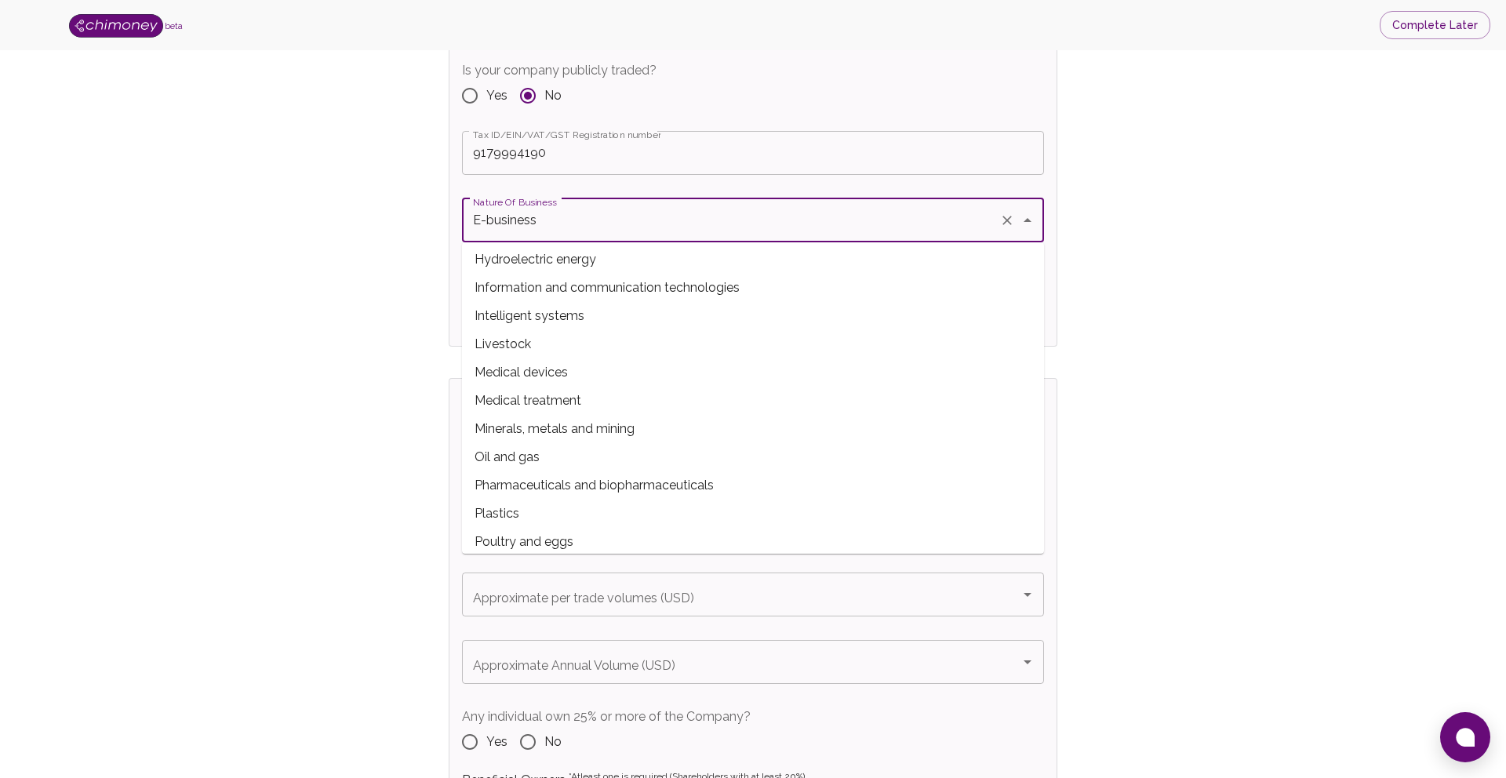
scroll to position [573, 0]
click at [563, 285] on span "Information and communication technologies" at bounding box center [753, 283] width 582 height 28
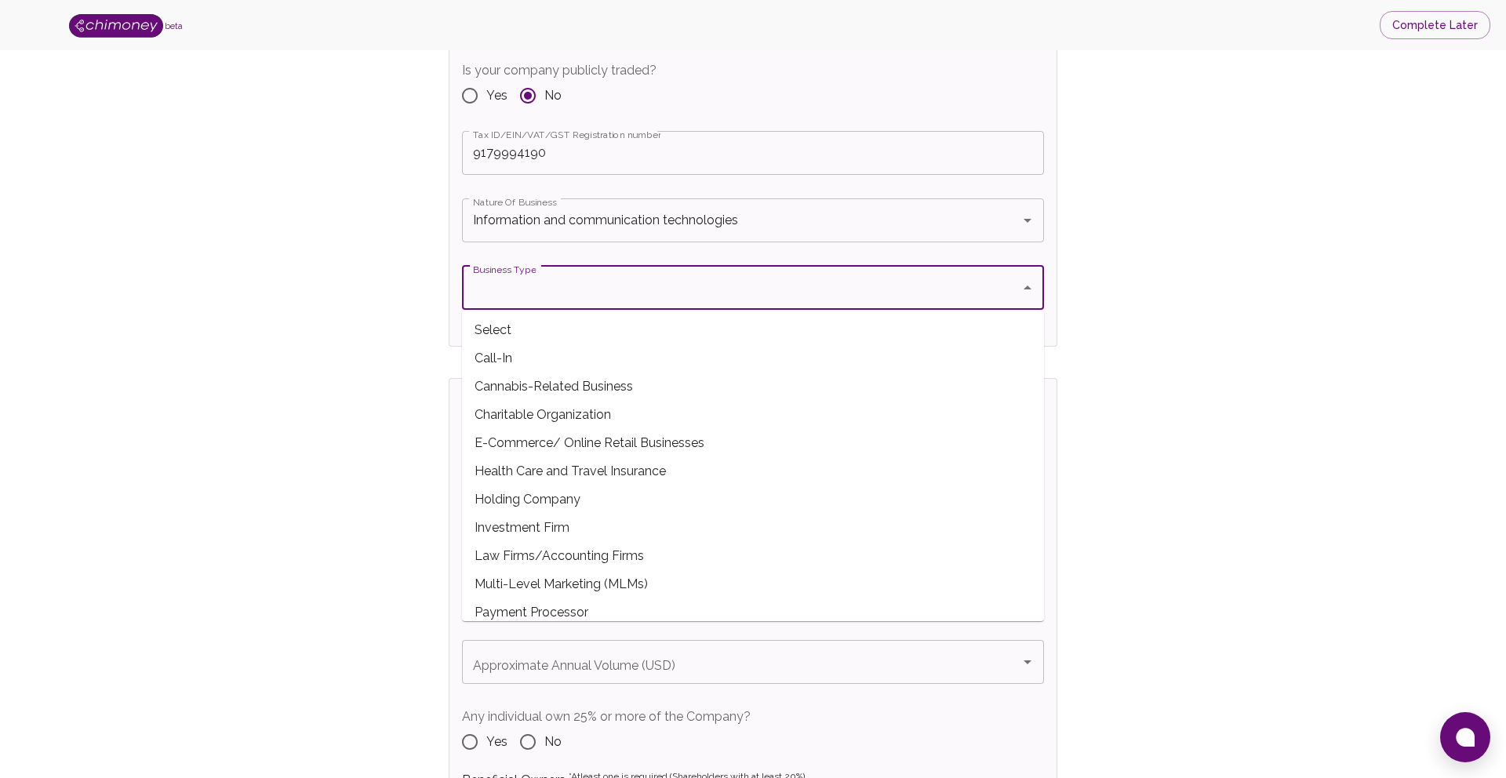
click at [545, 293] on input "Business Type" at bounding box center [741, 288] width 545 height 30
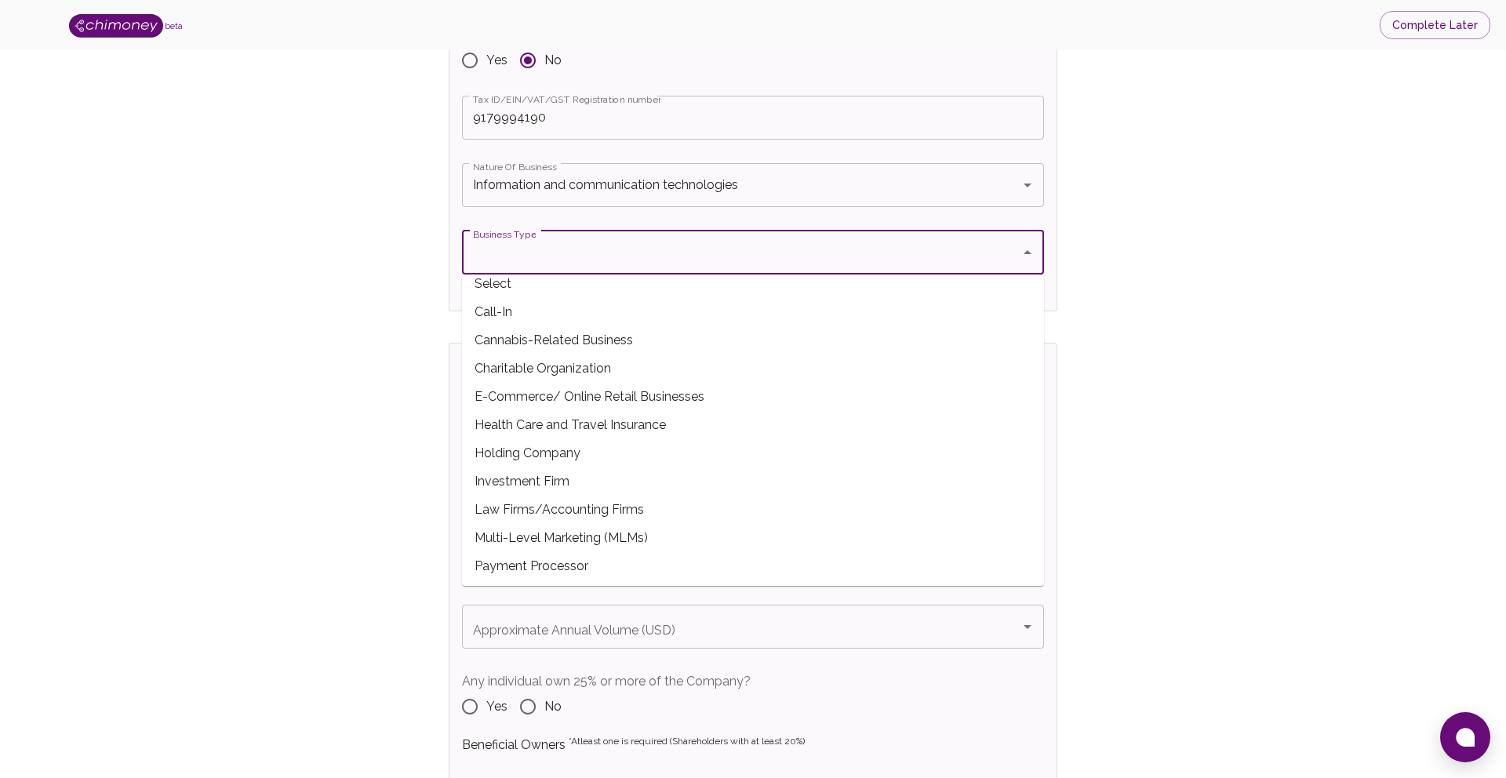
scroll to position [0, 0]
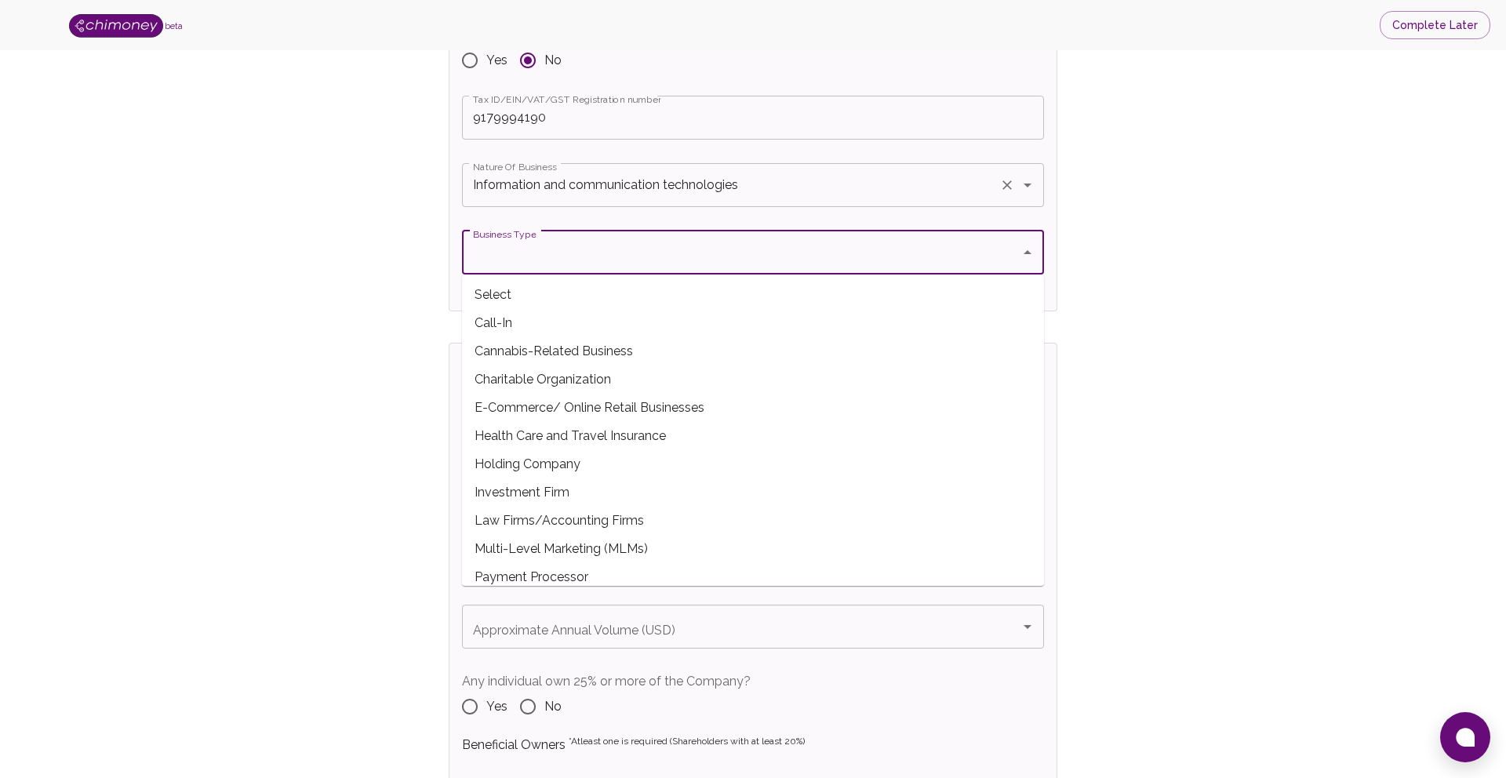
click at [575, 183] on input "Information and communication technologies" at bounding box center [731, 185] width 524 height 30
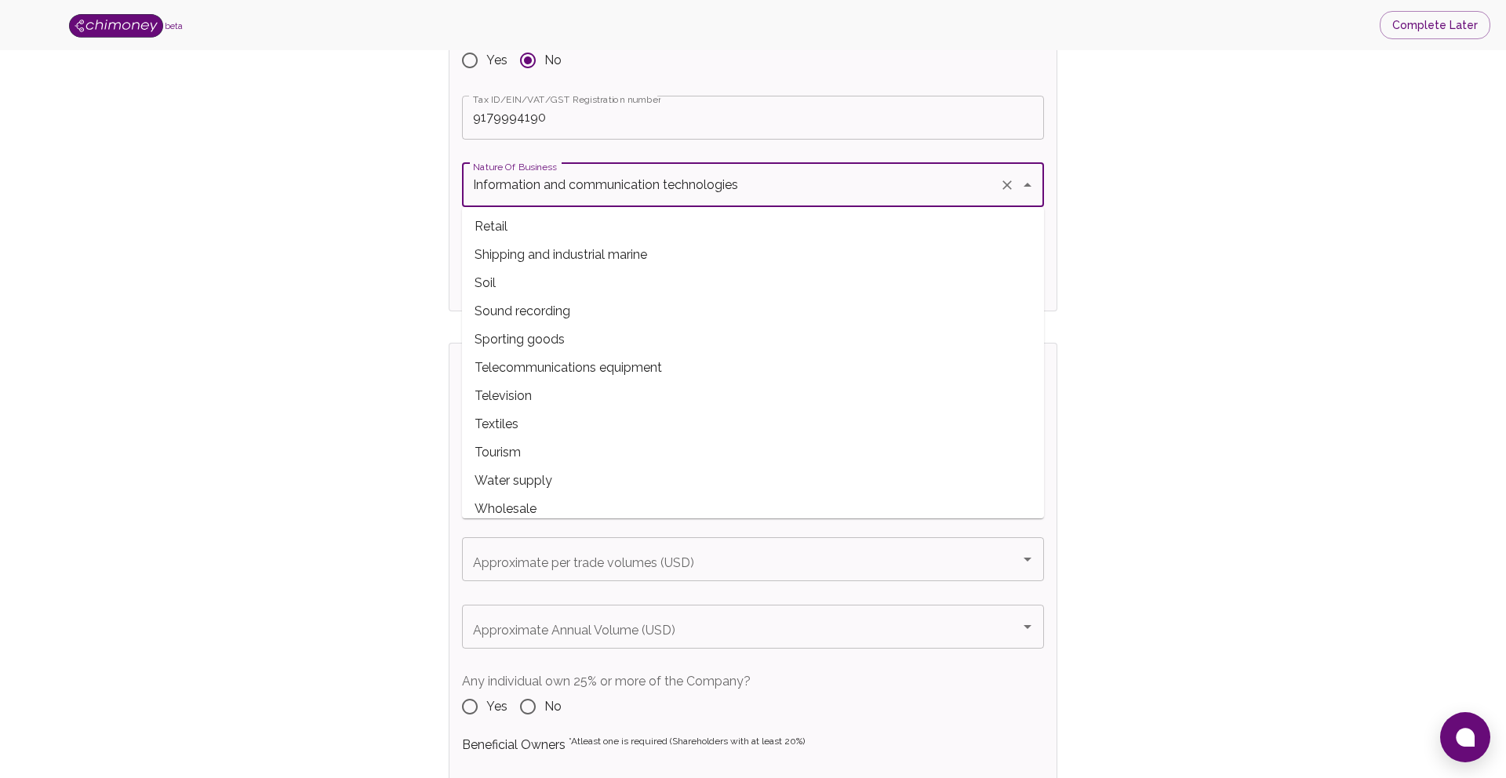
scroll to position [972, 0]
click at [533, 382] on span "Television" at bounding box center [753, 385] width 582 height 28
type input "Television"
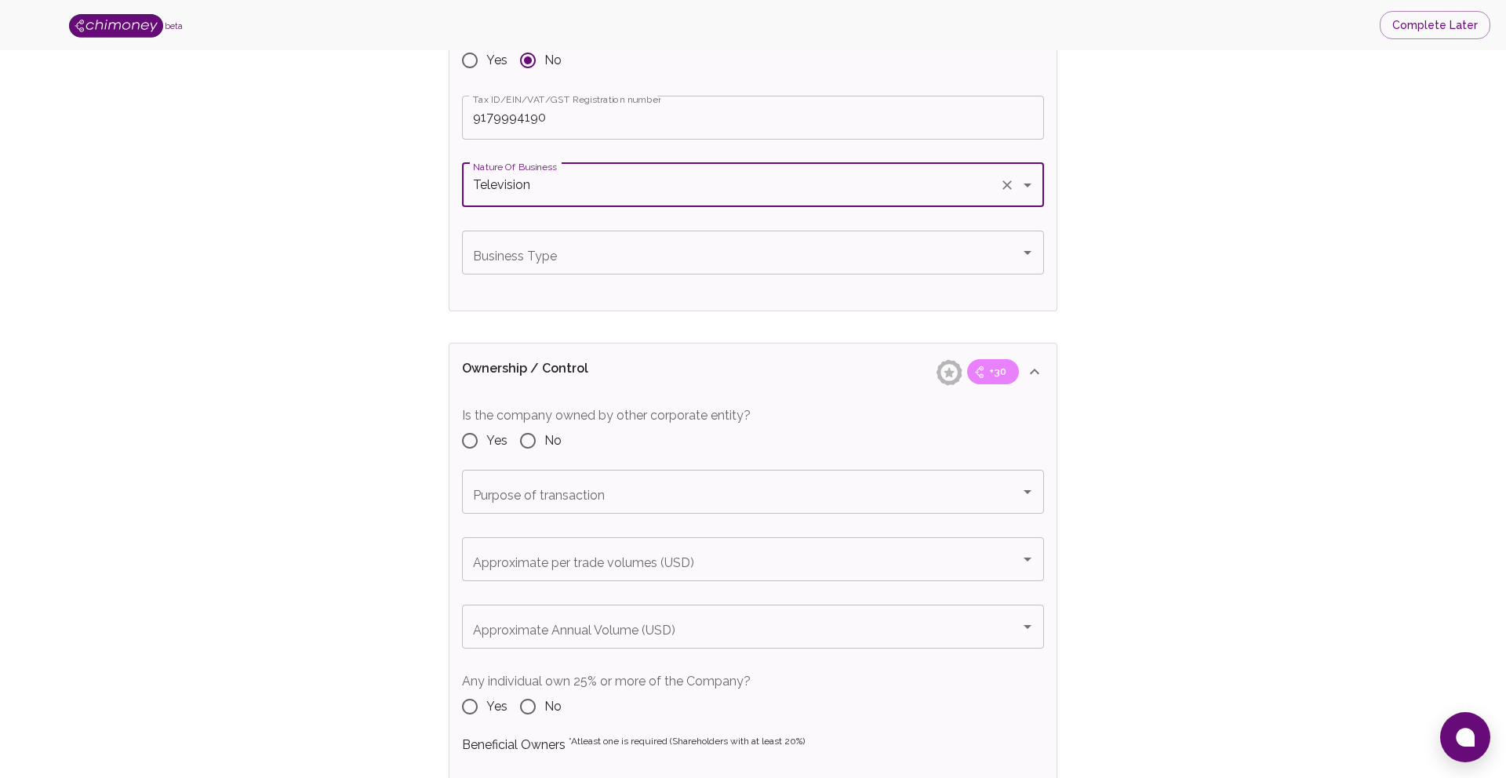
click at [503, 253] on input "Business Type" at bounding box center [741, 253] width 545 height 30
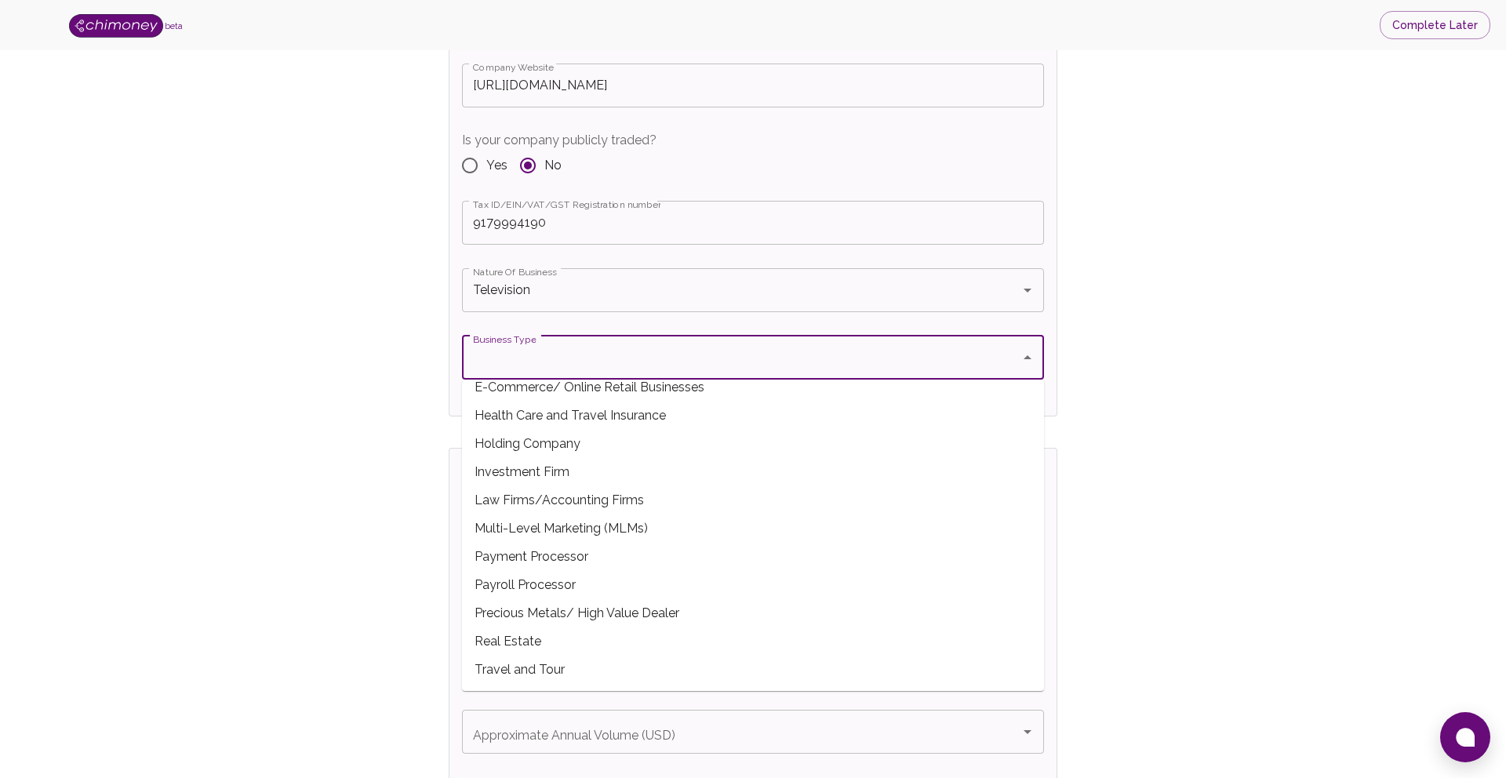
scroll to position [129, 0]
click at [519, 282] on input "Television" at bounding box center [731, 290] width 524 height 30
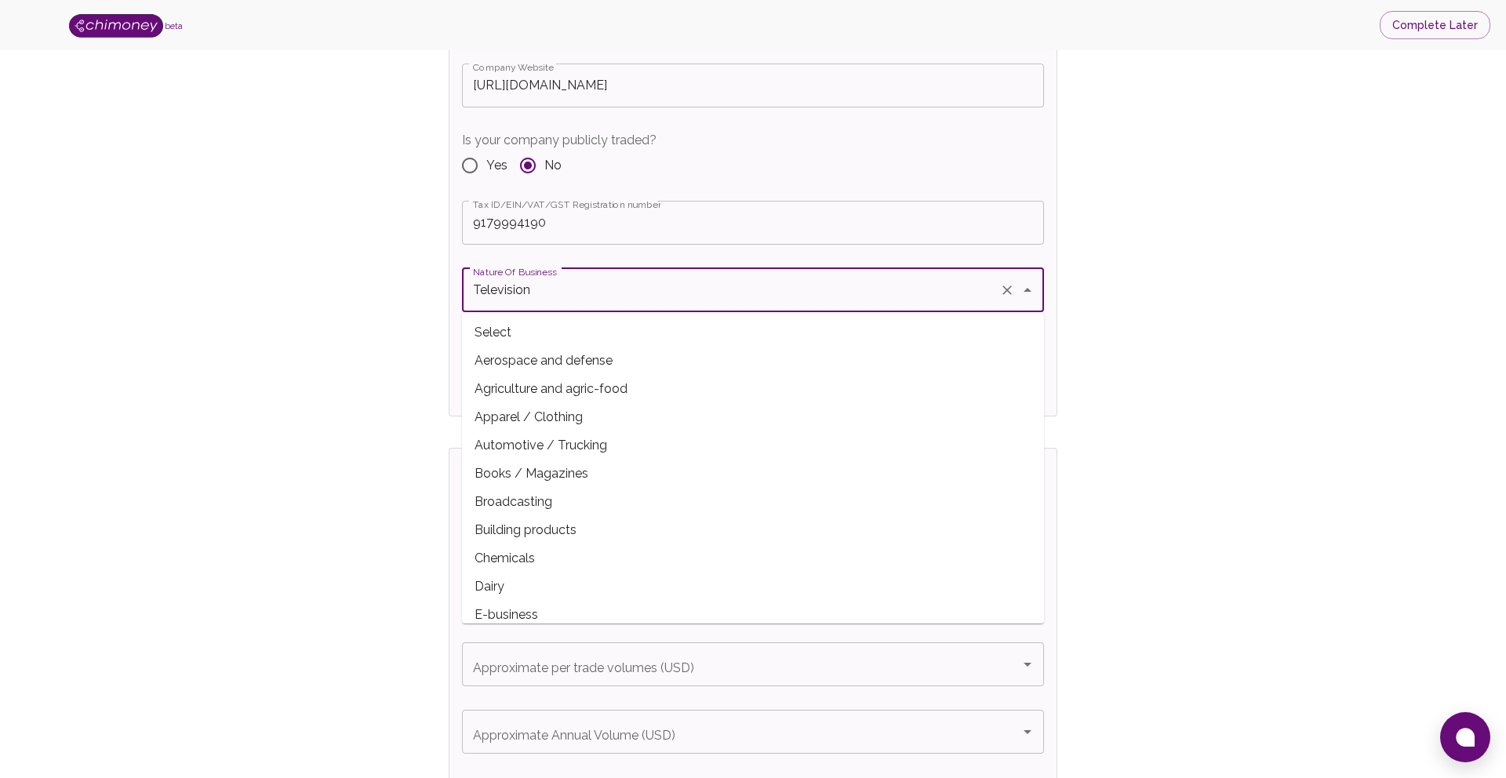
scroll to position [853, 0]
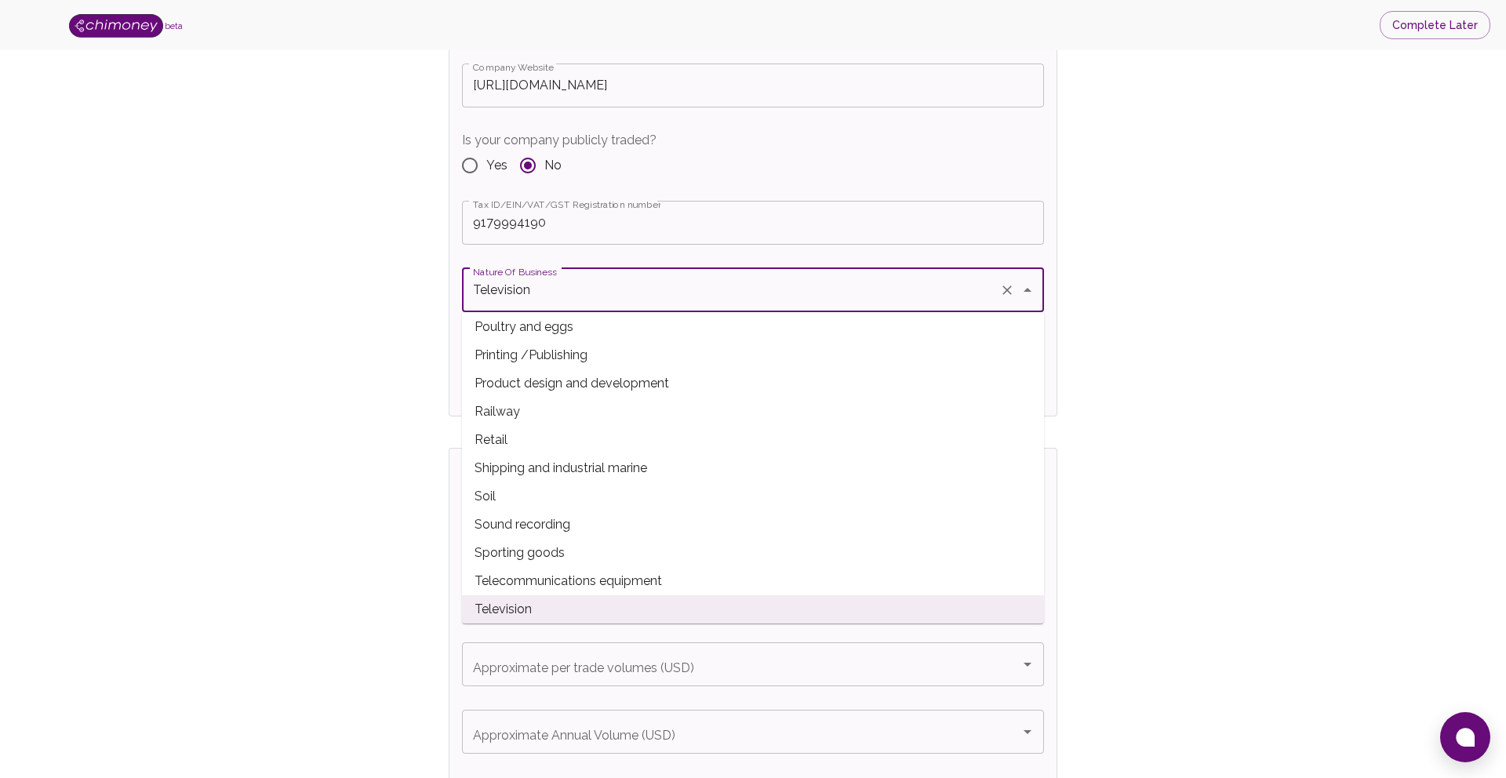
click at [960, 293] on input "Television" at bounding box center [731, 290] width 524 height 30
click at [1005, 282] on icon "Clear" at bounding box center [1008, 290] width 16 height 16
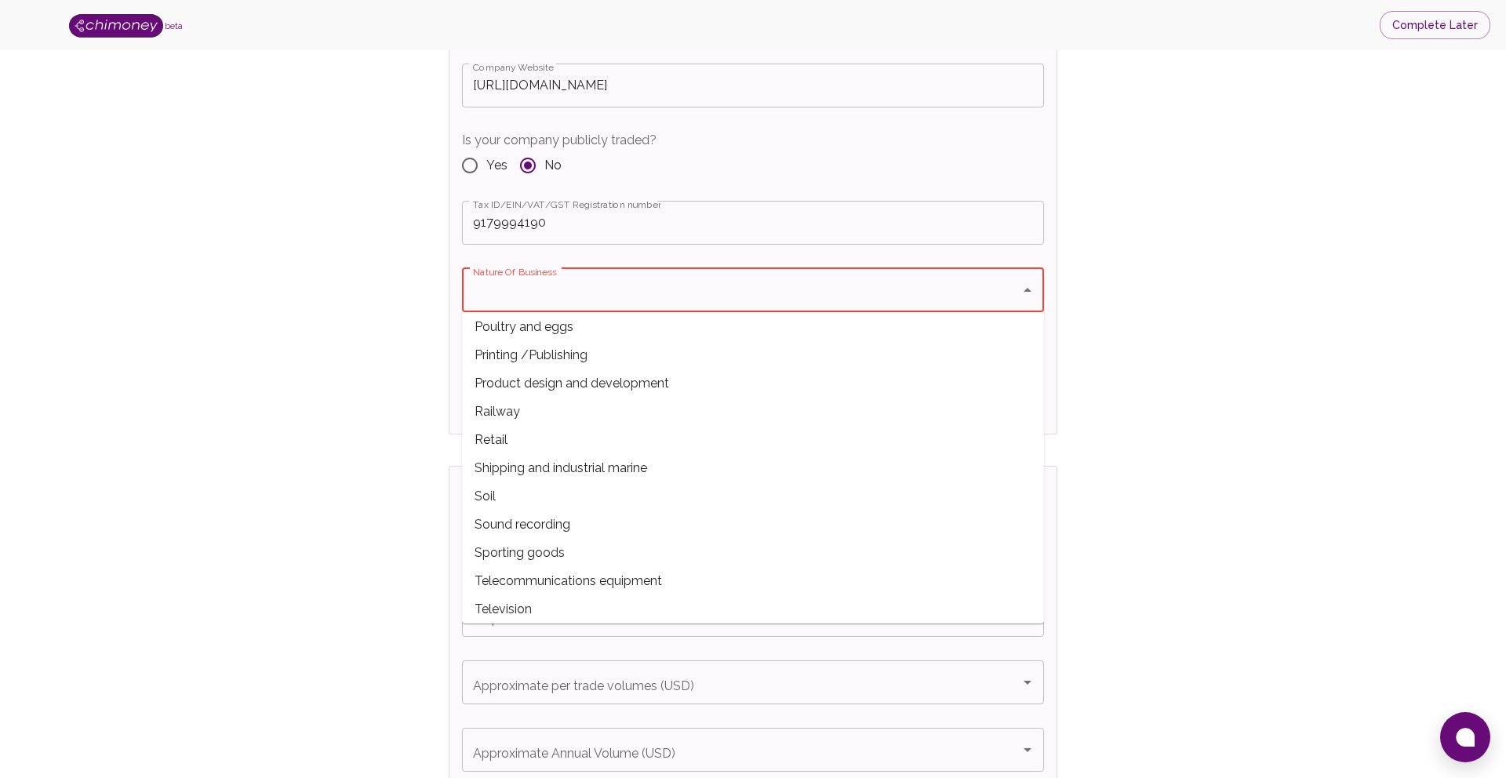
scroll to position [6, 0]
click at [1022, 290] on icon "Close" at bounding box center [1027, 290] width 19 height 19
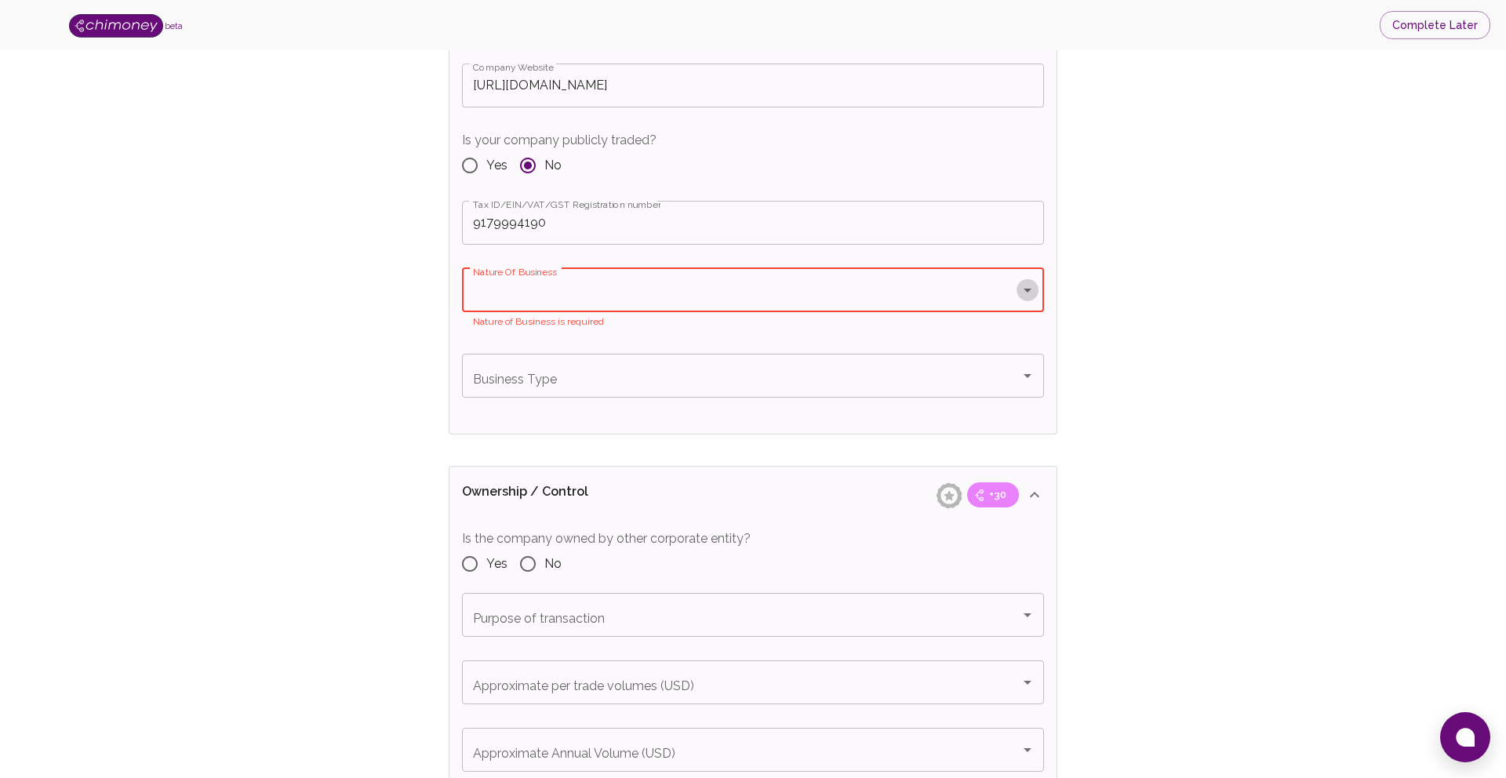
click at [1028, 287] on icon "Open" at bounding box center [1027, 290] width 19 height 19
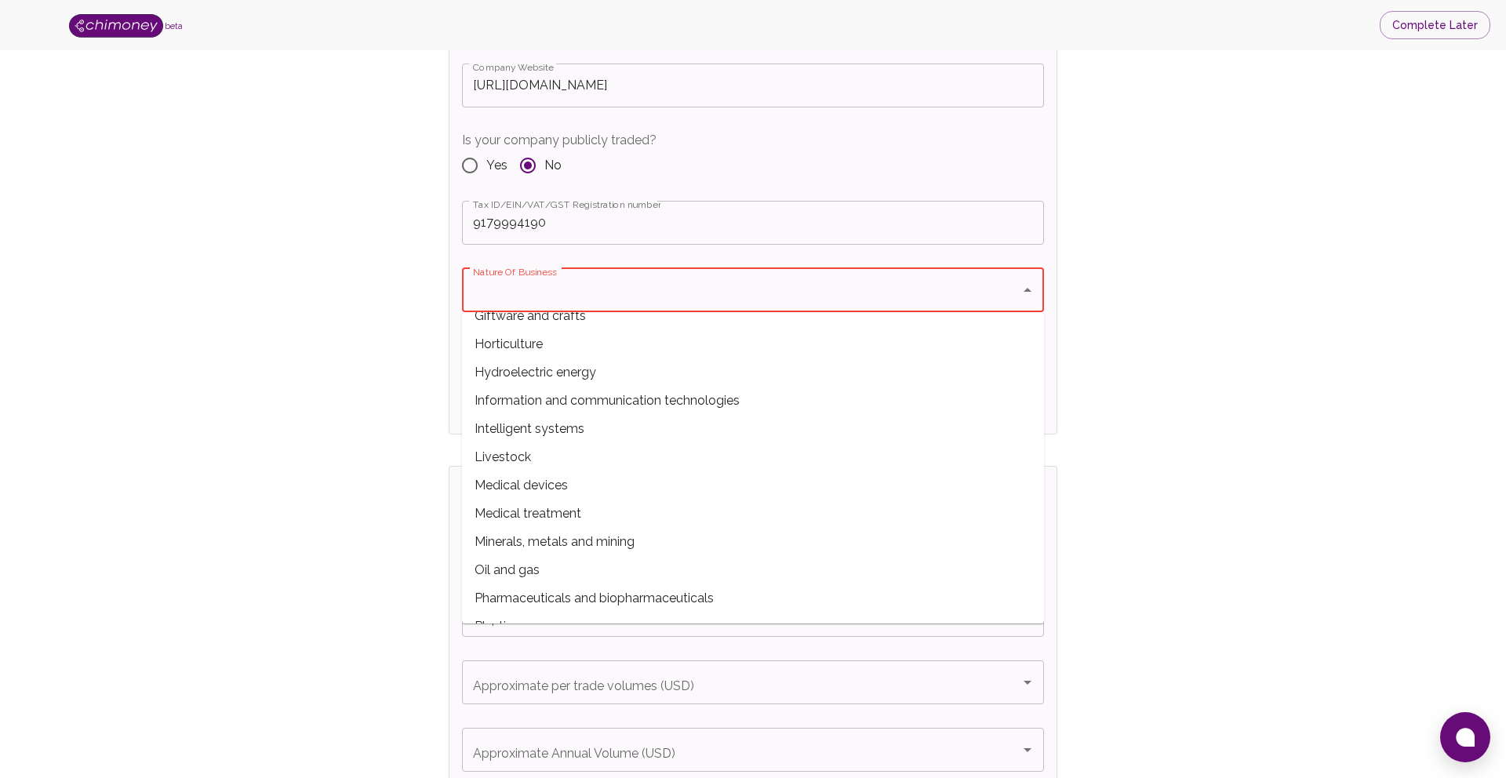
scroll to position [526, 0]
click at [541, 392] on span "Information and communication technologies" at bounding box center [753, 400] width 582 height 28
type input "Information and communication technologies"
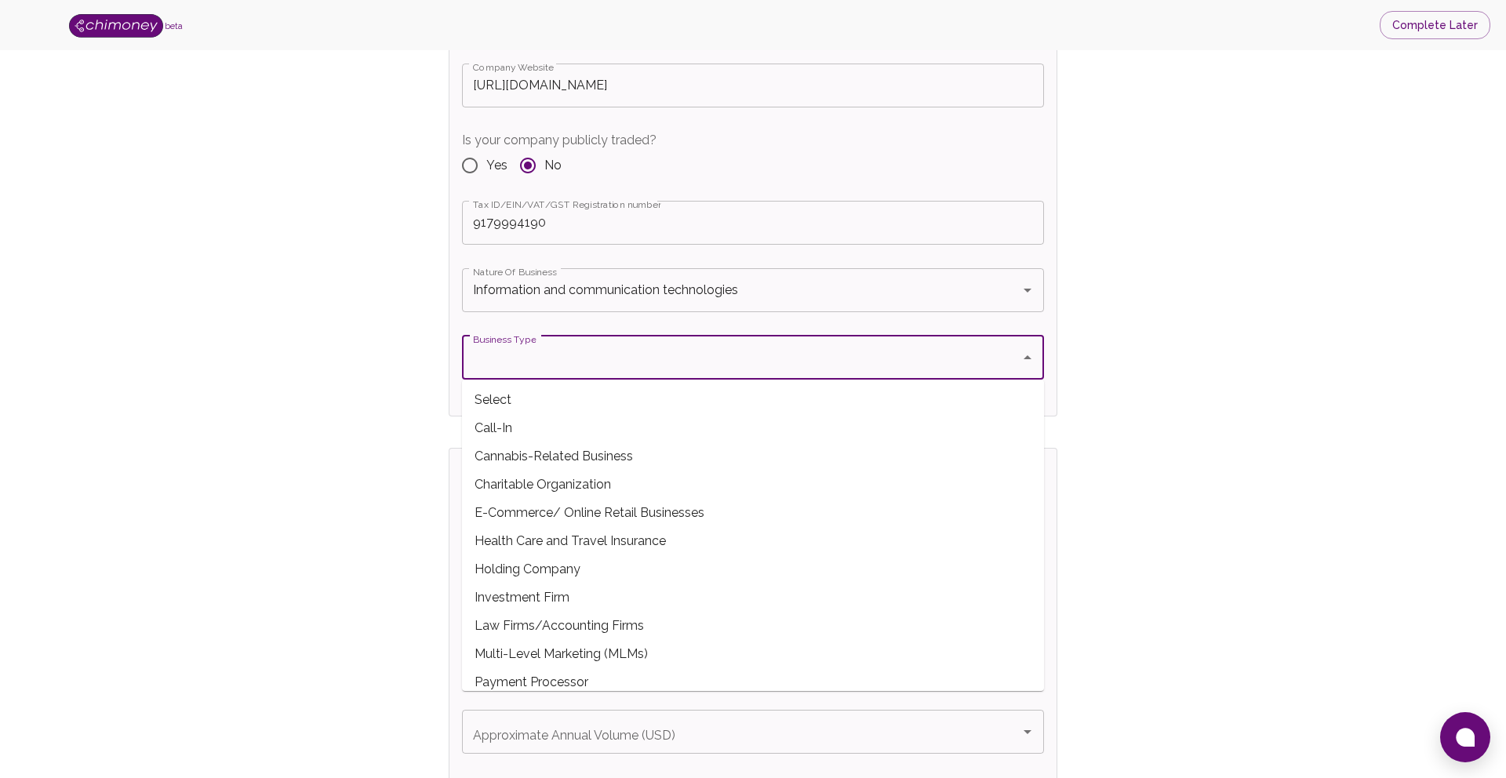
click at [547, 366] on input "Business Type" at bounding box center [741, 358] width 545 height 30
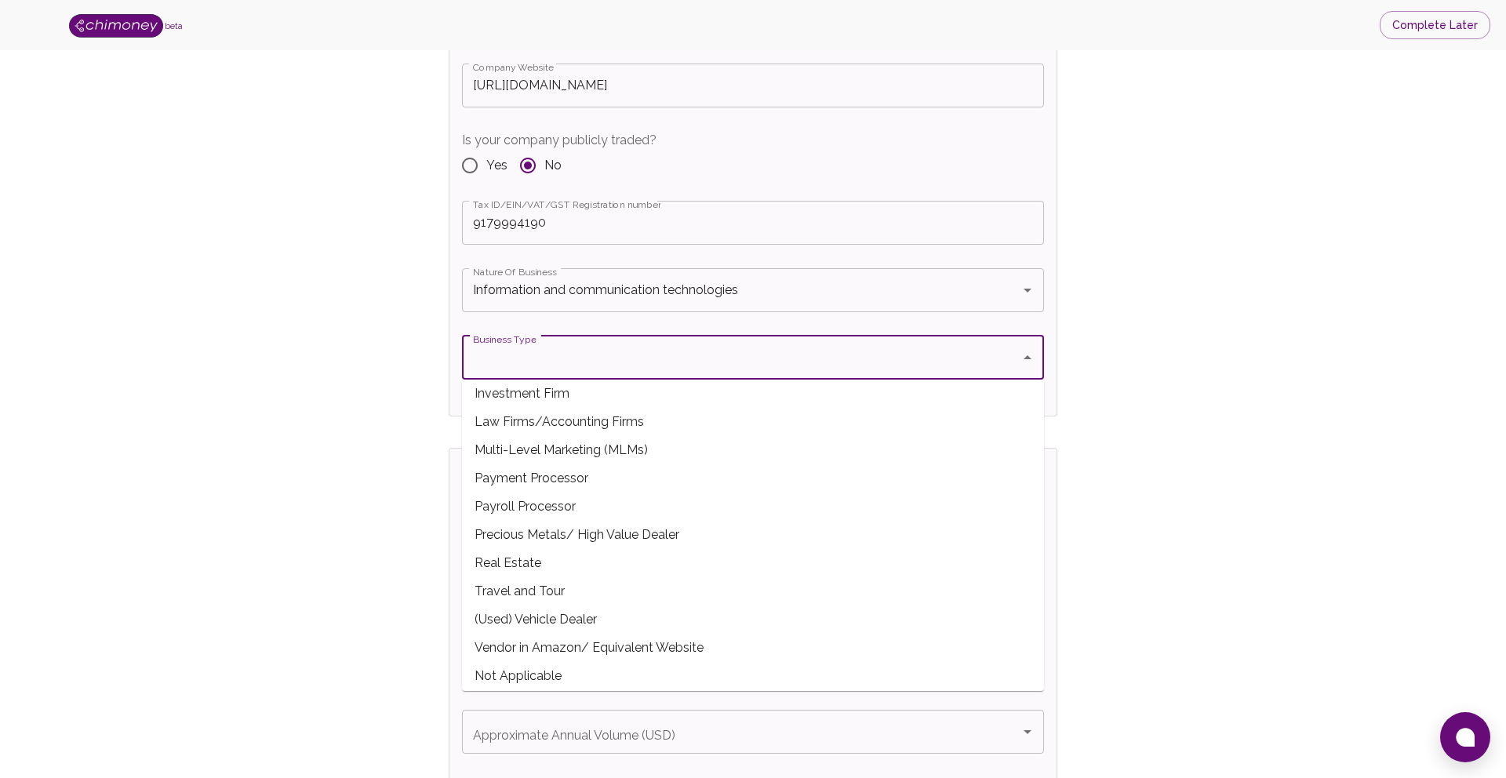
scroll to position [209, 0]
click at [523, 668] on span "Not Applicable" at bounding box center [753, 671] width 582 height 28
type input "Not Applicable"
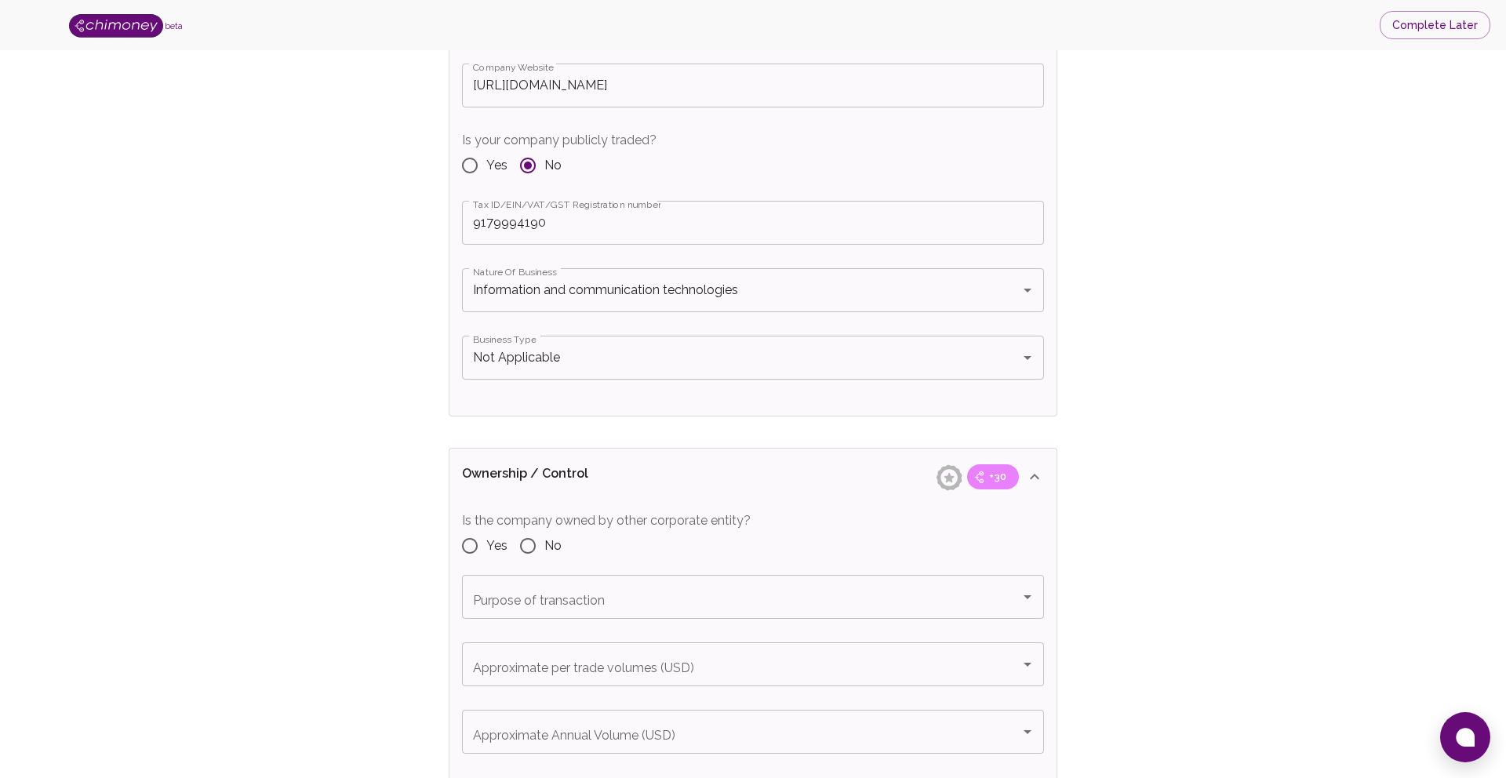
click at [360, 467] on div "Verify Business Complete next steps to earn badges +30 Business Verification +3…" at bounding box center [753, 770] width 1406 height 3900
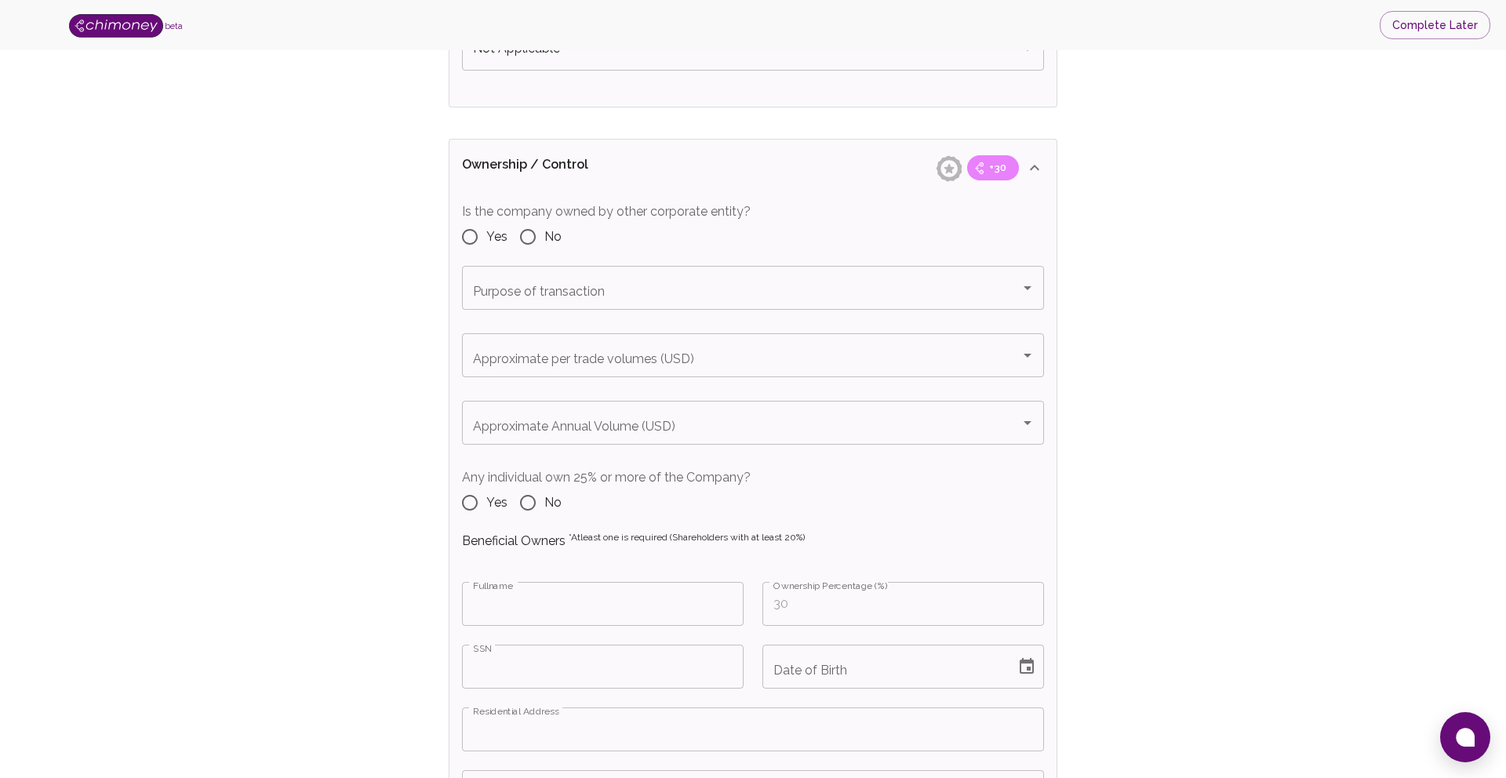
scroll to position [1565, 0]
click at [467, 238] on input "Yes" at bounding box center [470, 235] width 33 height 33
radio input "true"
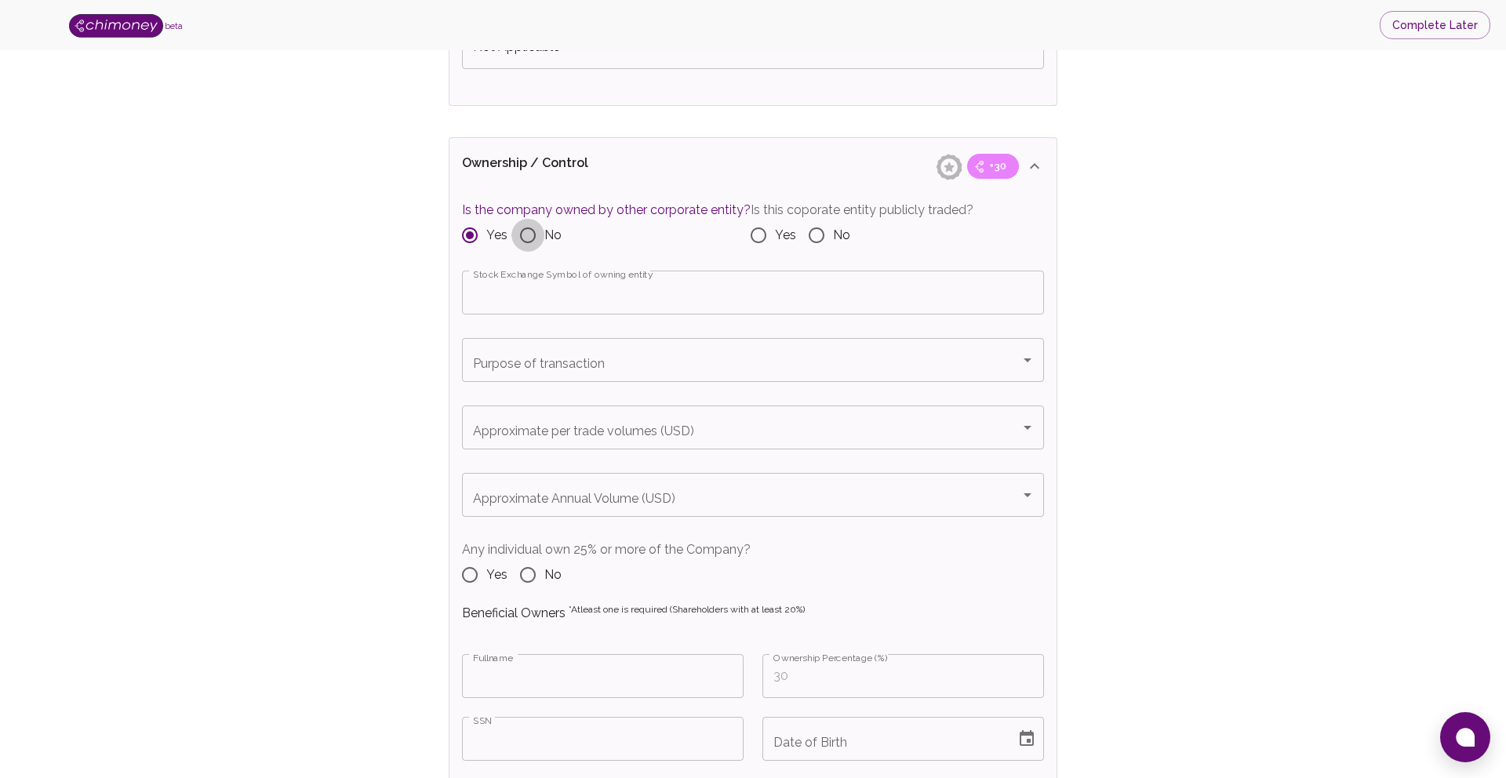
click at [530, 238] on input "No" at bounding box center [528, 235] width 33 height 33
radio input "true"
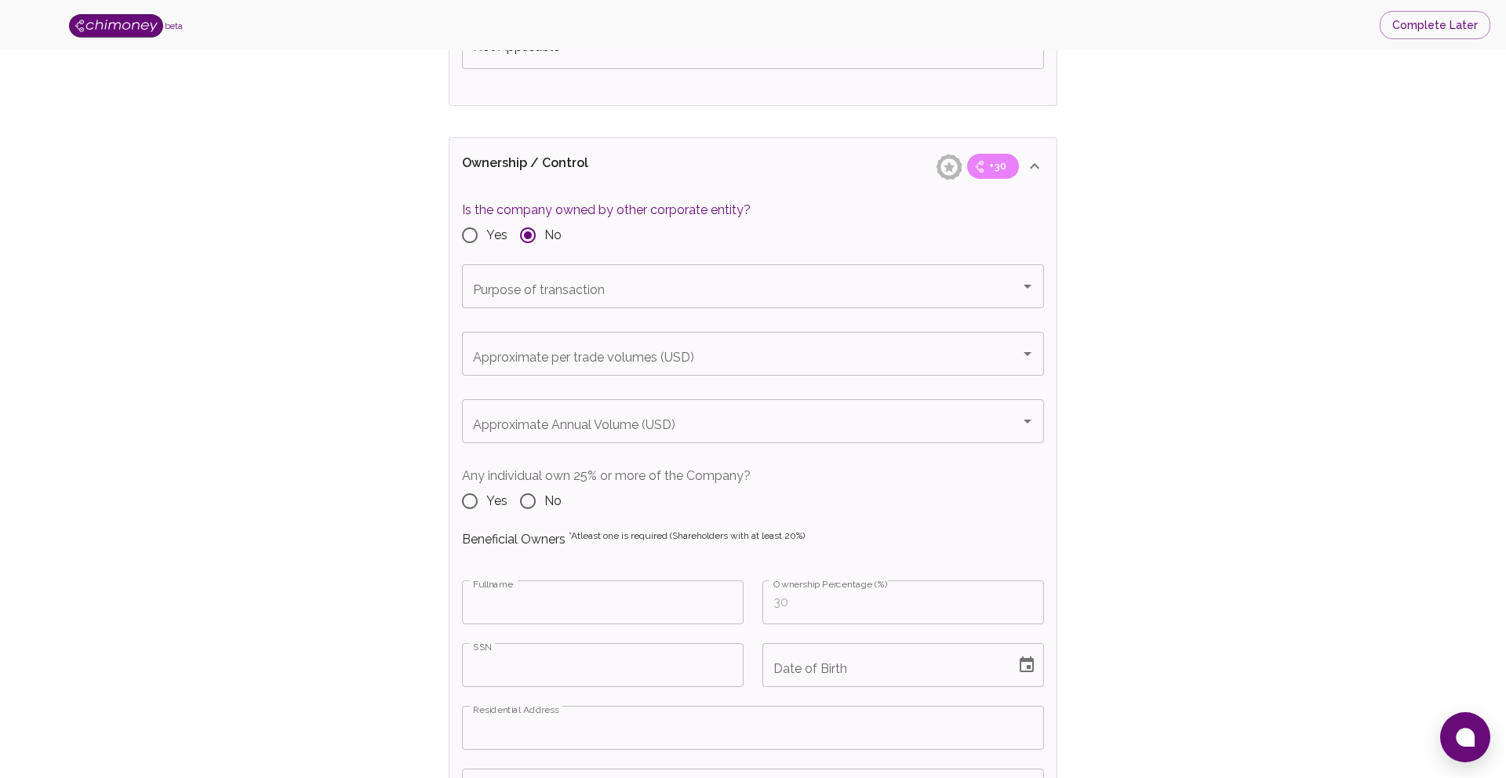
click at [481, 236] on input "Yes" at bounding box center [470, 235] width 33 height 33
radio input "true"
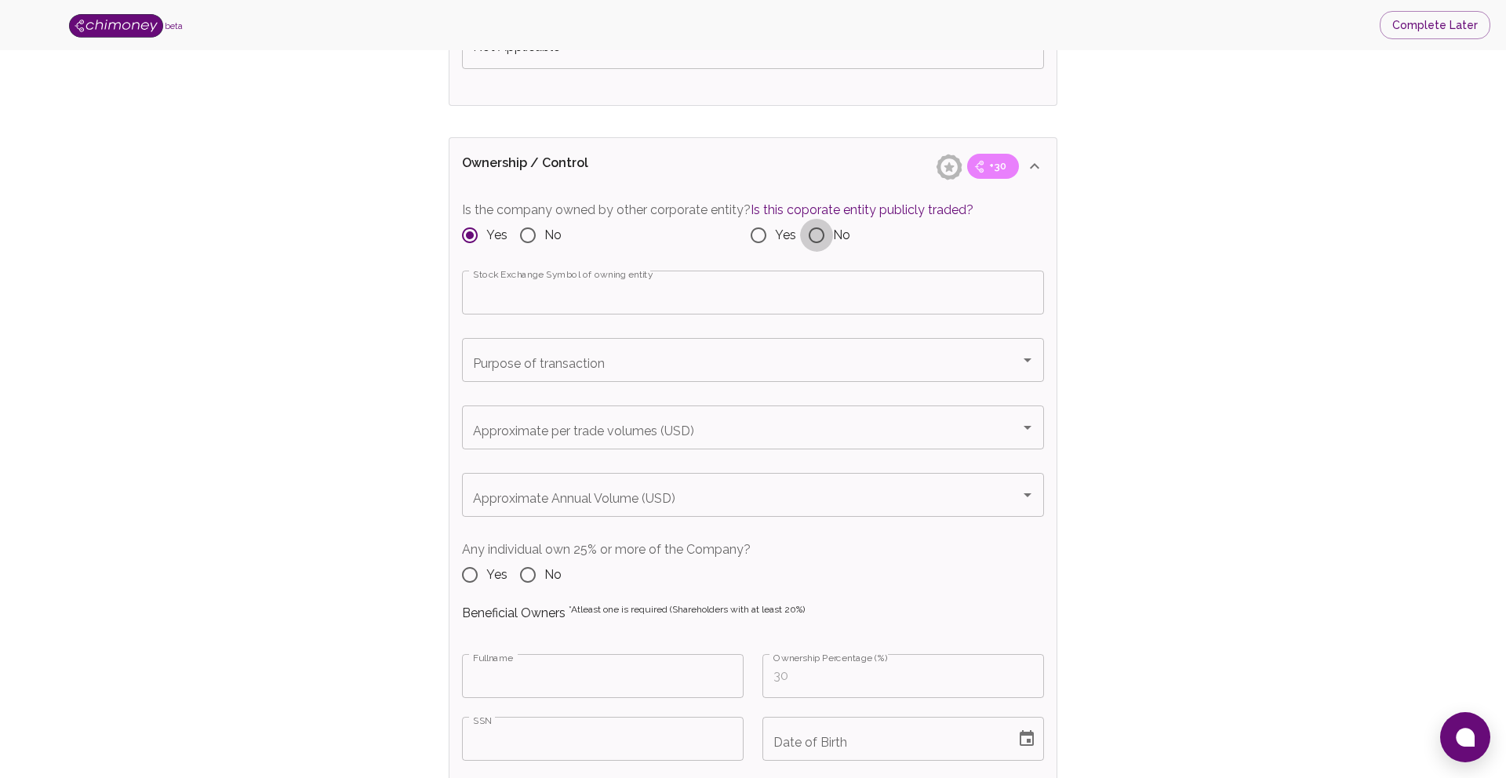
click at [814, 239] on input "No" at bounding box center [816, 235] width 33 height 33
radio input "true"
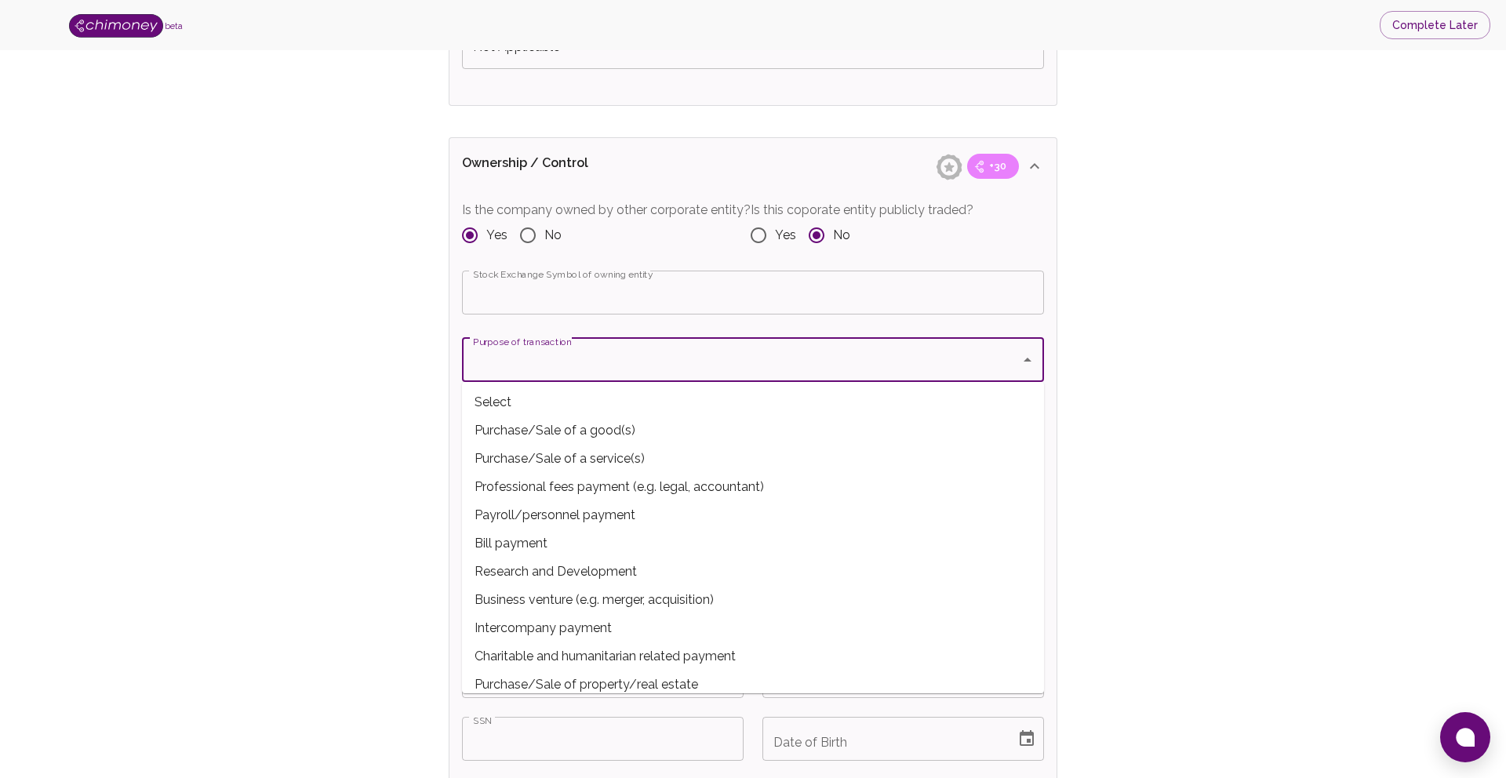
click at [569, 364] on input "Purpose of transaction" at bounding box center [741, 360] width 545 height 30
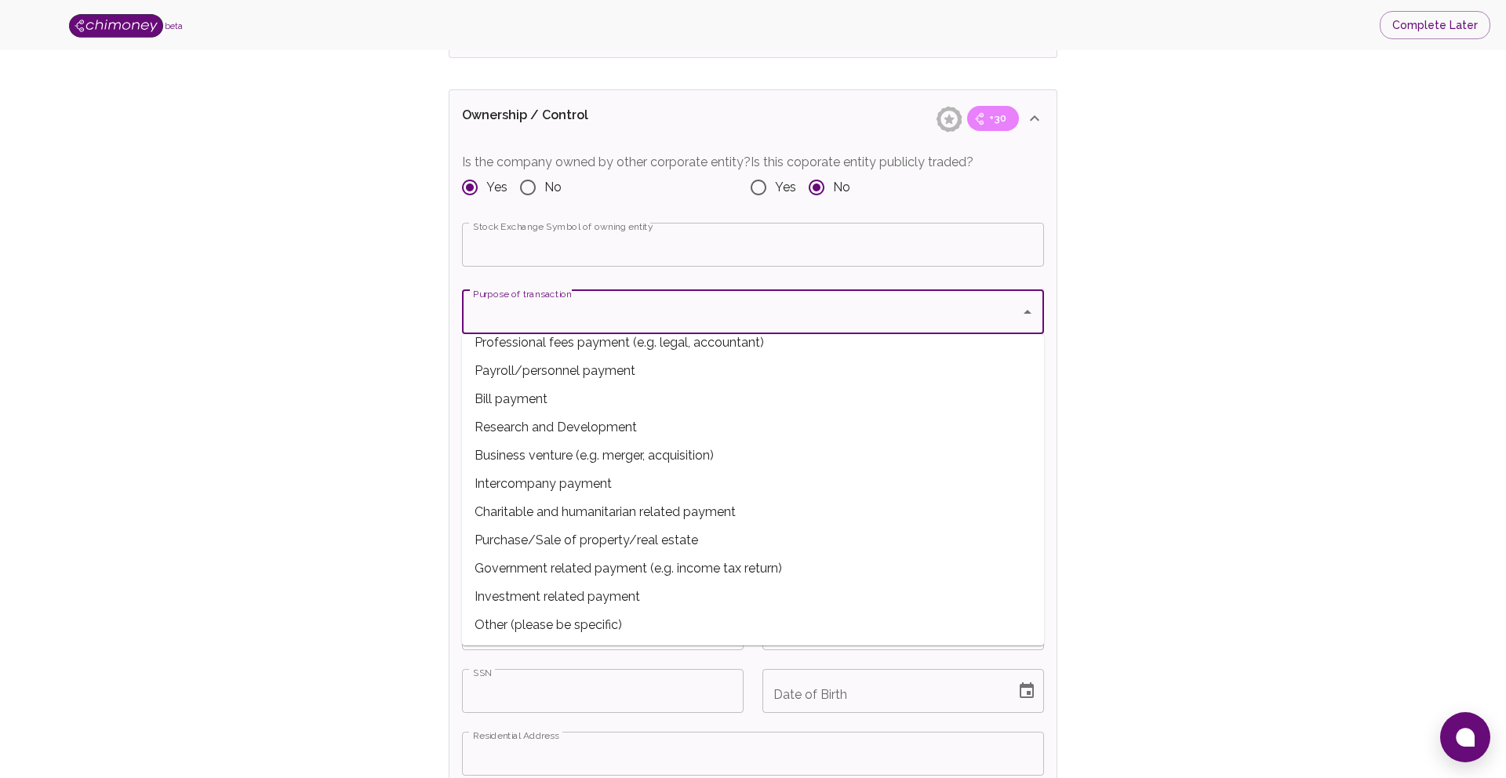
scroll to position [1613, 0]
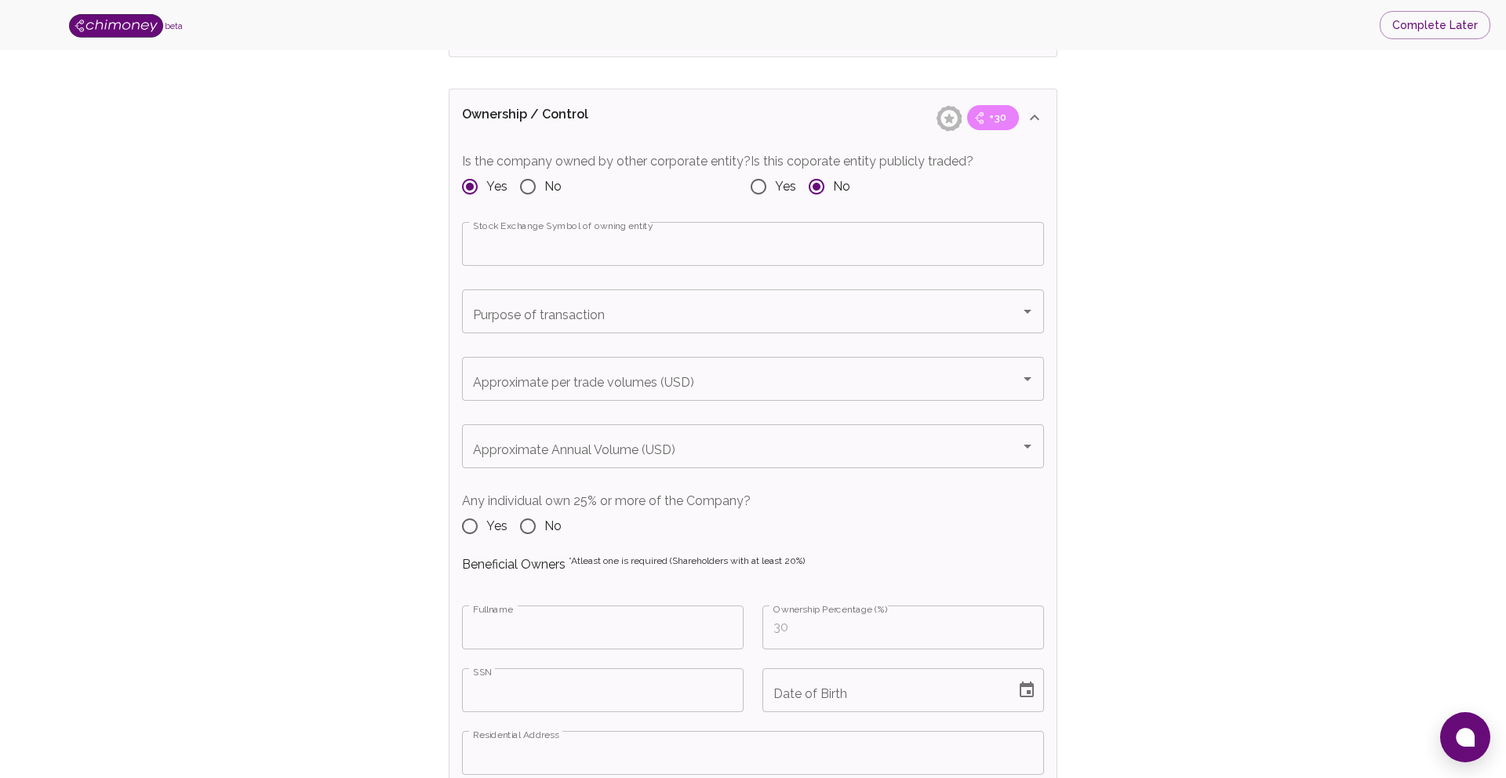
click at [388, 344] on div "Verify Business Complete next steps to earn badges +30 Business Verification +3…" at bounding box center [753, 448] width 1406 height 3974
click at [526, 185] on input "No" at bounding box center [528, 186] width 33 height 33
radio input "true"
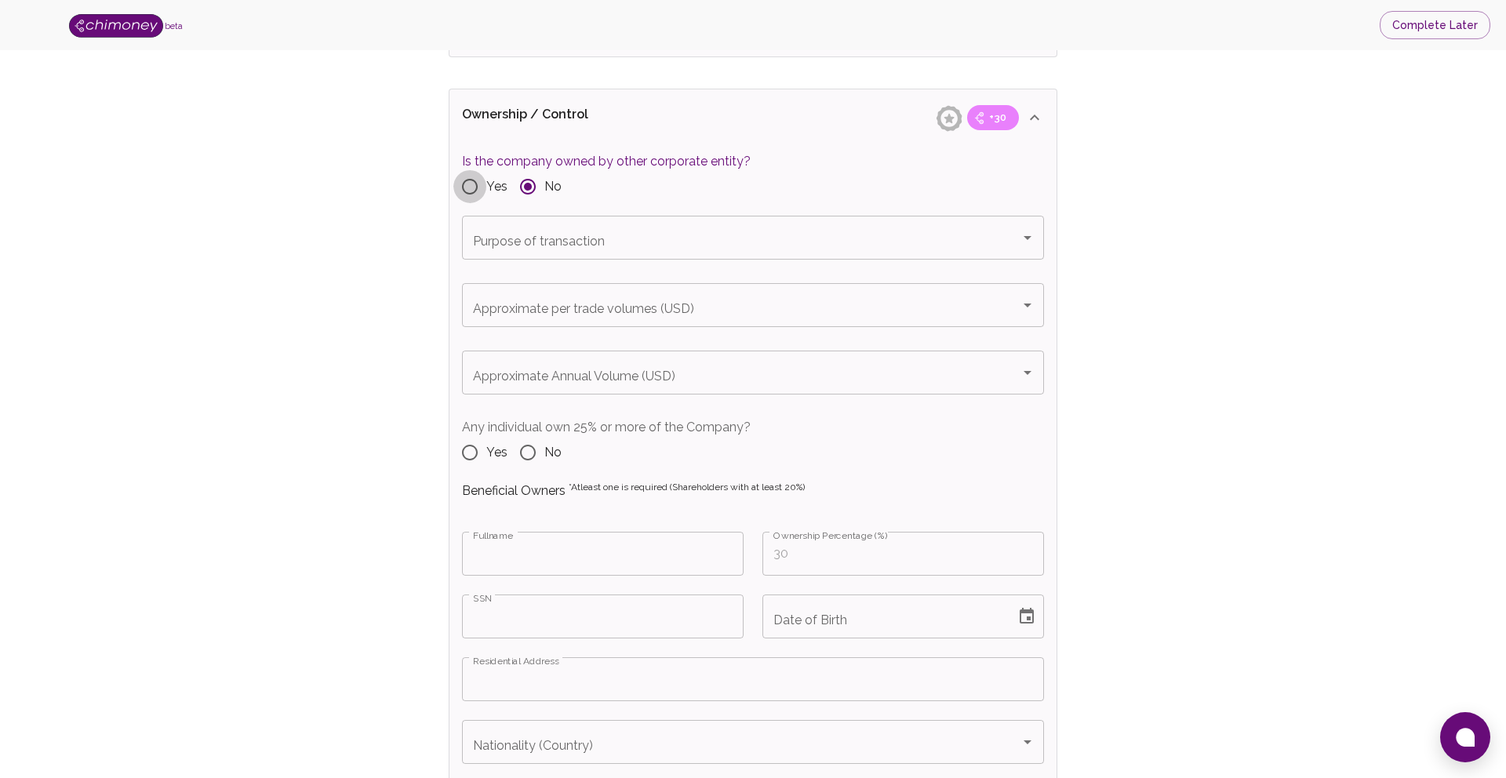
click at [470, 191] on input "Yes" at bounding box center [470, 186] width 33 height 33
radio input "true"
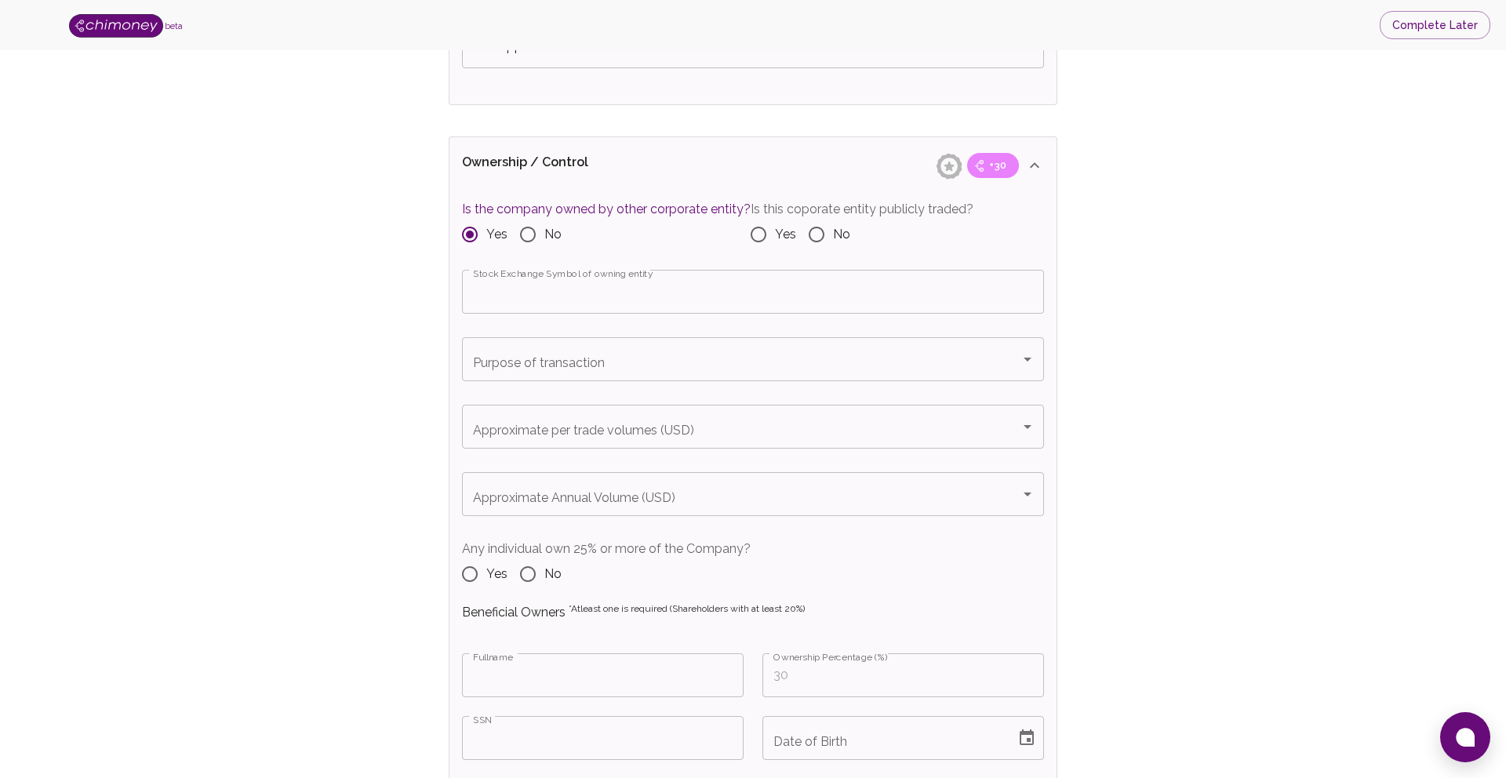
scroll to position [1565, 0]
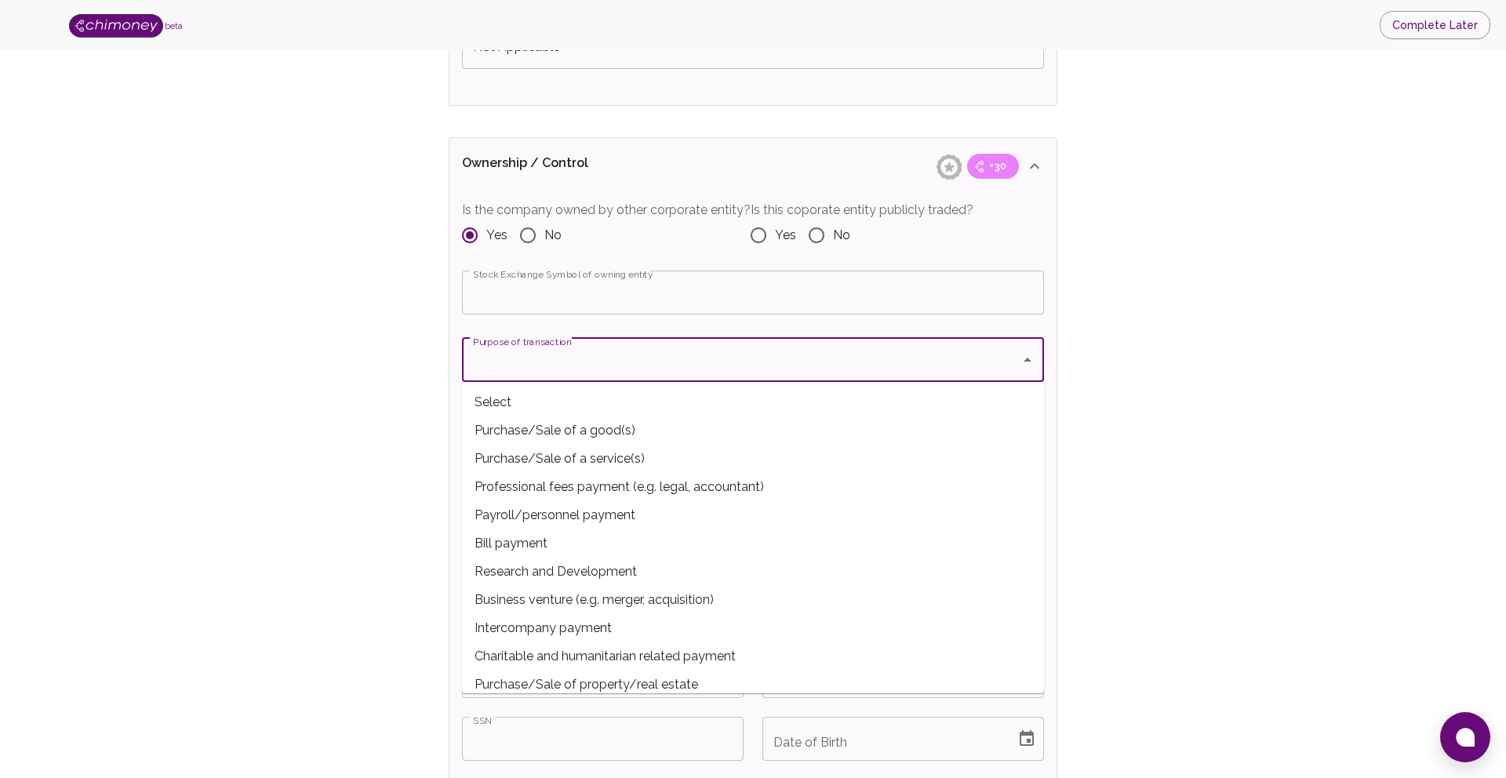
click at [593, 357] on input "Purpose of transaction" at bounding box center [741, 360] width 545 height 30
click at [605, 462] on span "Purchase/Sale of a service(s)" at bounding box center [753, 459] width 582 height 28
type input "Purchase/Sale of a service(s)"
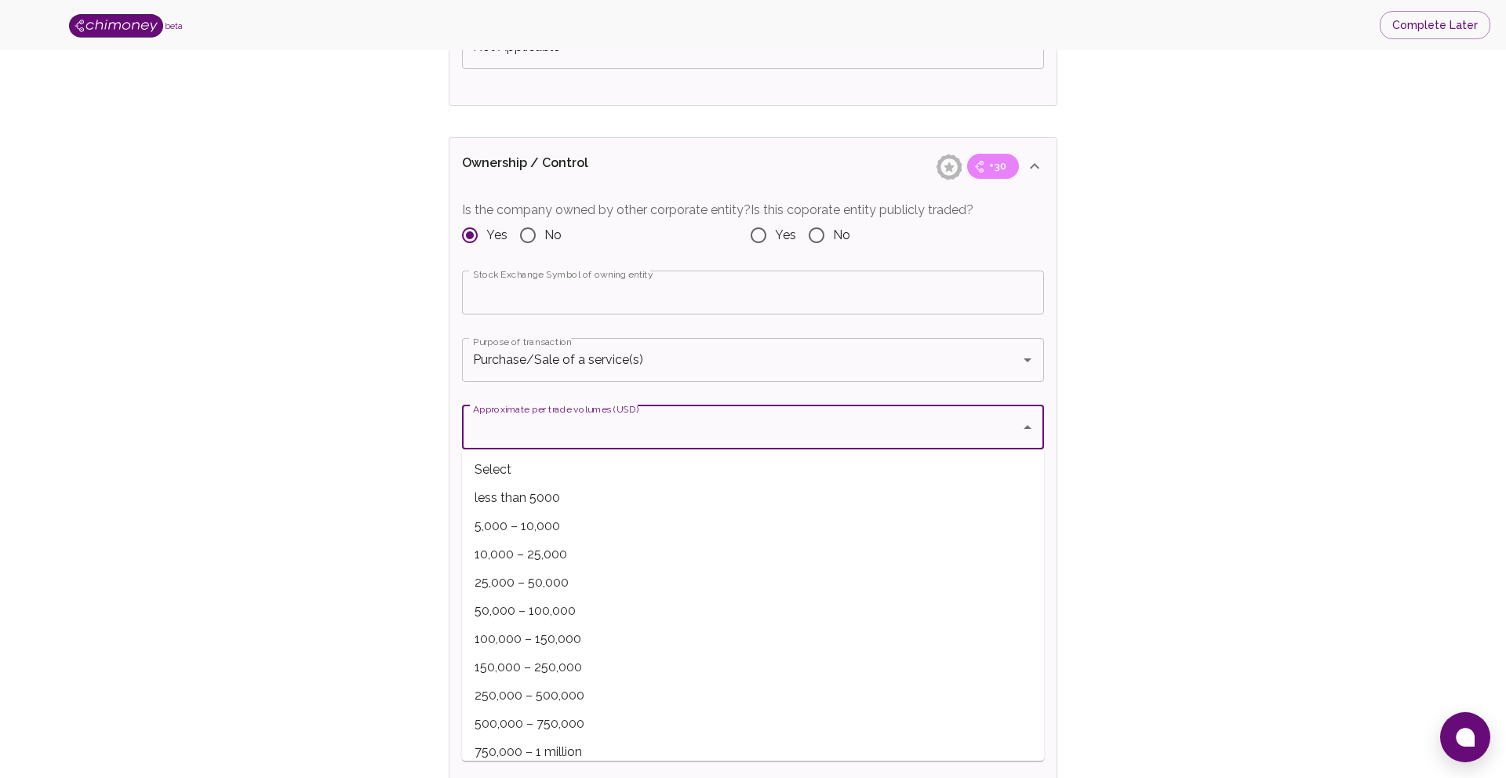
click at [530, 439] on input "Approximate per trade volumes (USD)" at bounding box center [741, 428] width 545 height 30
click at [556, 606] on span "50,000 – 100,000" at bounding box center [753, 611] width 582 height 28
type input "50,000 – 100,000"
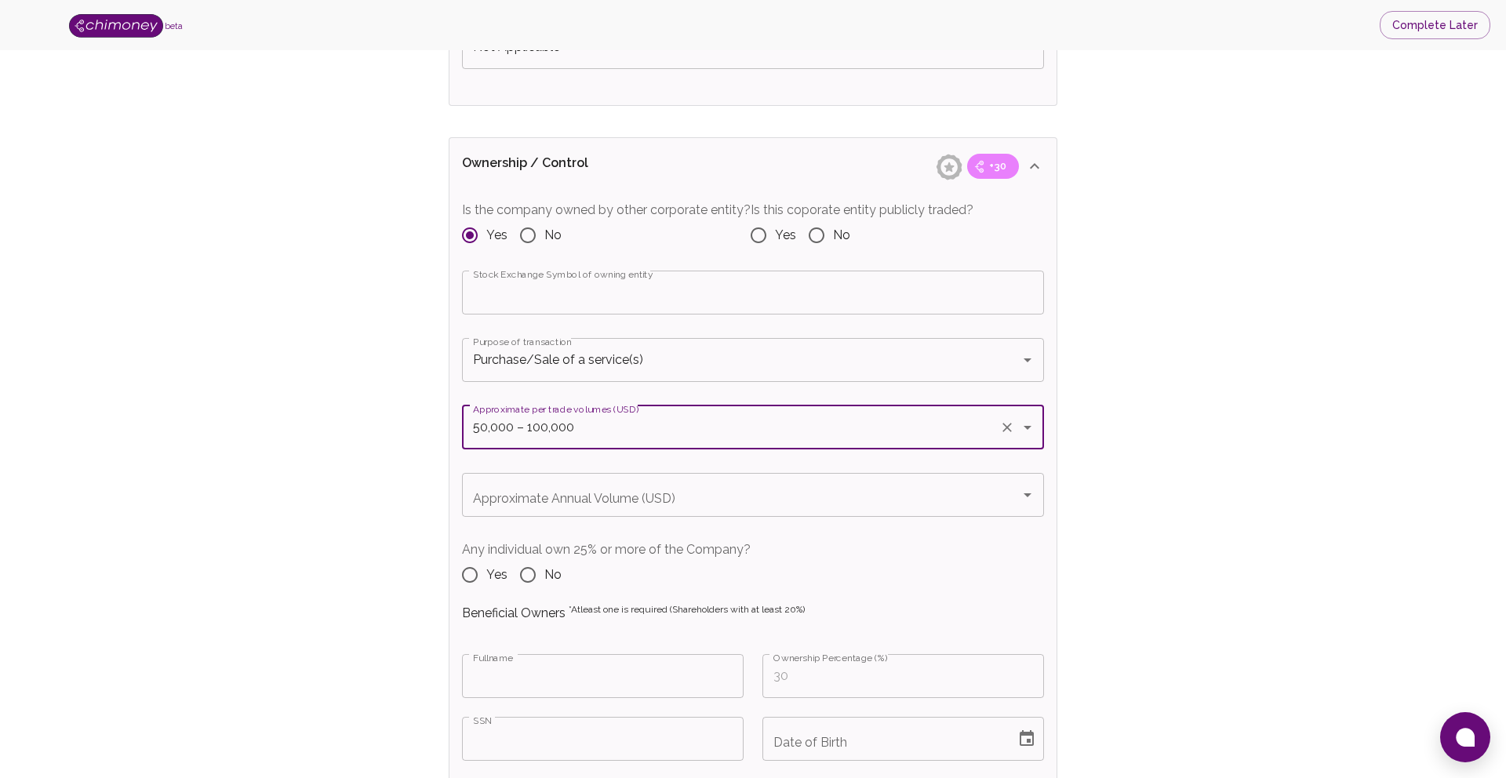
click at [603, 492] on input "Approximate Annual Volume (USD)" at bounding box center [741, 495] width 545 height 30
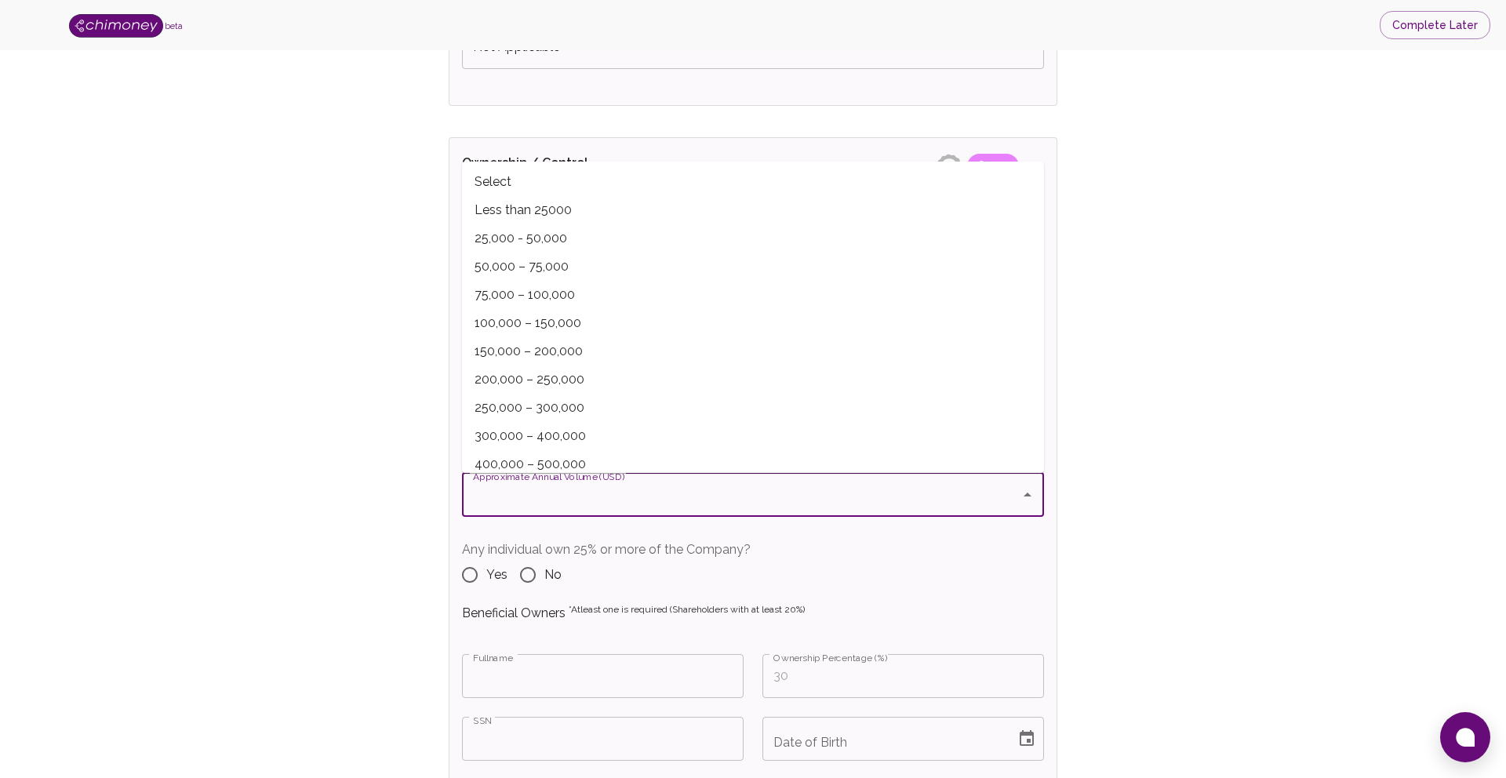
click at [518, 286] on span "75,000 – 100,000" at bounding box center [753, 295] width 582 height 28
type input "75,000 – 100,000"
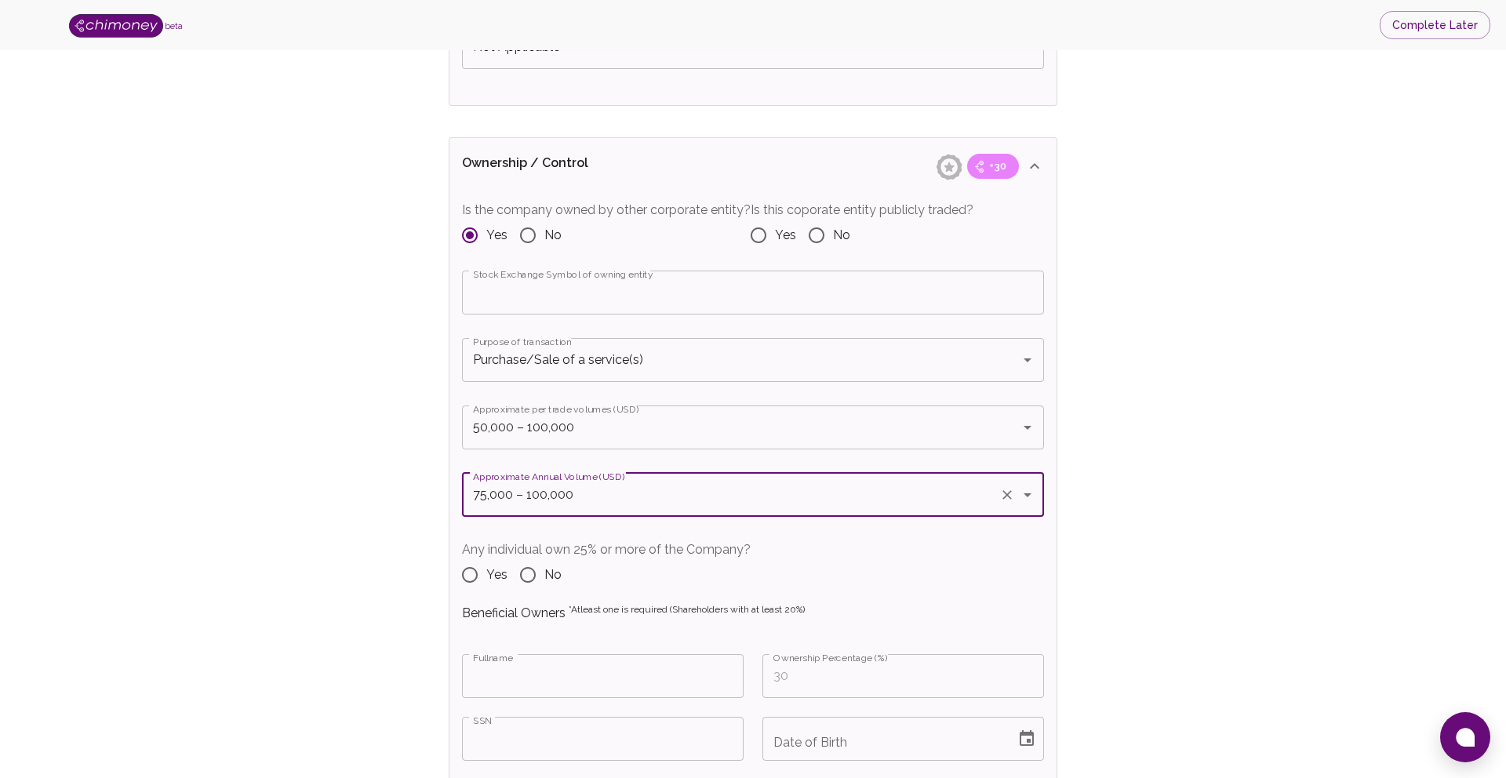
click at [417, 479] on div "Verify Business Complete next steps to earn badges +30 Business Verification +3…" at bounding box center [753, 496] width 1406 height 3974
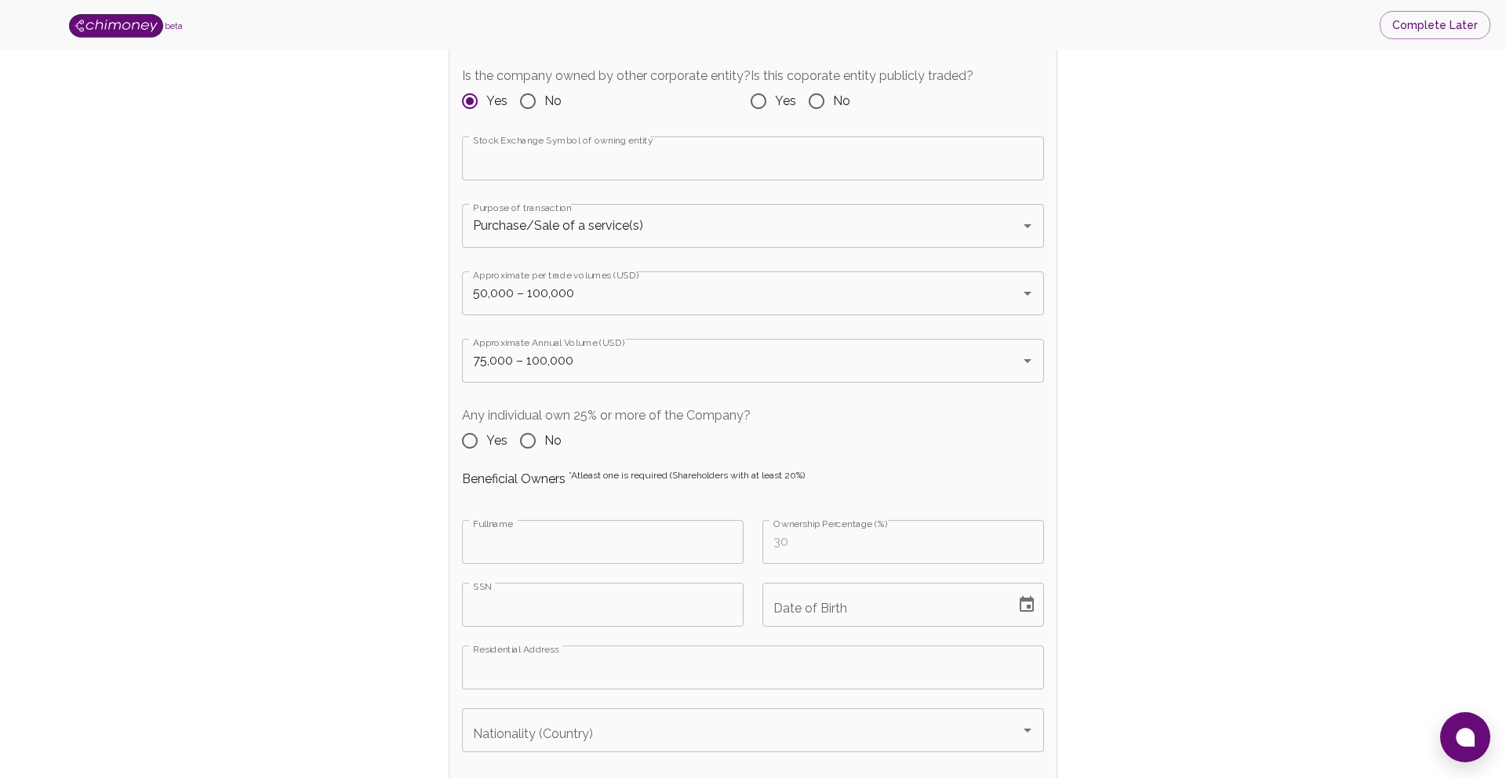
scroll to position [1700, 0]
click at [472, 439] on input "Yes" at bounding box center [470, 439] width 33 height 33
radio input "true"
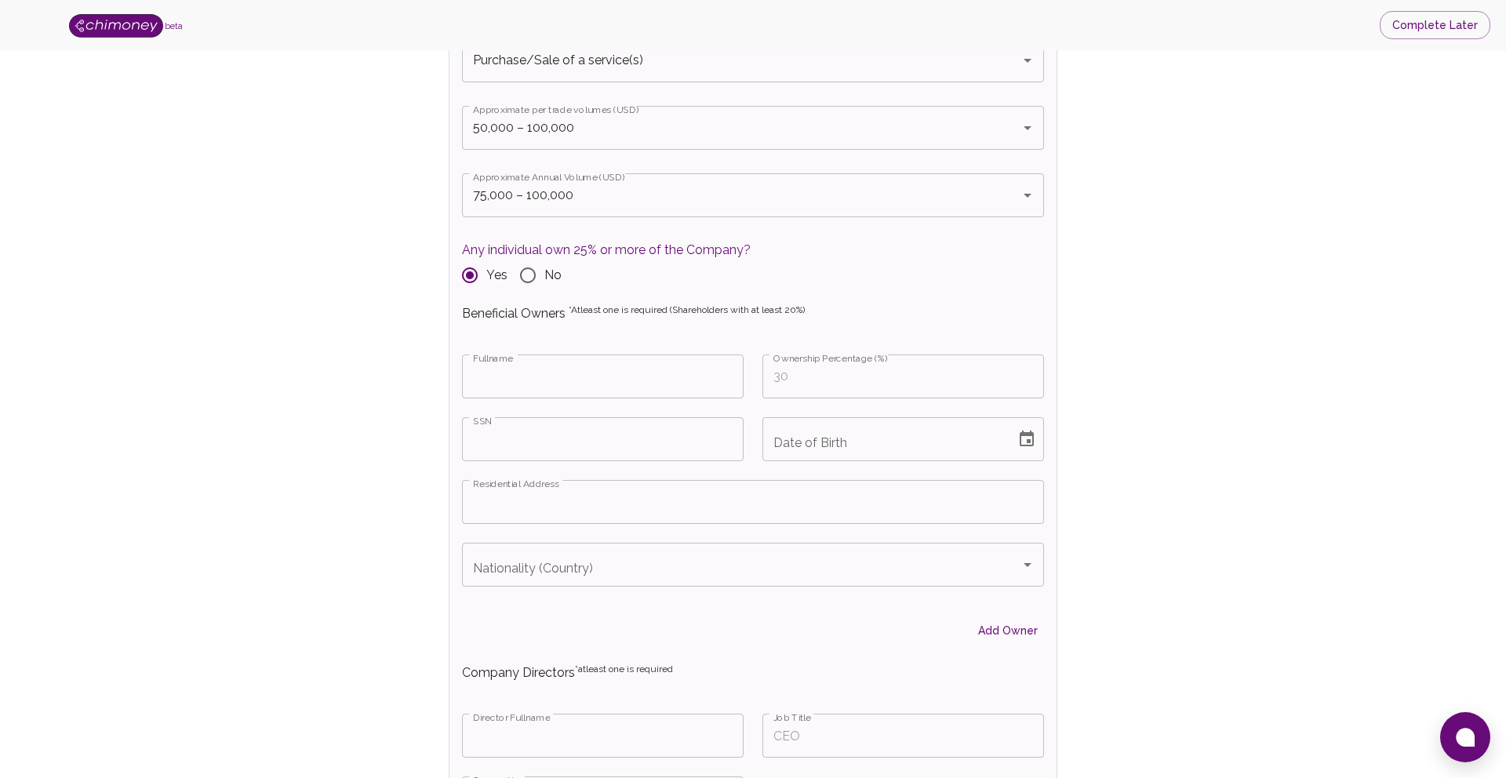
scroll to position [1857, 0]
click at [540, 409] on div "SSN SSN" at bounding box center [593, 437] width 301 height 63
click at [545, 382] on input "Fullname" at bounding box center [603, 384] width 282 height 44
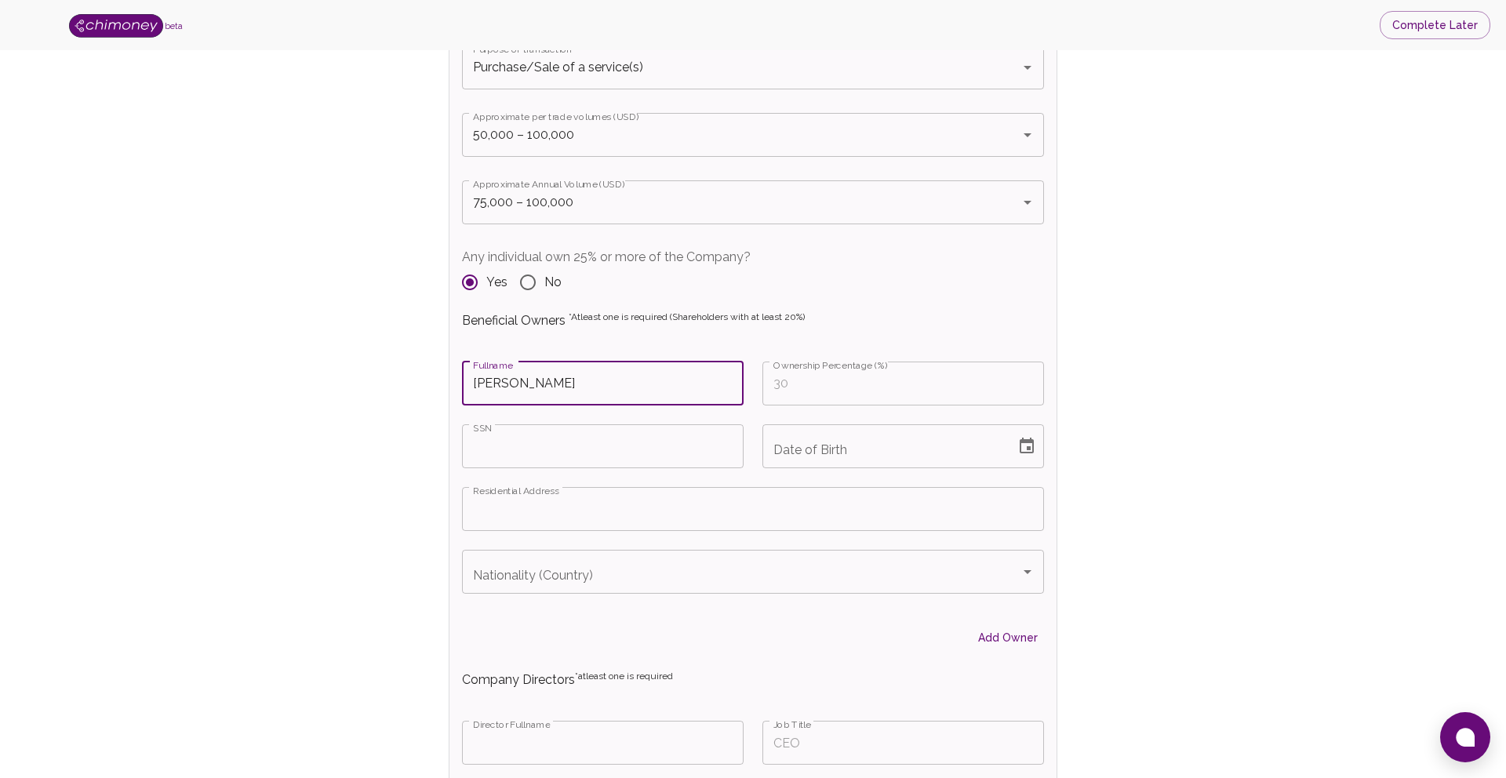
type input "Karl Carter"
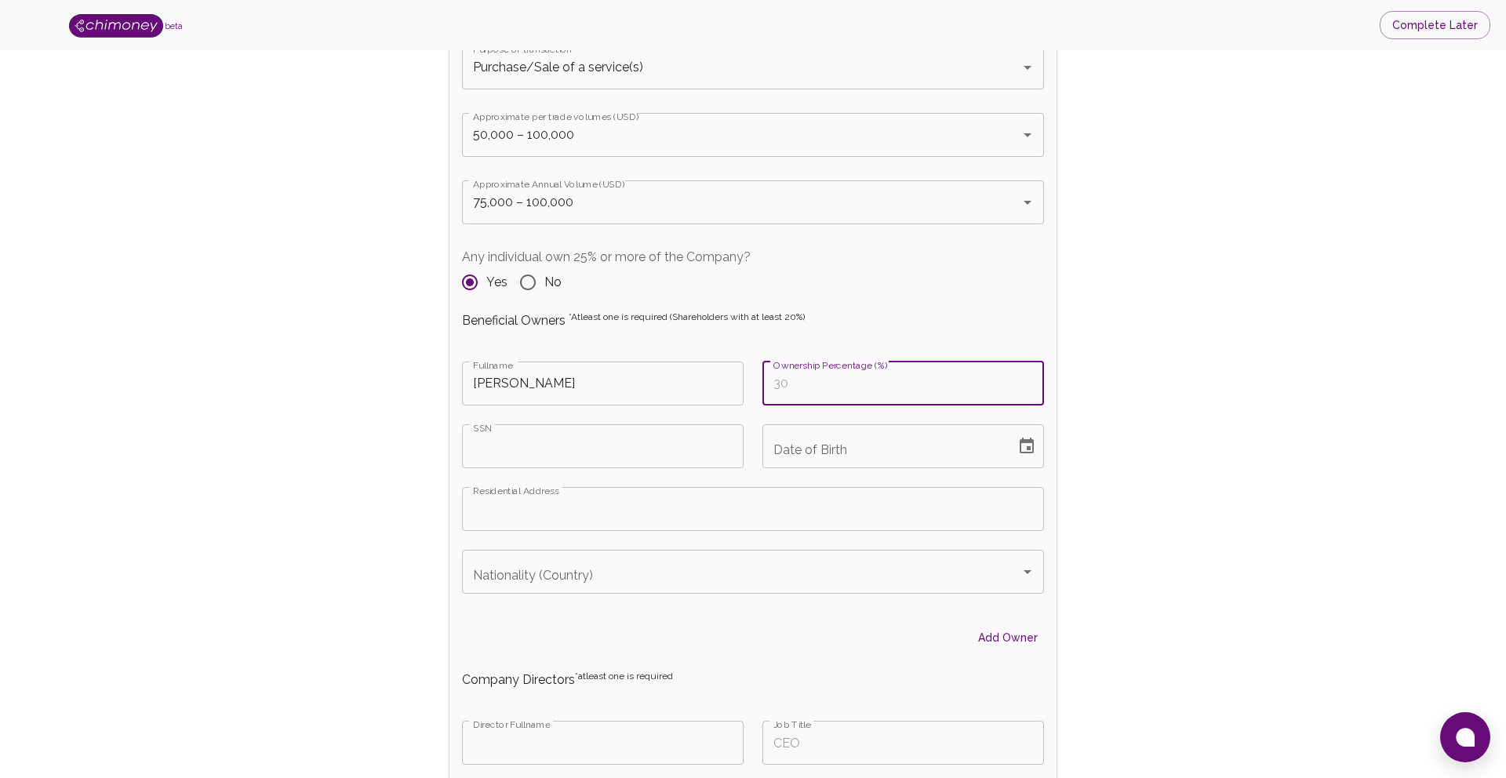
click at [890, 394] on input "Ownership Percentage (%)" at bounding box center [904, 384] width 282 height 44
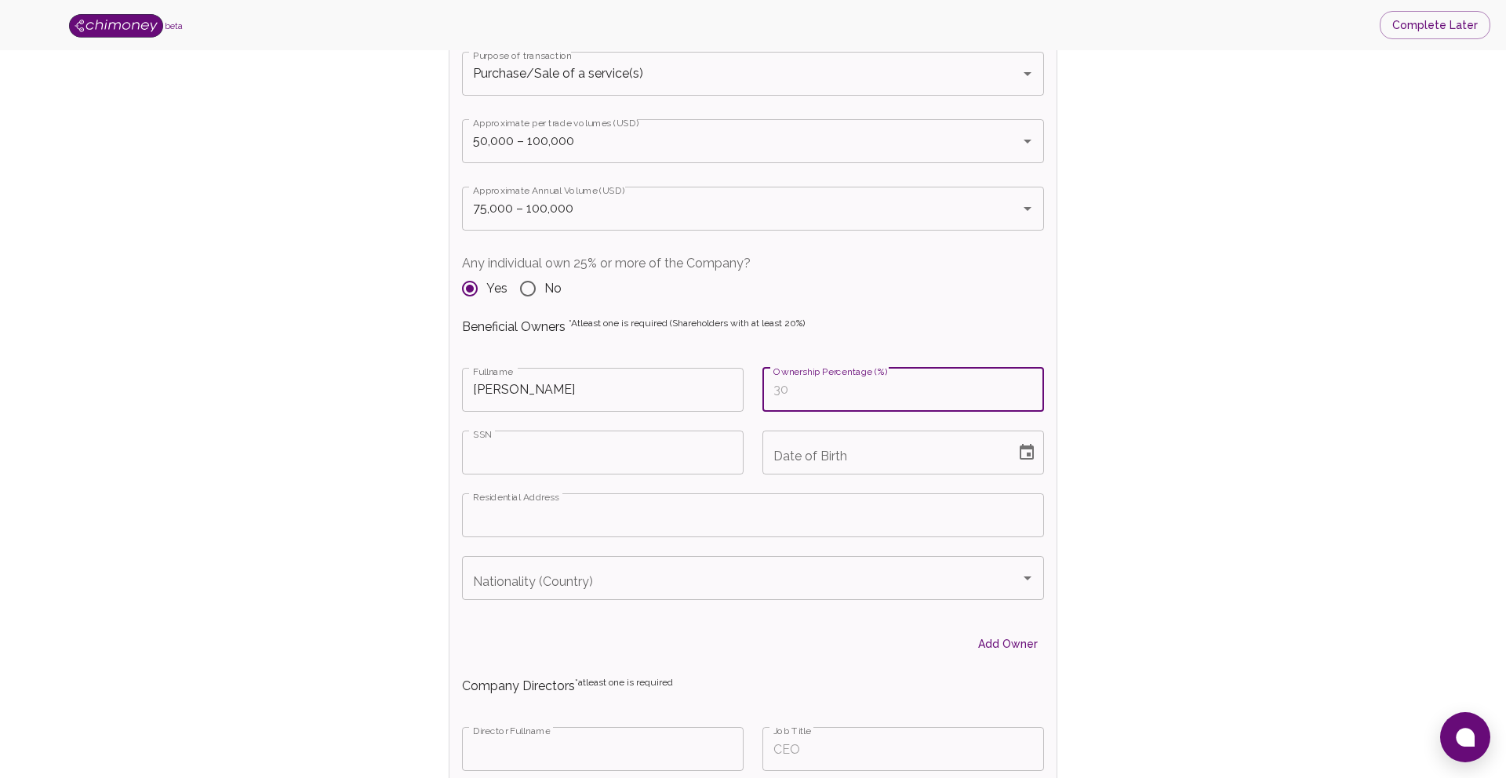
scroll to position [1845, 0]
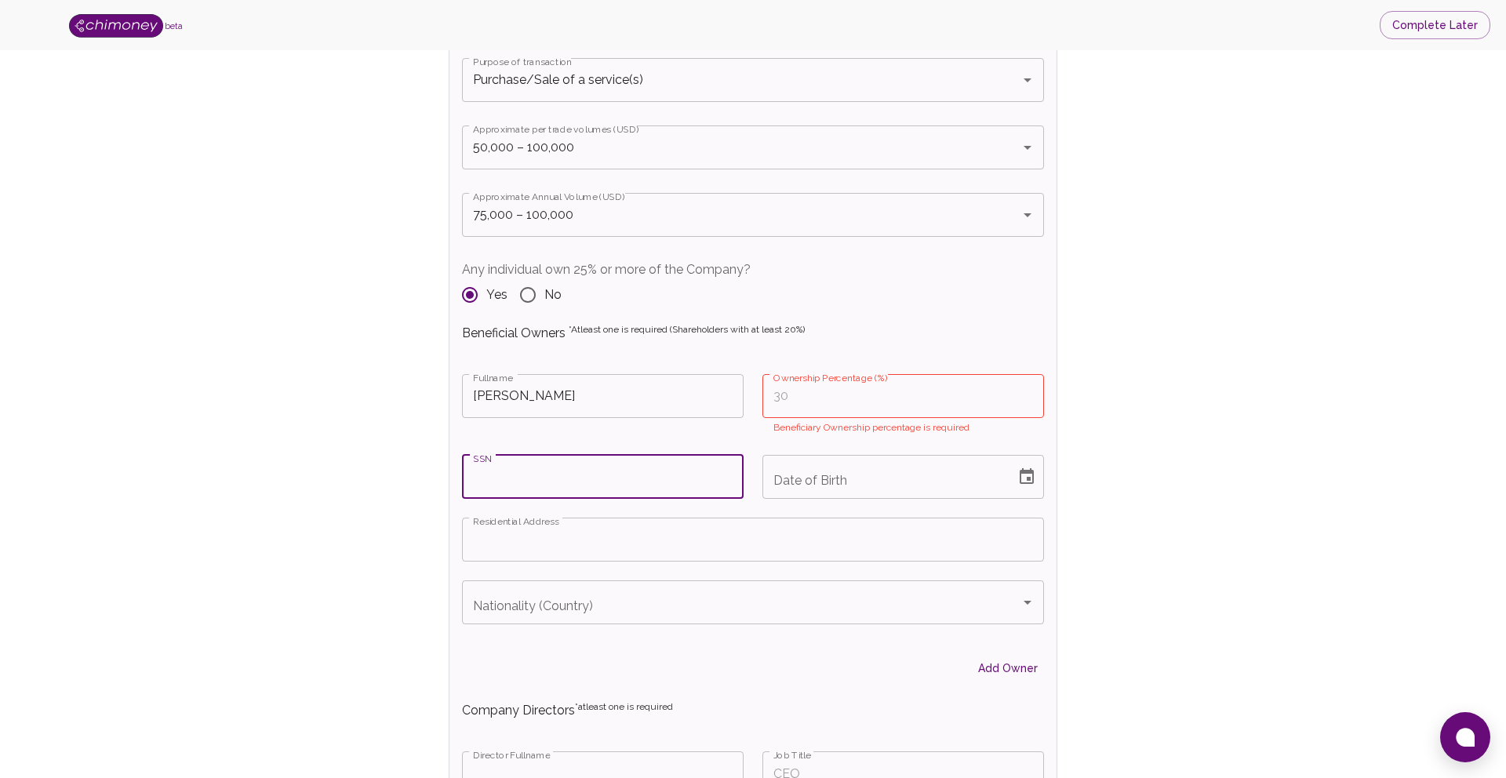
click at [643, 472] on input "SSN" at bounding box center [603, 477] width 282 height 44
click at [837, 407] on input "Ownership Percentage (%)" at bounding box center [904, 396] width 282 height 44
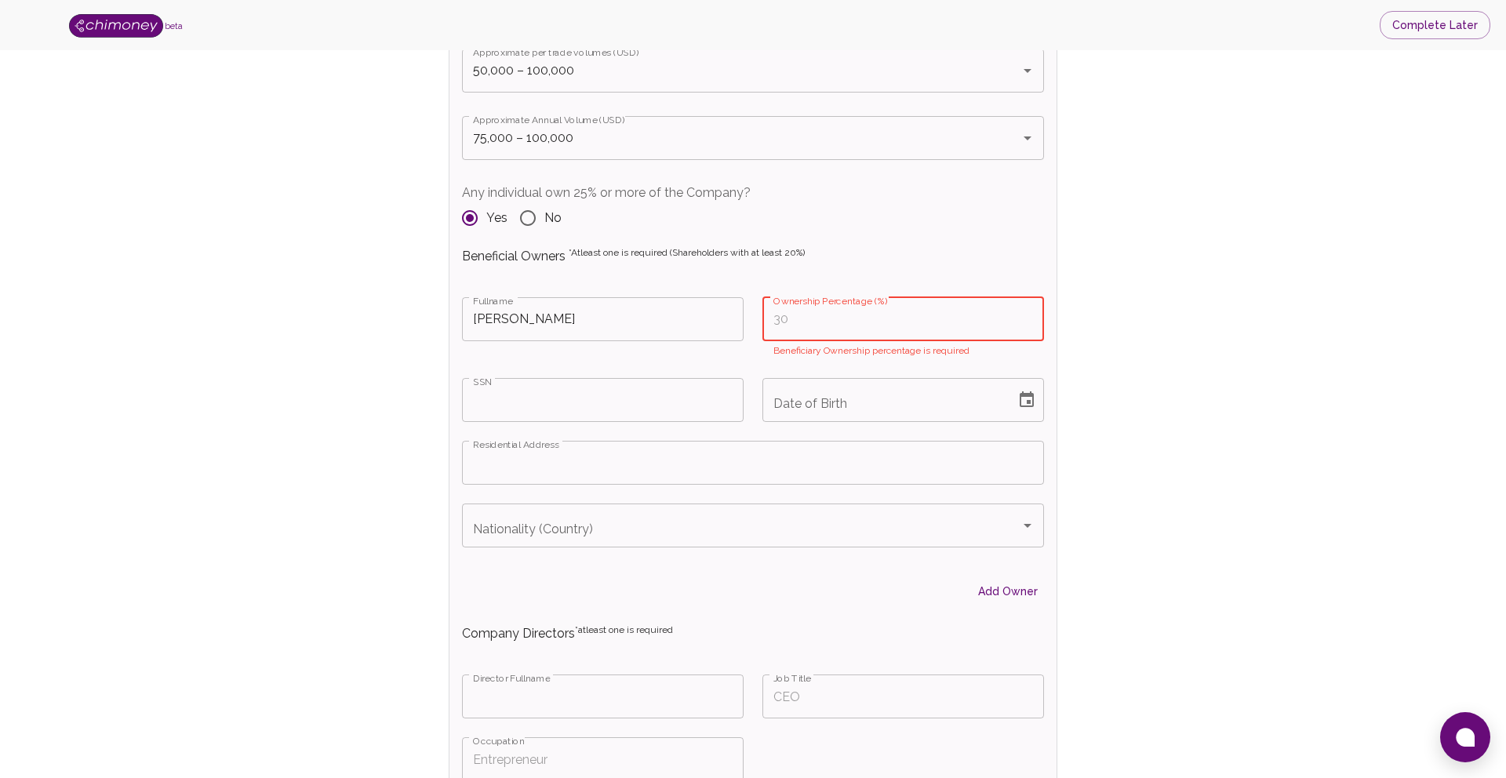
scroll to position [1922, 0]
type input "MM/DD/YYYY"
click at [893, 398] on input "MM/DD/YYYY" at bounding box center [884, 399] width 242 height 44
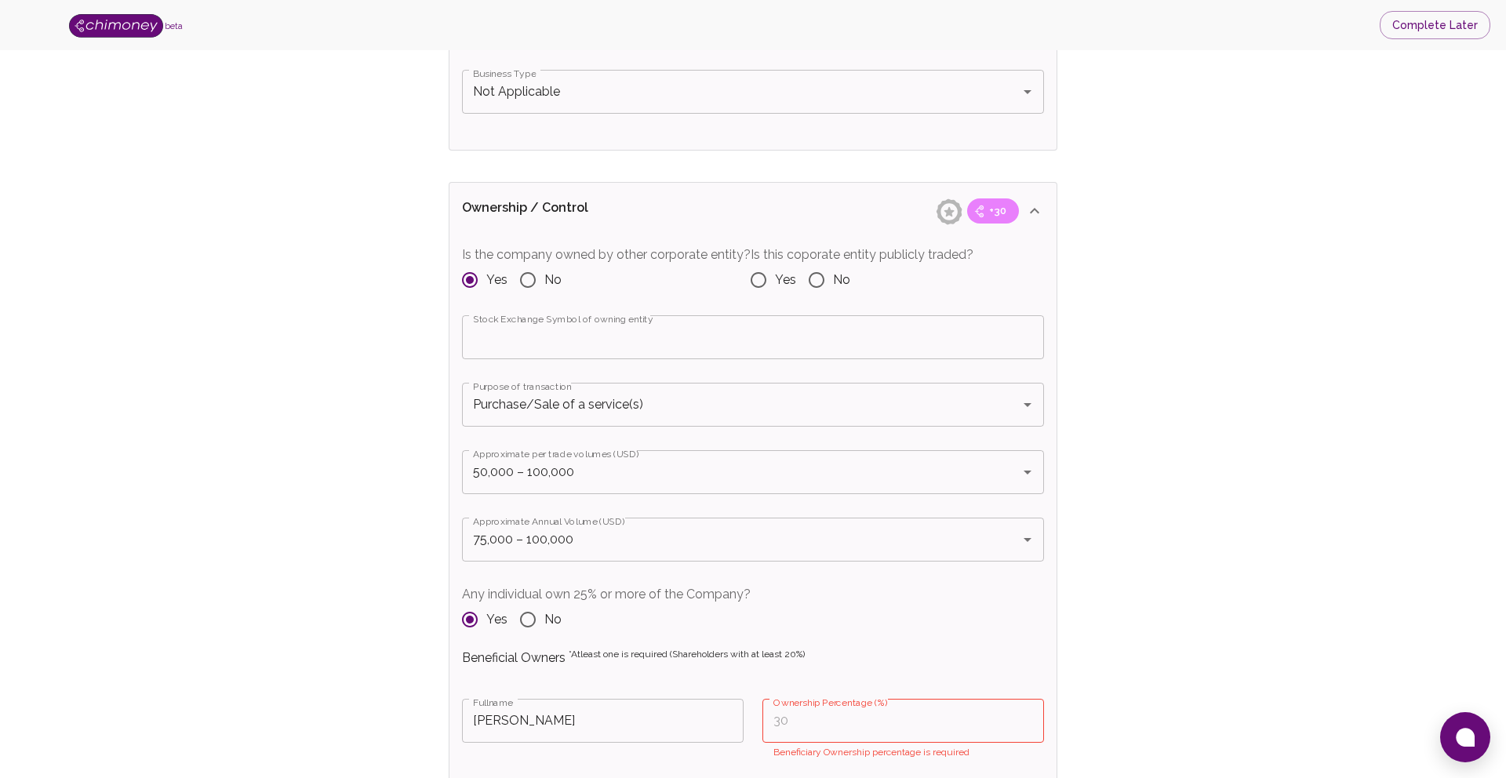
scroll to position [1526, 0]
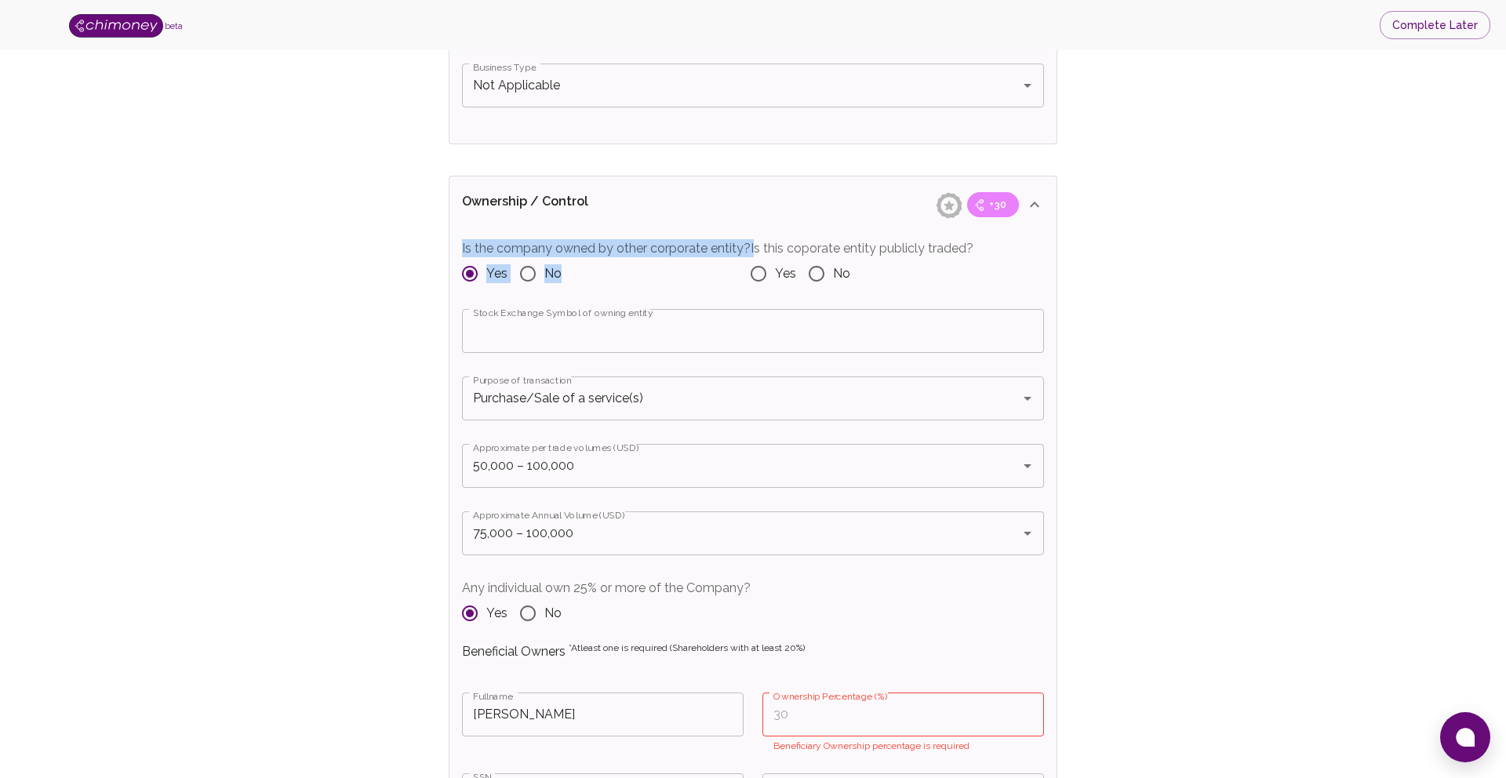
drag, startPoint x: 435, startPoint y: 179, endPoint x: 593, endPoint y: 296, distance: 196.9
click at [593, 296] on div "Verify Business Complete next steps to earn badges +30 Business Verification +3…" at bounding box center [753, 553] width 1406 height 4011
click at [420, 185] on div "Verify Business Complete next steps to earn badges +30 Business Verification +3…" at bounding box center [753, 553] width 1406 height 4011
drag, startPoint x: 459, startPoint y: 180, endPoint x: 530, endPoint y: 272, distance: 116.3
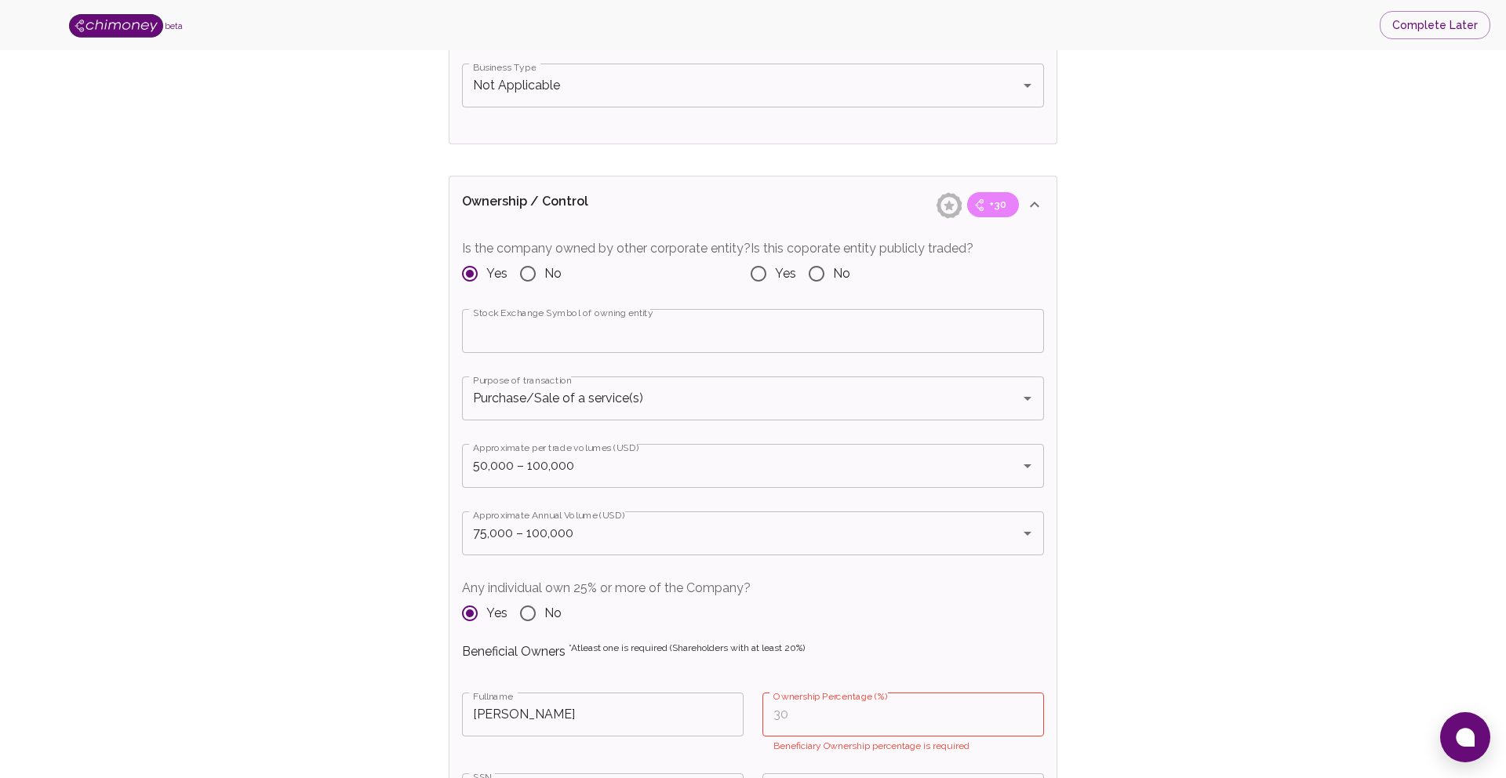
drag, startPoint x: 464, startPoint y: 199, endPoint x: 580, endPoint y: 242, distance: 122.9
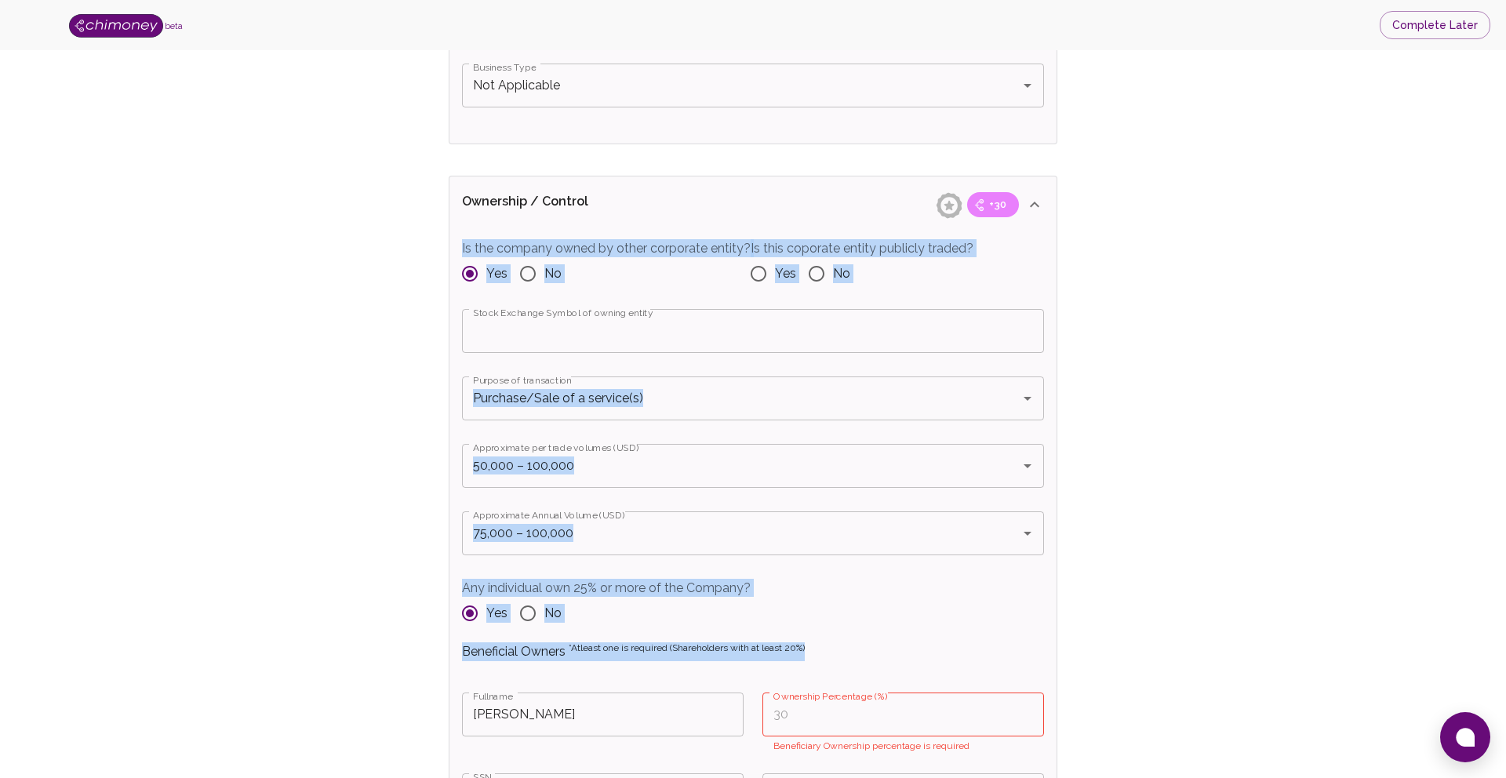
drag, startPoint x: 462, startPoint y: 242, endPoint x: 939, endPoint y: 659, distance: 633.9
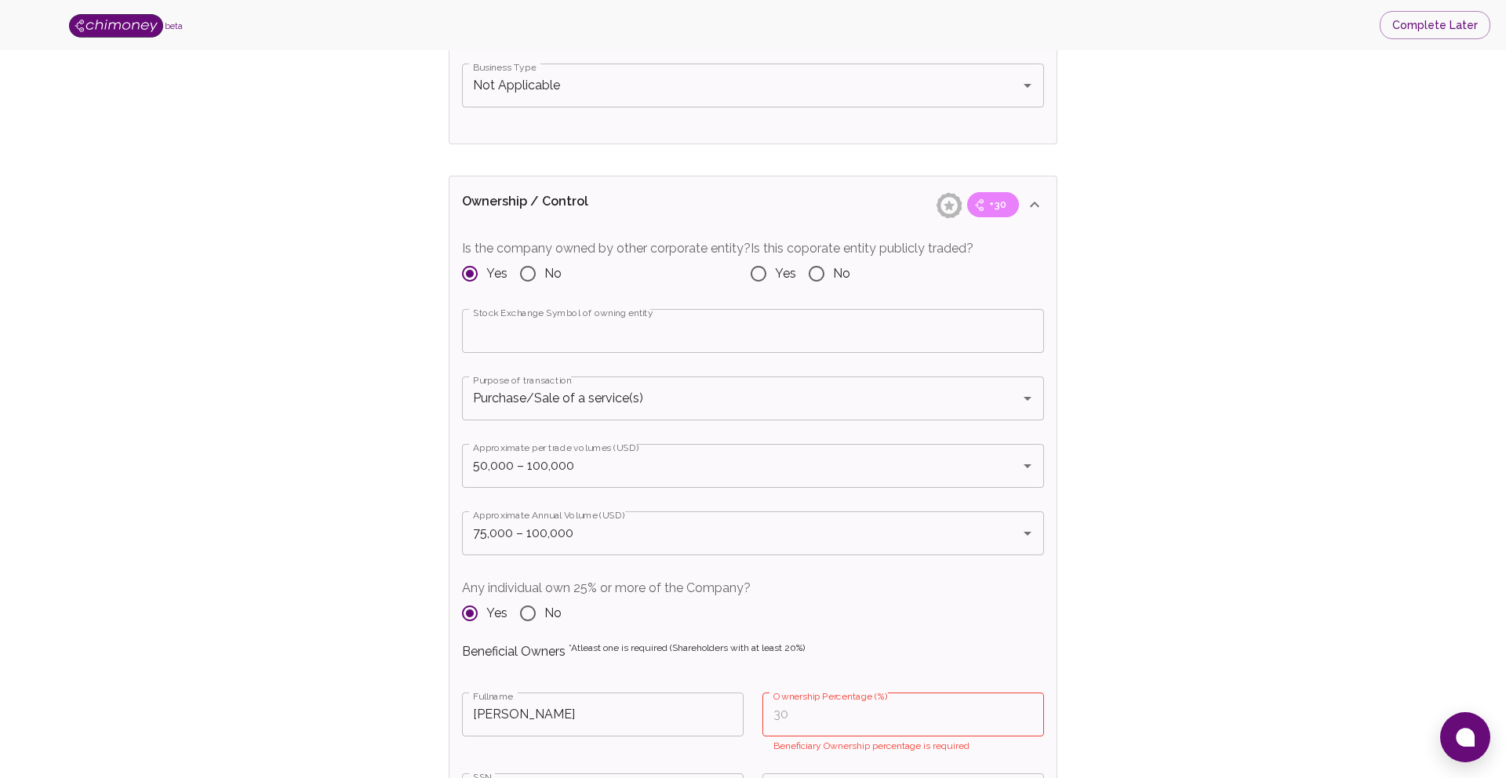
click at [1141, 442] on div "Verify Business Complete next steps to earn badges +30 Business Verification +3…" at bounding box center [753, 553] width 1406 height 4011
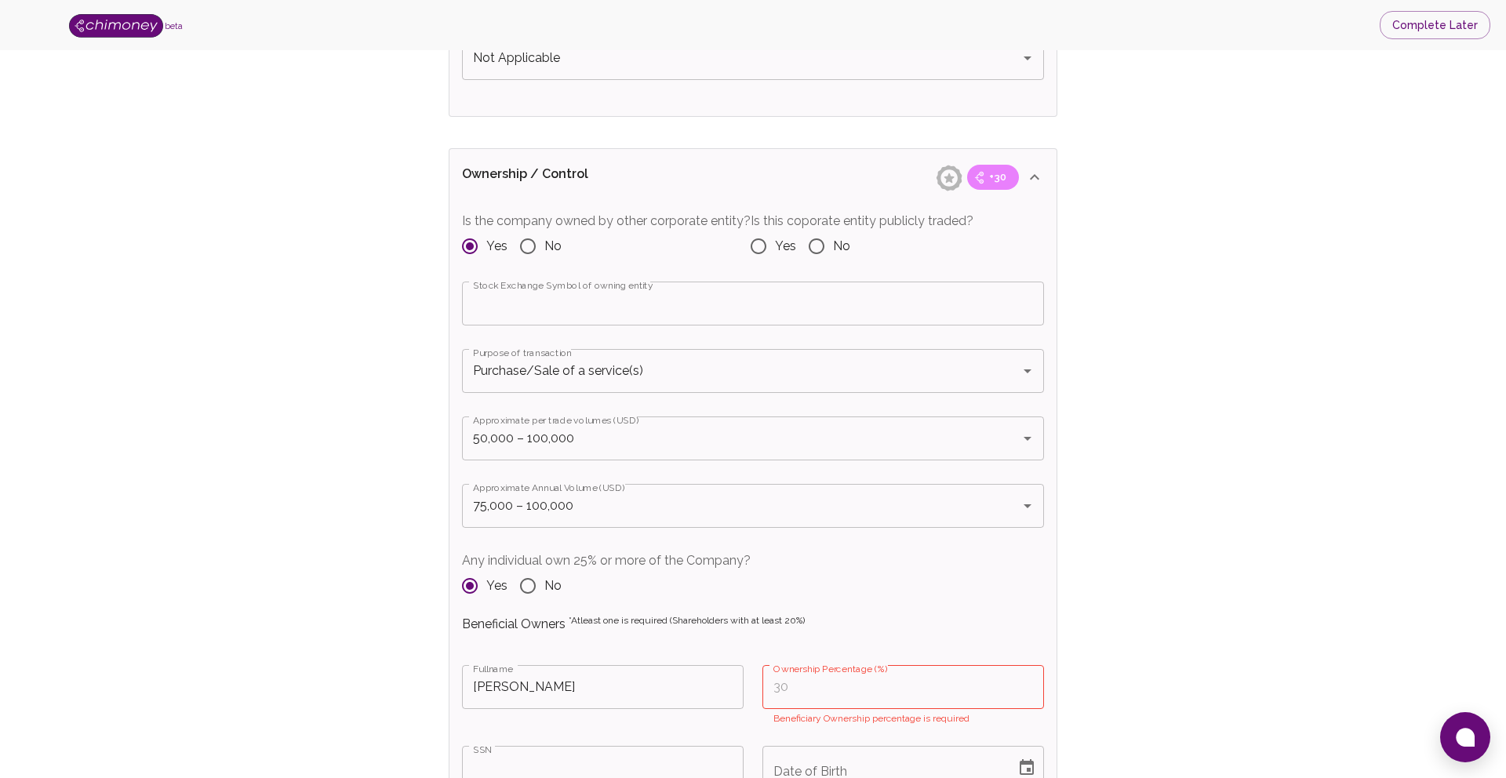
scroll to position [1565, 0]
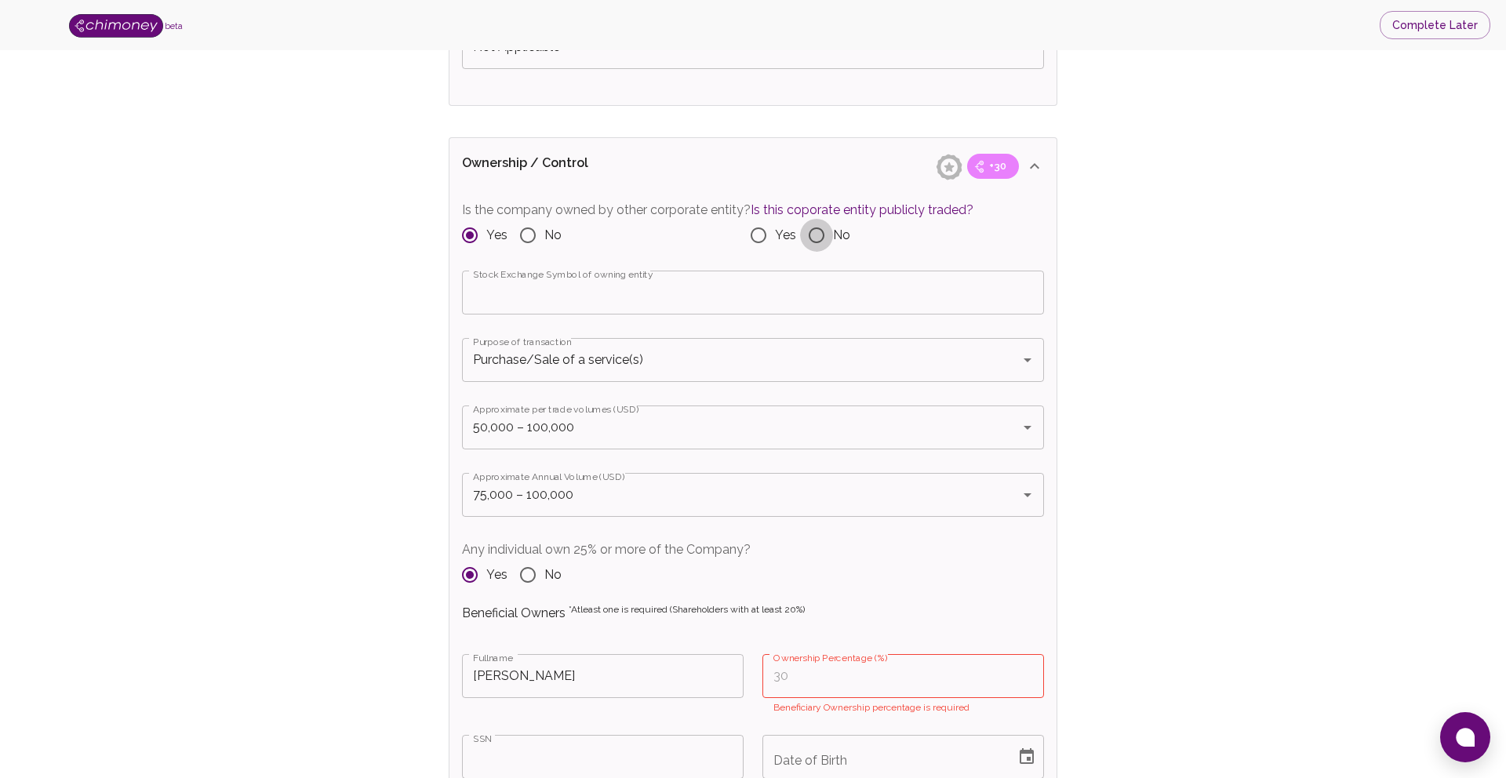
click at [805, 234] on input "No" at bounding box center [816, 235] width 33 height 33
radio input "true"
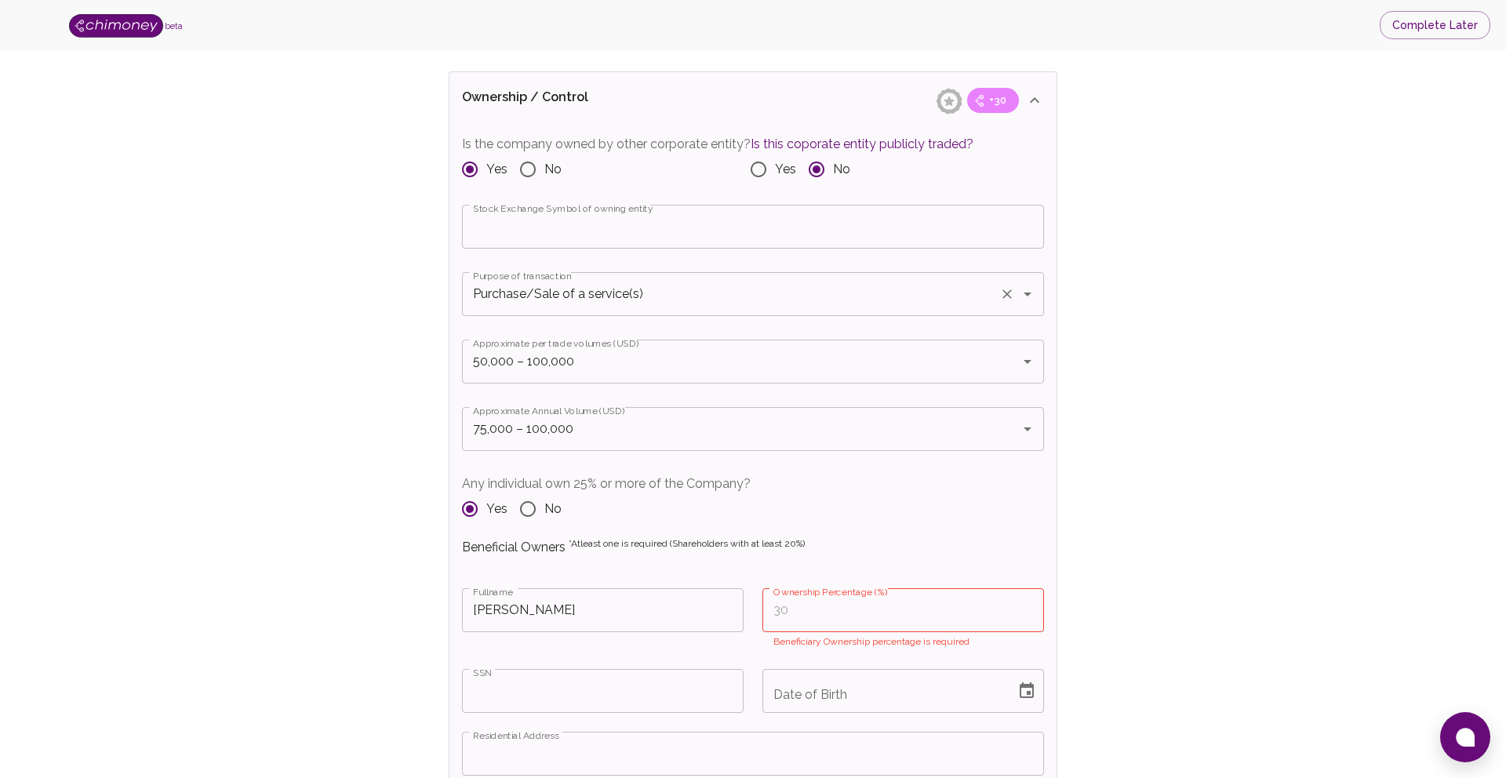
scroll to position [1632, 0]
drag, startPoint x: 461, startPoint y: 144, endPoint x: 744, endPoint y: 144, distance: 282.5
click at [744, 144] on label "Is the company owned by other corporate entity?" at bounding box center [606, 142] width 289 height 18
copy label "Is the company owned by other corporate entity?"
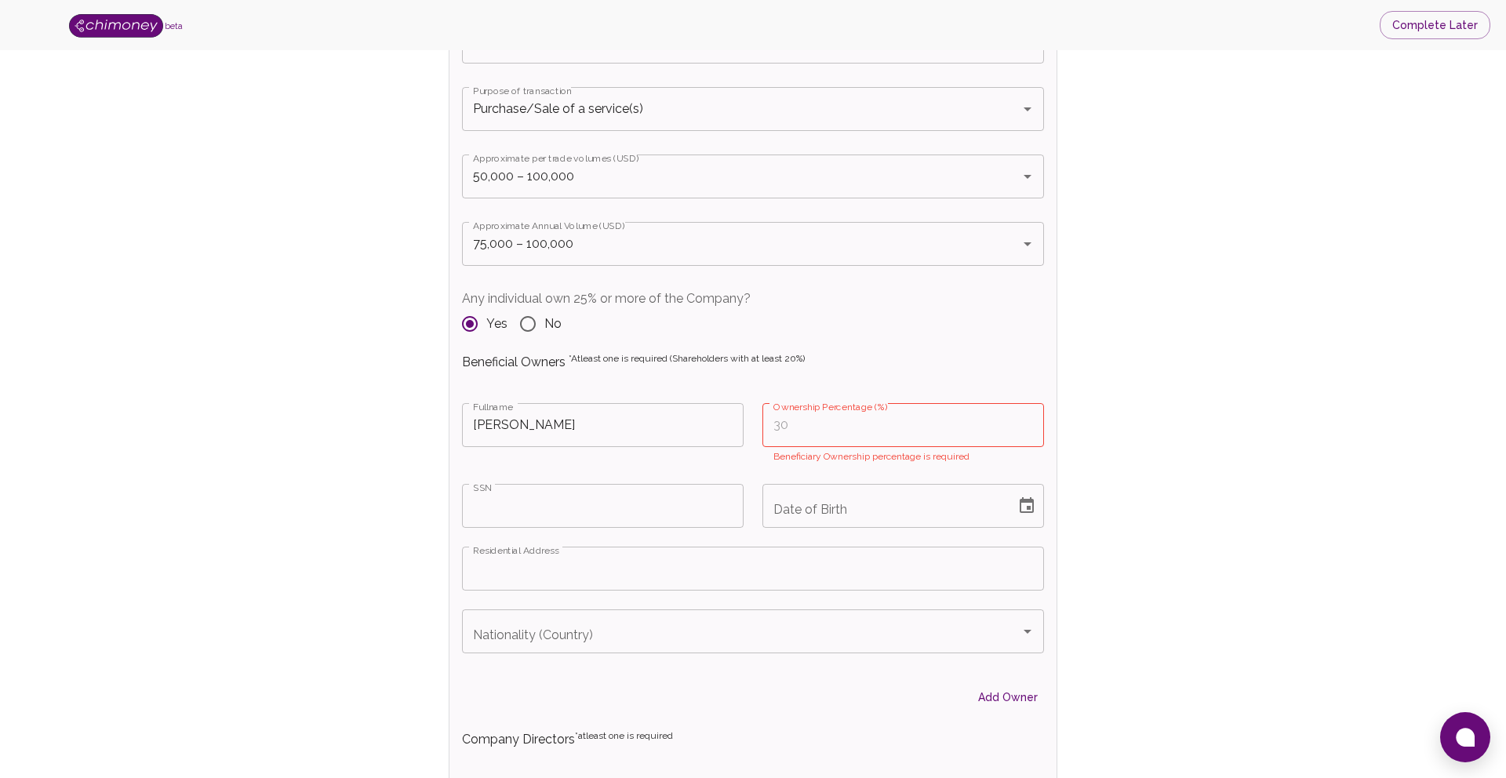
scroll to position [1820, 0]
click at [789, 409] on input "Ownership Percentage (%)" at bounding box center [904, 421] width 282 height 44
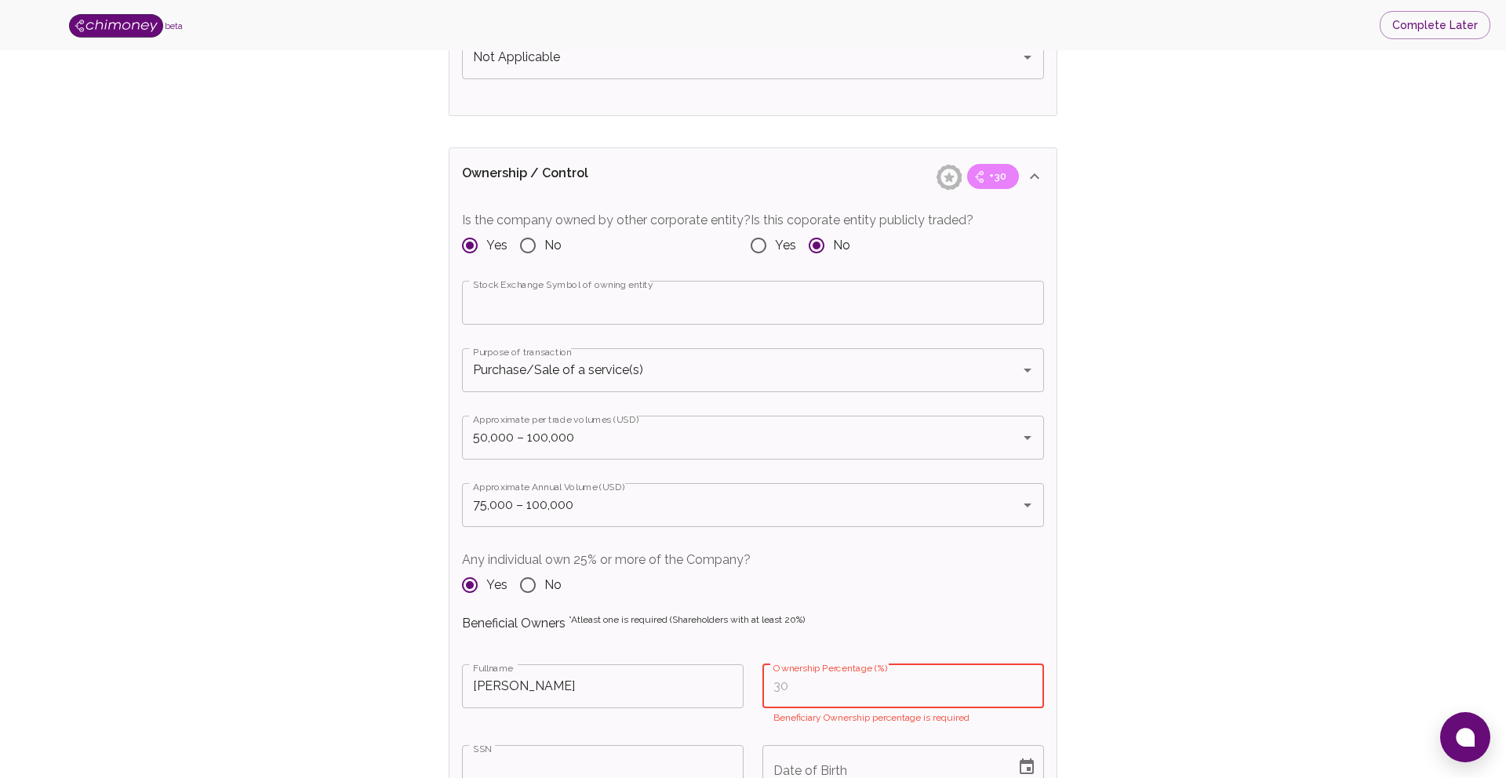
scroll to position [1568, 0]
